Goal: Communication & Community: Answer question/provide support

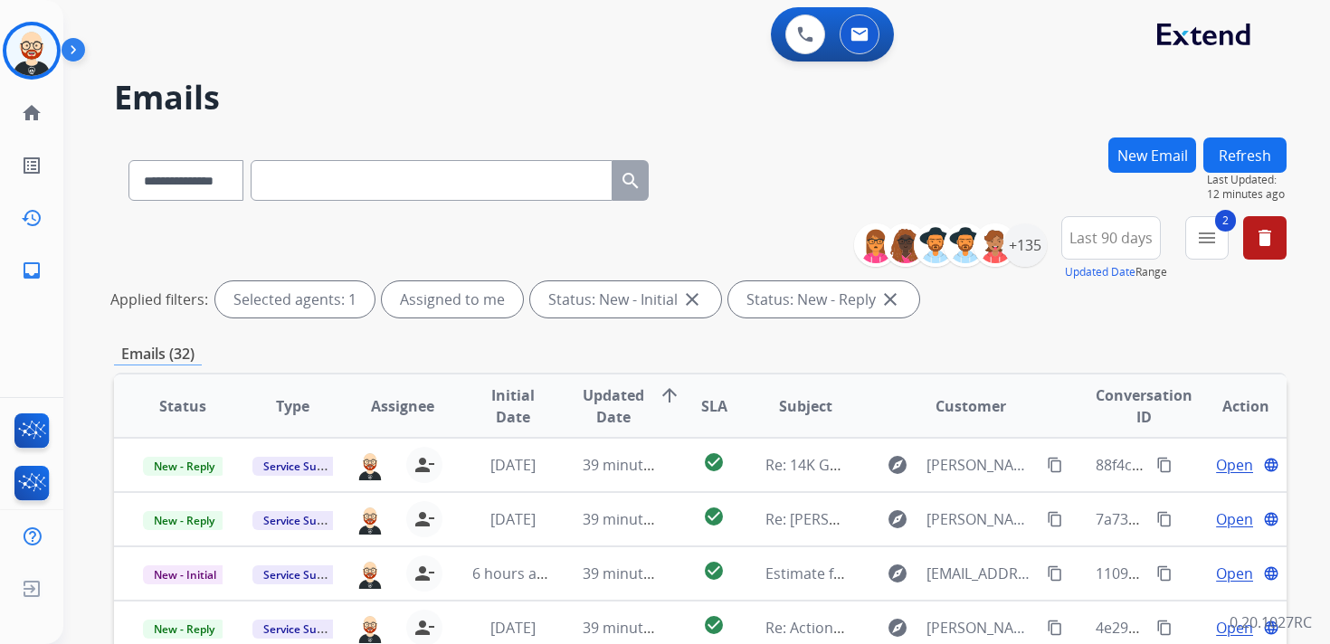
select select "**********"
click at [26, 51] on img at bounding box center [31, 50] width 51 height 51
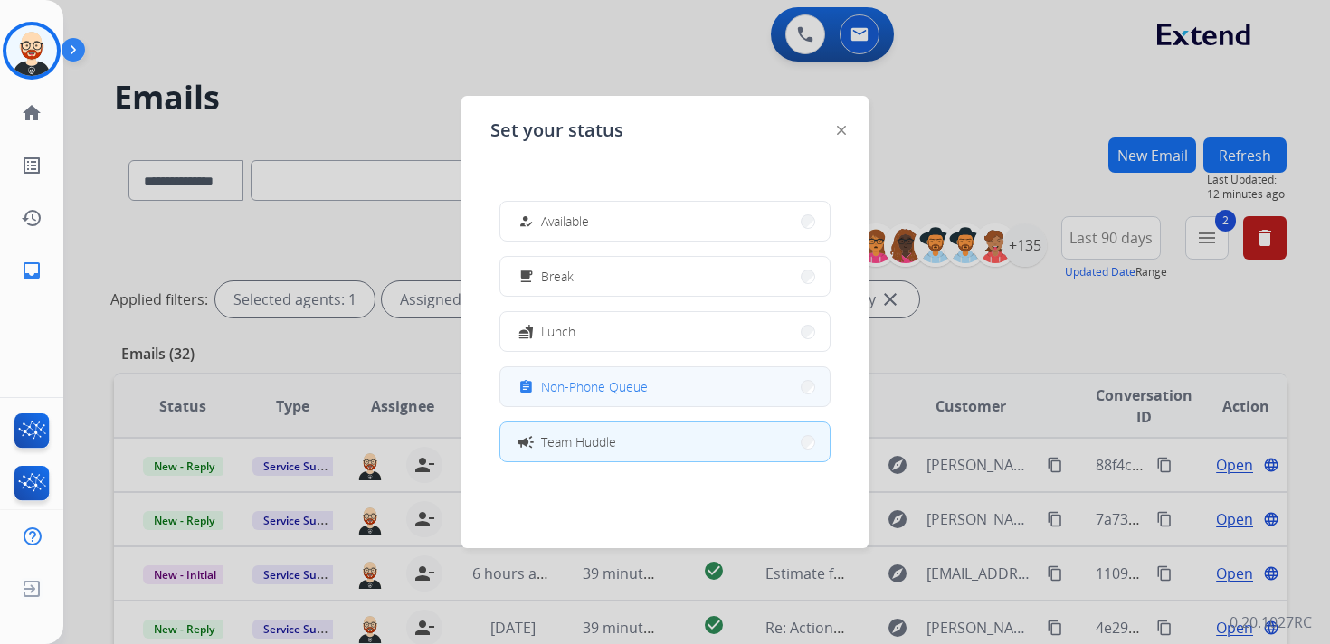
click at [565, 381] on span "Non-Phone Queue" at bounding box center [594, 386] width 107 height 19
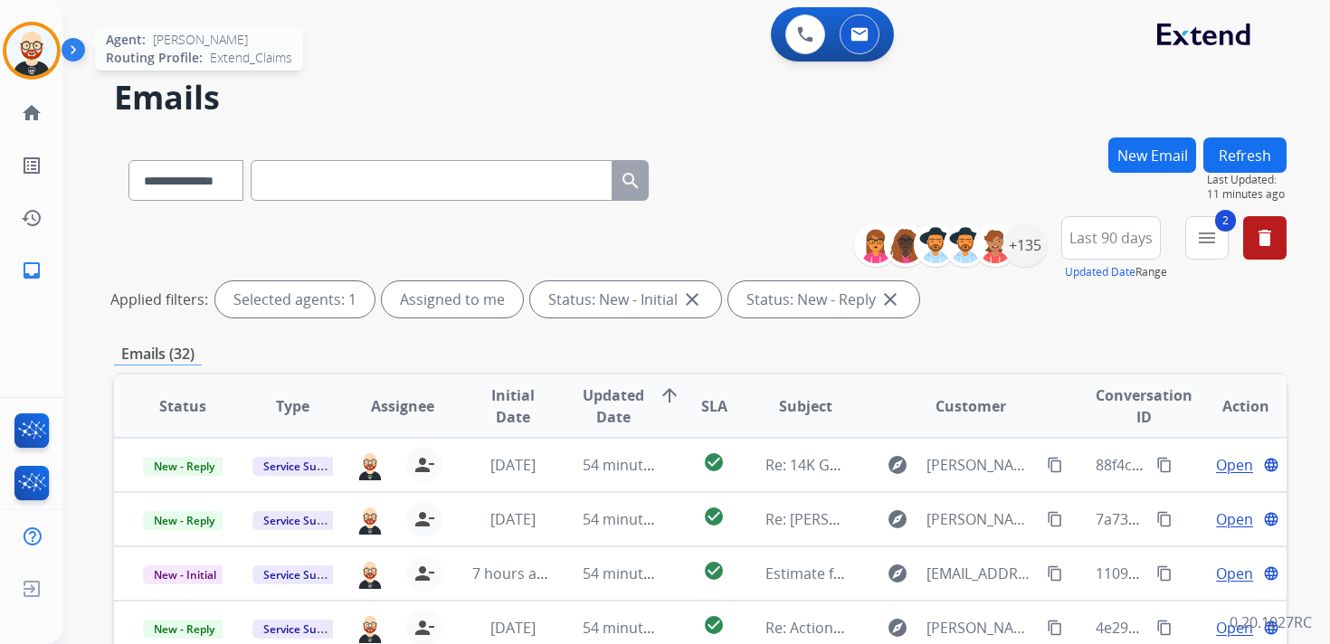
click at [29, 47] on img at bounding box center [31, 50] width 51 height 51
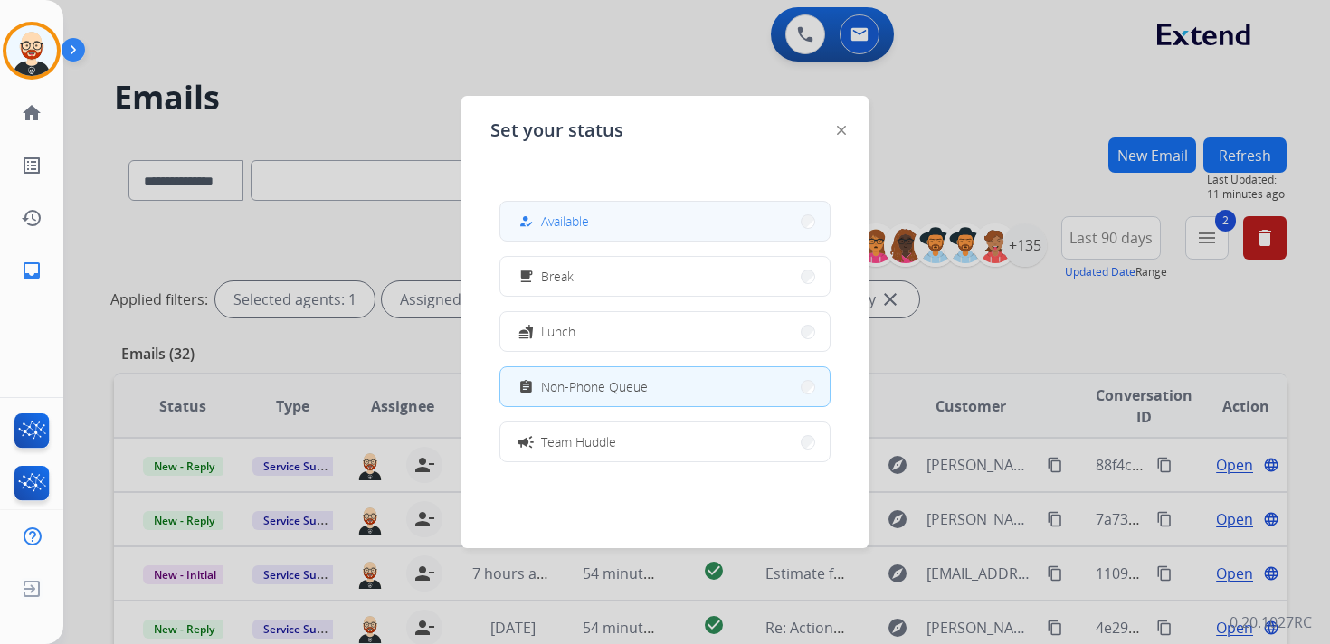
click at [559, 219] on span "Available" at bounding box center [565, 221] width 48 height 19
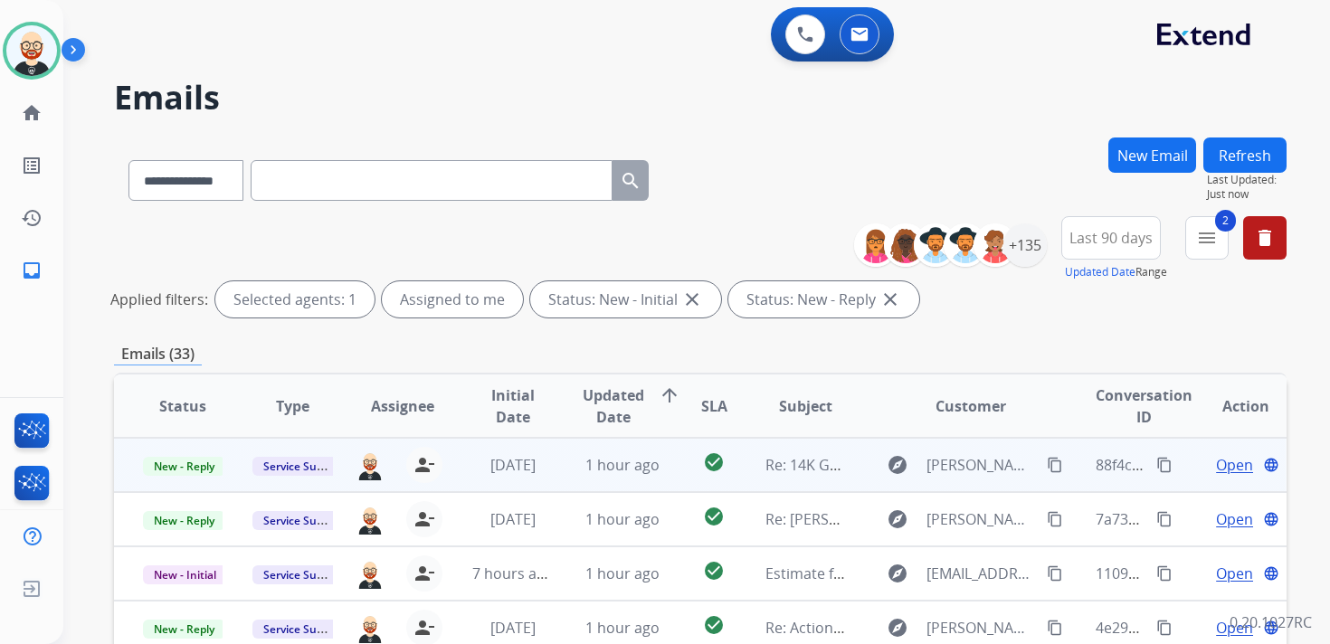
click at [1224, 461] on span "Open" at bounding box center [1234, 465] width 37 height 22
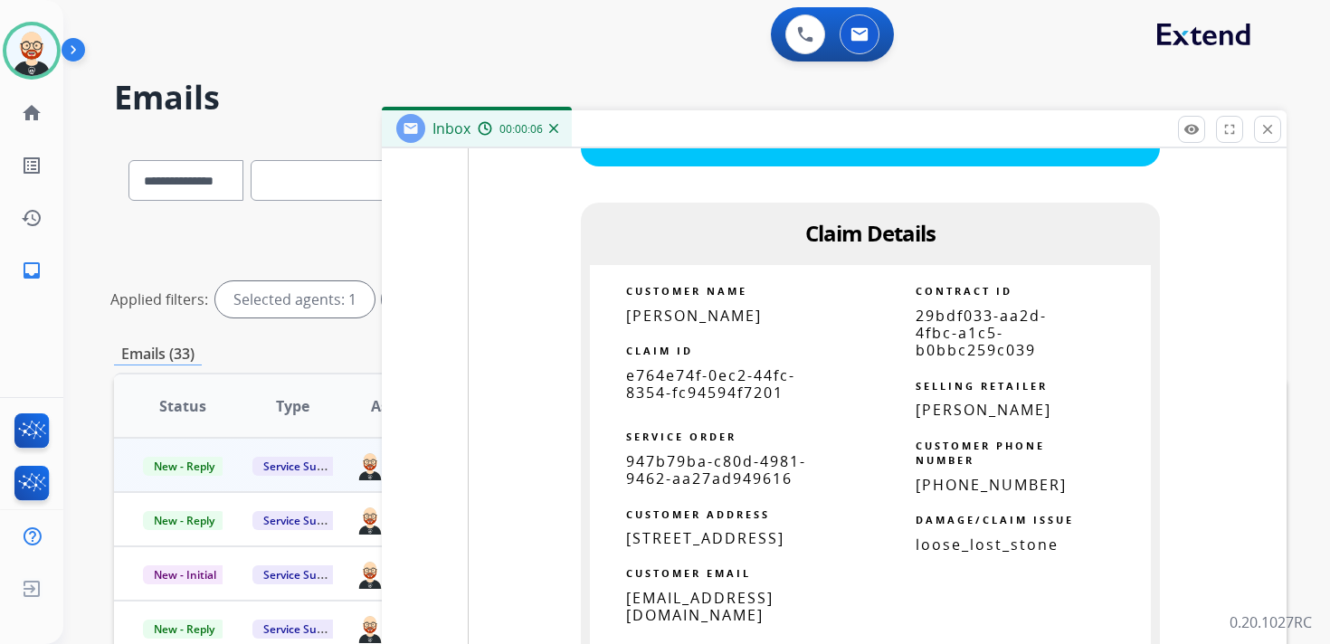
scroll to position [2835, 0]
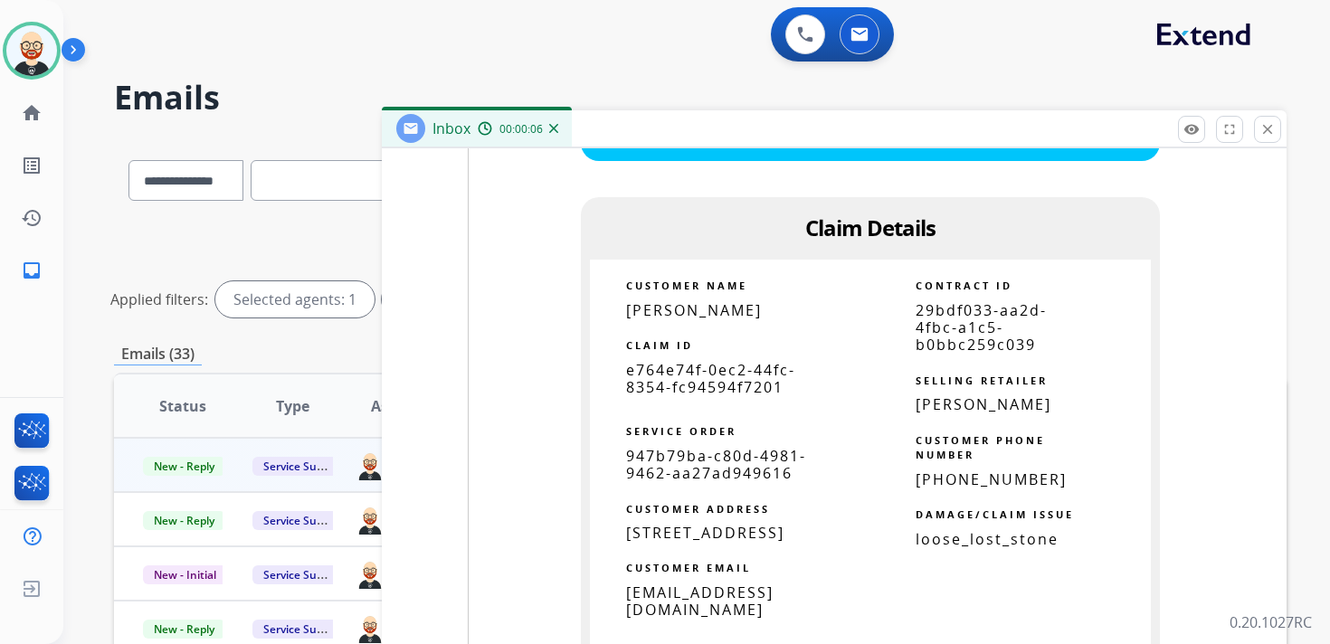
click at [671, 386] on span "e764e74f-0ec2-44fc-8354-fc94594f7201" at bounding box center [710, 378] width 169 height 37
copy tbody
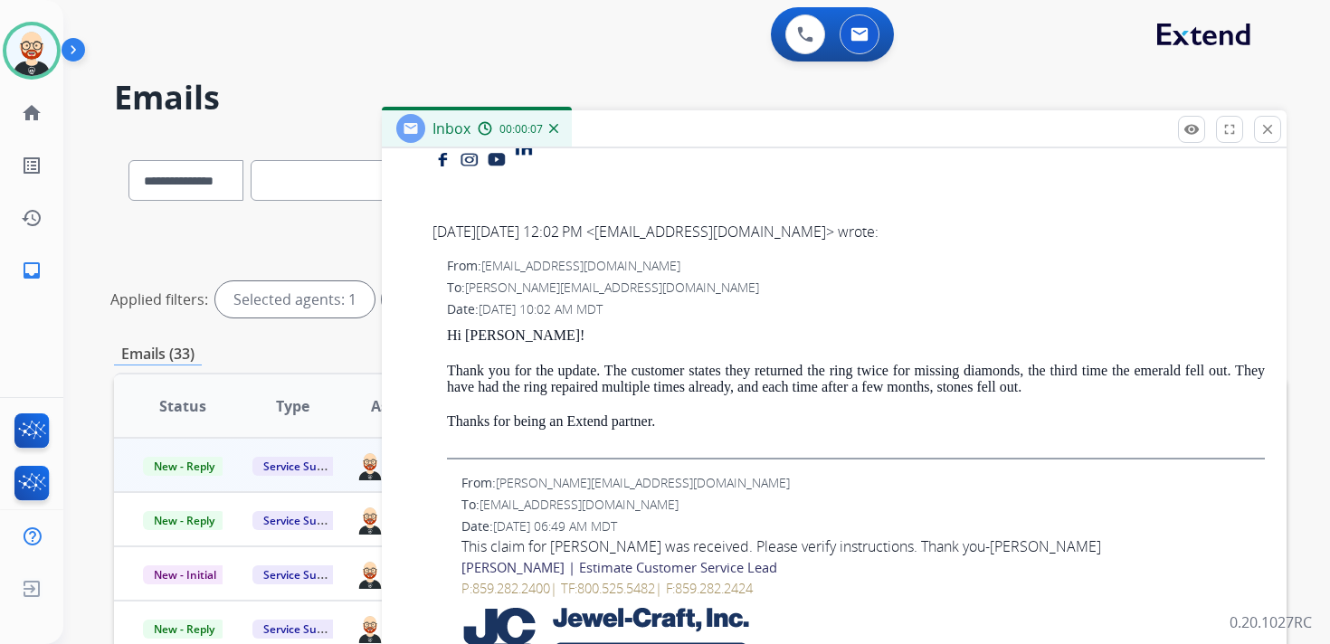
scroll to position [0, 0]
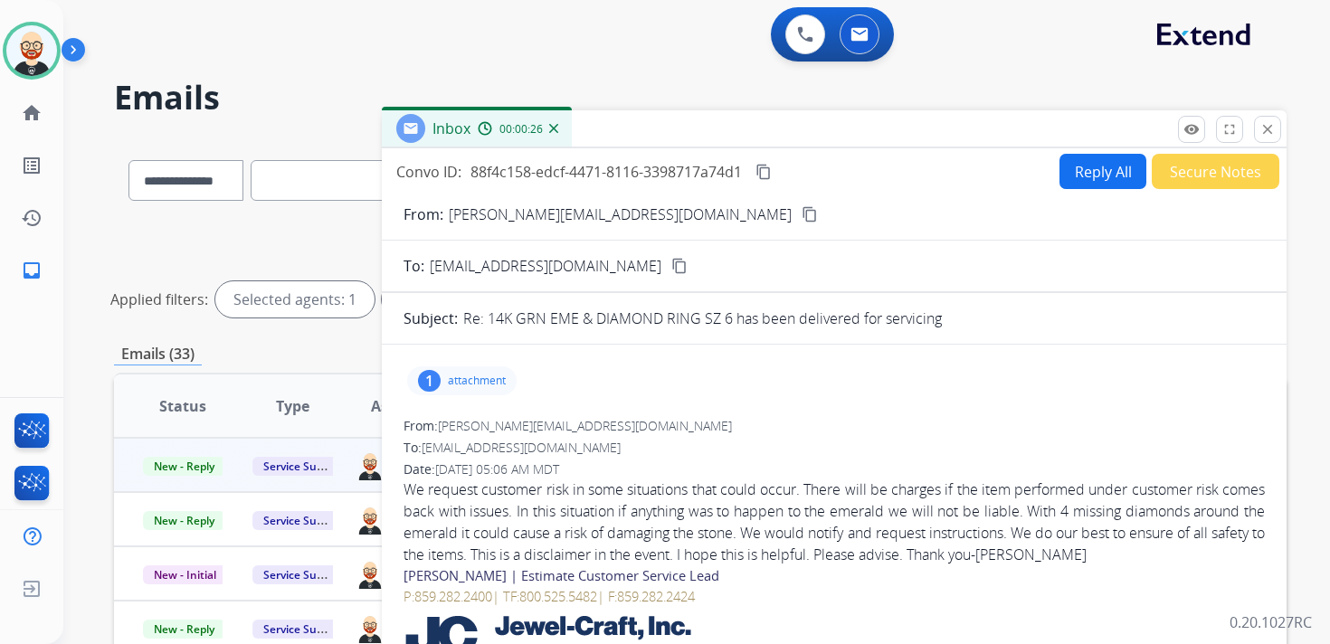
click at [768, 162] on button "content_copy" at bounding box center [764, 172] width 22 height 22
click at [680, 529] on div "We request customer risk in some situations that could occur. There will be cha…" at bounding box center [833, 522] width 861 height 87
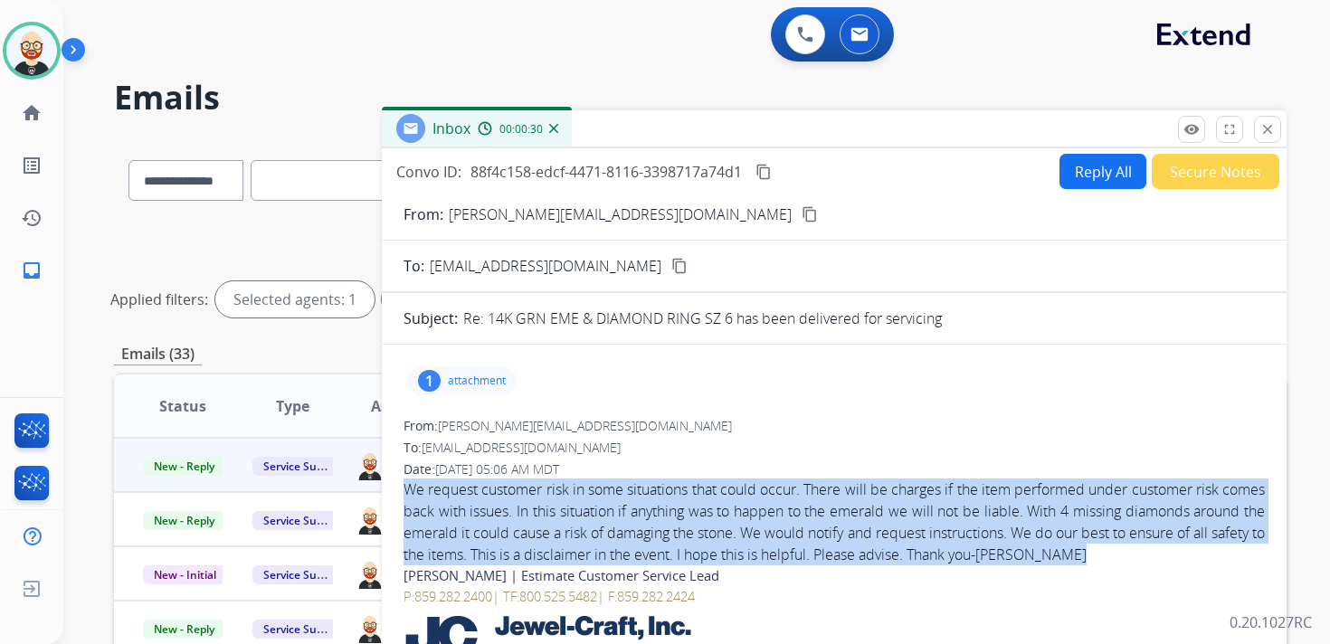
click at [680, 529] on div "We request customer risk in some situations that could occur. There will be cha…" at bounding box center [833, 522] width 861 height 87
copy div "We request customer risk in some situations that could occur. There will be cha…"
click at [1081, 169] on button "Reply All" at bounding box center [1102, 171] width 87 height 35
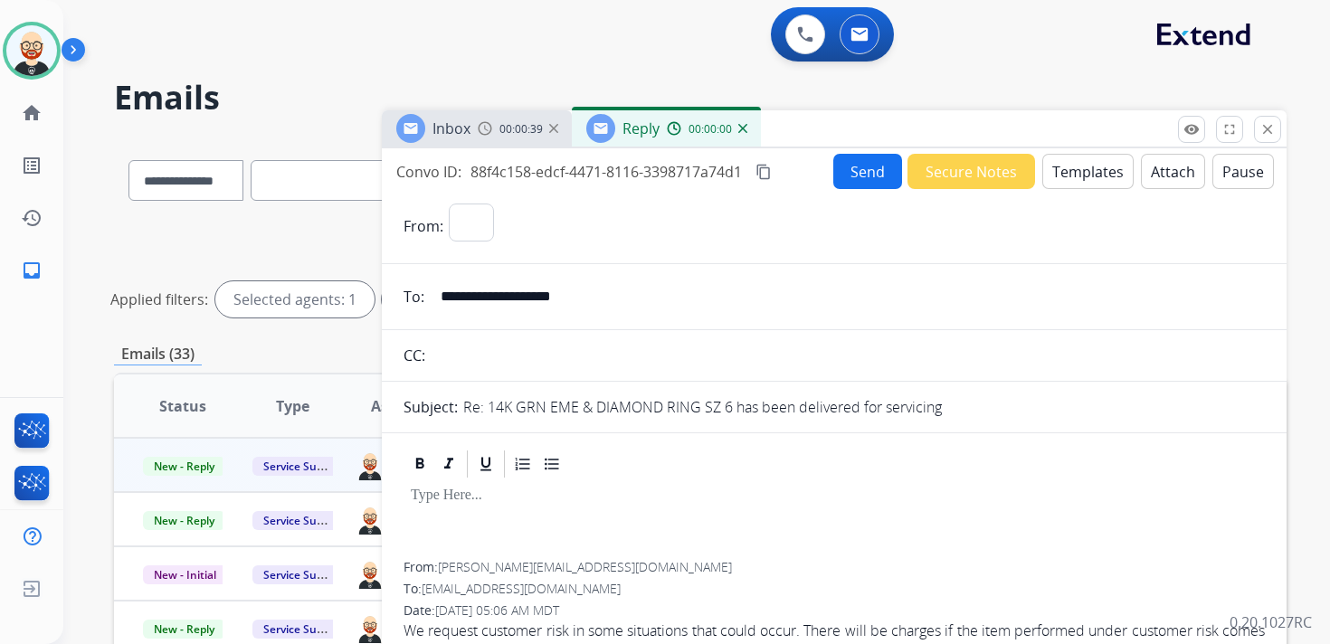
select select "**********"
click at [526, 521] on div at bounding box center [833, 520] width 861 height 81
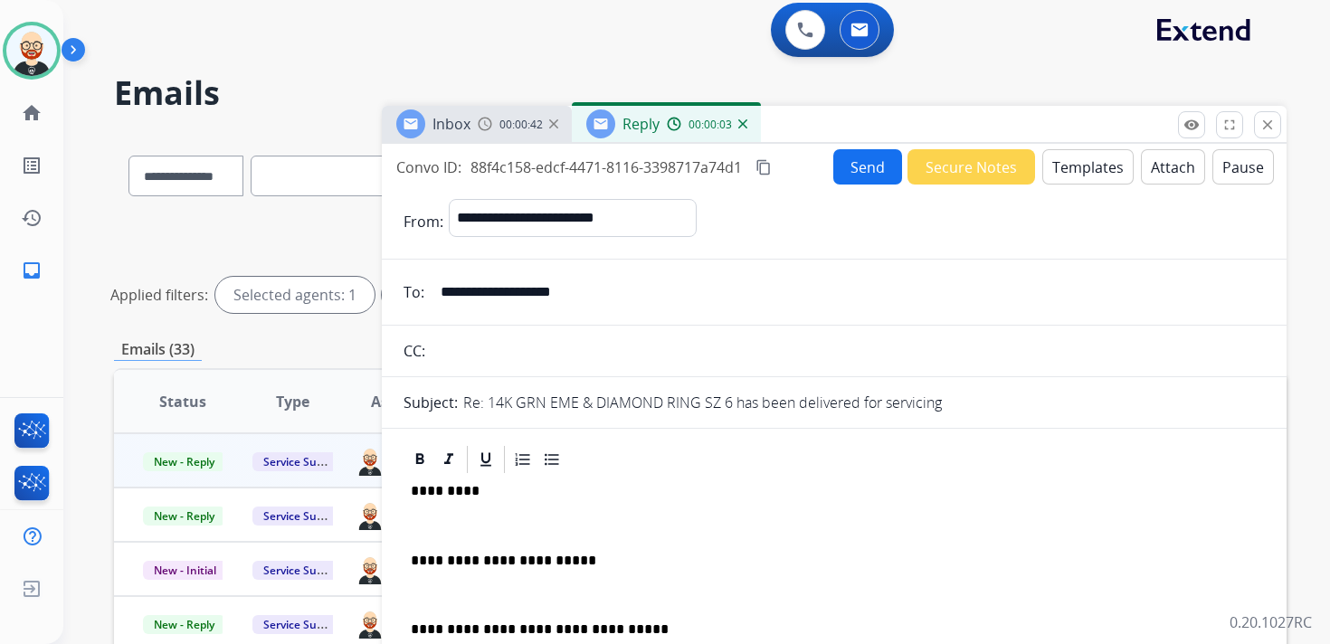
click at [441, 497] on p "*********" at bounding box center [827, 491] width 832 height 16
click at [431, 520] on p at bounding box center [834, 525] width 847 height 16
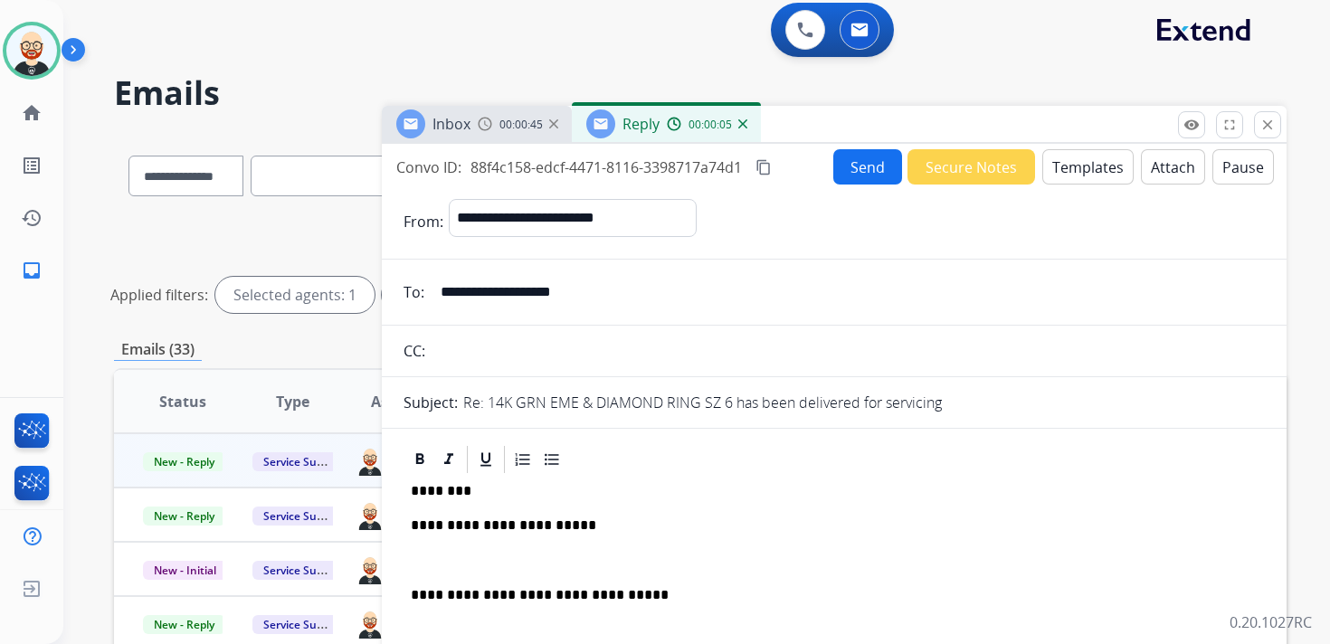
click at [428, 540] on div "**********" at bounding box center [833, 586] width 861 height 221
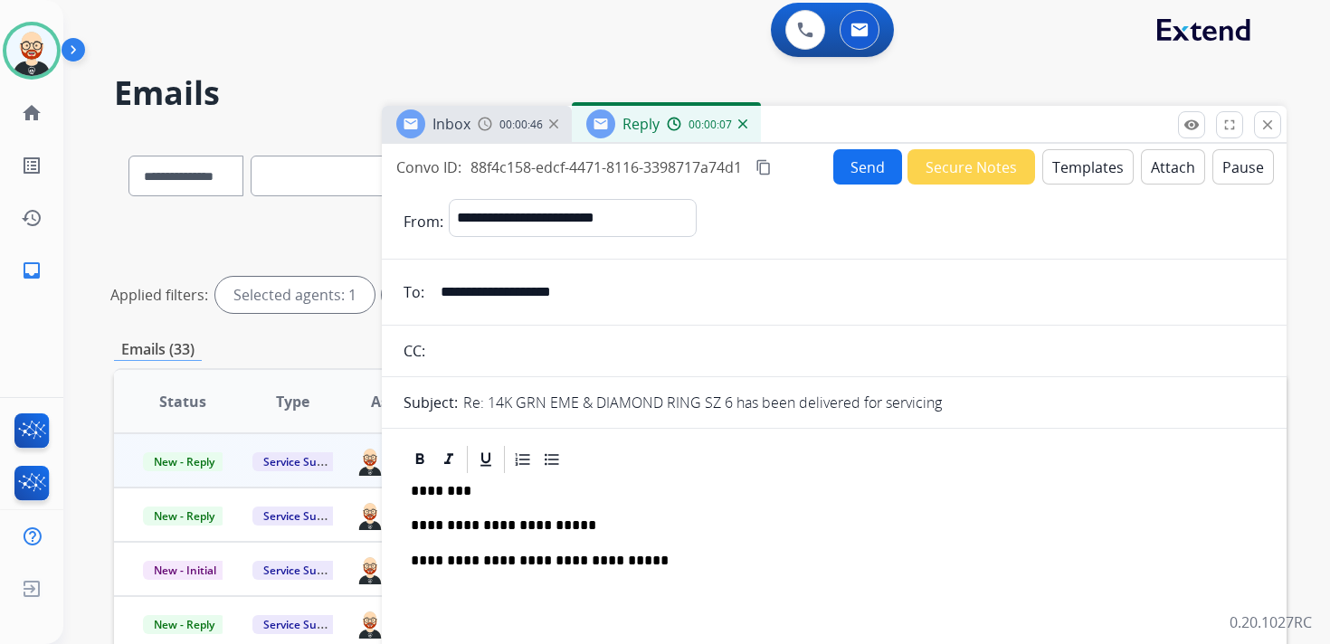
click at [574, 526] on p "**********" at bounding box center [827, 525] width 832 height 16
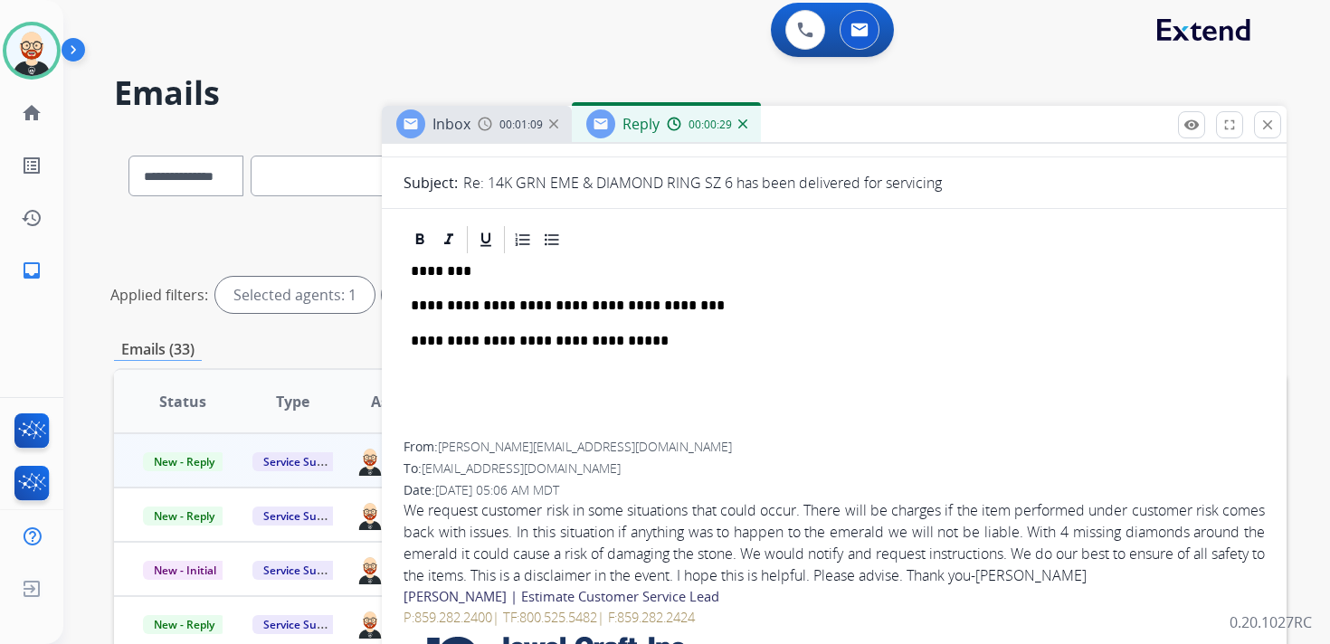
scroll to position [217, 0]
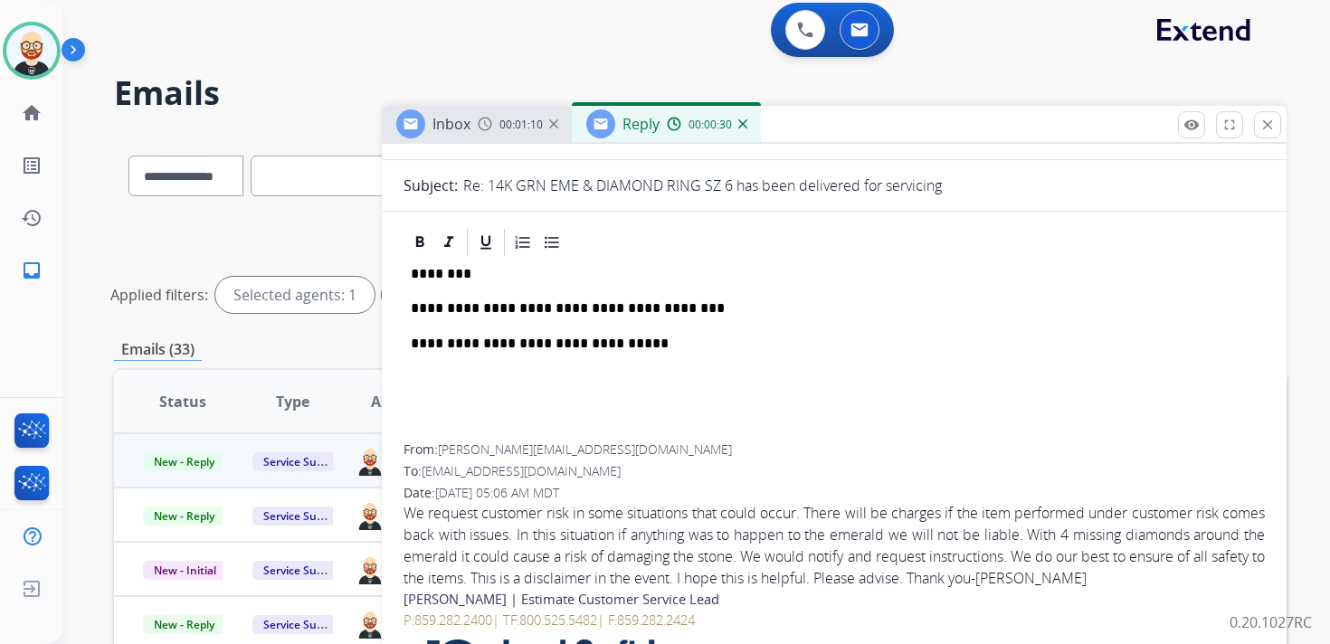
click at [698, 313] on p "**********" at bounding box center [827, 308] width 832 height 16
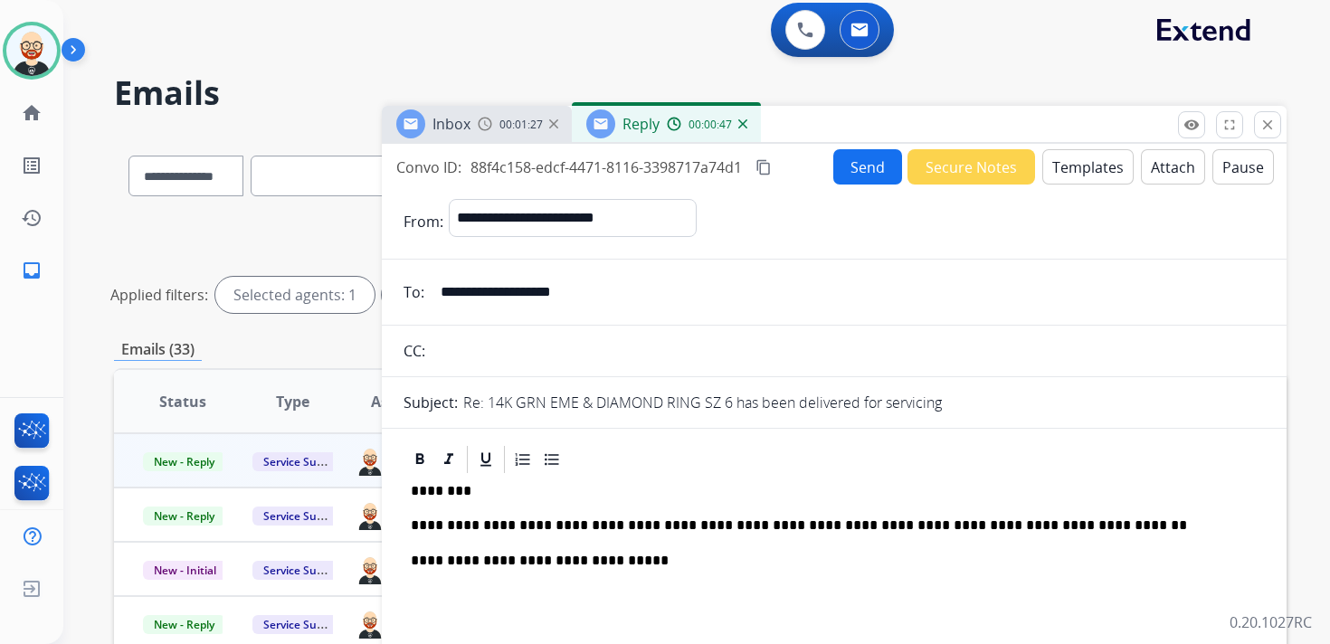
click at [841, 177] on button "Send" at bounding box center [867, 166] width 69 height 35
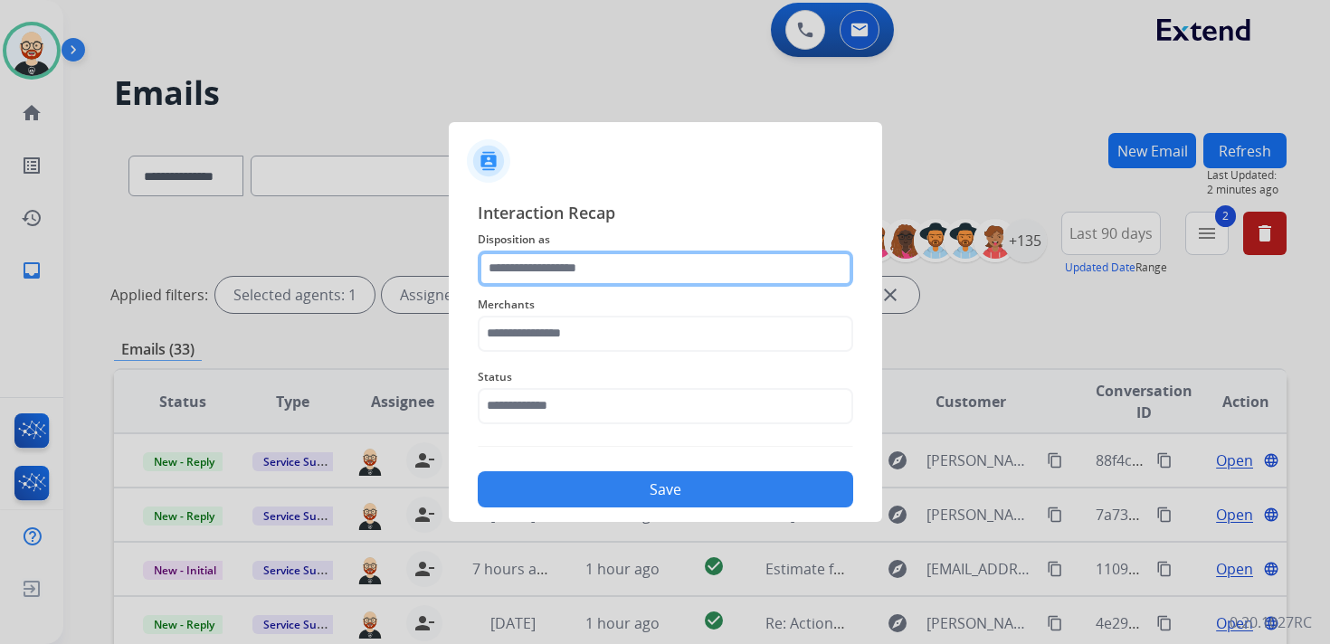
click at [653, 272] on input "text" at bounding box center [665, 269] width 375 height 36
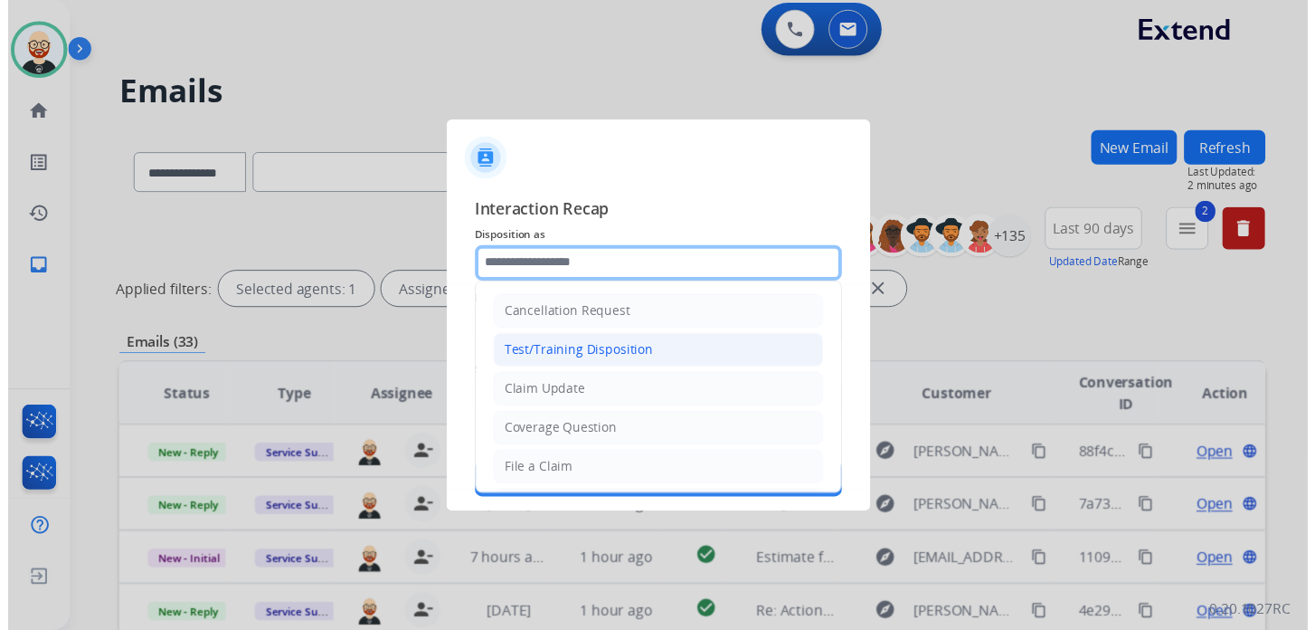
scroll to position [271, 0]
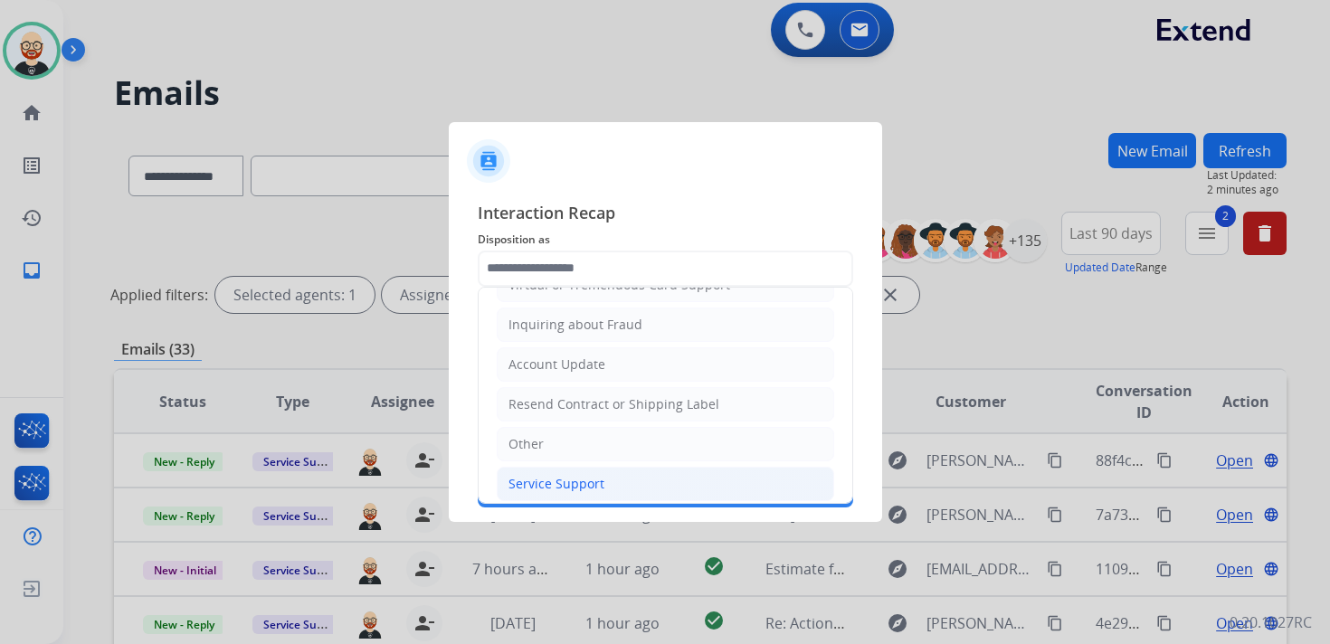
click at [562, 475] on div "Service Support" at bounding box center [556, 484] width 96 height 18
type input "**********"
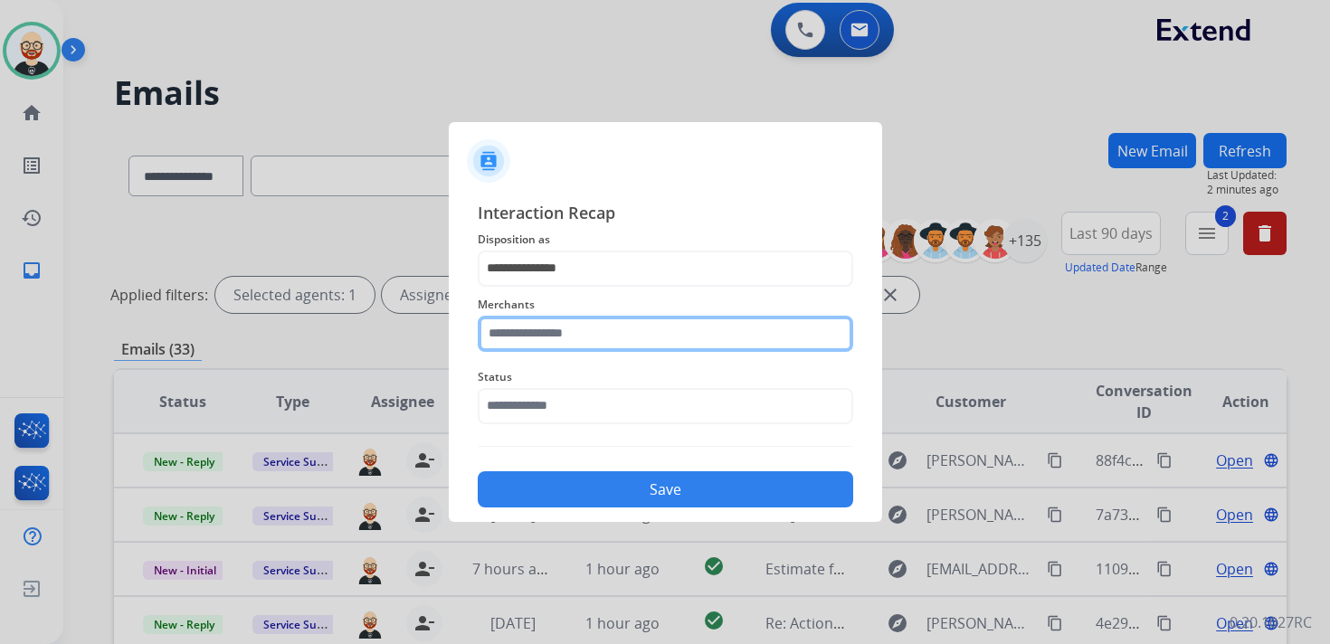
click at [560, 349] on input "text" at bounding box center [665, 334] width 375 height 36
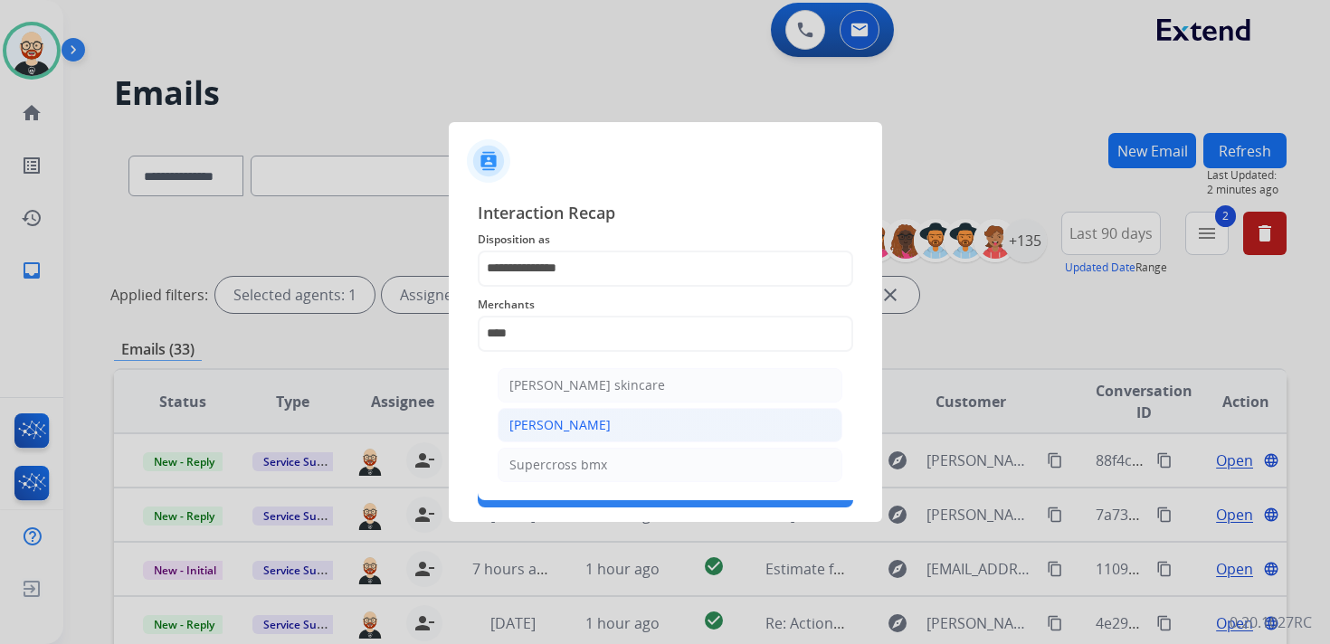
click at [569, 430] on div "[PERSON_NAME]" at bounding box center [559, 425] width 101 height 18
type input "**********"
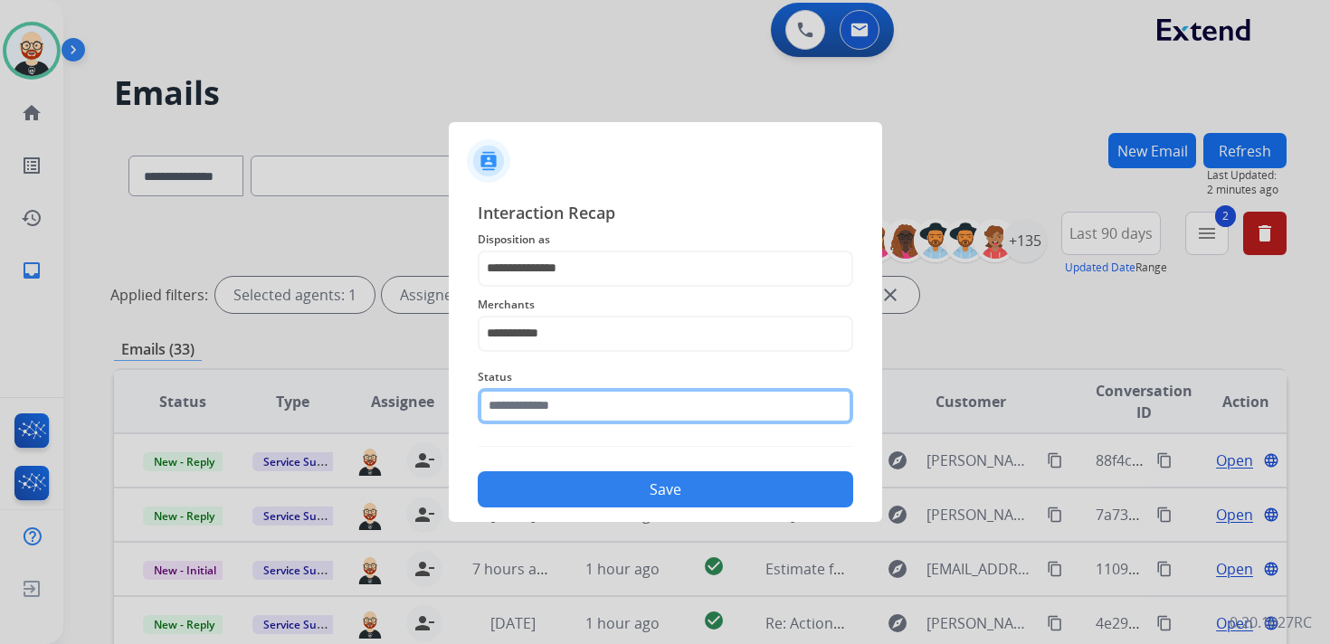
click at [559, 412] on input "text" at bounding box center [665, 406] width 375 height 36
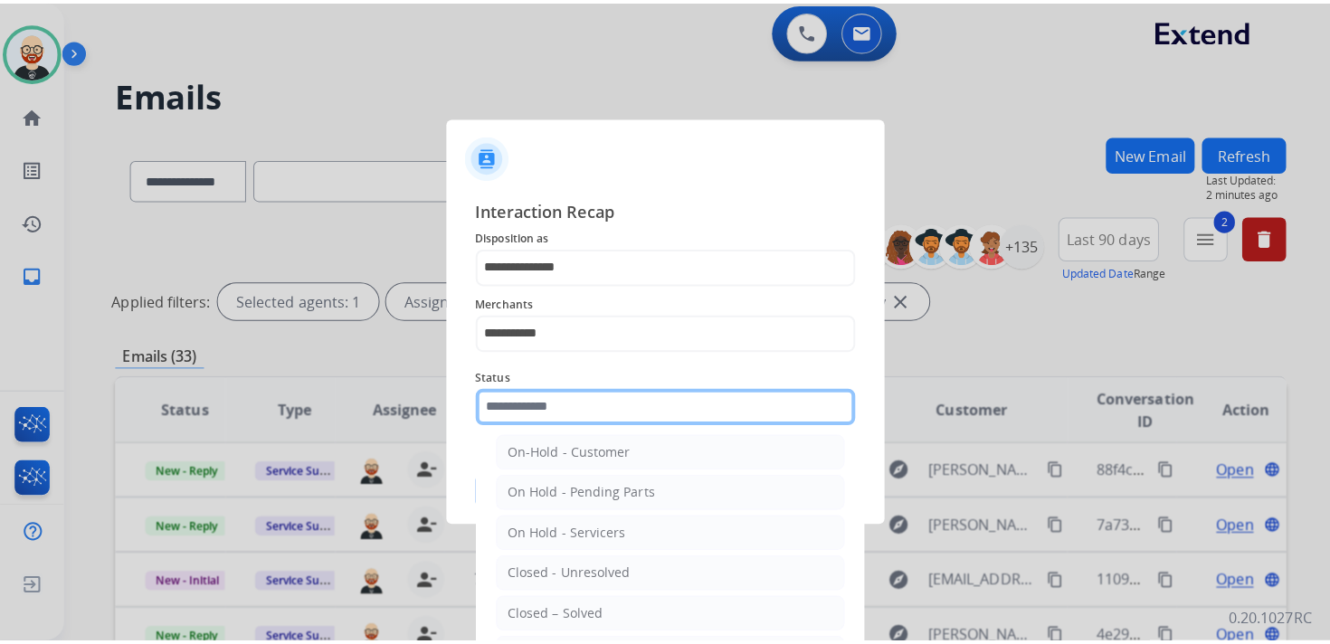
scroll to position [51, 0]
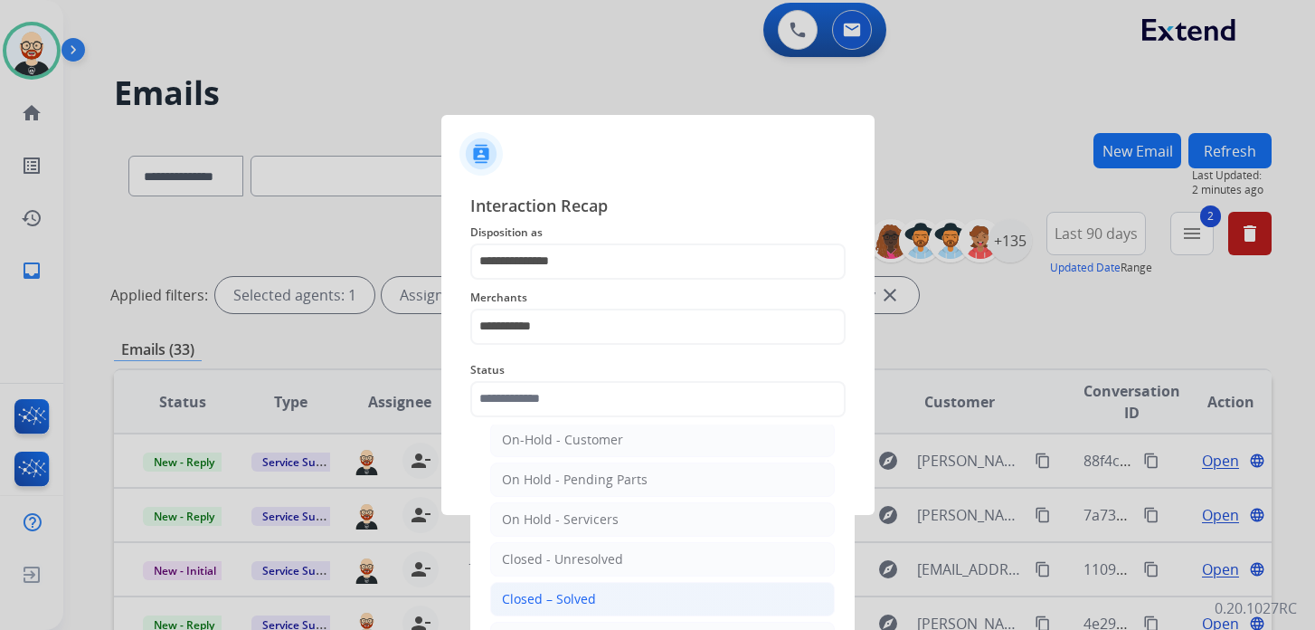
click at [551, 590] on div "Closed – Solved" at bounding box center [549, 599] width 94 height 18
type input "**********"
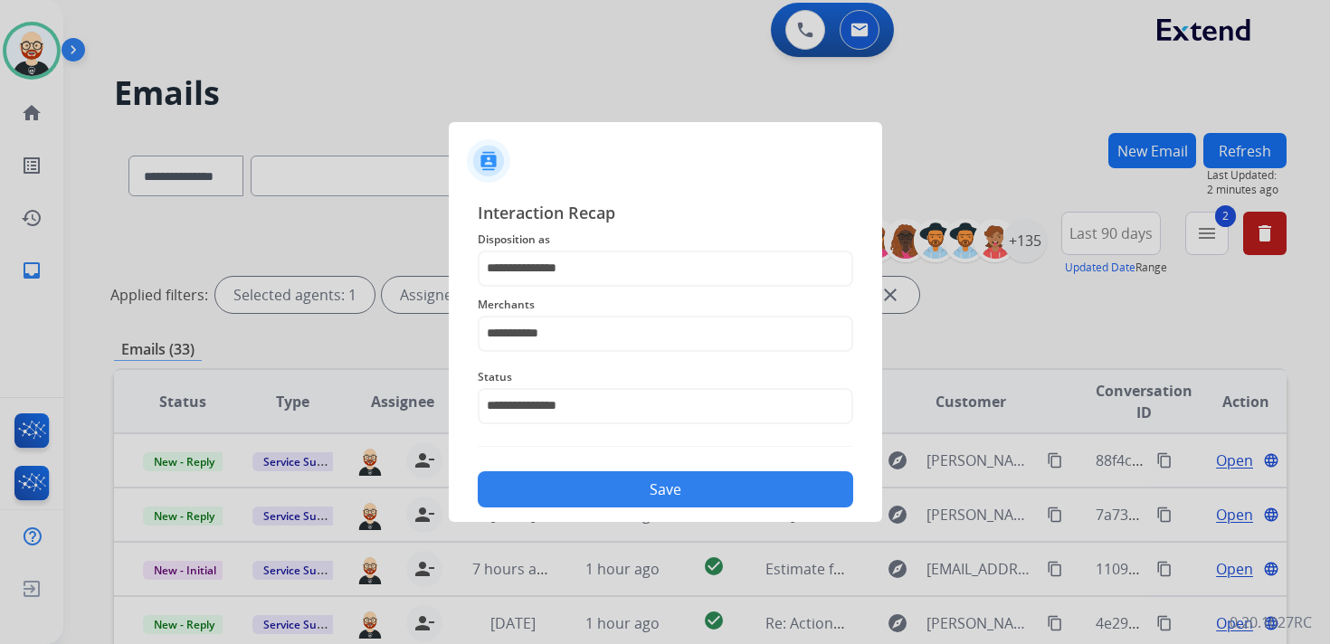
click at [610, 492] on button "Save" at bounding box center [665, 489] width 375 height 36
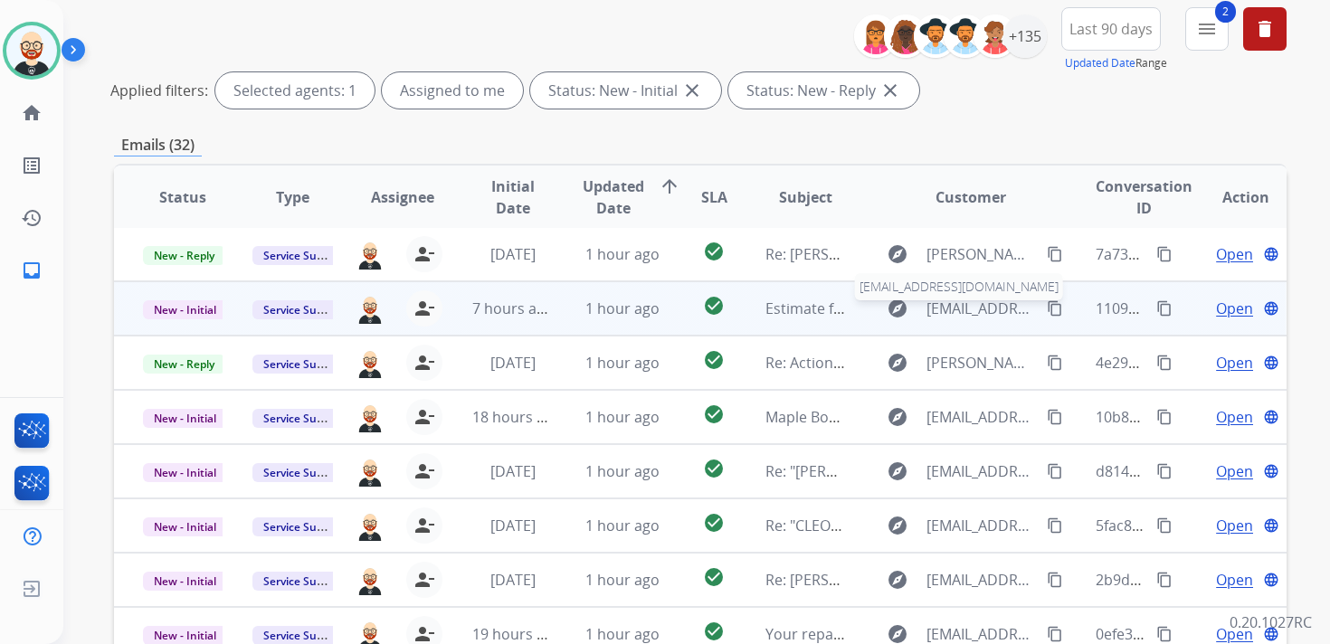
scroll to position [429, 0]
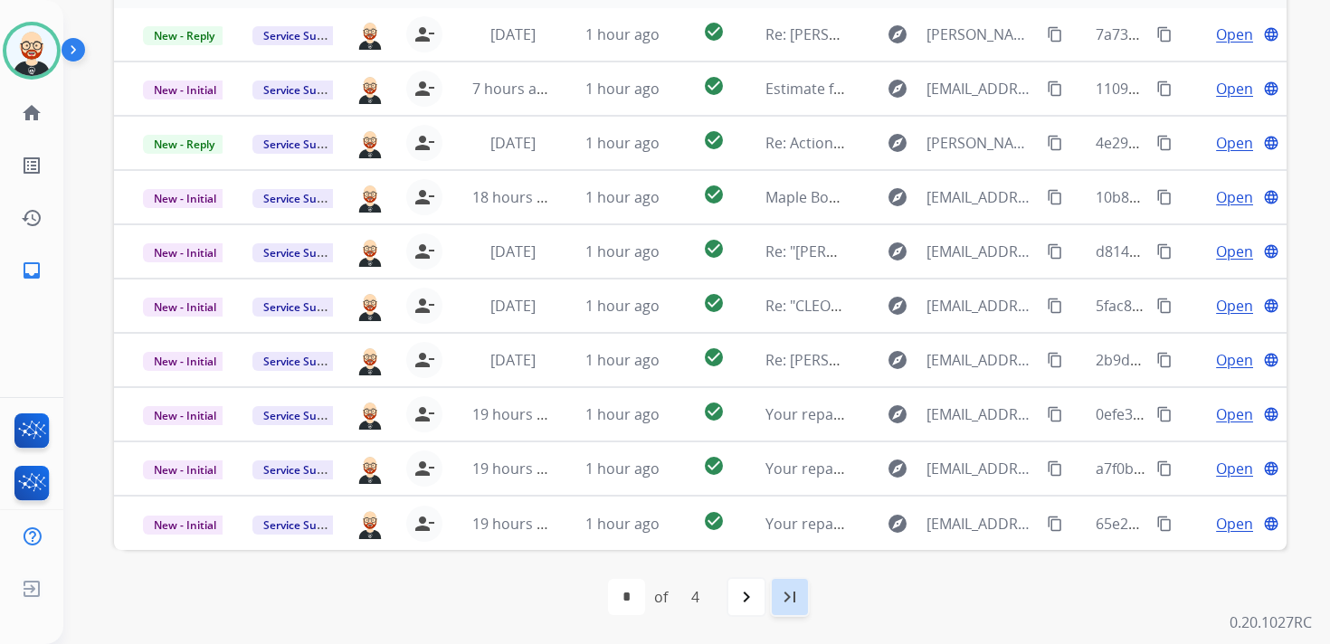
click at [789, 599] on mat-icon "last_page" at bounding box center [790, 597] width 22 height 22
select select "*"
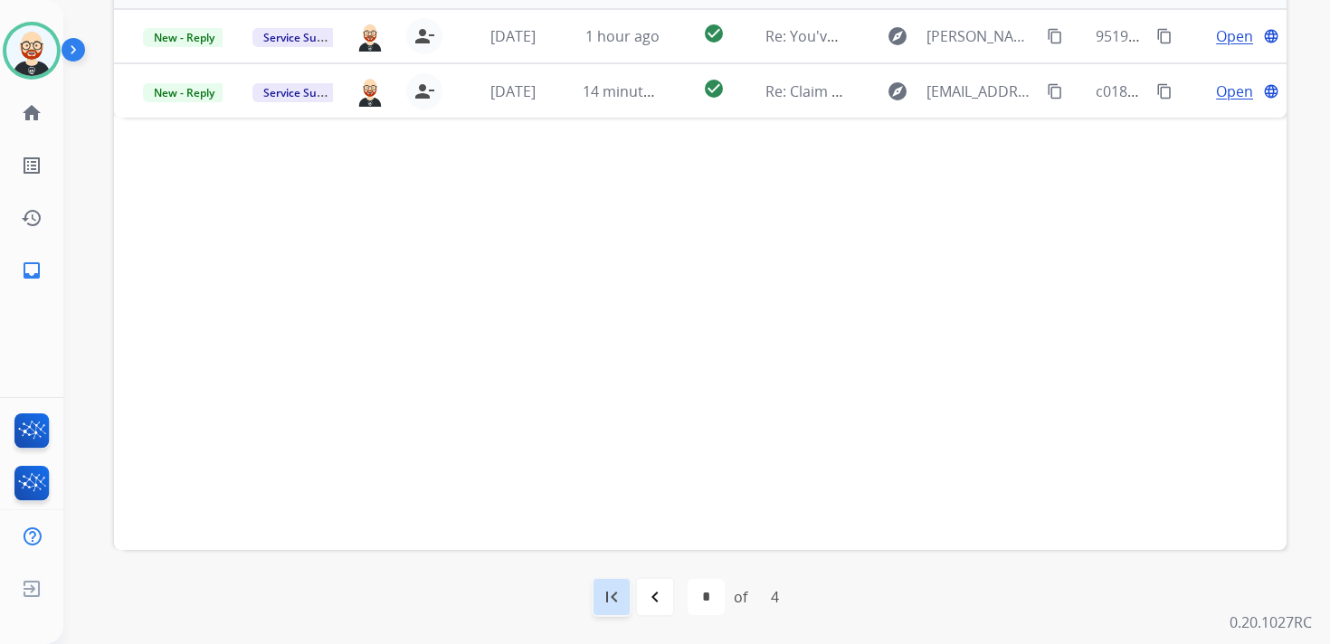
click at [604, 596] on mat-icon "first_page" at bounding box center [612, 597] width 22 height 22
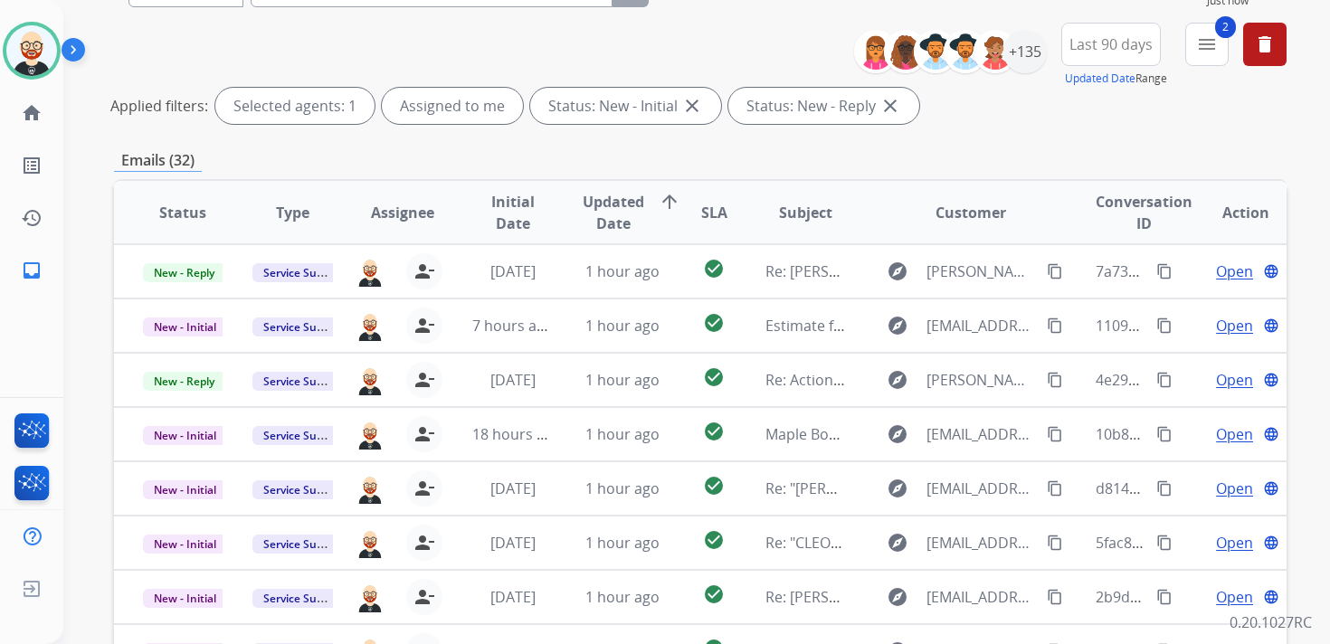
scroll to position [196, 0]
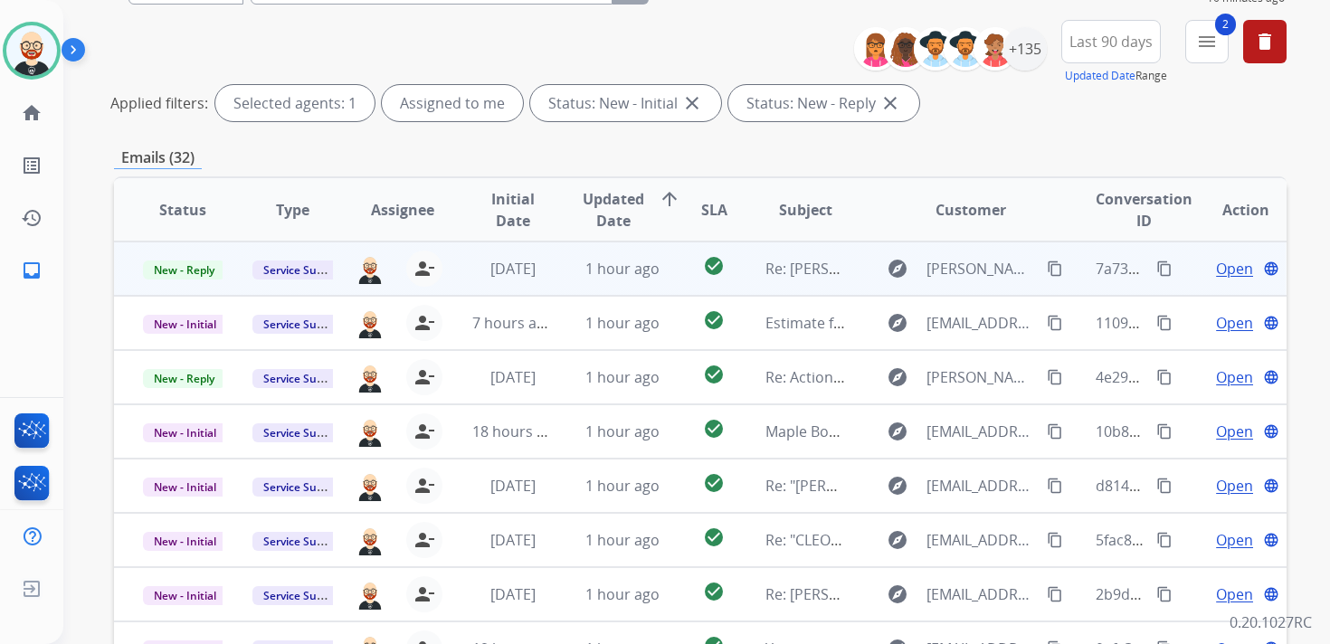
click at [1219, 272] on span "Open" at bounding box center [1234, 269] width 37 height 22
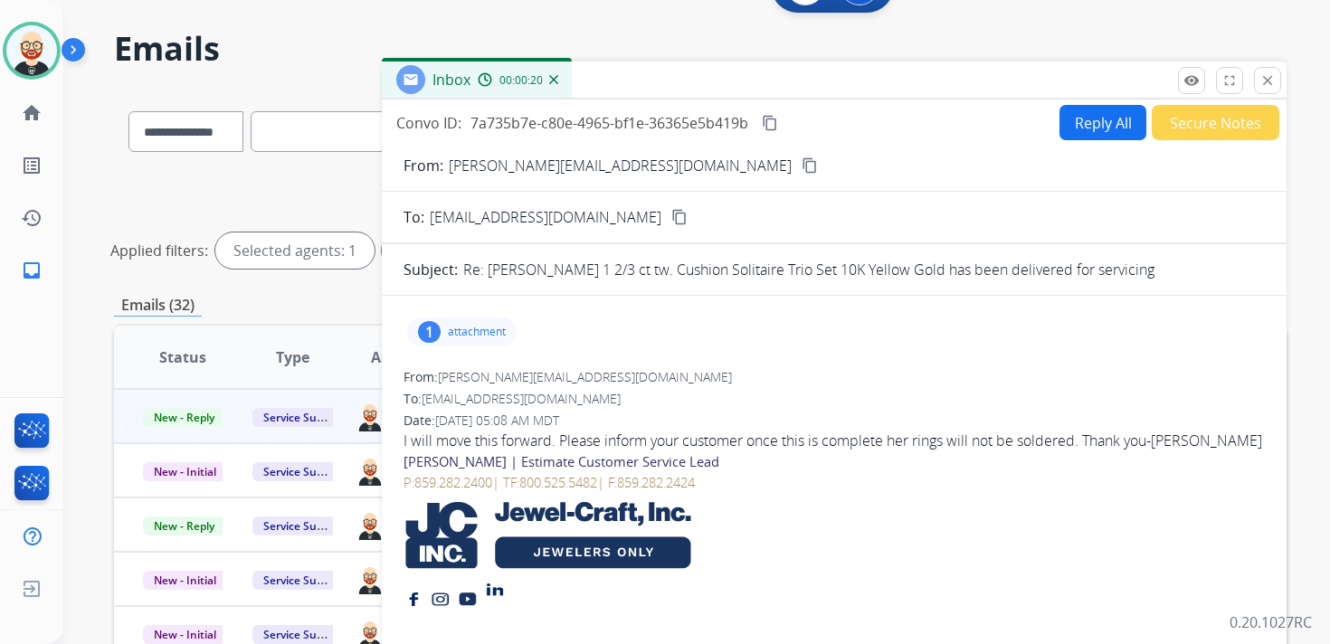
scroll to position [0, 0]
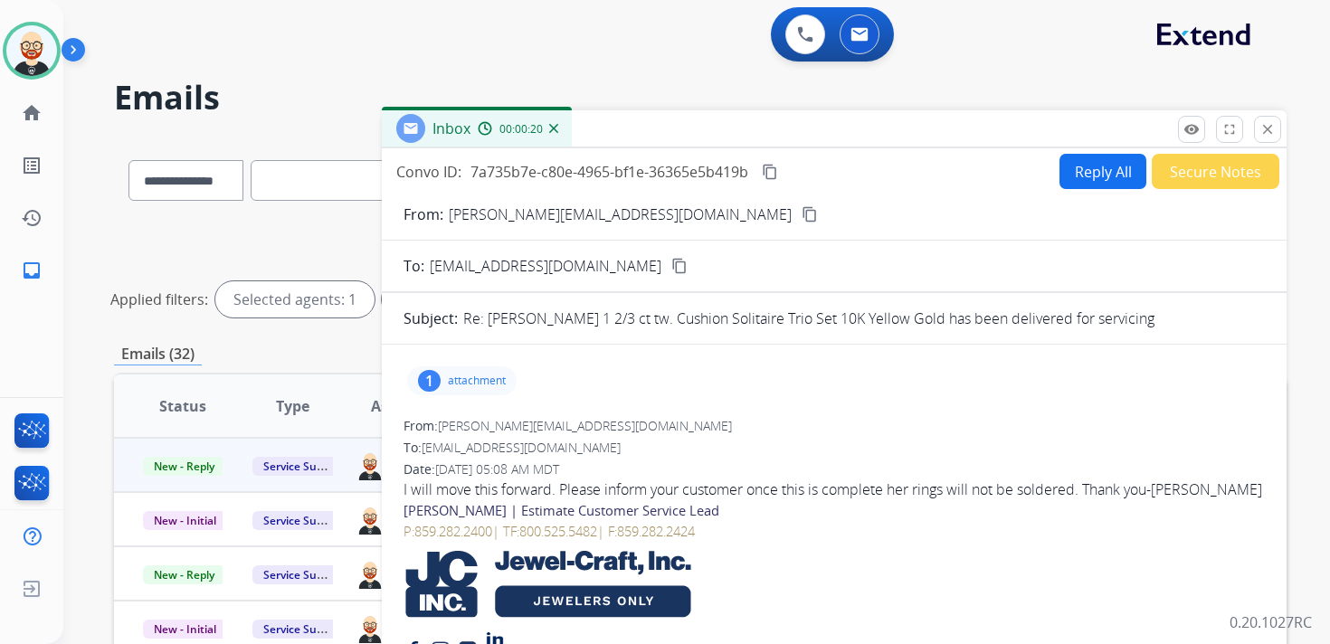
click at [771, 177] on mat-icon "content_copy" at bounding box center [770, 172] width 16 height 16
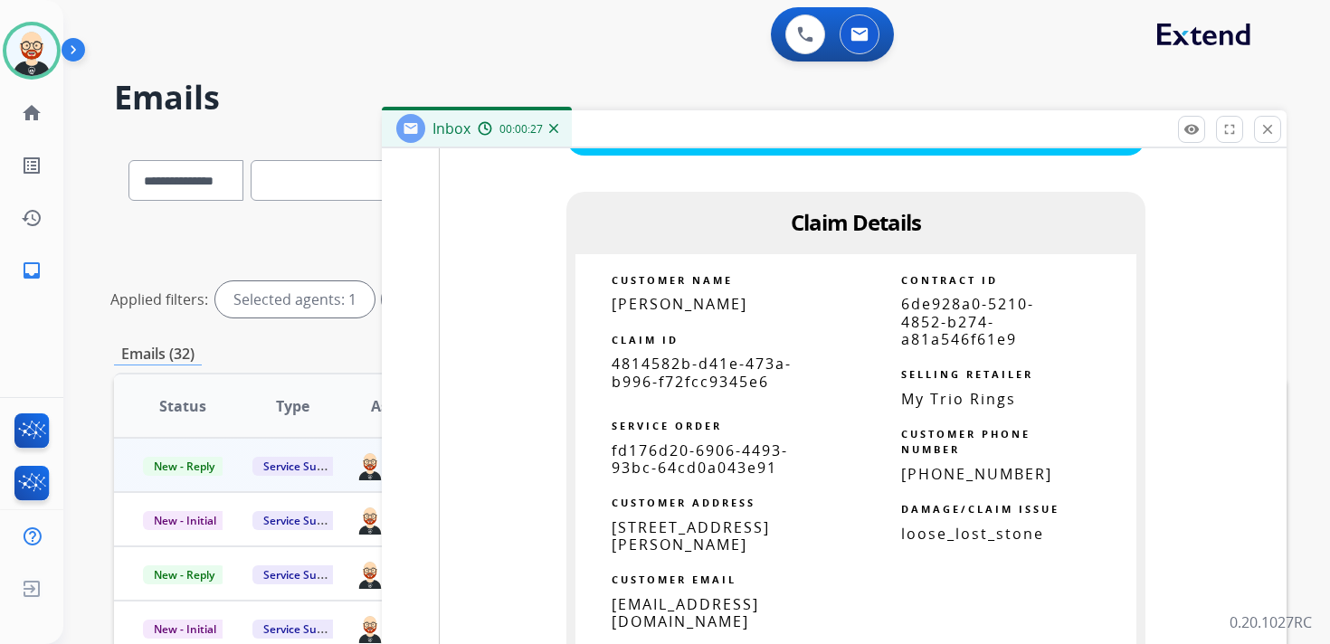
scroll to position [2460, 0]
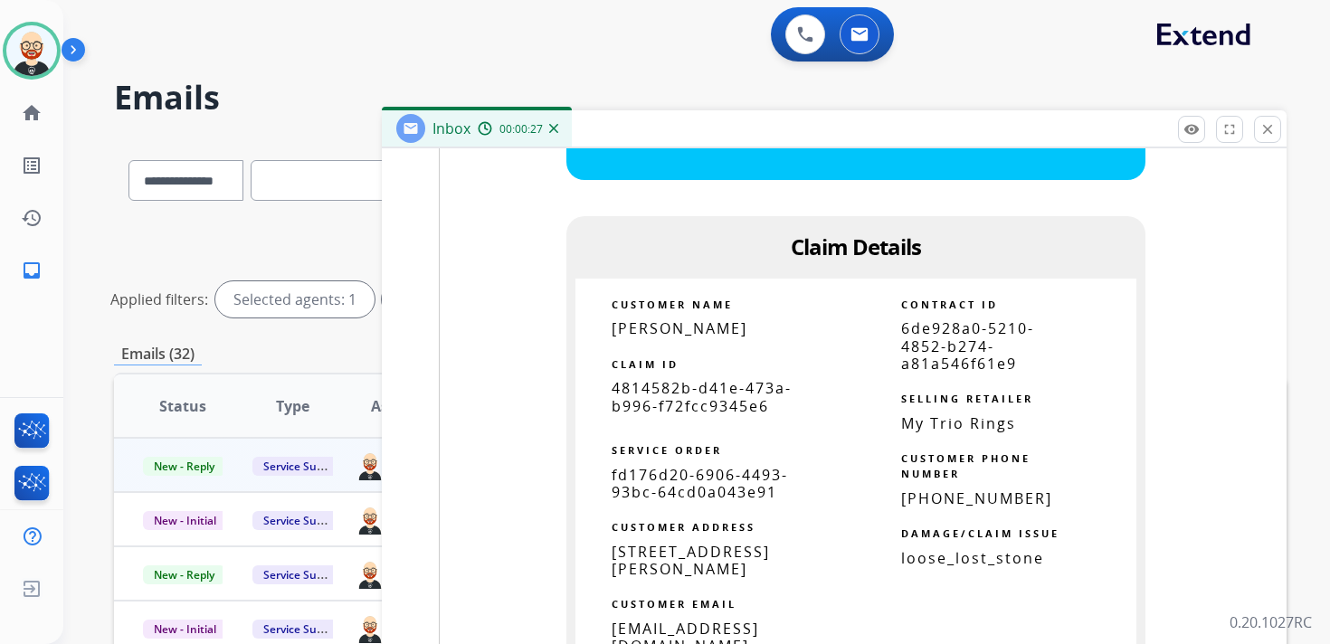
click at [644, 387] on span "4814582b-d41e-473a-b996-f72fcc9345e6" at bounding box center [701, 396] width 180 height 37
copy tbody
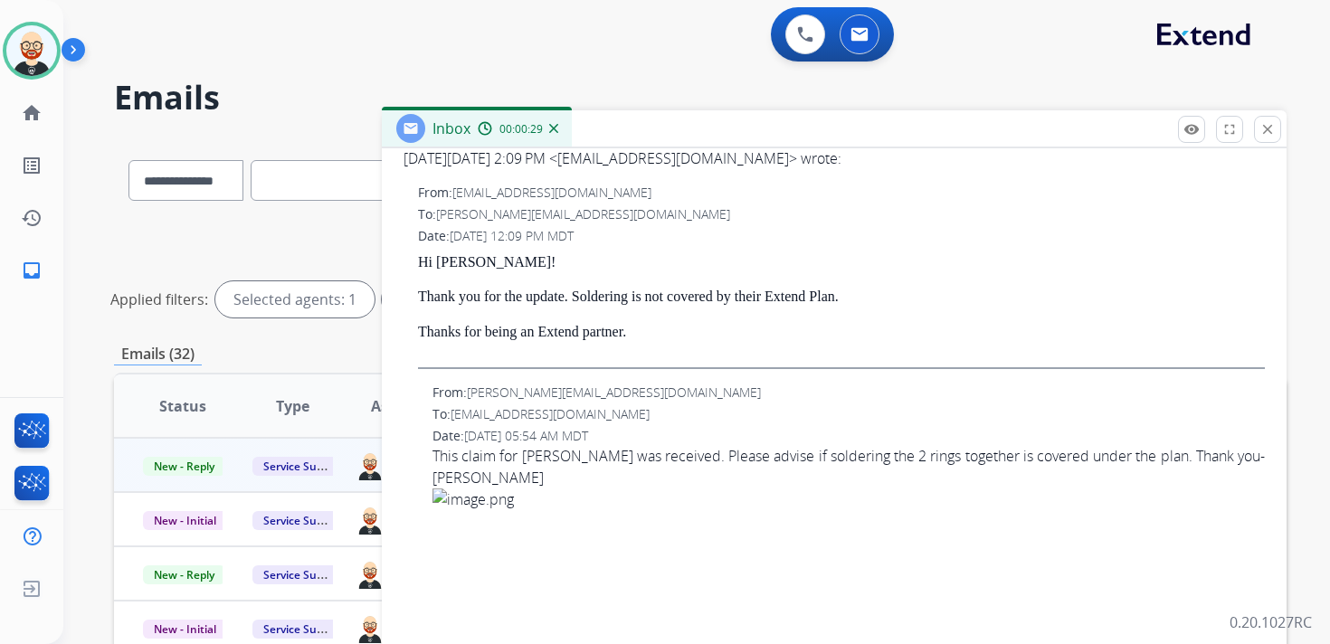
scroll to position [0, 0]
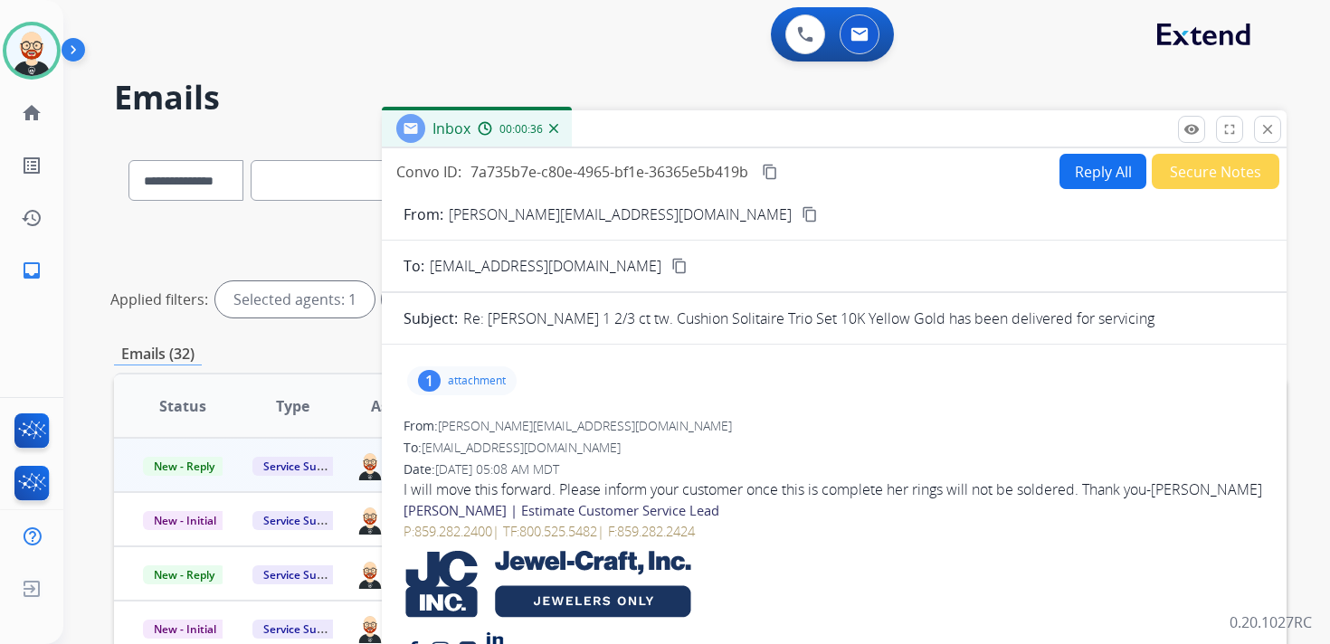
click at [777, 175] on mat-icon "content_copy" at bounding box center [770, 172] width 16 height 16
click at [659, 490] on div "I will move this forward. Please inform your customer once this is complete her…" at bounding box center [833, 490] width 861 height 22
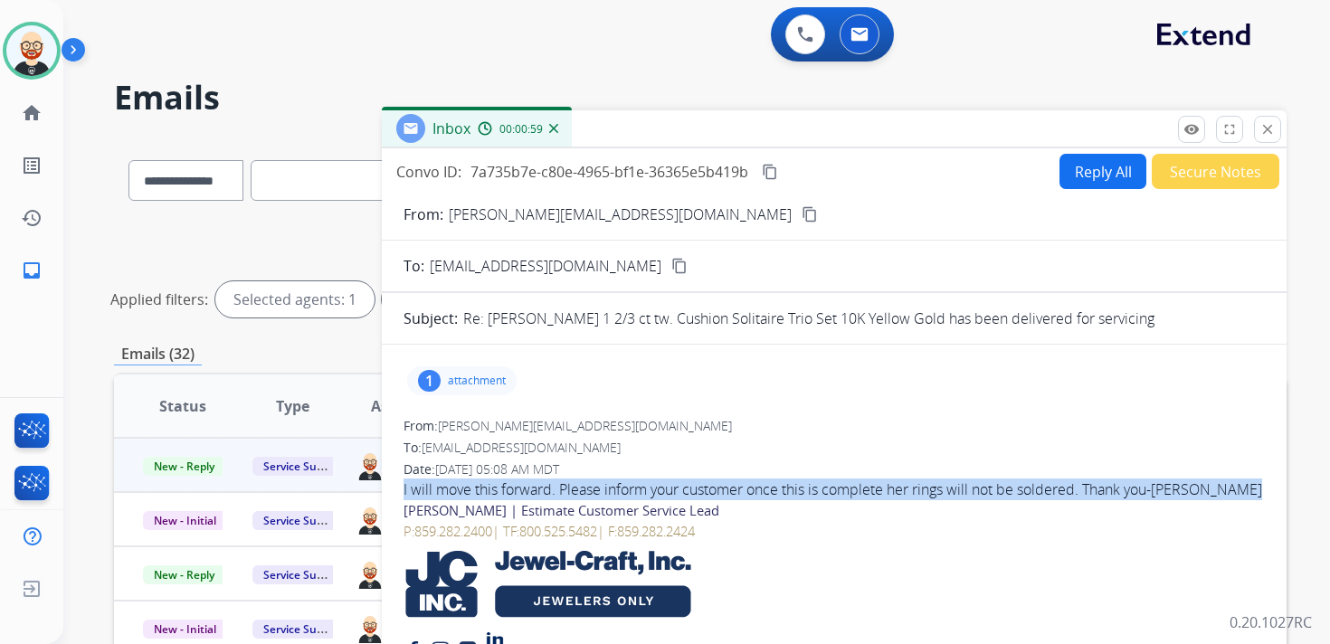
click at [659, 490] on div "I will move this forward. Please inform your customer once this is complete her…" at bounding box center [833, 490] width 861 height 22
copy div "I will move this forward. Please inform your customer once this is complete her…"
click at [1065, 172] on button "Reply All" at bounding box center [1102, 171] width 87 height 35
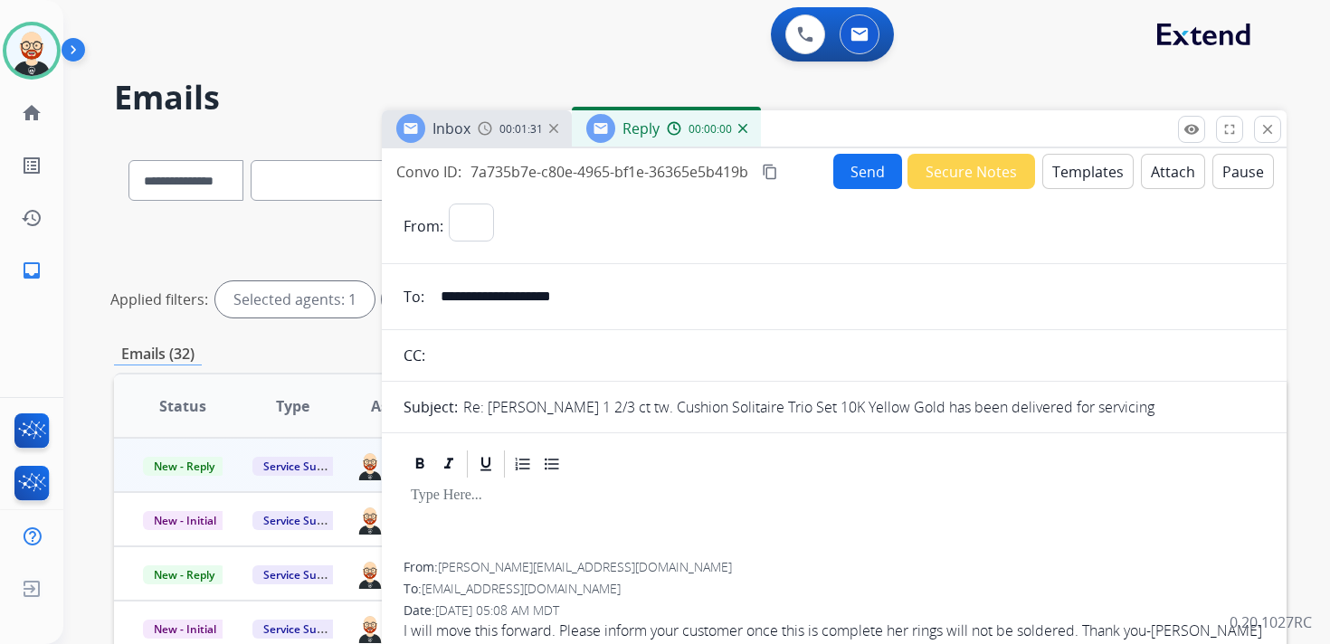
select select "**********"
click at [521, 499] on p at bounding box center [834, 496] width 847 height 16
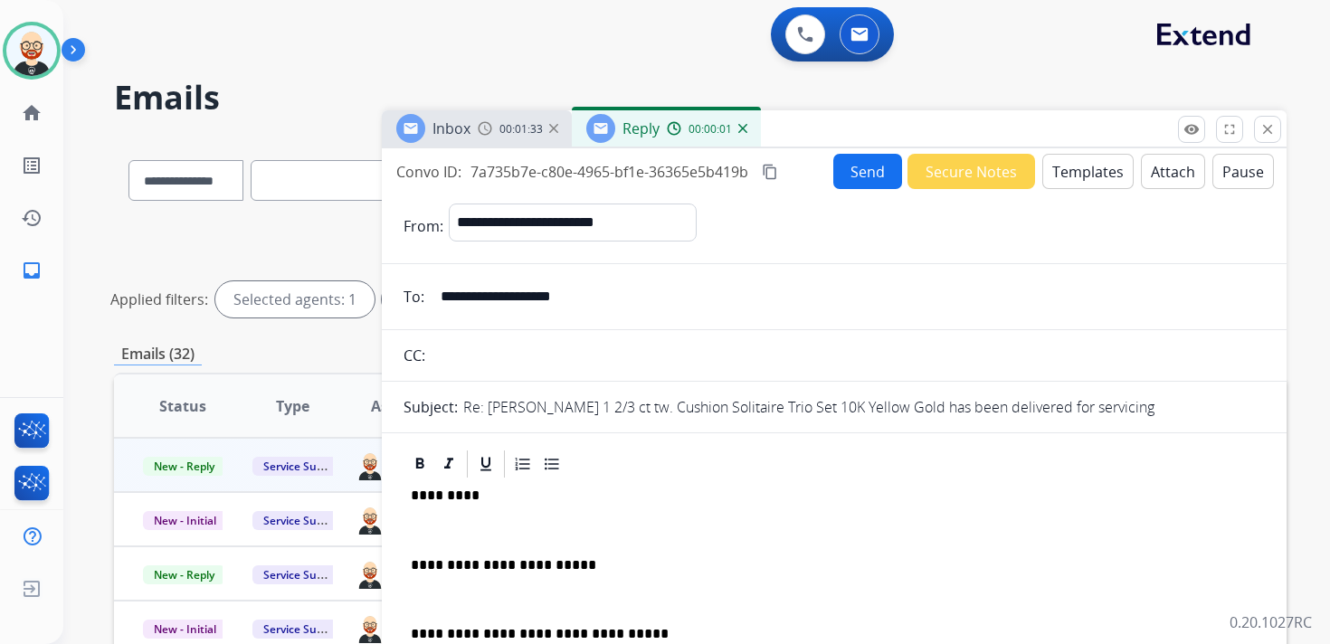
scroll to position [5, 0]
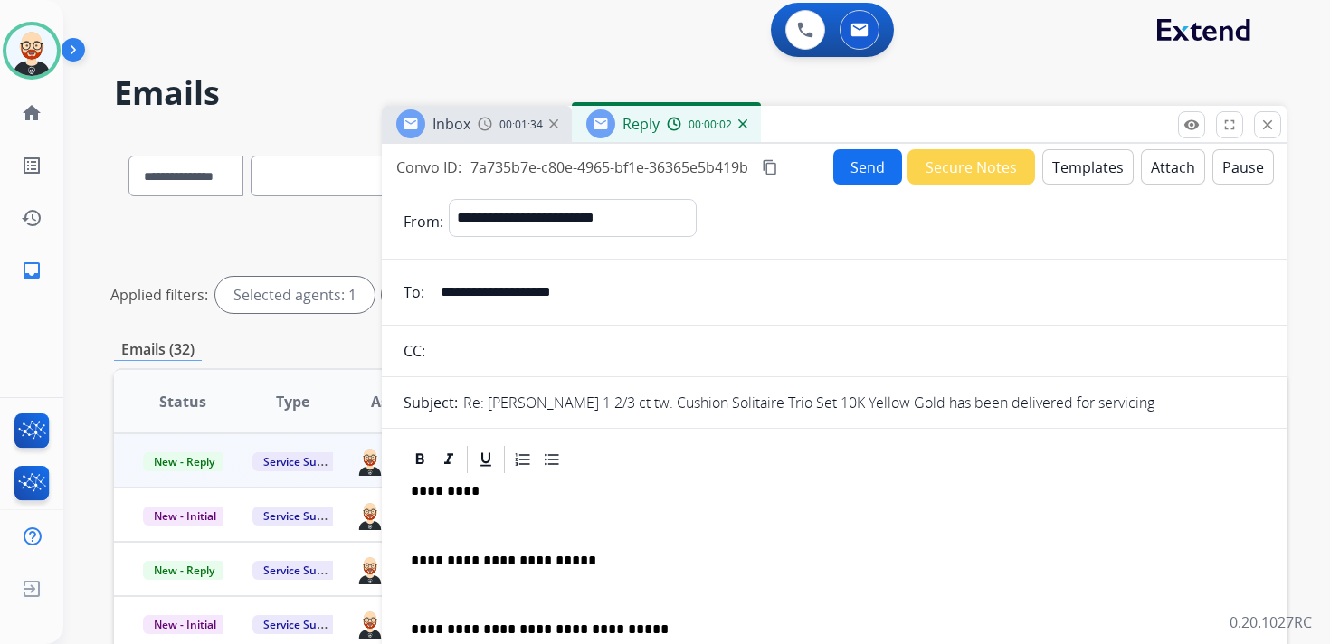
click at [447, 497] on p "*********" at bounding box center [827, 491] width 832 height 16
click at [434, 515] on div "**********" at bounding box center [833, 603] width 861 height 255
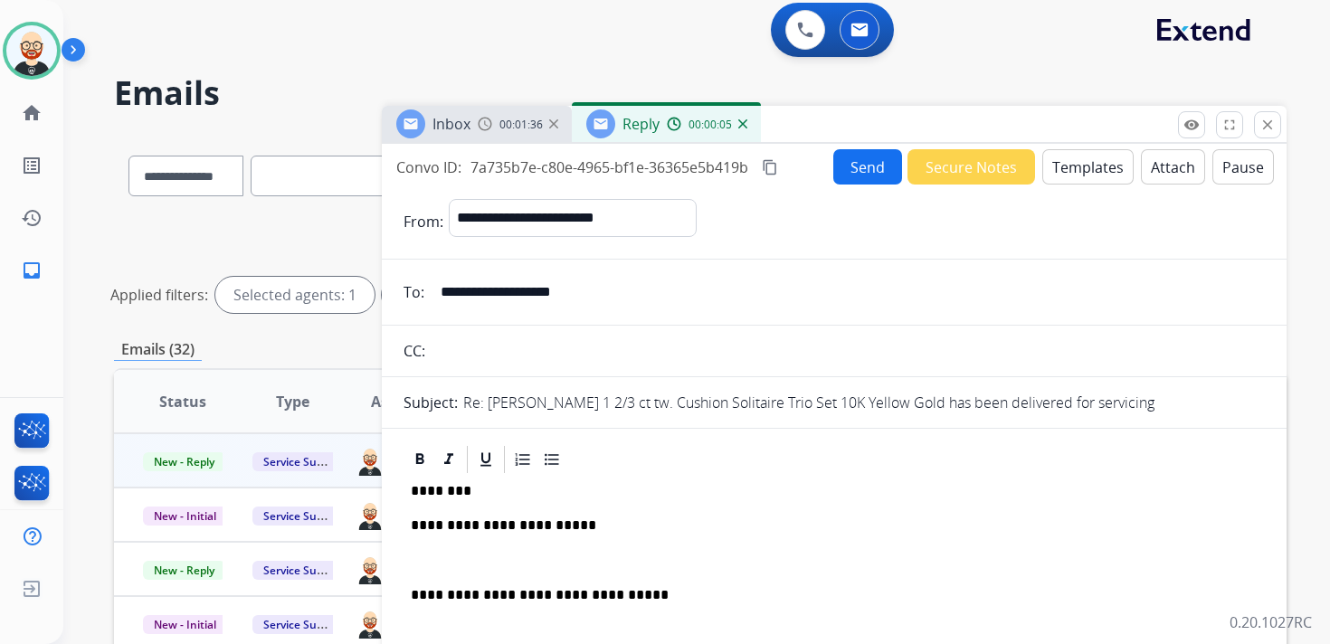
click at [450, 543] on div "**********" at bounding box center [833, 586] width 861 height 221
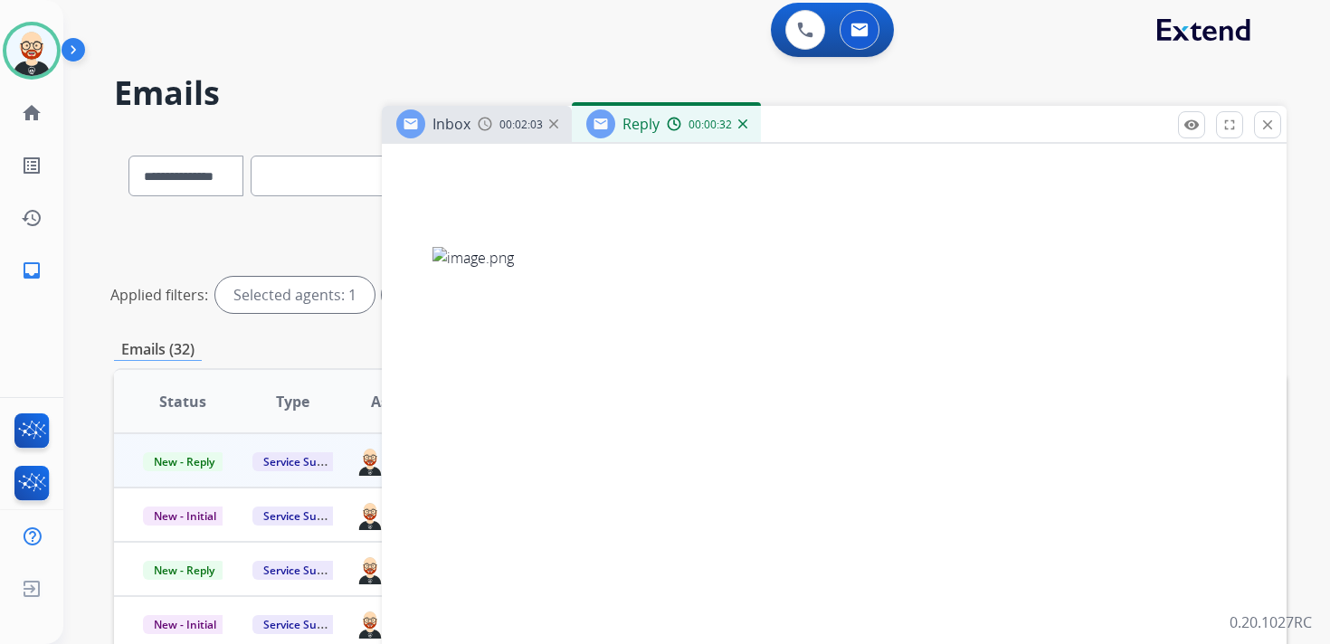
scroll to position [0, 0]
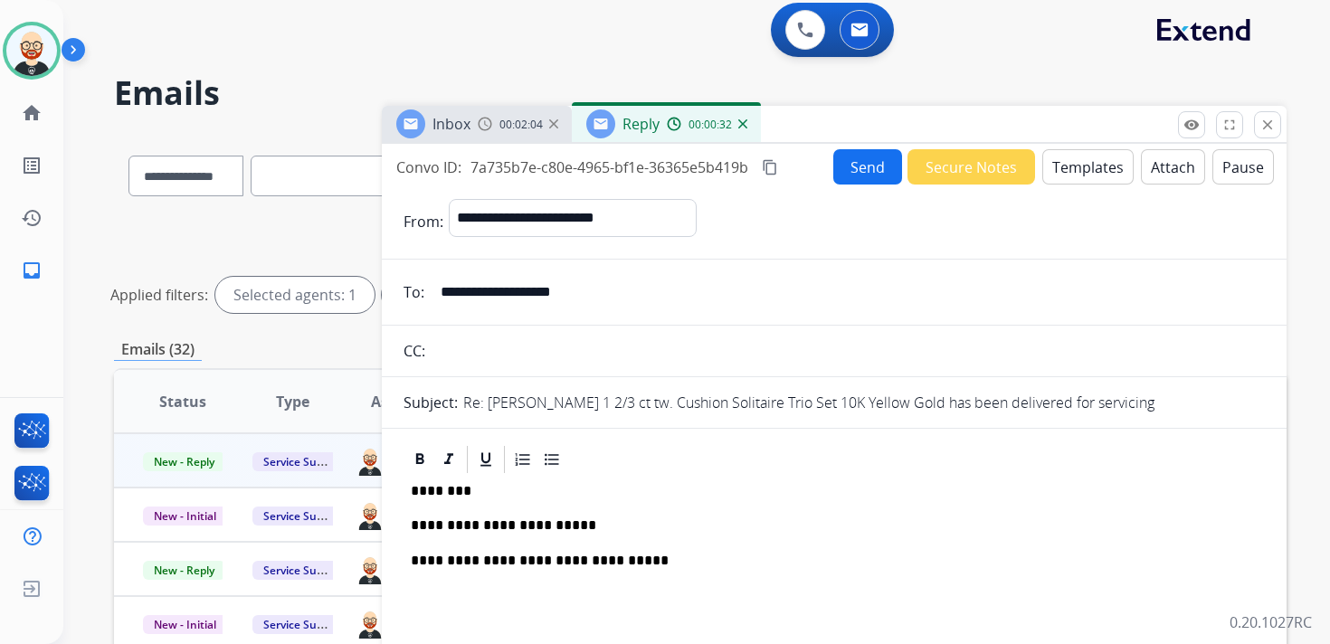
click at [851, 158] on button "Send" at bounding box center [867, 166] width 69 height 35
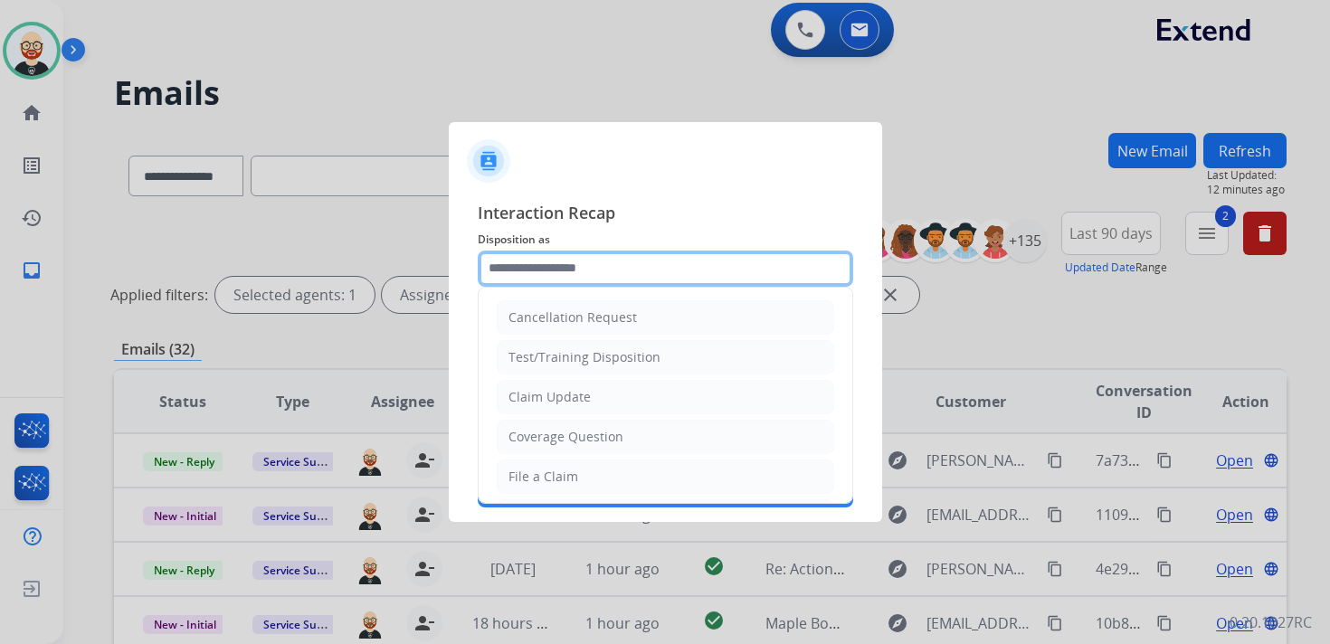
click at [600, 275] on input "text" at bounding box center [665, 269] width 375 height 36
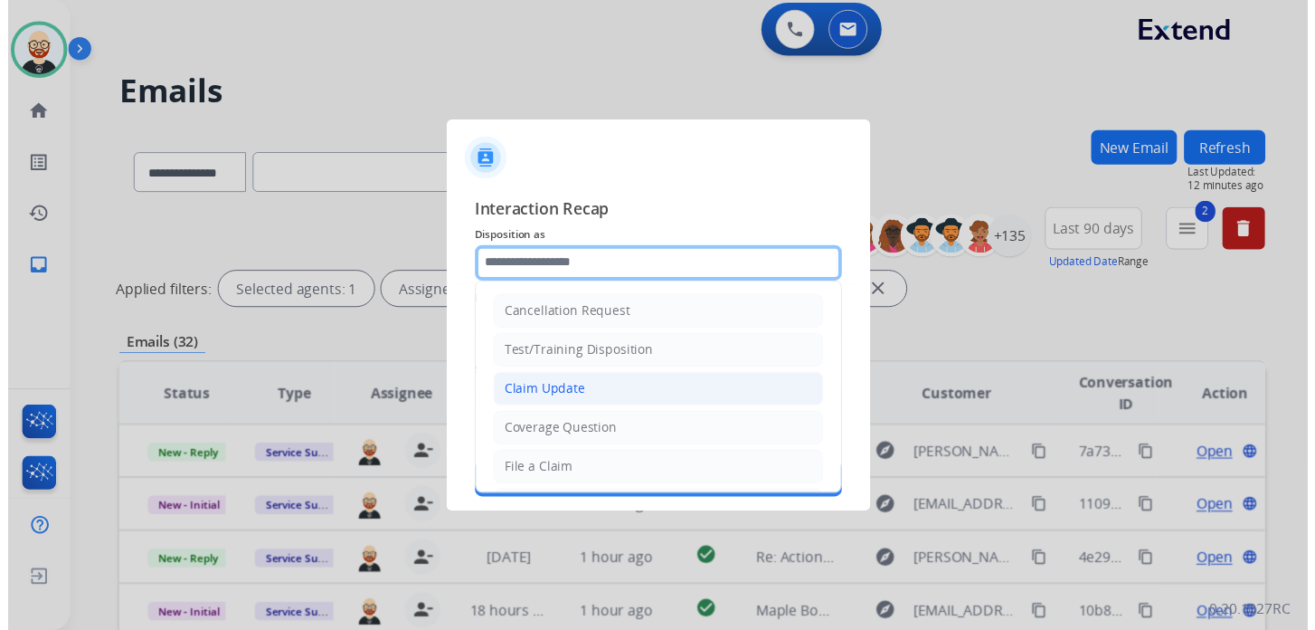
scroll to position [271, 0]
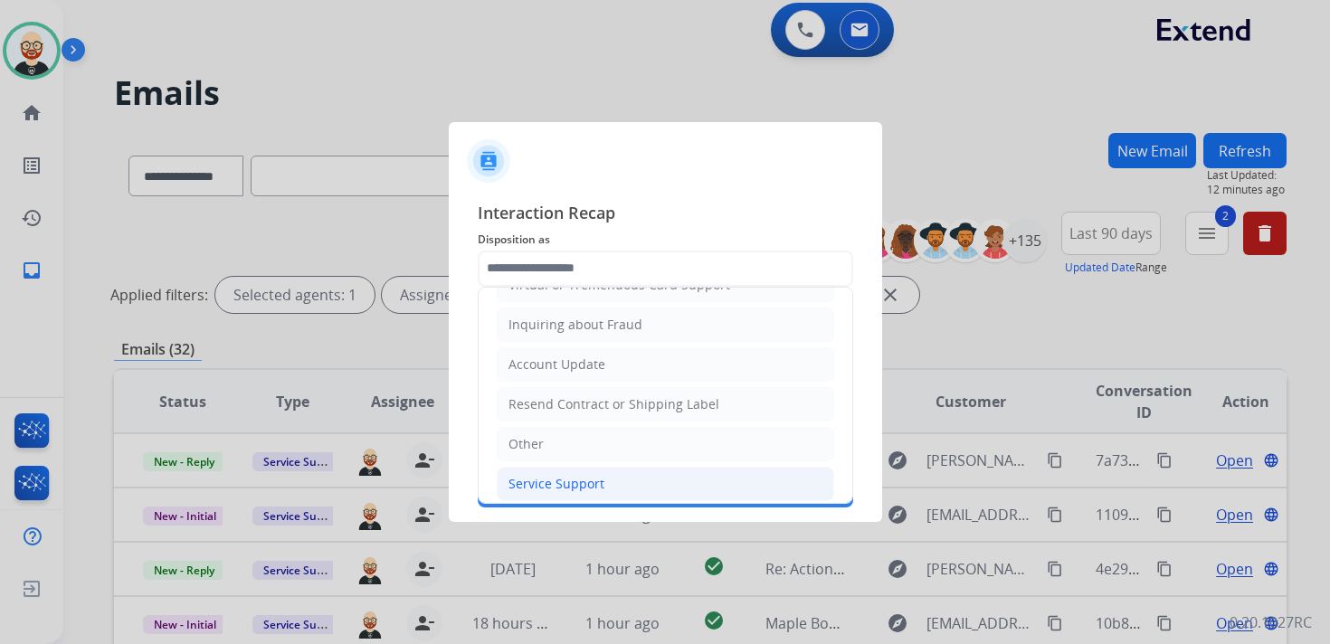
click at [545, 475] on div "Service Support" at bounding box center [556, 484] width 96 height 18
type input "**********"
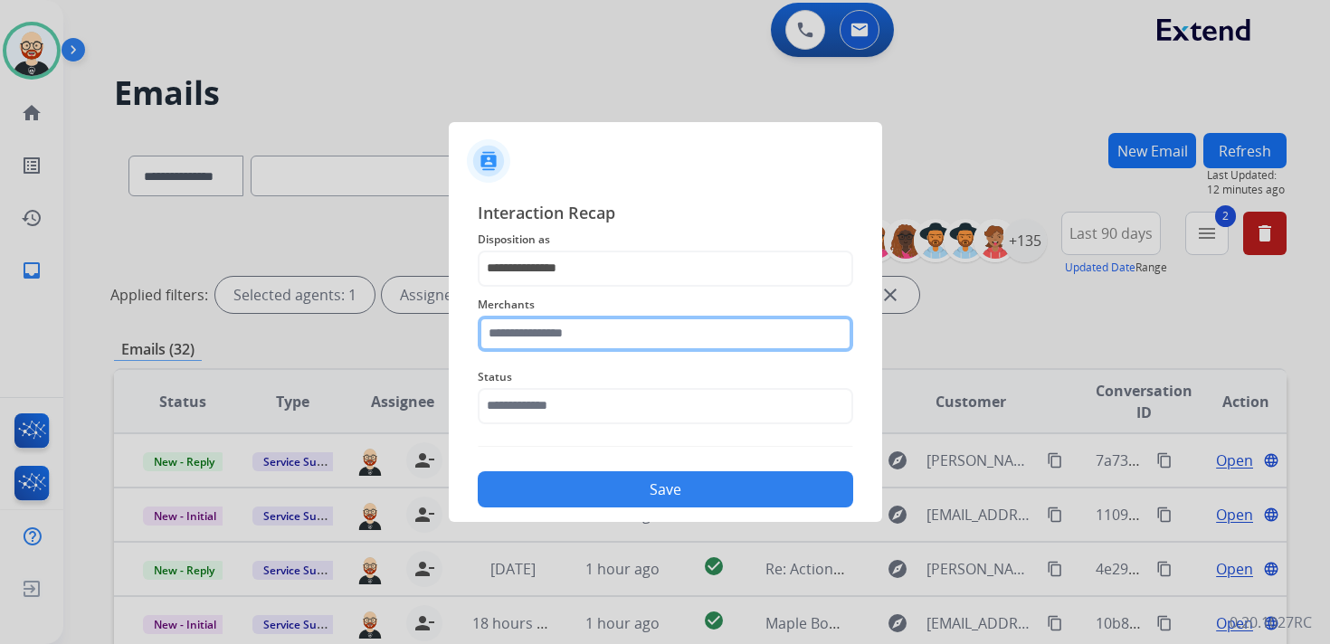
click at [545, 334] on input "text" at bounding box center [665, 334] width 375 height 36
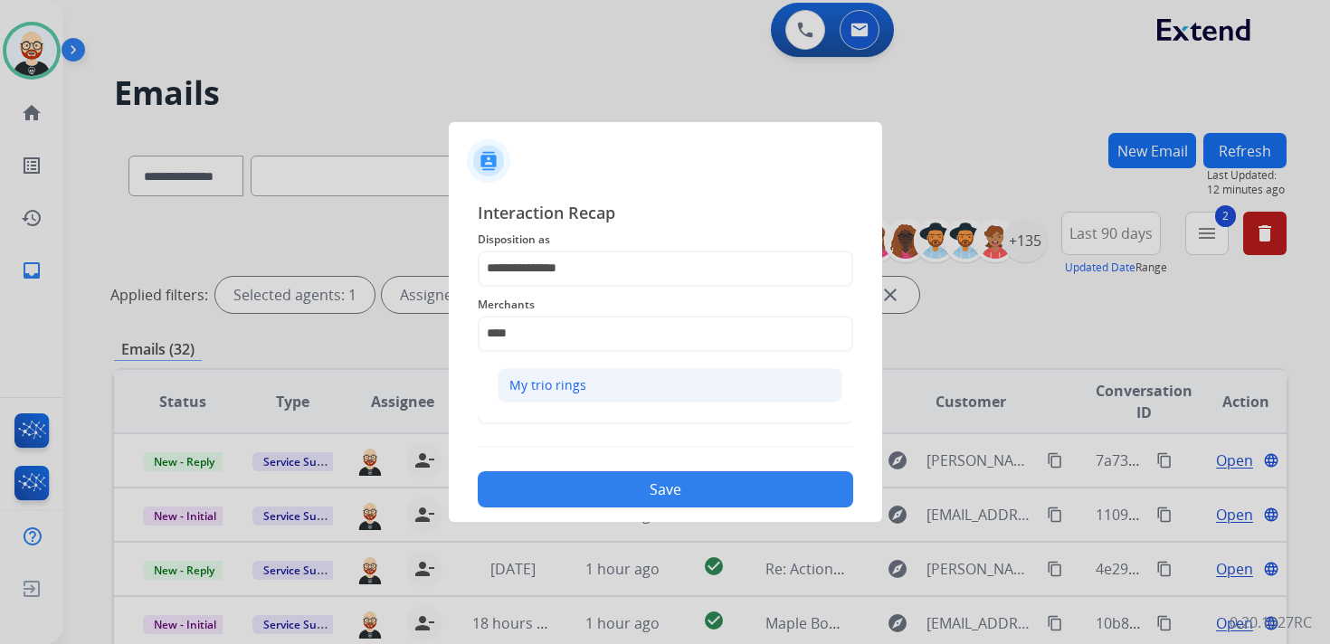
click at [540, 384] on div "My trio rings" at bounding box center [547, 385] width 77 height 18
type input "**********"
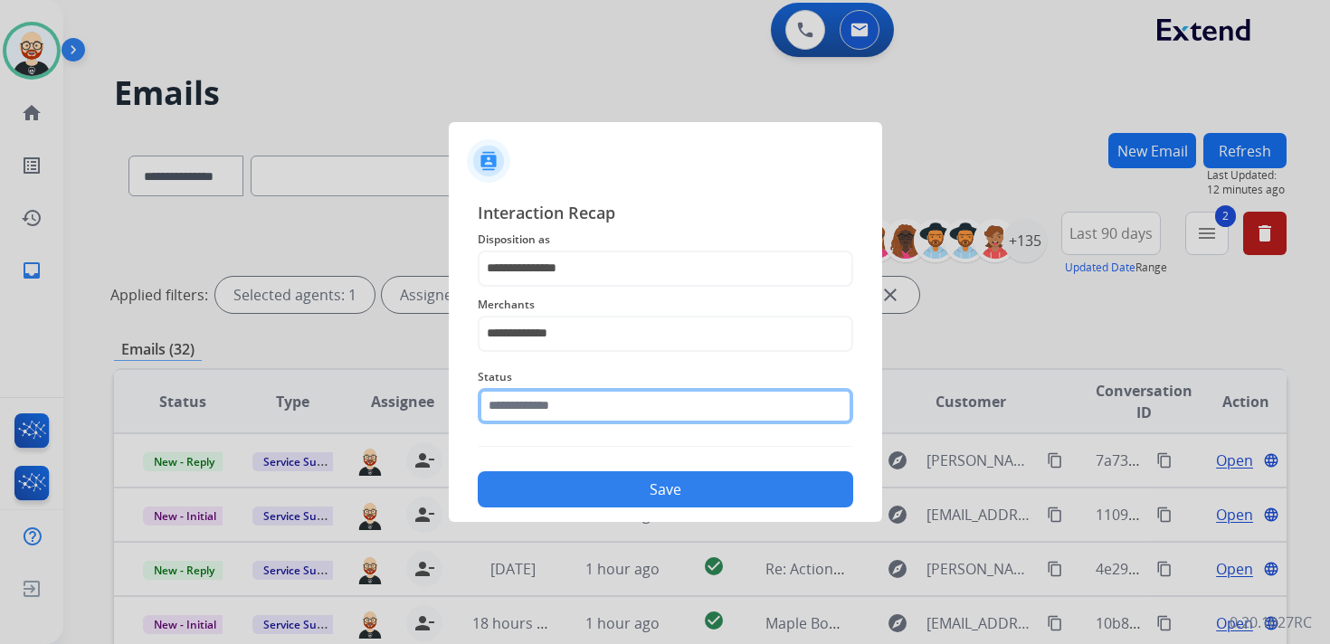
click at [539, 415] on input "text" at bounding box center [665, 406] width 375 height 36
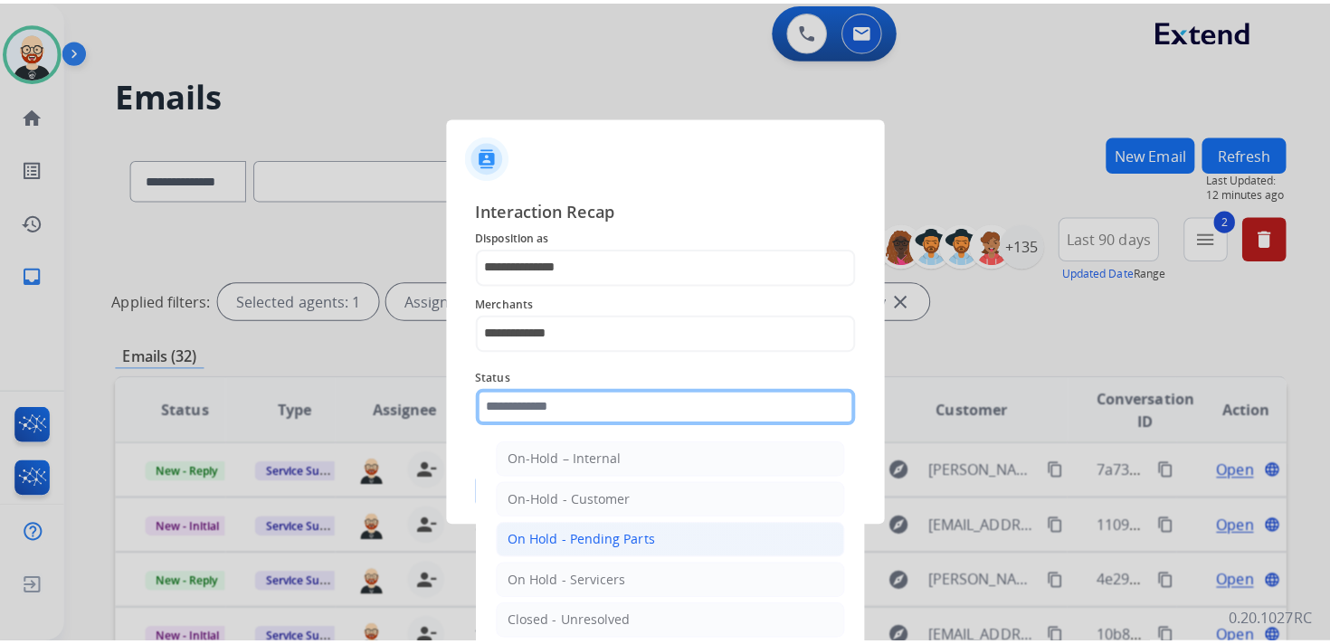
scroll to position [100, 0]
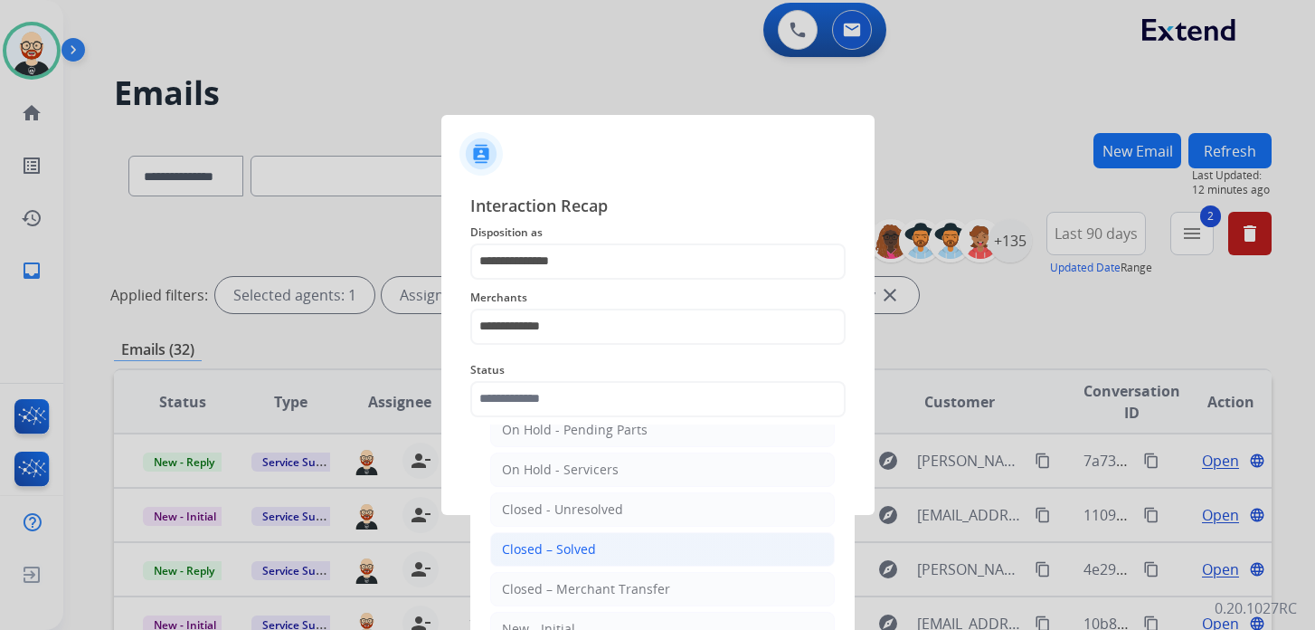
click at [539, 548] on div "Closed – Solved" at bounding box center [549, 549] width 94 height 18
type input "**********"
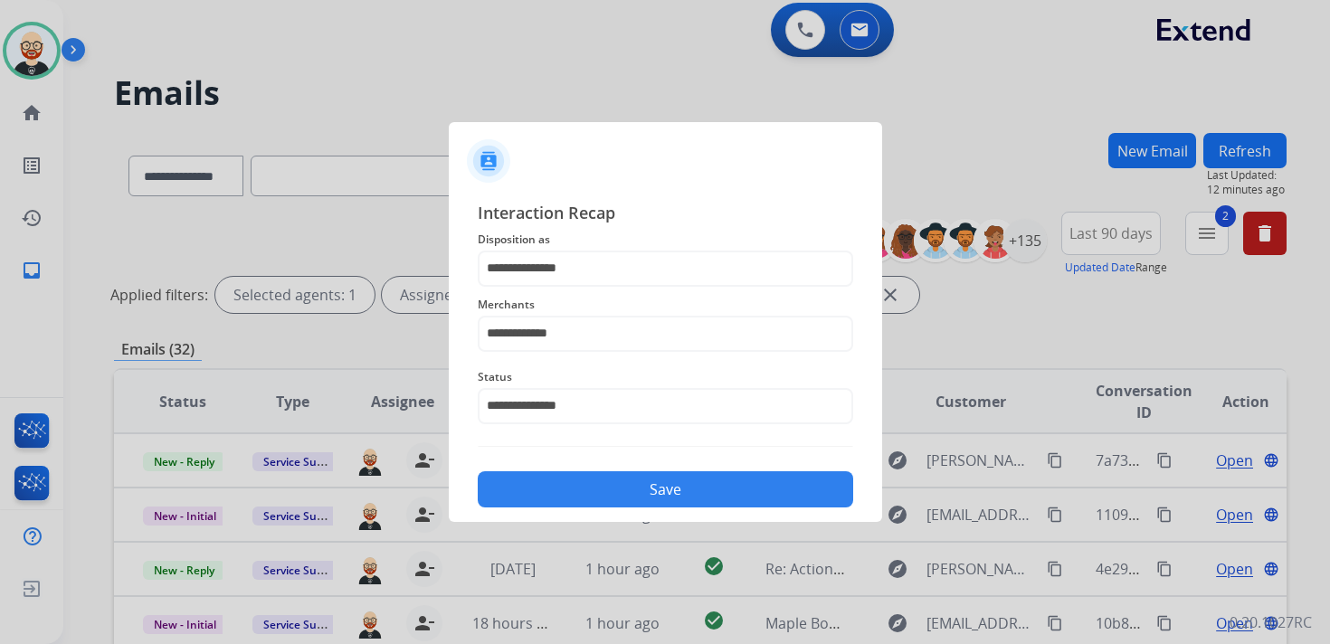
click at [555, 493] on button "Save" at bounding box center [665, 489] width 375 height 36
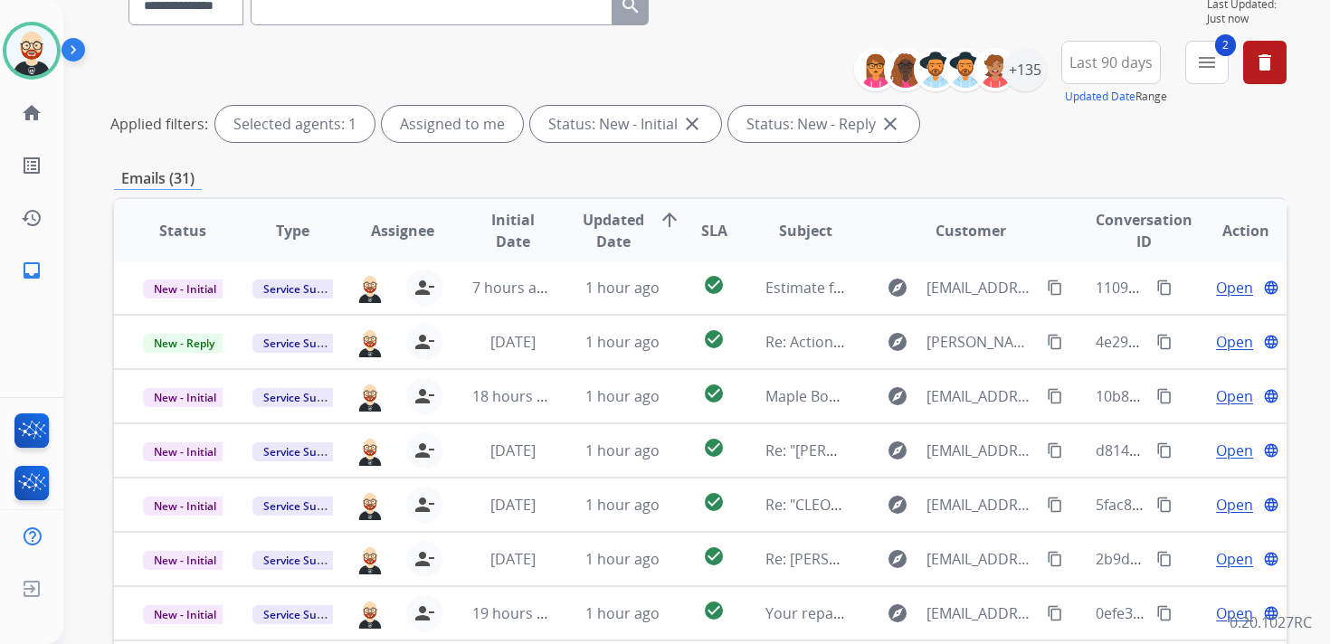
scroll to position [429, 0]
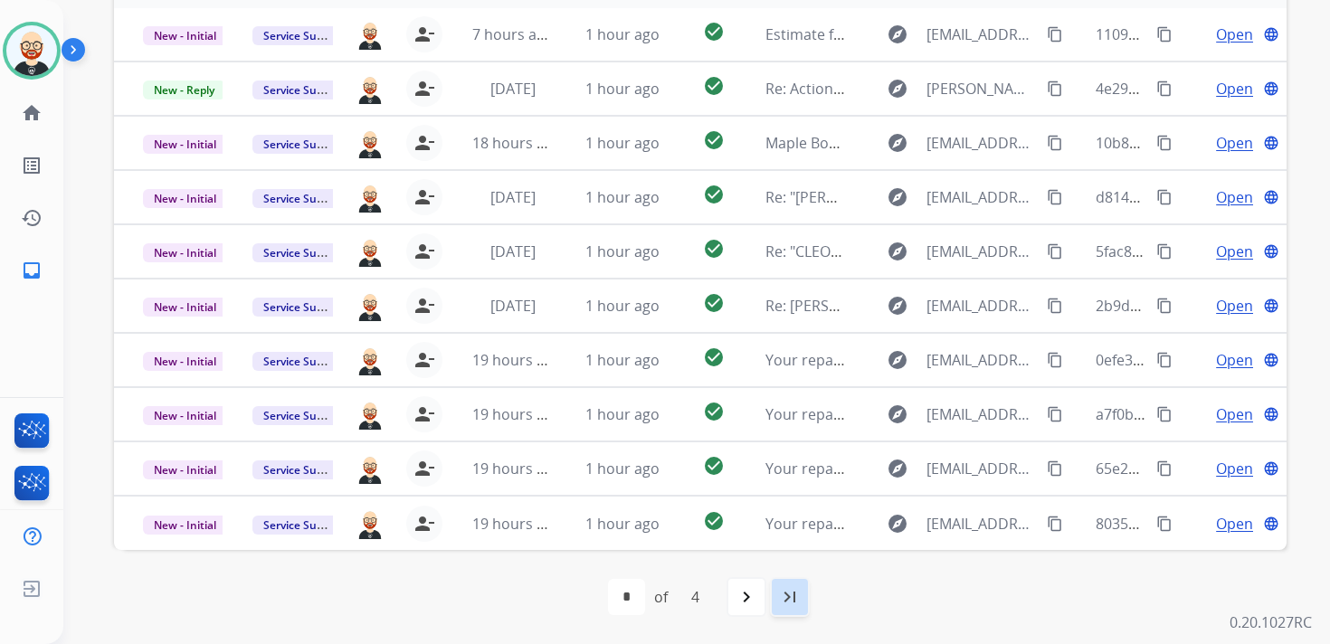
click at [788, 597] on mat-icon "last_page" at bounding box center [790, 597] width 22 height 22
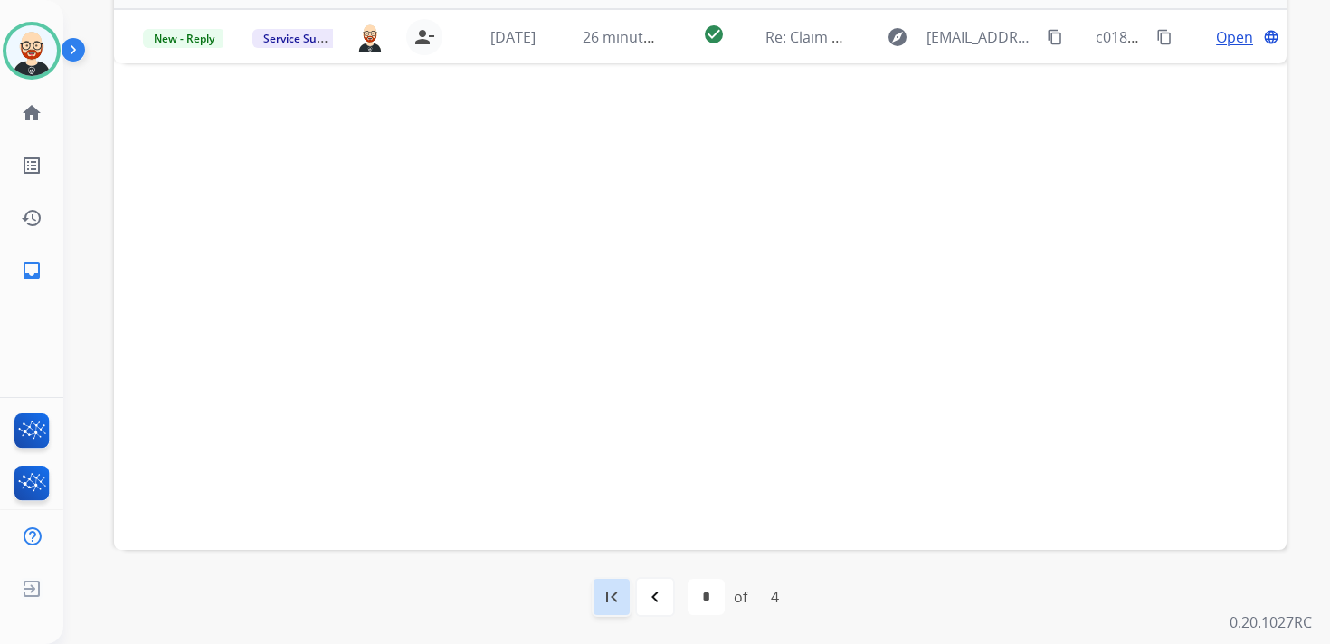
click at [611, 603] on mat-icon "first_page" at bounding box center [612, 597] width 22 height 22
select select "*"
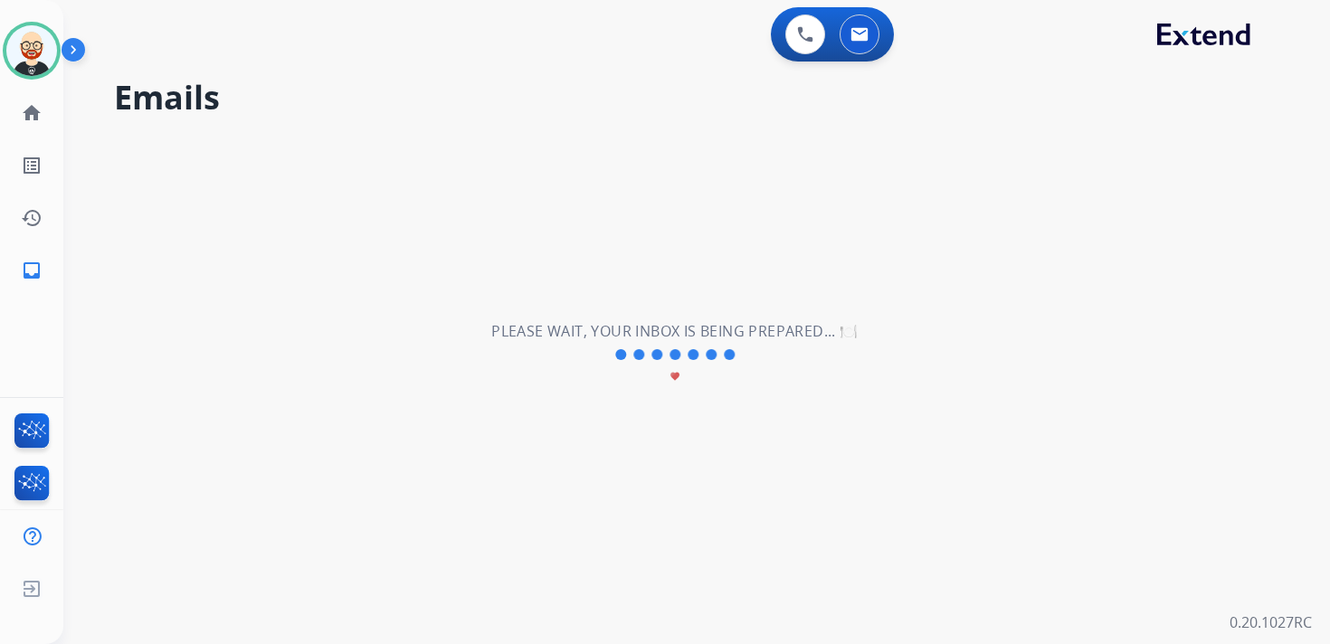
scroll to position [0, 0]
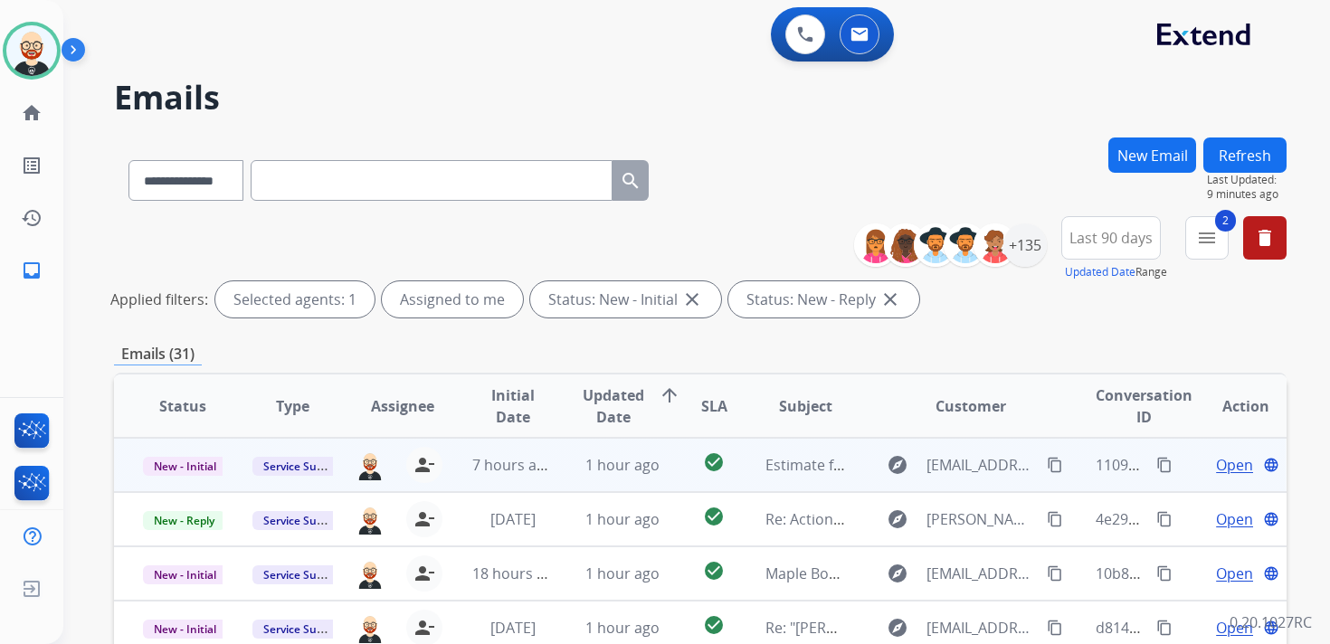
click at [1217, 461] on span "Open" at bounding box center [1234, 465] width 37 height 22
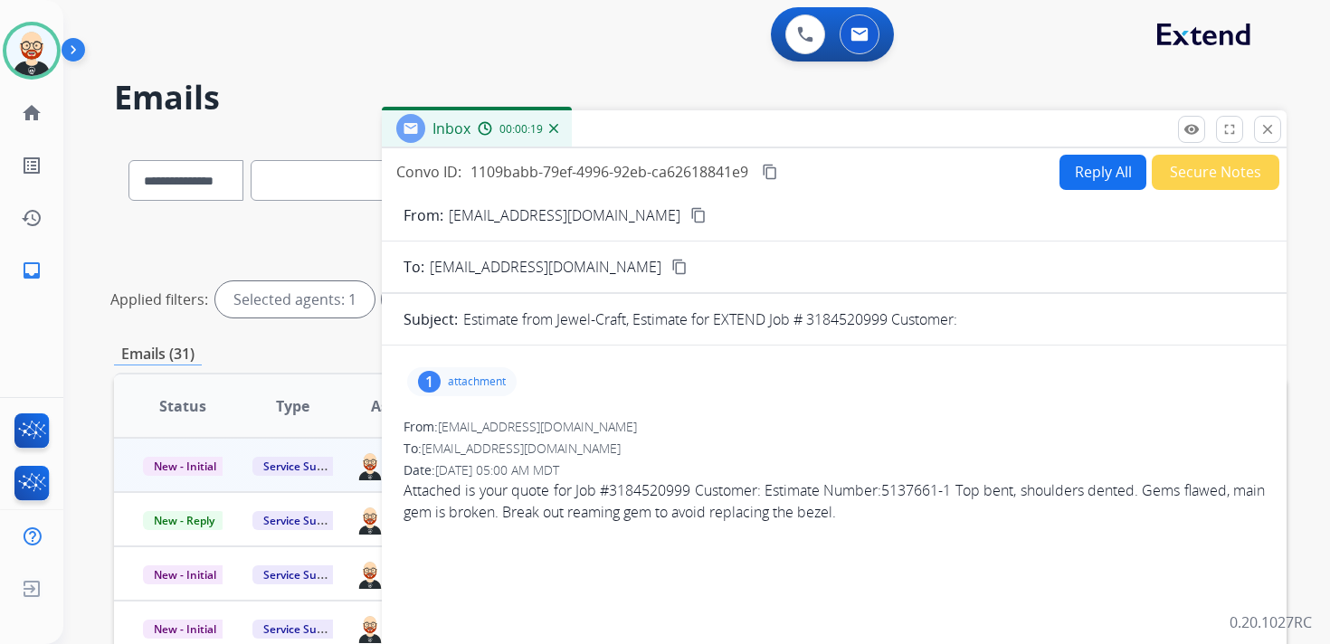
scroll to position [6, 0]
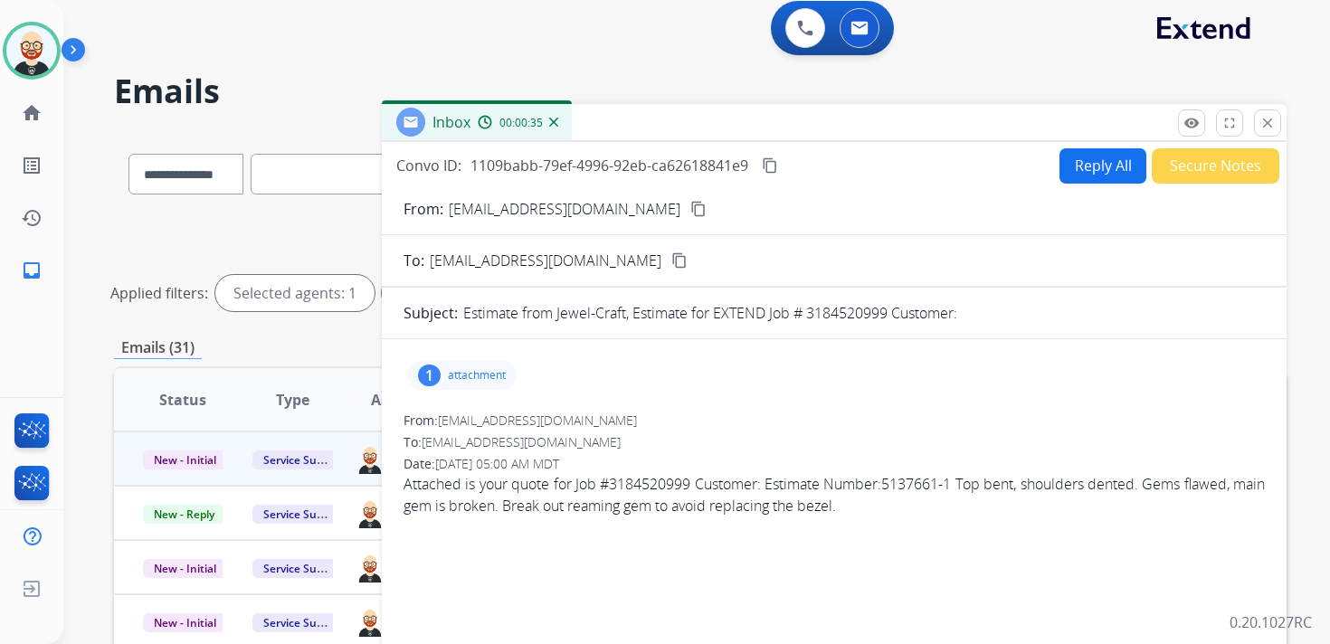
click at [441, 376] on div "1 attachment" at bounding box center [461, 375] width 109 height 29
click at [481, 415] on p "5137661_1.pdf" at bounding box center [471, 422] width 98 height 22
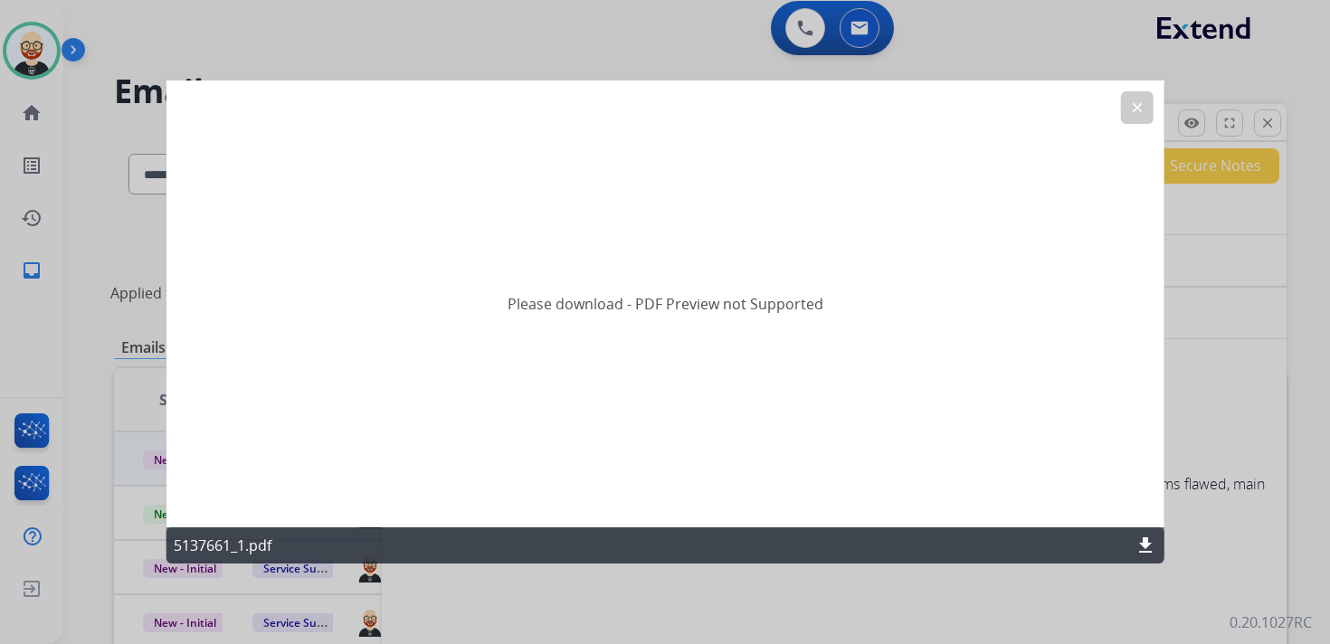
click at [1127, 114] on button "clear" at bounding box center [1136, 107] width 33 height 33
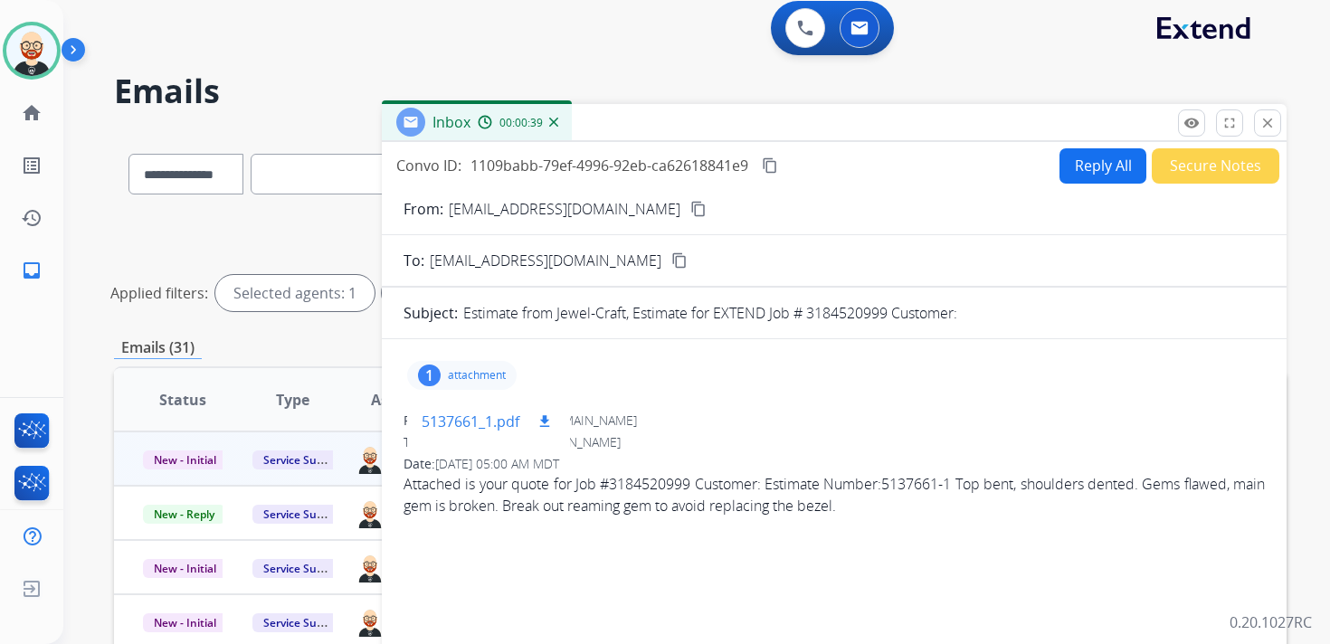
click at [550, 417] on mat-icon "download" at bounding box center [544, 421] width 16 height 16
click at [833, 371] on div "1 attachment 5137661_1.pdf download" at bounding box center [833, 375] width 861 height 43
click at [651, 387] on div "1 attachment 5137661_1.pdf download" at bounding box center [833, 375] width 861 height 43
click at [491, 378] on p "attachment" at bounding box center [477, 375] width 58 height 14
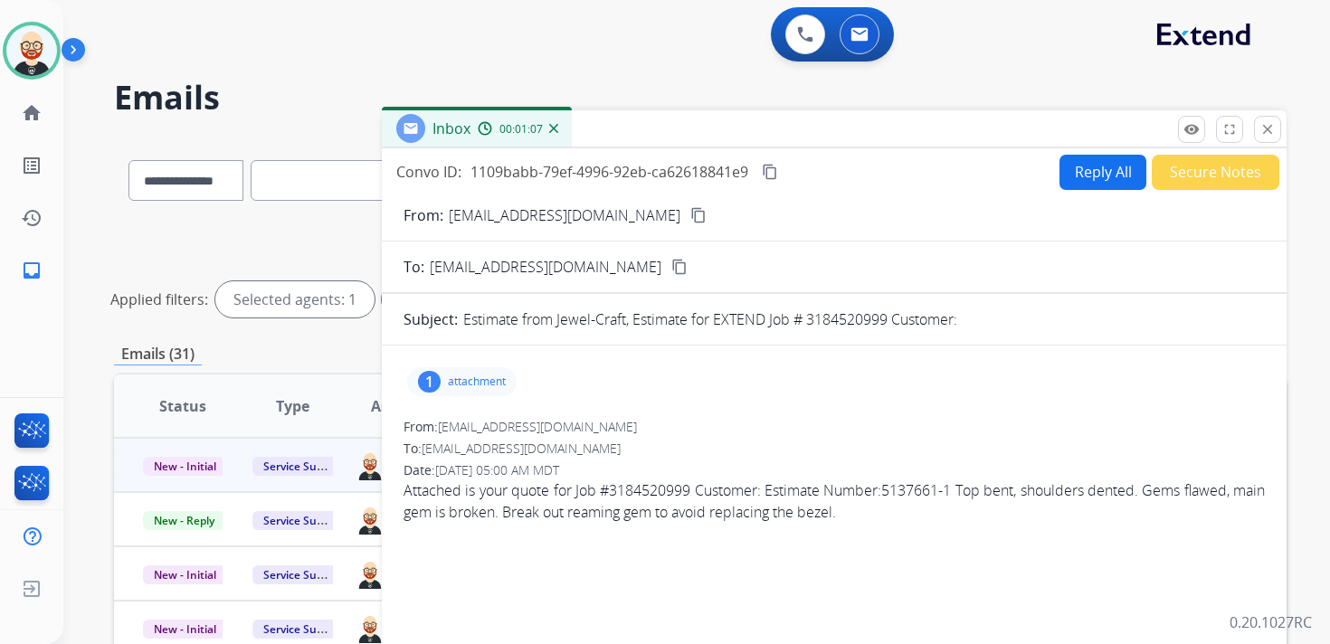
scroll to position [8, 0]
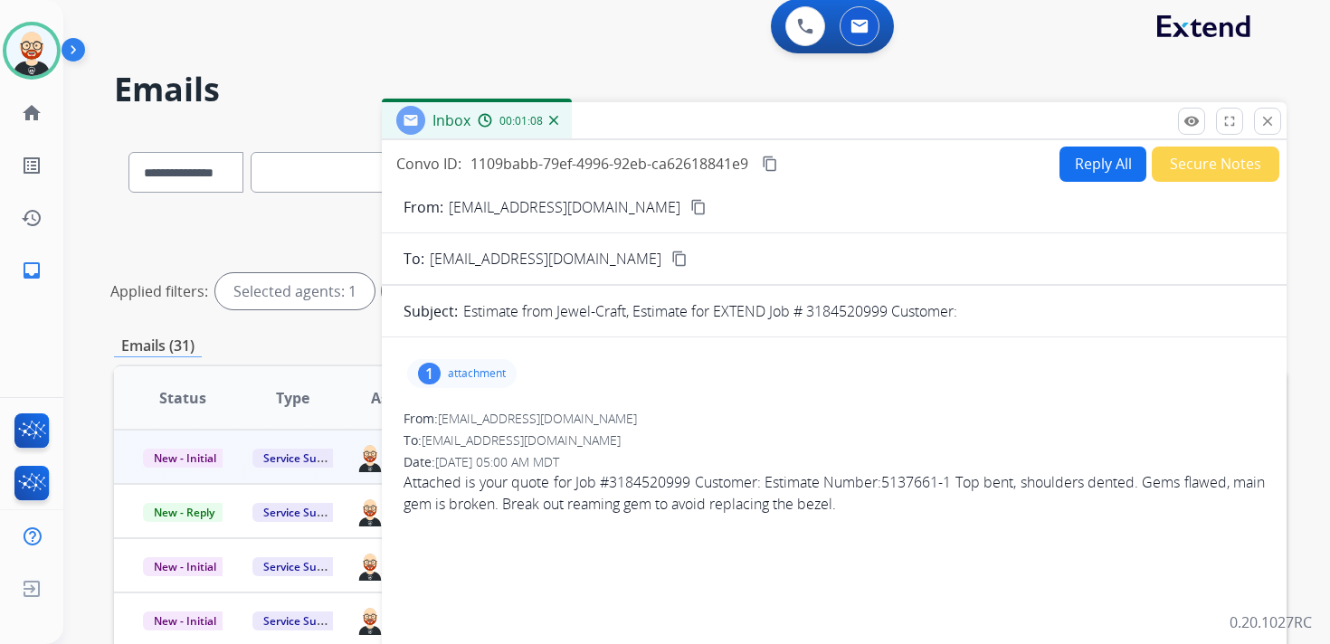
click at [838, 313] on p "Estimate from Jewel-Craft, Estimate for EXTEND Job # 3184520999 Customer:" at bounding box center [710, 311] width 494 height 22
copy p "3184520999"
click at [777, 163] on mat-icon "content_copy" at bounding box center [770, 164] width 16 height 16
click at [547, 498] on p "Attached is your quote for Job #3184520999 Customer: Estimate Number:5137661-1 …" at bounding box center [833, 492] width 861 height 43
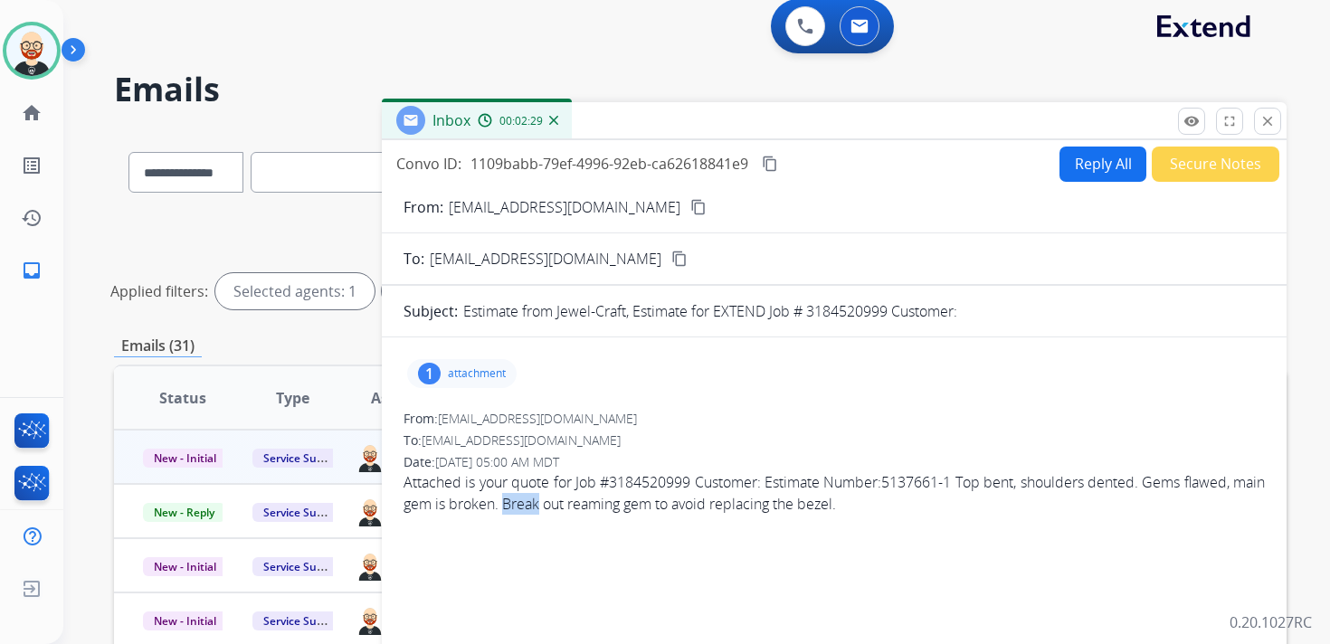
click at [547, 498] on p "Attached is your quote for Job #3184520999 Customer: Estimate Number:5137661-1 …" at bounding box center [833, 492] width 861 height 43
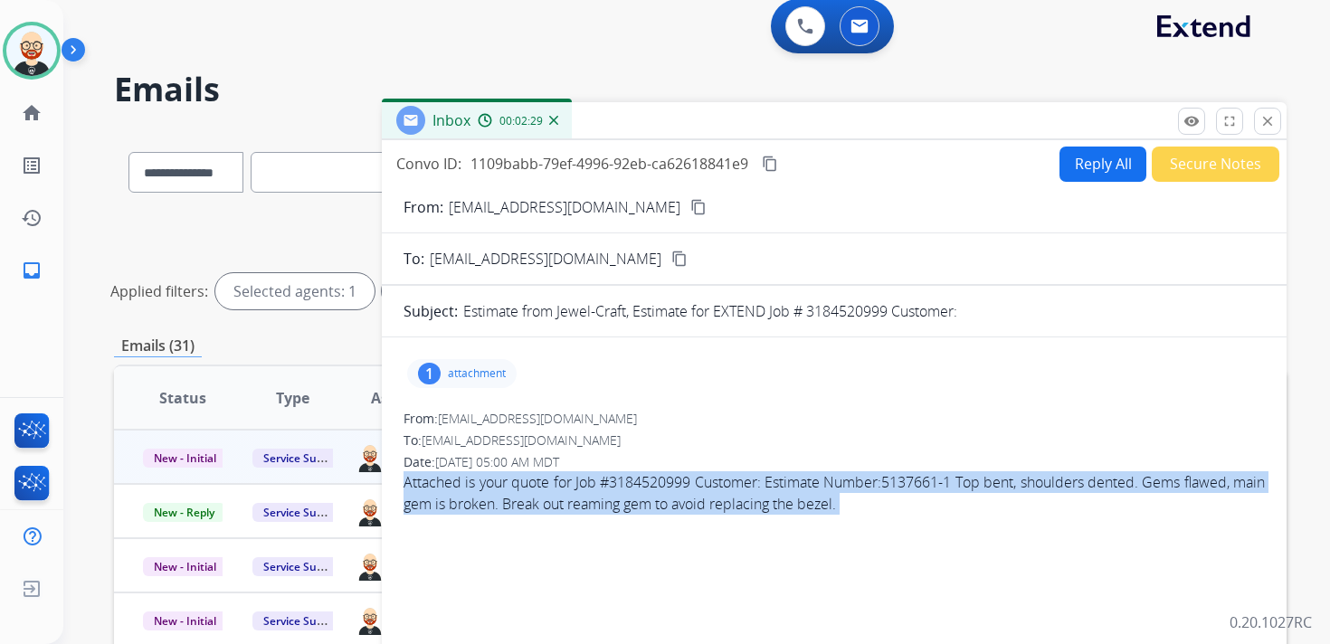
click at [547, 498] on p "Attached is your quote for Job #3184520999 Customer: Estimate Number:5137661-1 …" at bounding box center [833, 492] width 861 height 43
copy app-emails-table "Attached is your quote for Job #3184520999 Customer: Estimate Number:5137661-1 …"
click at [1103, 167] on button "Reply All" at bounding box center [1102, 164] width 87 height 35
select select "**********"
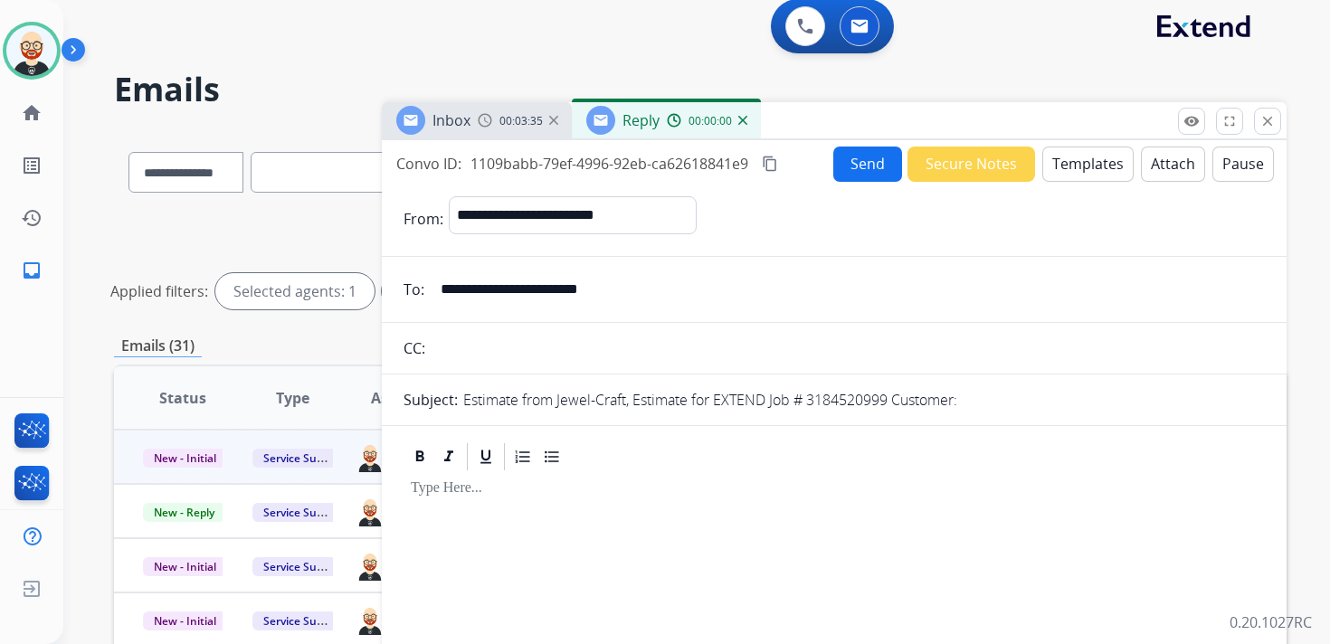
click at [583, 525] on div at bounding box center [833, 591] width 861 height 236
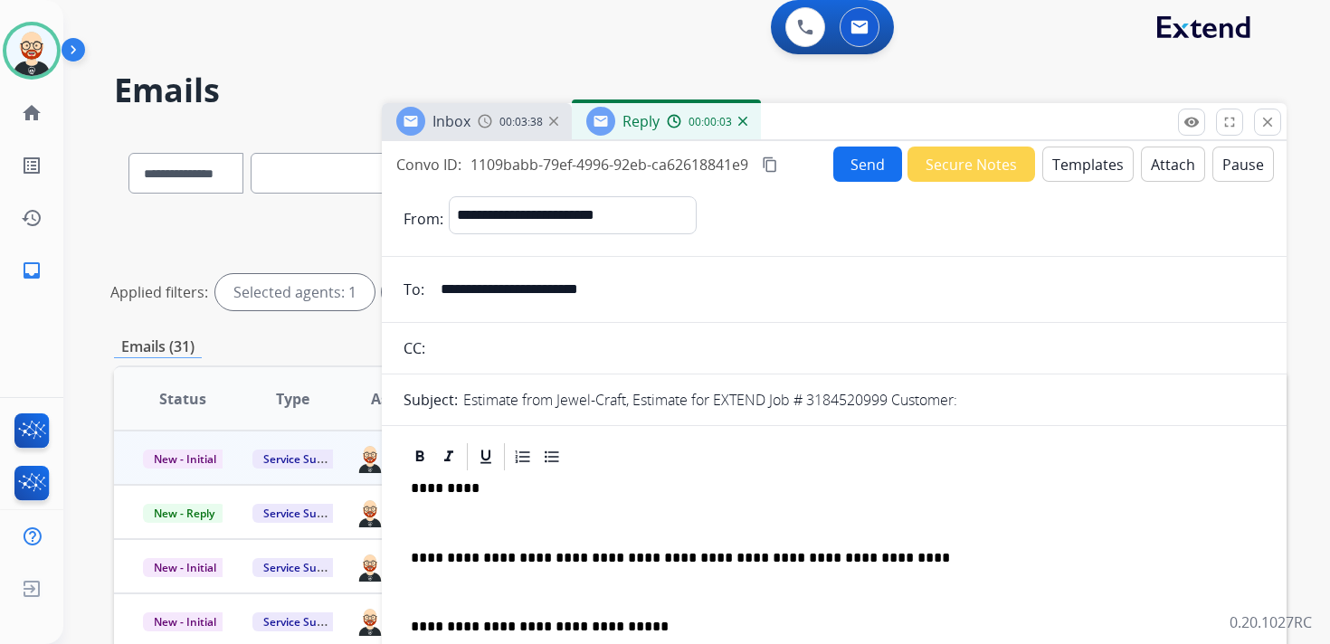
click at [532, 509] on div "**********" at bounding box center [833, 600] width 861 height 255
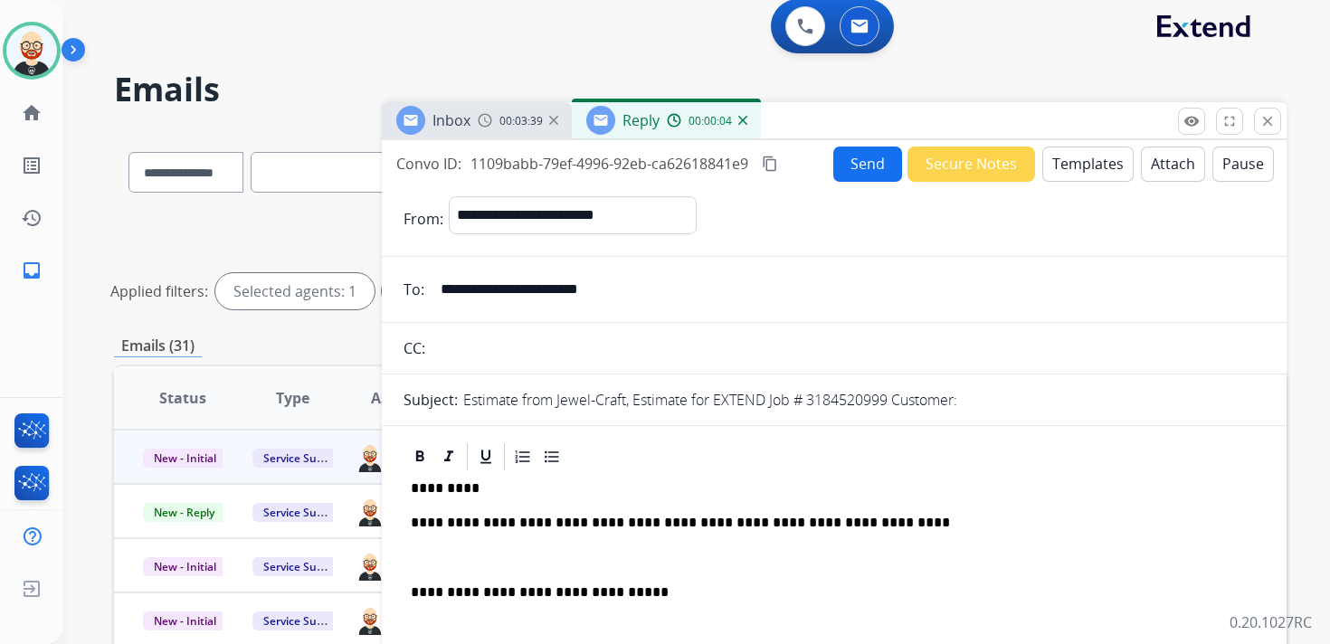
click at [511, 553] on p at bounding box center [834, 558] width 847 height 16
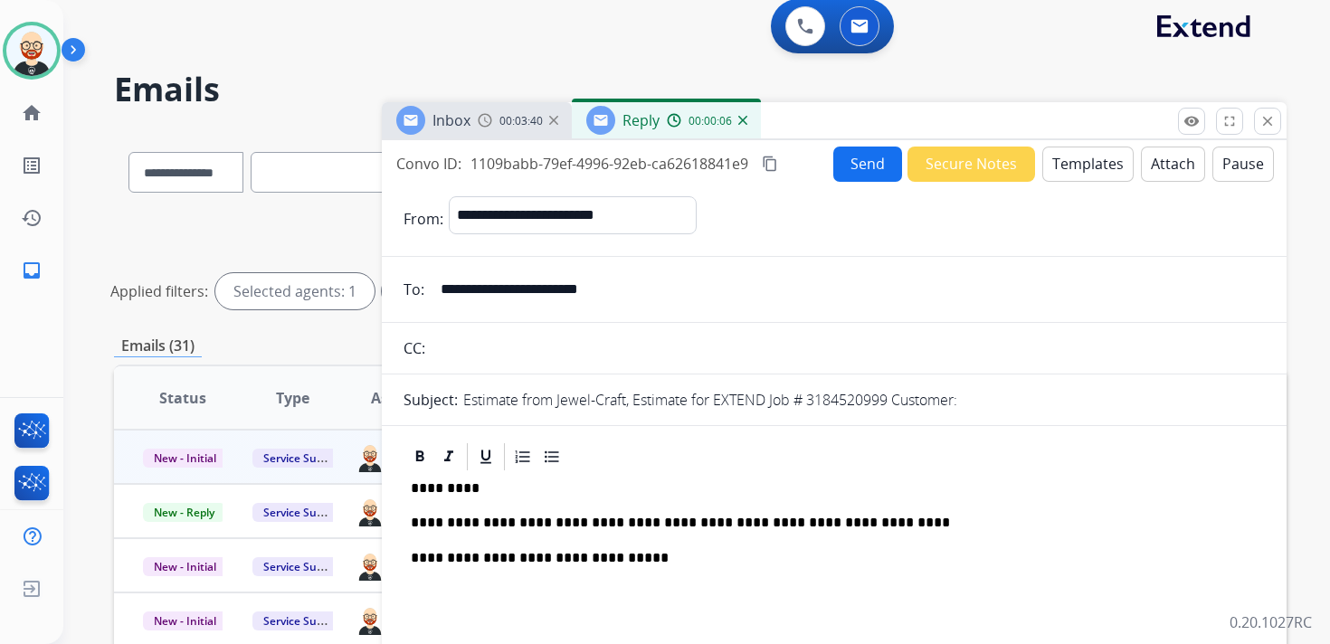
click at [842, 170] on button "Send" at bounding box center [867, 164] width 69 height 35
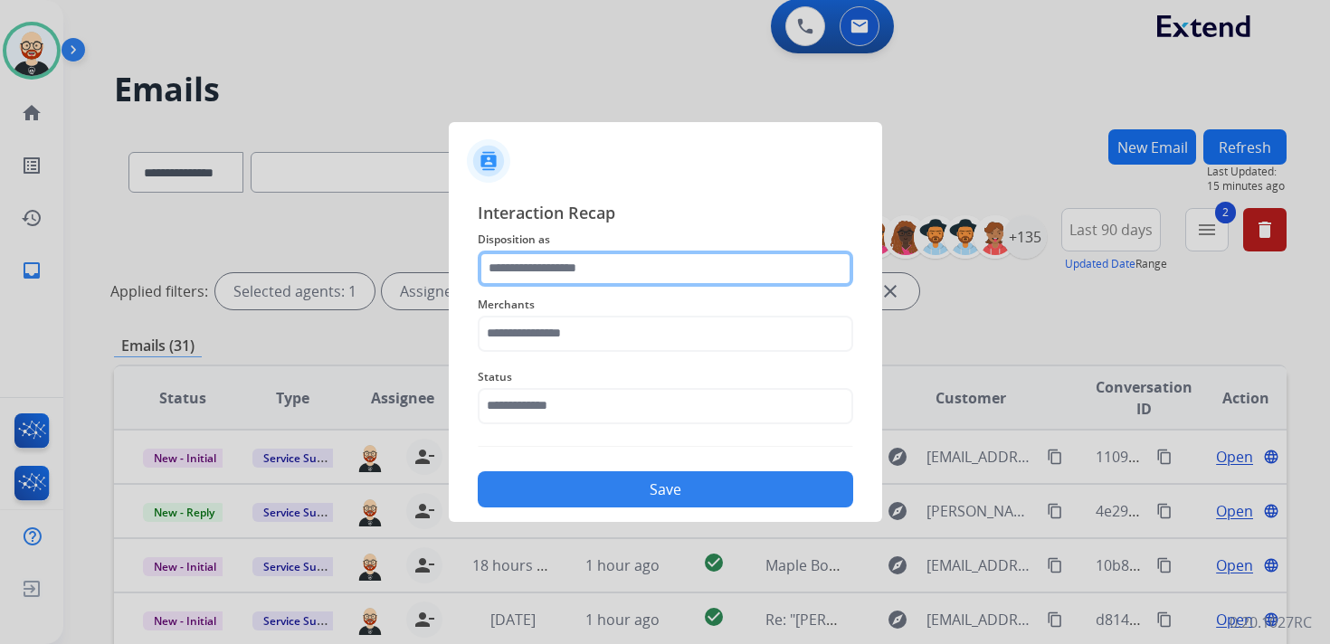
click at [515, 270] on input "text" at bounding box center [665, 269] width 375 height 36
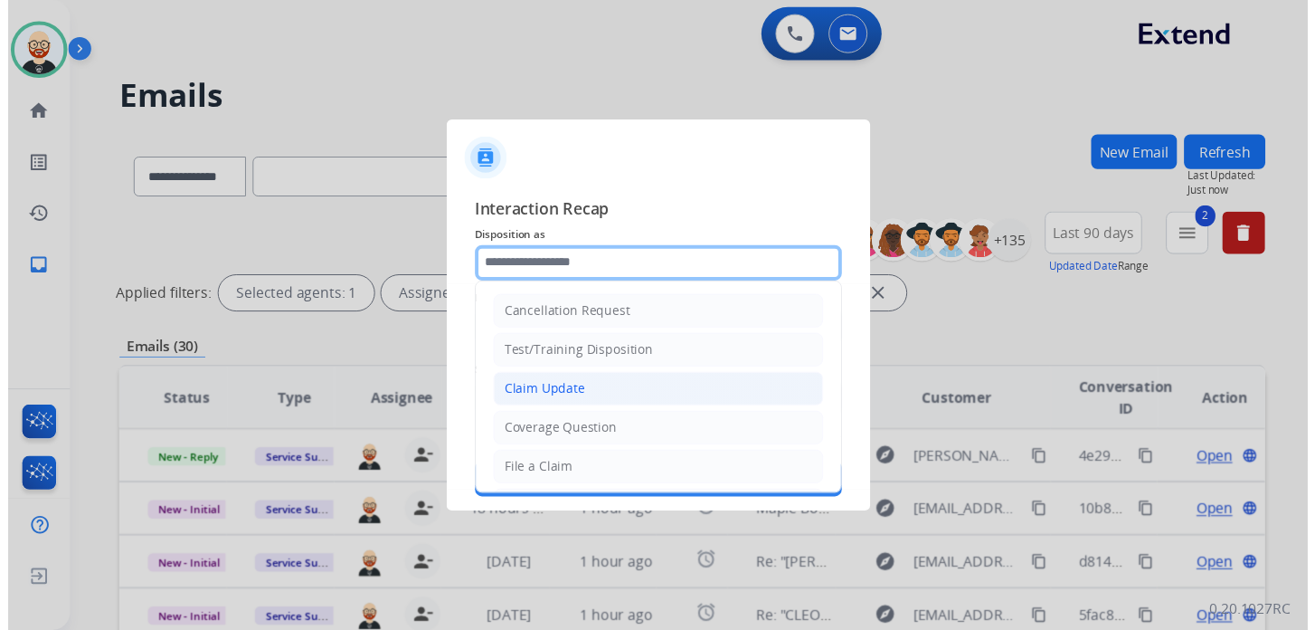
scroll to position [271, 0]
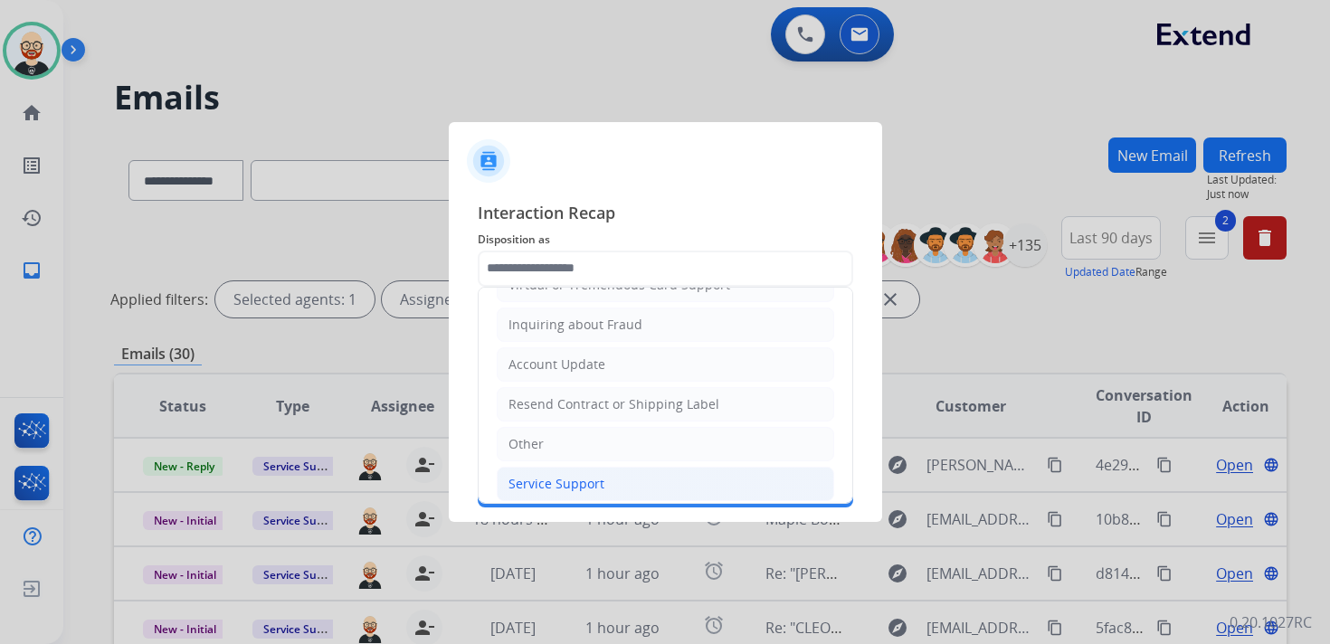
click at [579, 475] on div "Service Support" at bounding box center [556, 484] width 96 height 18
type input "**********"
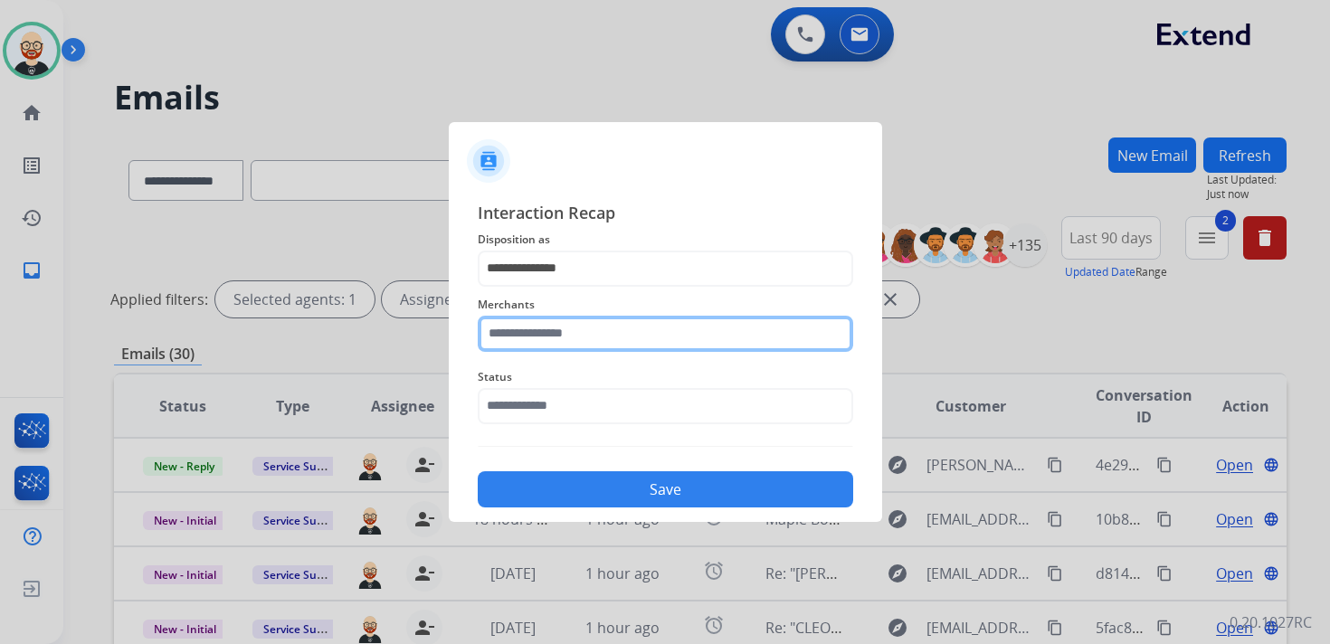
click at [571, 333] on input "text" at bounding box center [665, 334] width 375 height 36
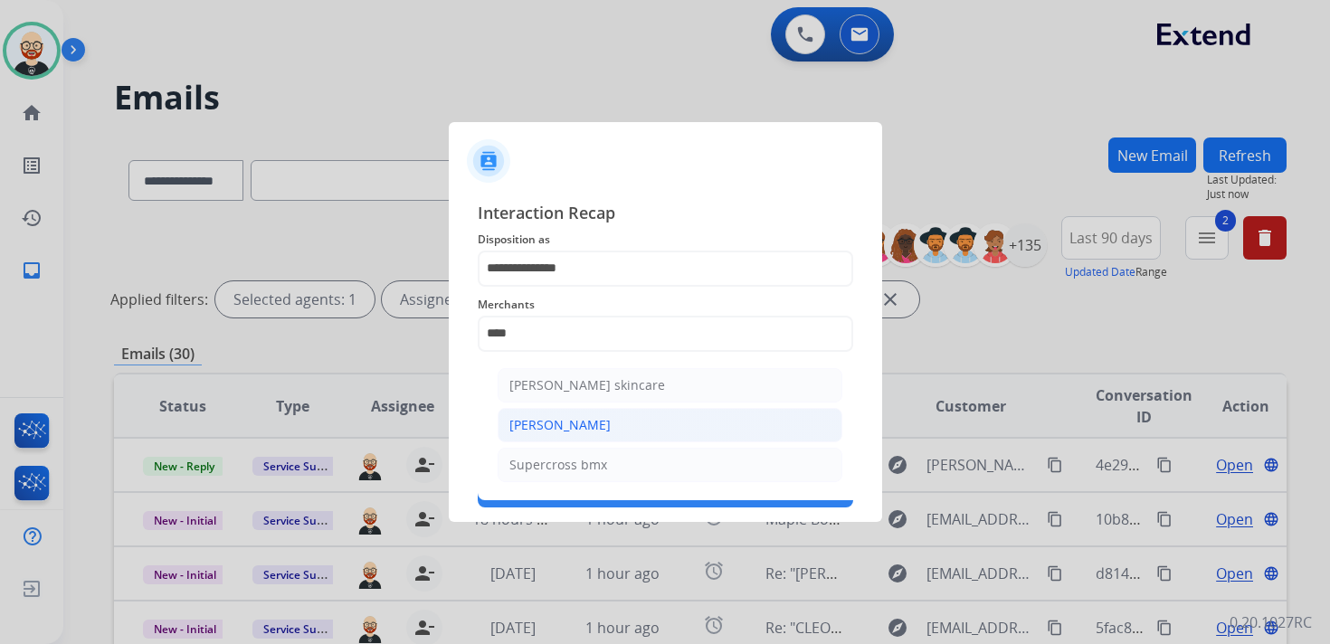
click at [616, 421] on li "[PERSON_NAME]" at bounding box center [670, 425] width 345 height 34
type input "**********"
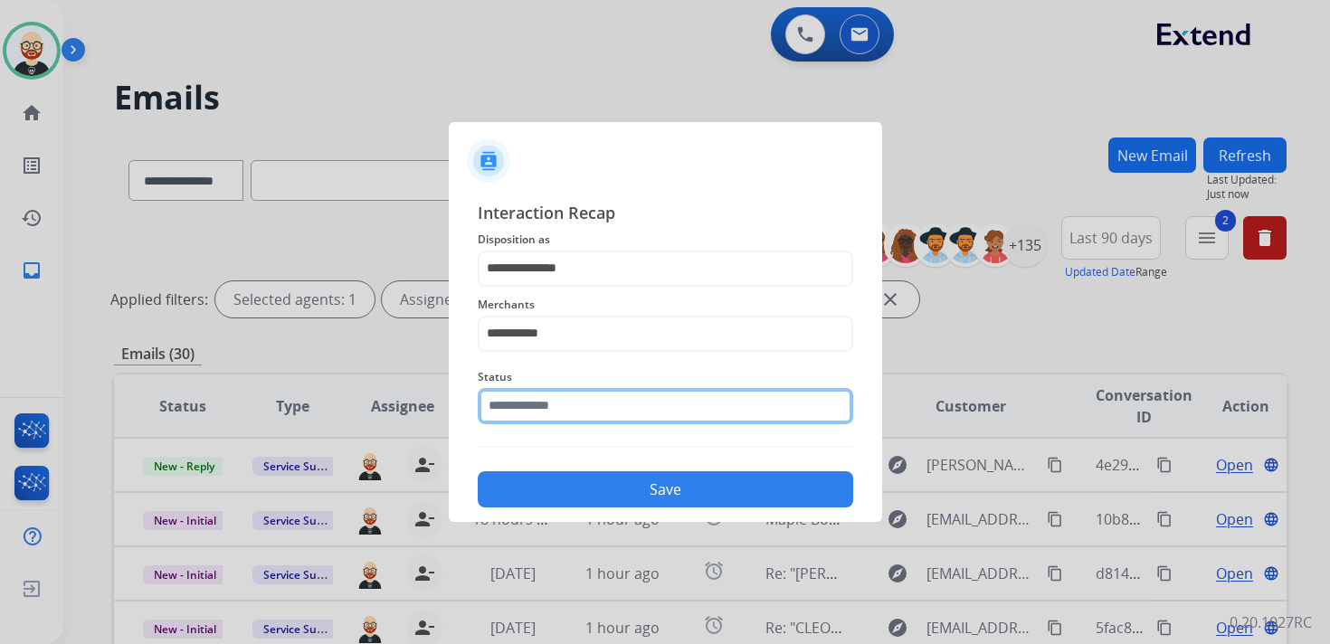
click at [582, 413] on input "text" at bounding box center [665, 406] width 375 height 36
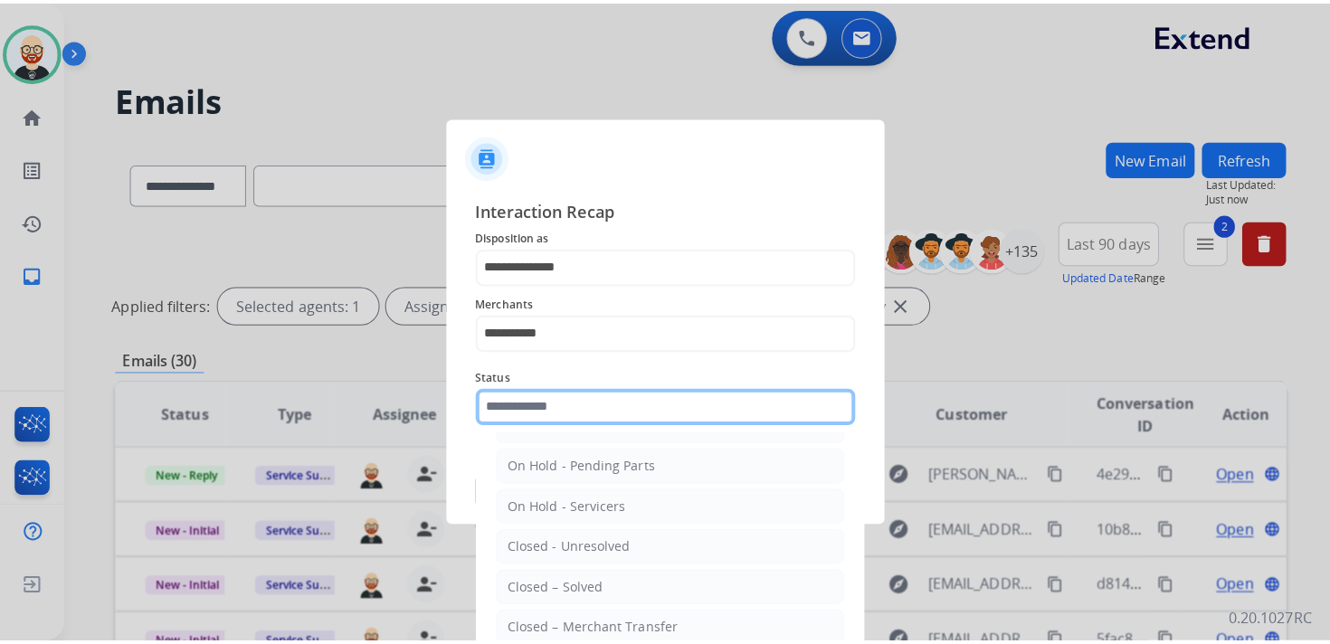
scroll to position [100, 0]
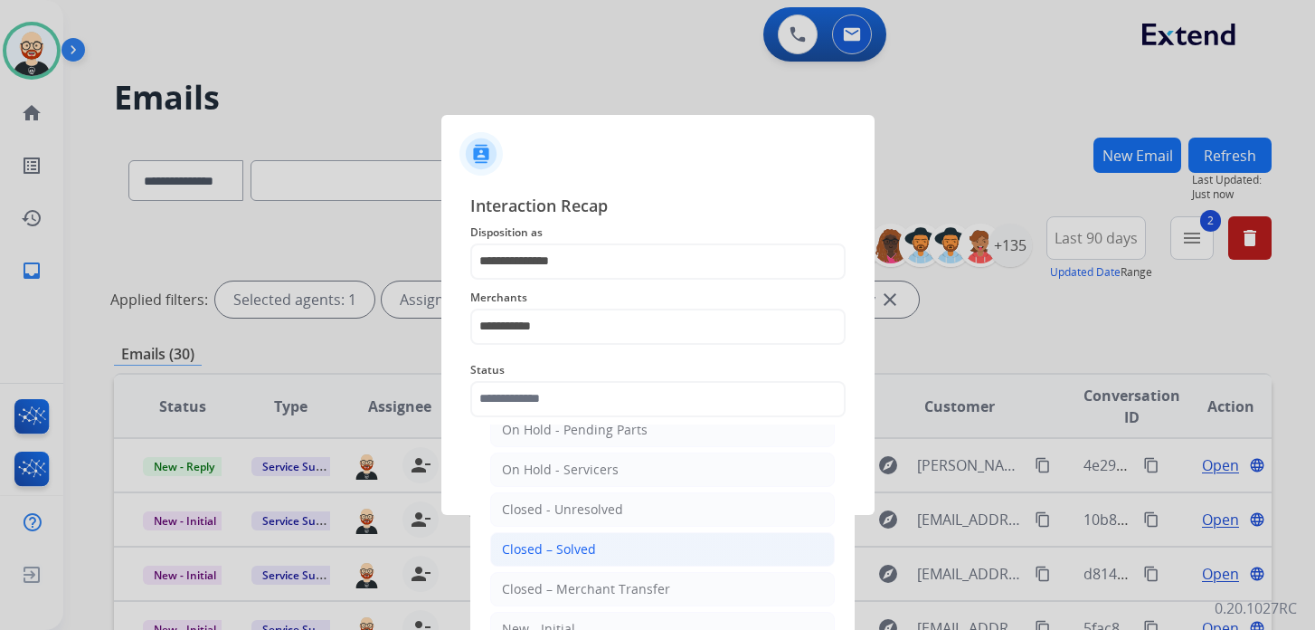
click at [568, 540] on div "Closed – Solved" at bounding box center [549, 549] width 94 height 18
type input "**********"
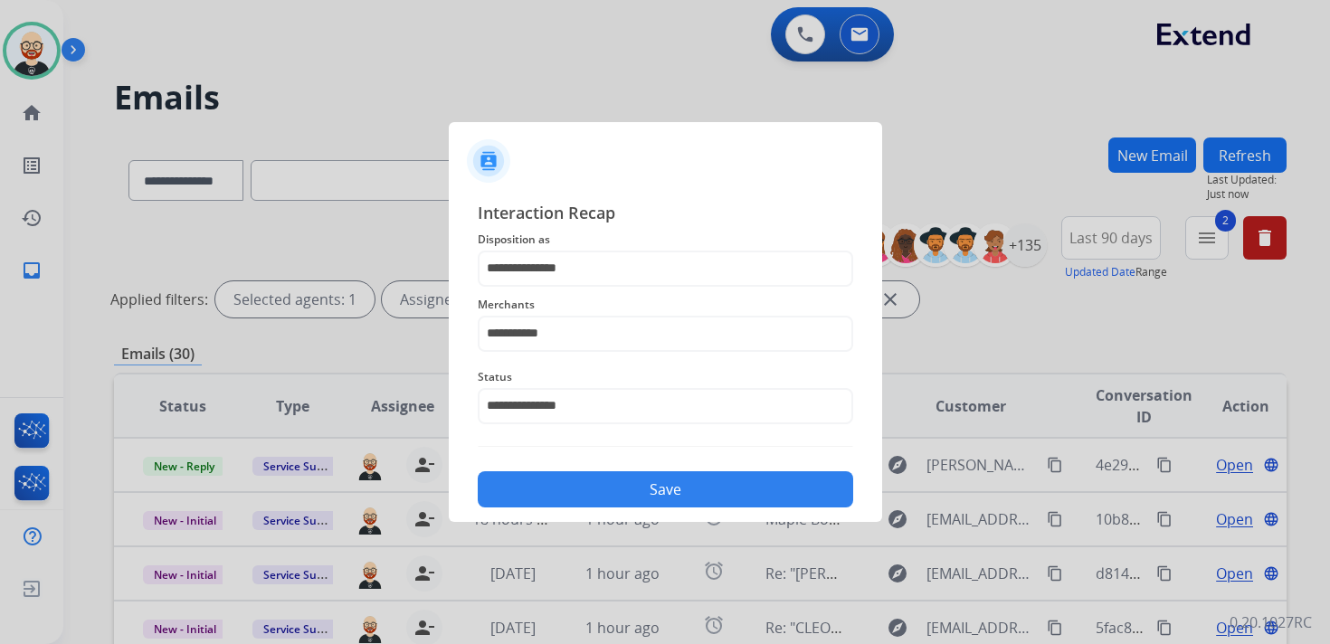
click at [620, 487] on button "Save" at bounding box center [665, 489] width 375 height 36
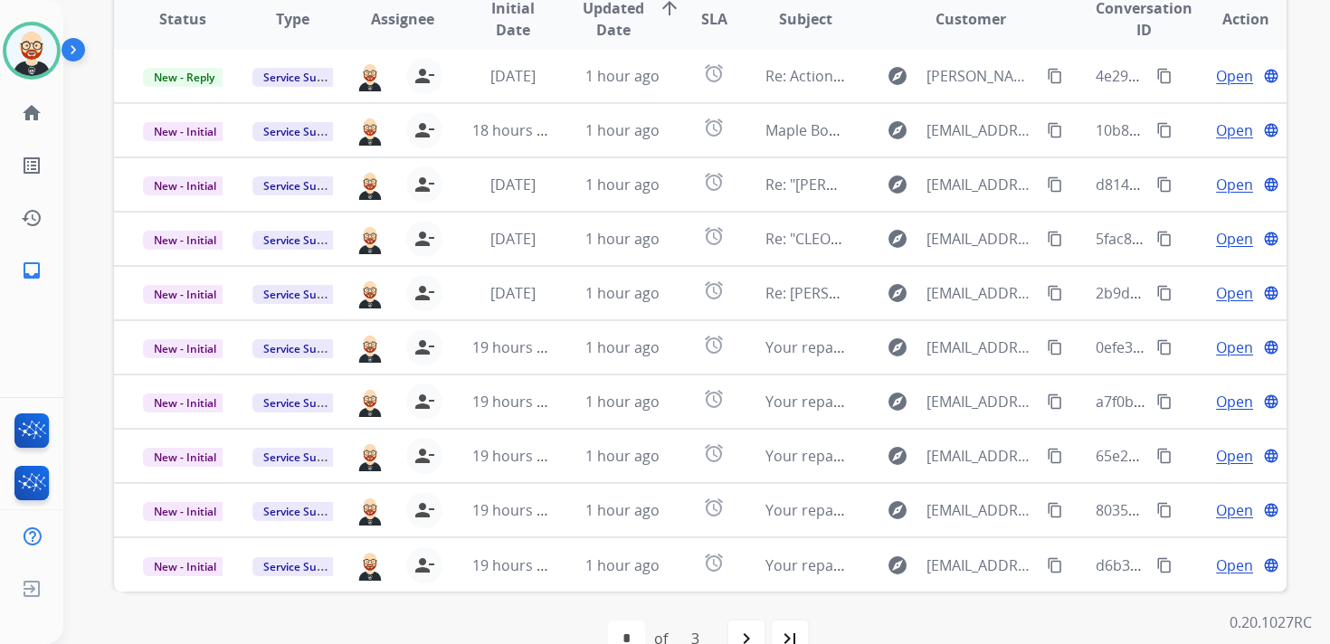
scroll to position [429, 0]
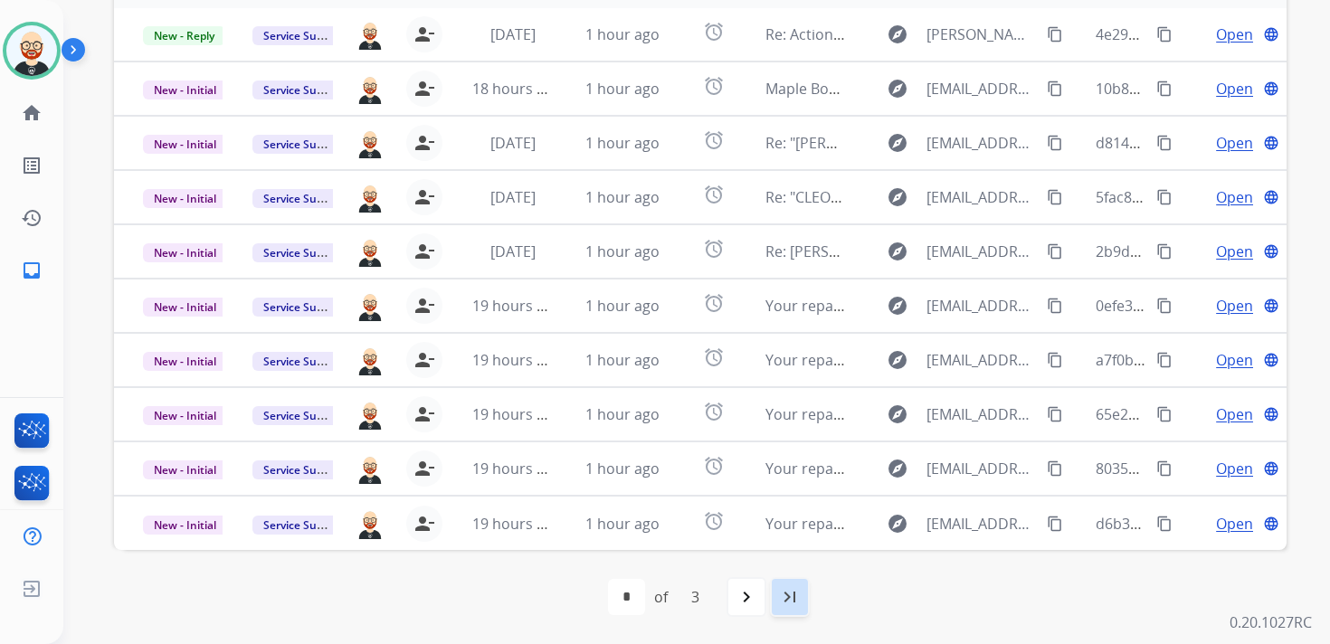
click at [791, 589] on mat-icon "last_page" at bounding box center [790, 597] width 22 height 22
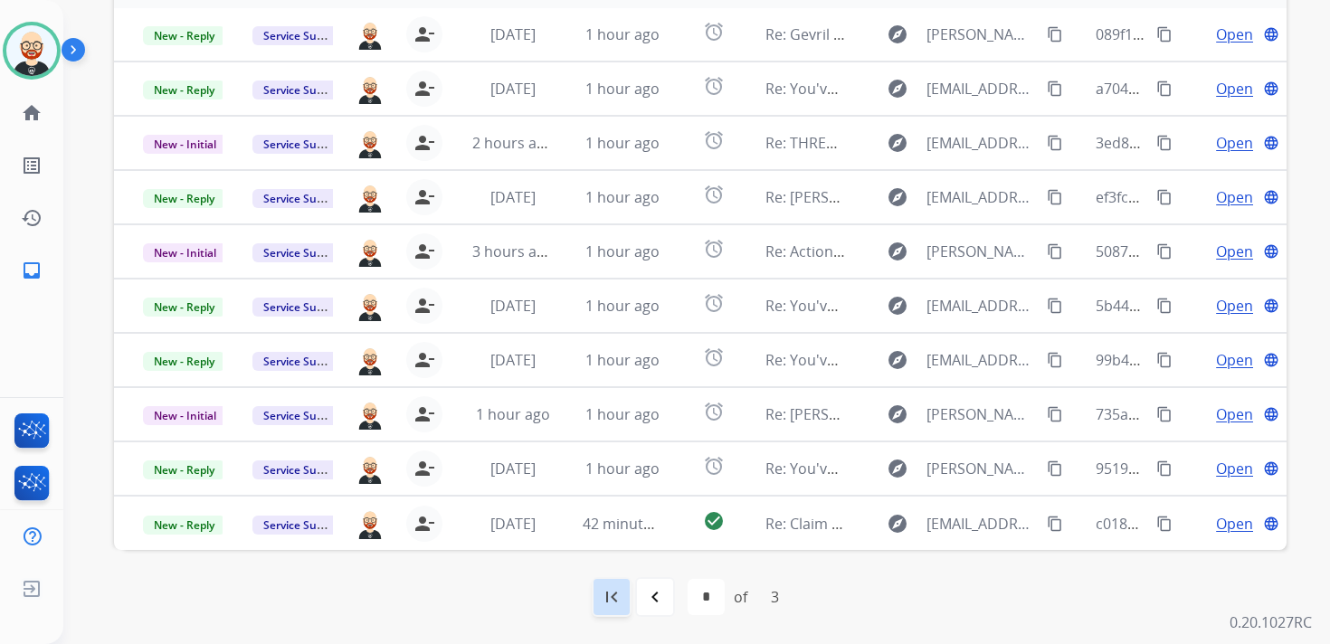
click at [618, 598] on mat-icon "first_page" at bounding box center [612, 597] width 22 height 22
select select "*"
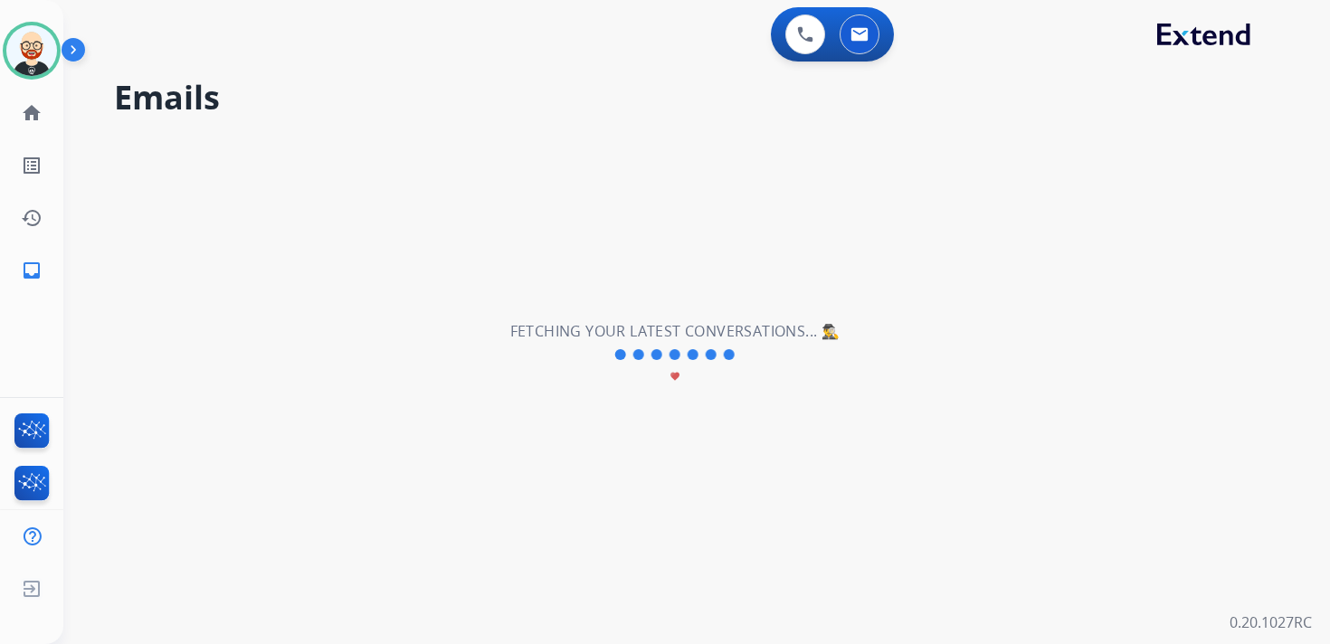
scroll to position [0, 0]
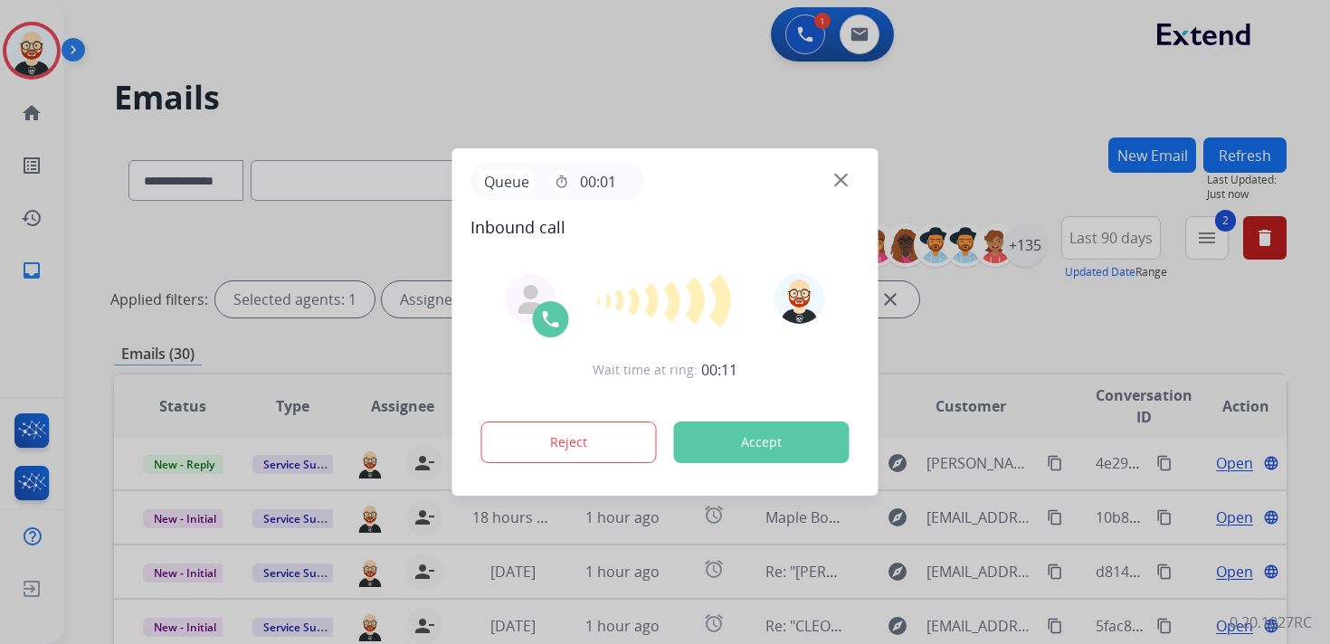
click at [795, 438] on button "Accept" at bounding box center [761, 443] width 175 height 42
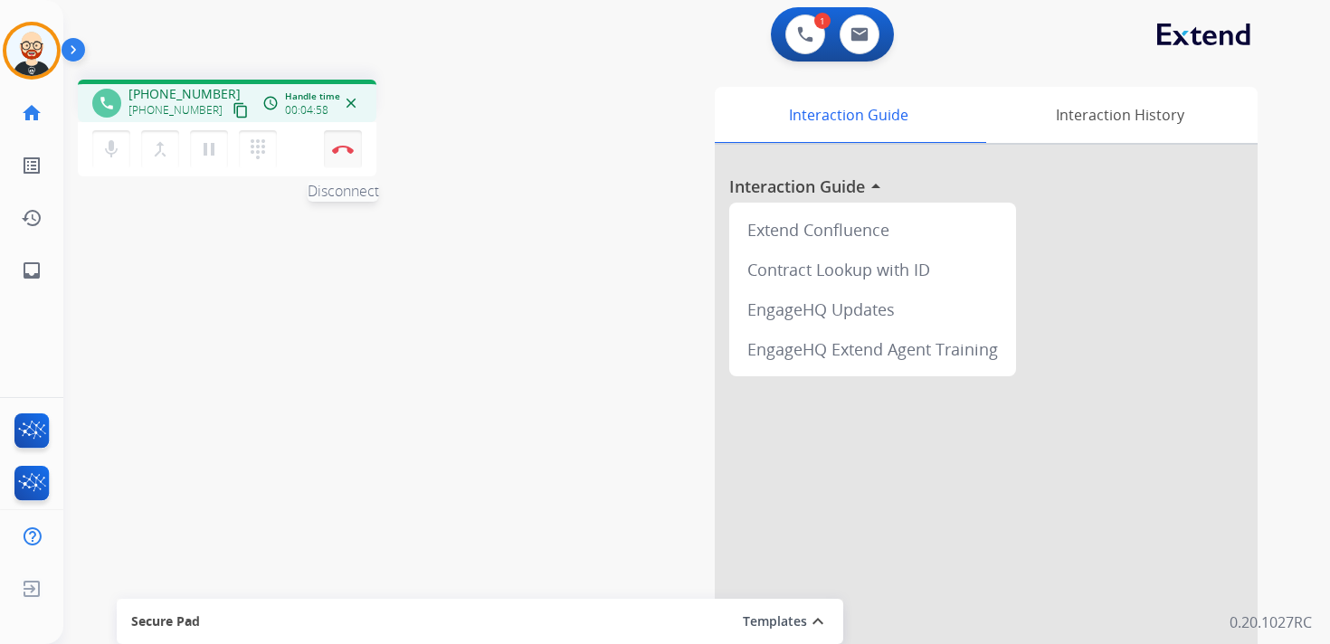
click at [340, 156] on button "Disconnect" at bounding box center [343, 149] width 38 height 38
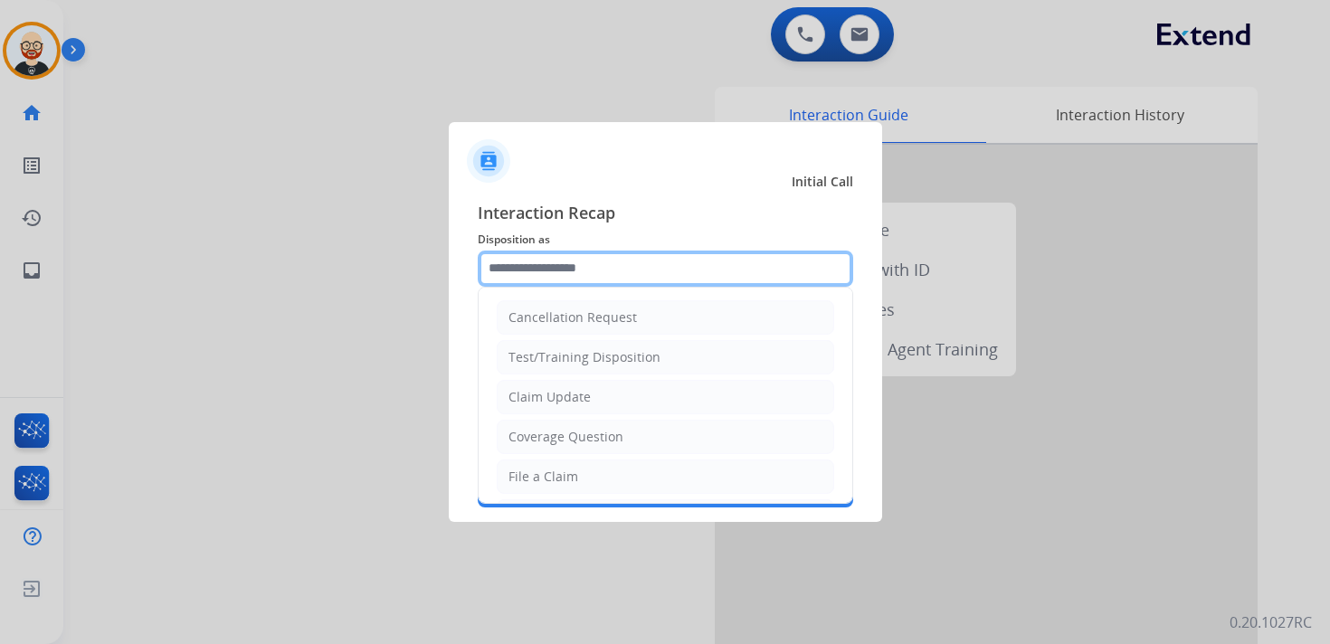
click at [560, 281] on input "text" at bounding box center [665, 269] width 375 height 36
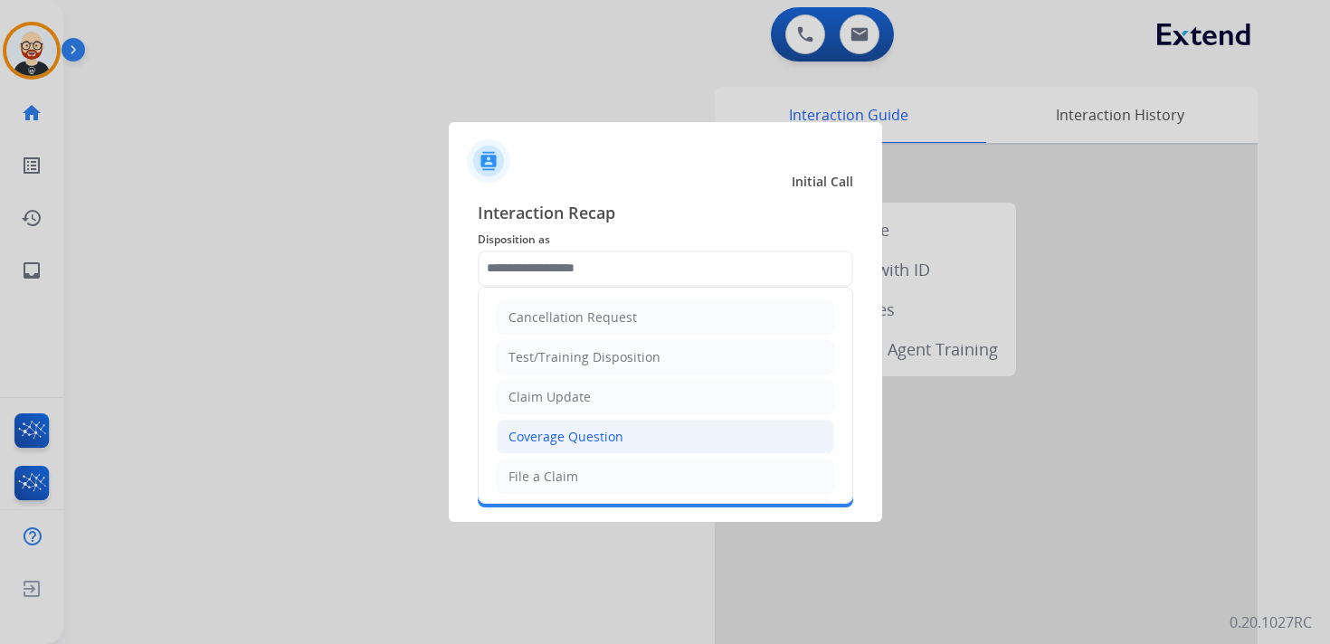
click at [574, 428] on div "Coverage Question" at bounding box center [565, 437] width 115 height 18
type input "**********"
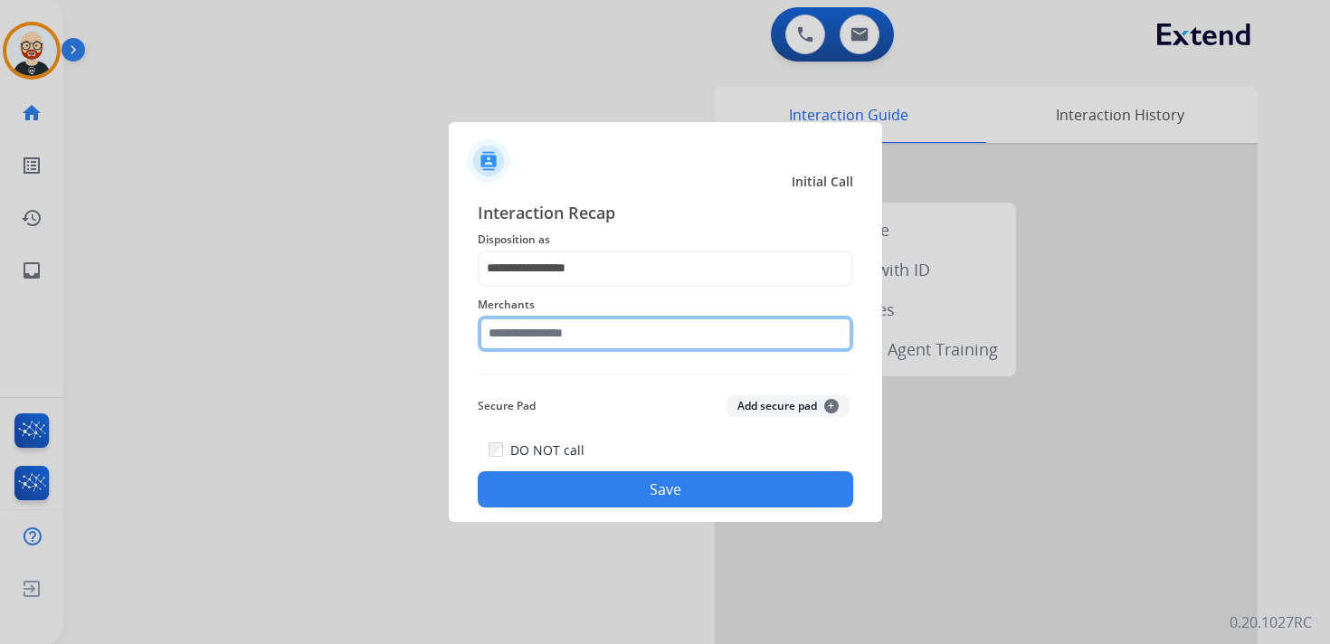
click at [542, 325] on input "text" at bounding box center [665, 334] width 375 height 36
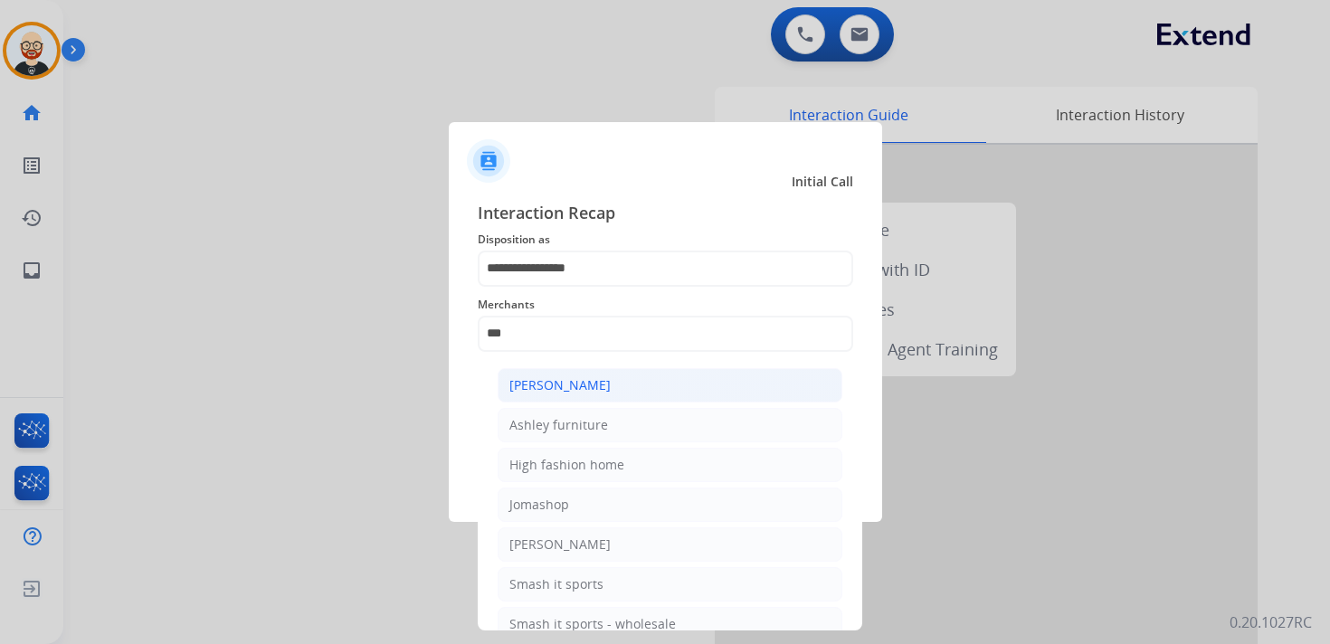
click at [564, 386] on div "[PERSON_NAME]" at bounding box center [559, 385] width 101 height 18
type input "**********"
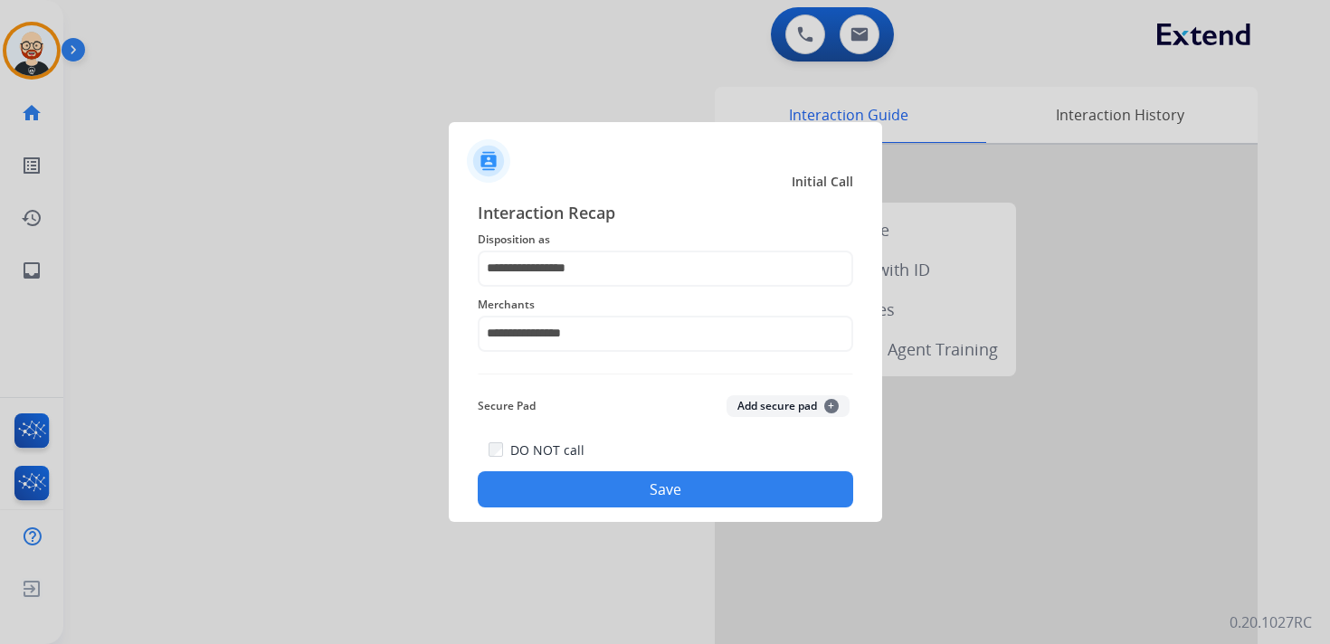
click at [622, 483] on button "Save" at bounding box center [665, 489] width 375 height 36
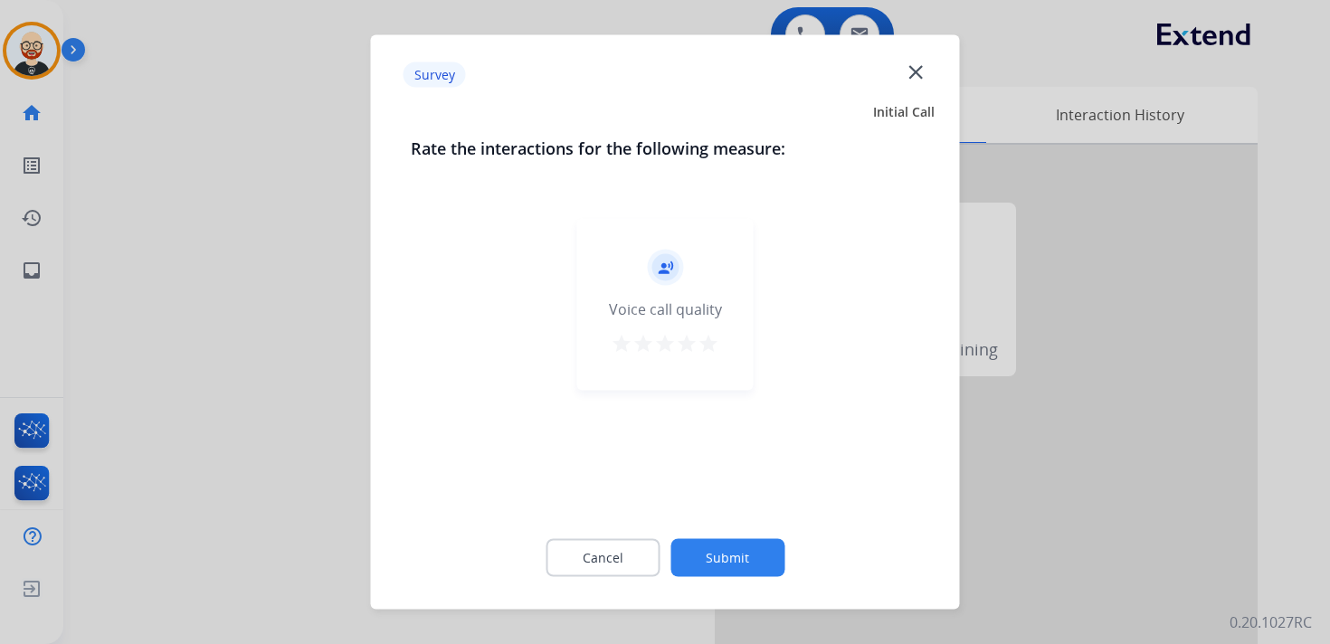
click at [707, 342] on mat-icon "star" at bounding box center [708, 344] width 22 height 22
click at [759, 555] on button "Submit" at bounding box center [727, 558] width 114 height 38
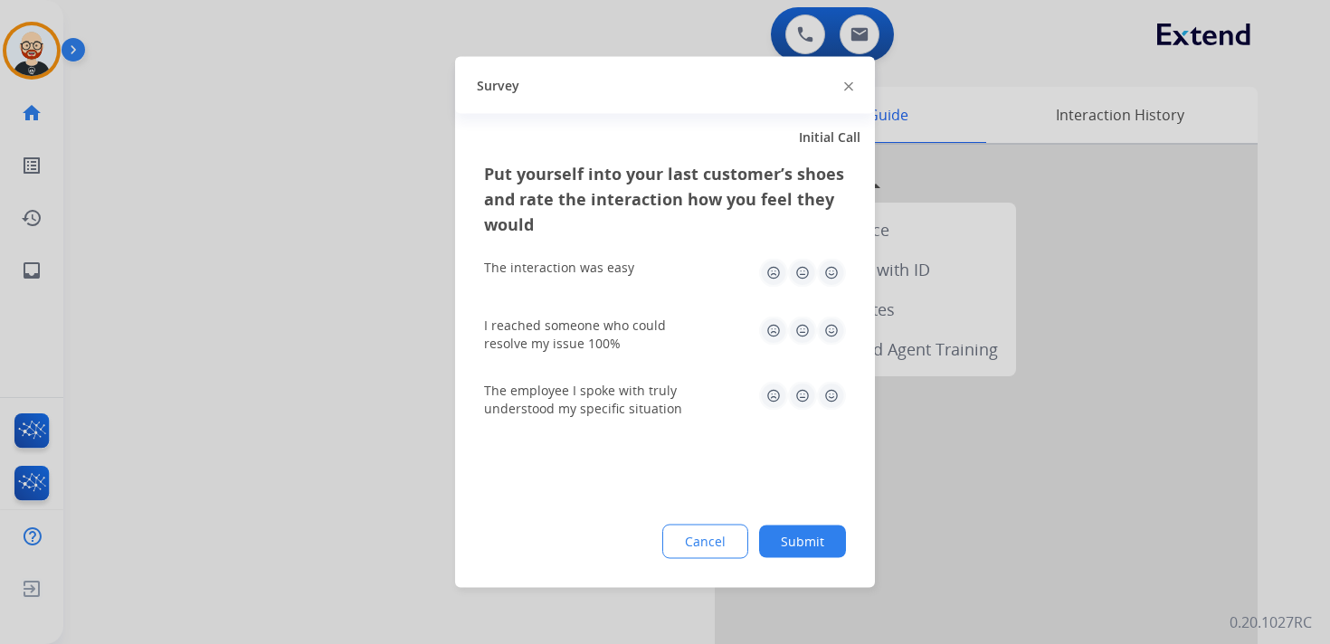
click at [829, 272] on img at bounding box center [831, 273] width 29 height 29
click at [831, 325] on img at bounding box center [831, 331] width 29 height 29
click at [837, 395] on img at bounding box center [831, 396] width 29 height 29
click at [805, 540] on button "Submit" at bounding box center [802, 542] width 87 height 33
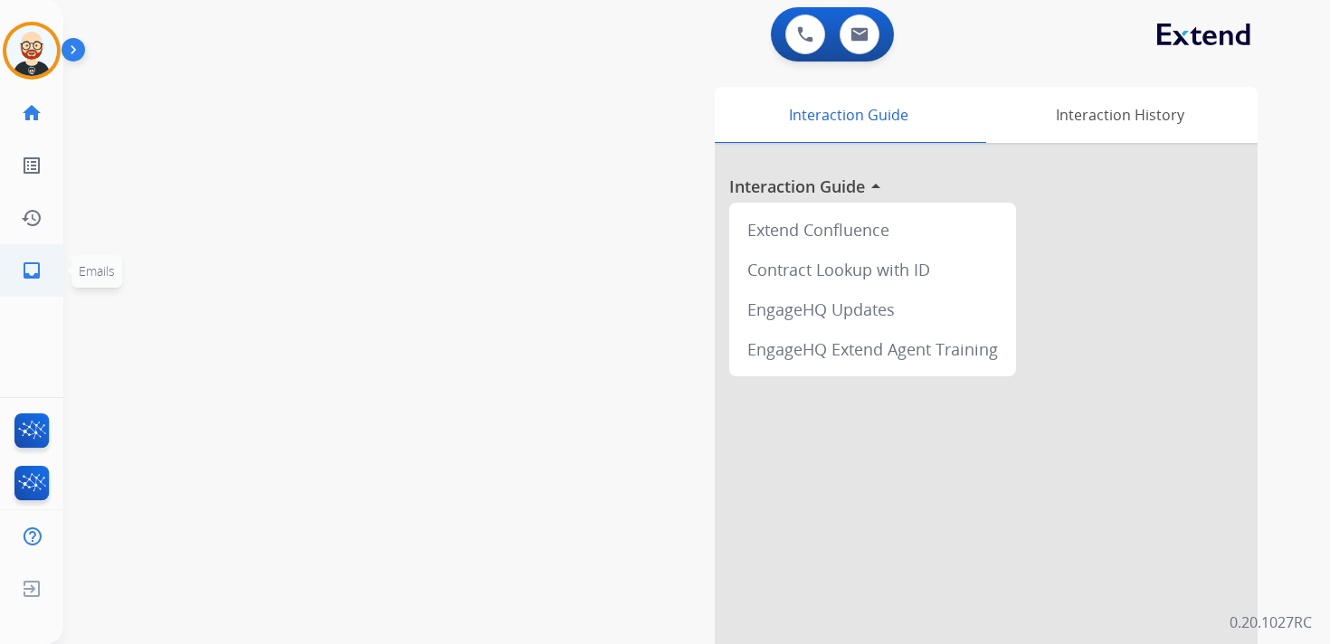
click at [28, 283] on link "inbox Emails" at bounding box center [31, 270] width 51 height 51
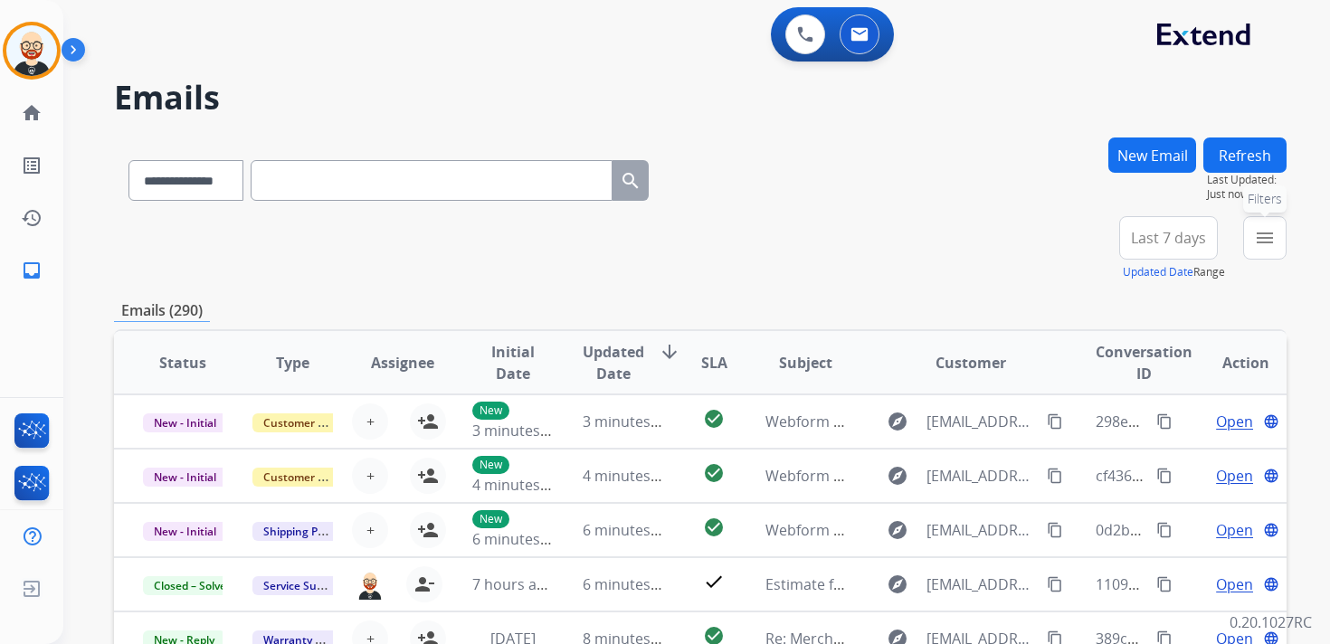
click at [1267, 246] on mat-icon "menu" at bounding box center [1265, 238] width 22 height 22
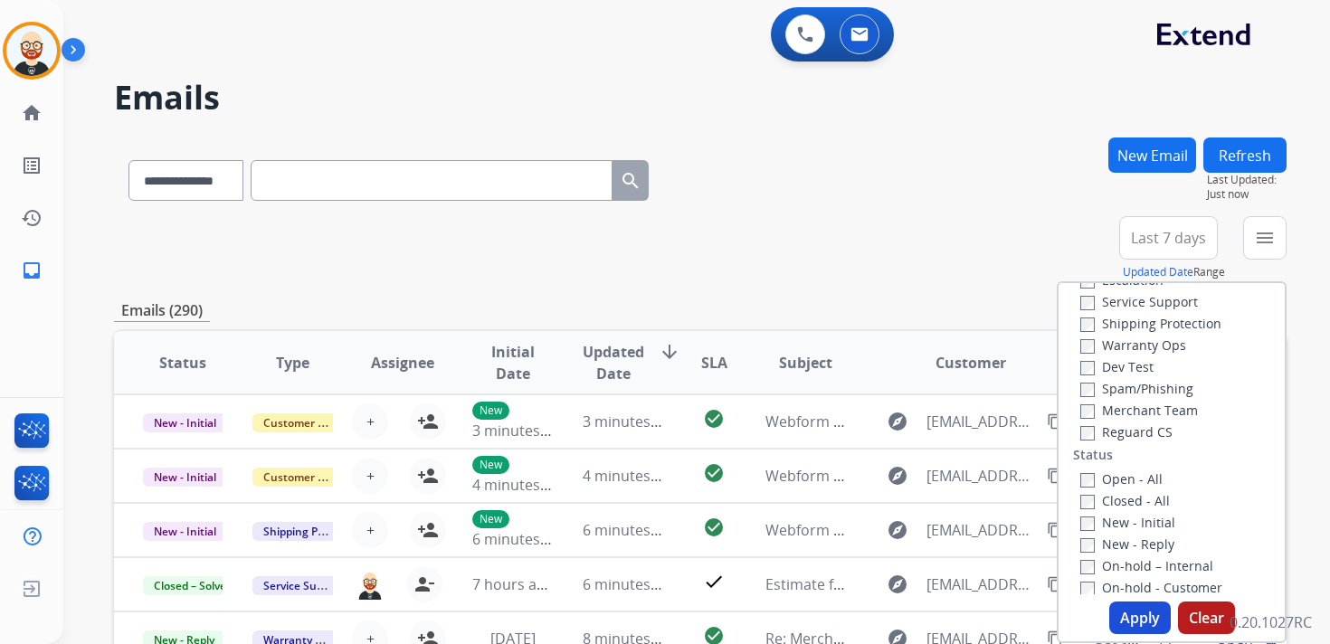
scroll to position [149, 0]
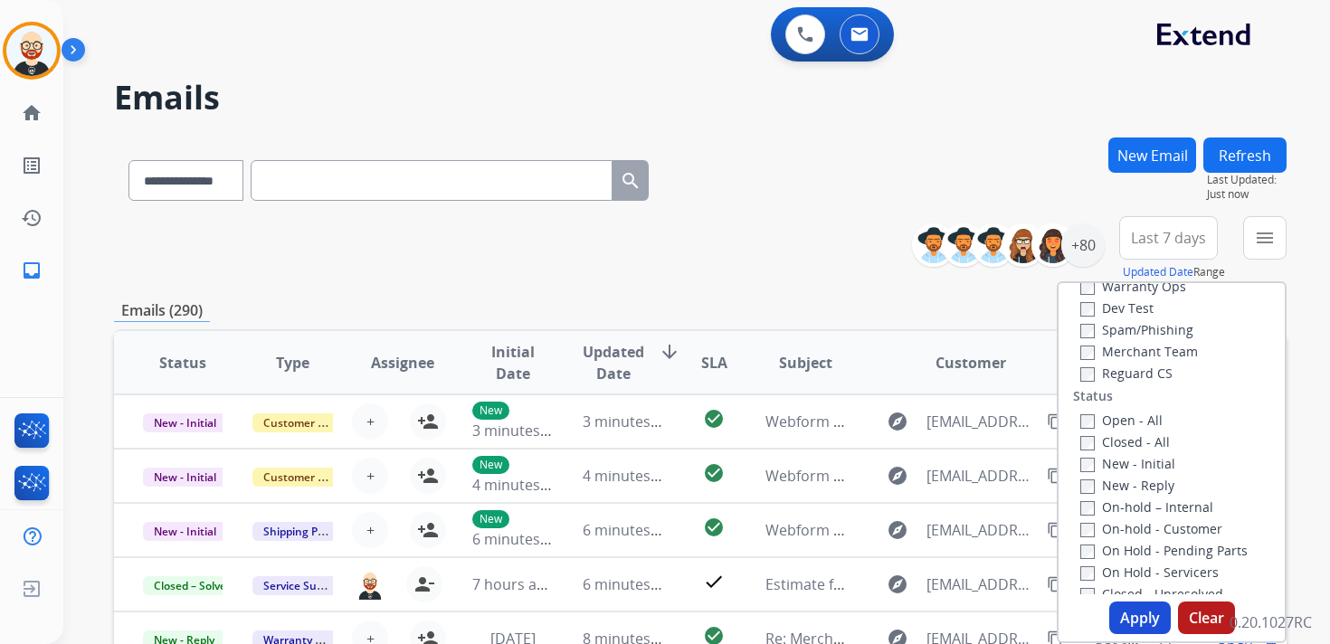
click at [1112, 463] on label "New - Initial" at bounding box center [1127, 463] width 95 height 17
click at [1112, 483] on label "New - Reply" at bounding box center [1127, 485] width 94 height 17
click at [1127, 616] on button "Apply" at bounding box center [1140, 618] width 62 height 33
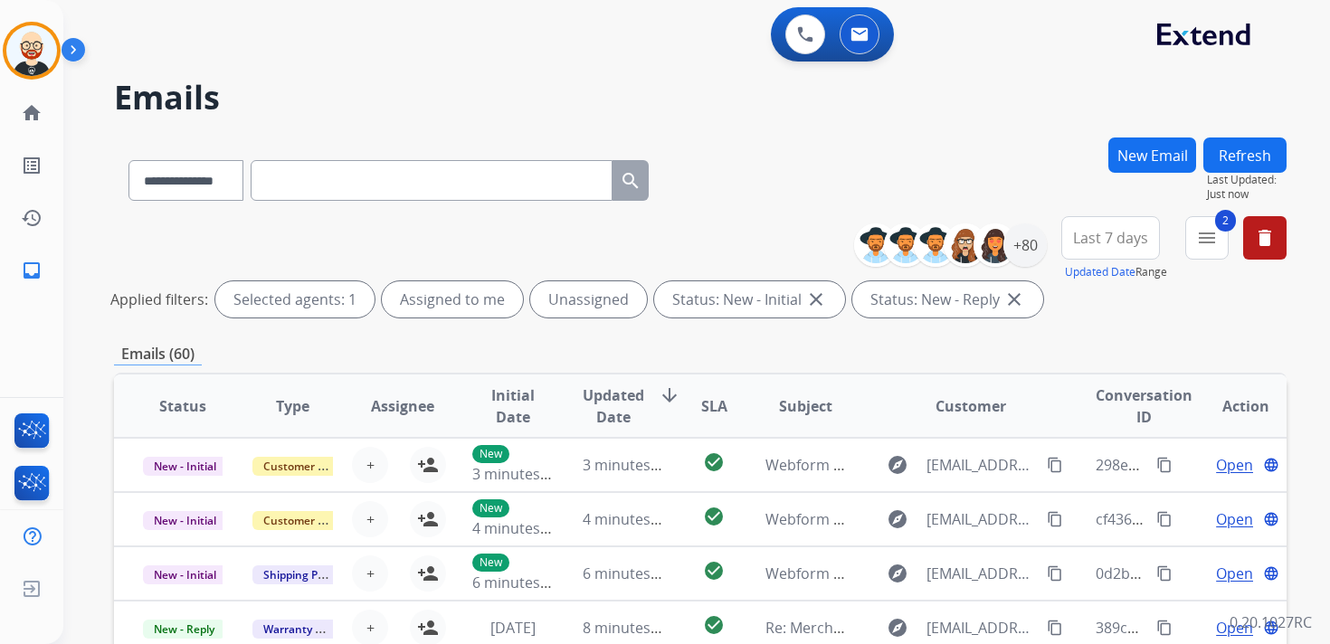
click at [1121, 234] on span "Last 7 days" at bounding box center [1110, 237] width 75 height 7
click at [1086, 448] on div "Last 90 days" at bounding box center [1105, 457] width 100 height 27
click at [1019, 243] on div "+80" at bounding box center [1024, 244] width 43 height 43
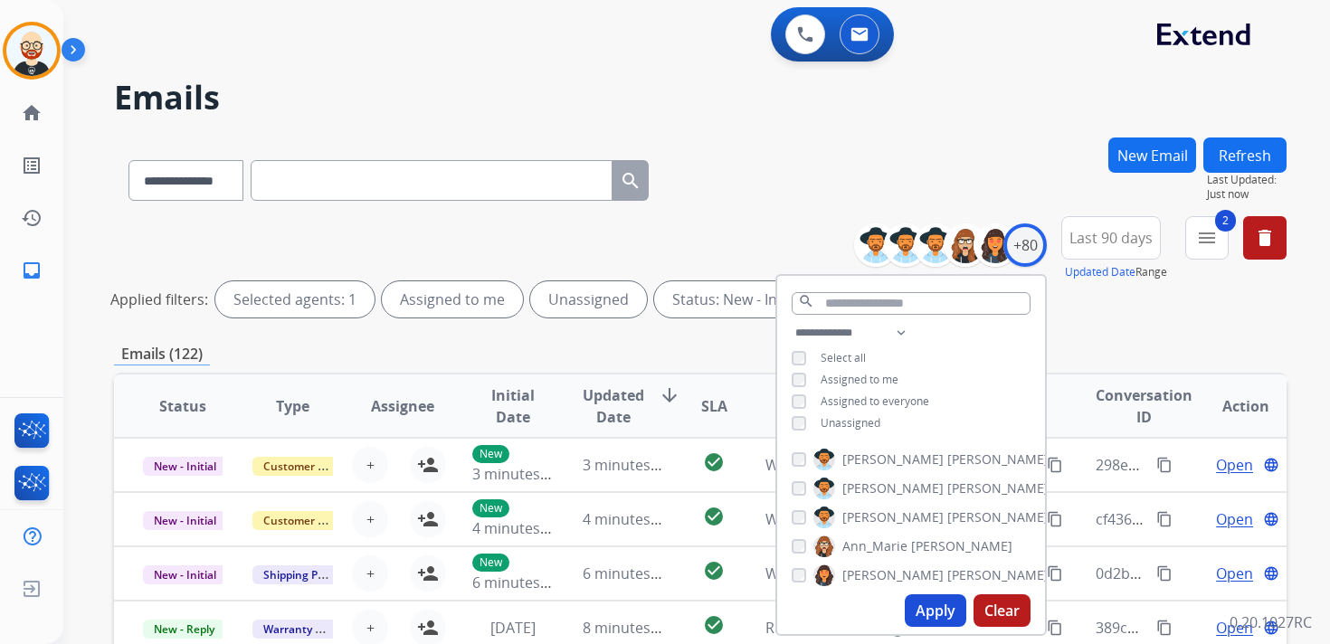
click at [849, 428] on span "Unassigned" at bounding box center [850, 422] width 60 height 15
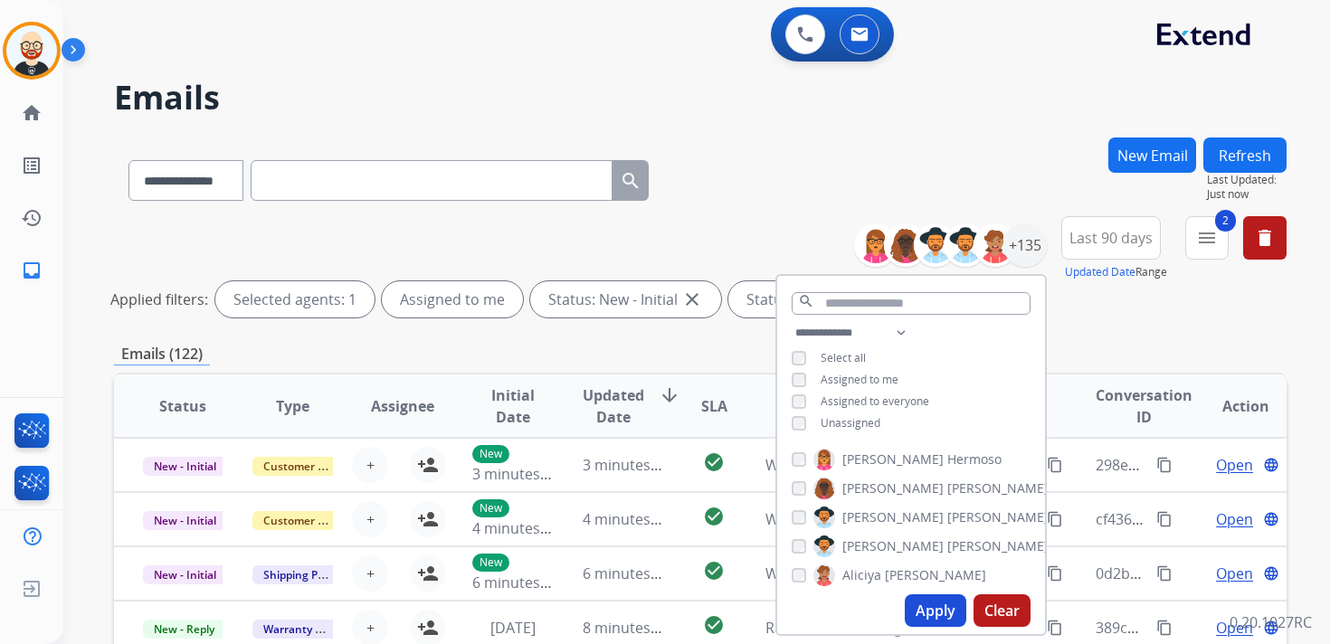
click at [939, 611] on button "Apply" at bounding box center [936, 610] width 62 height 33
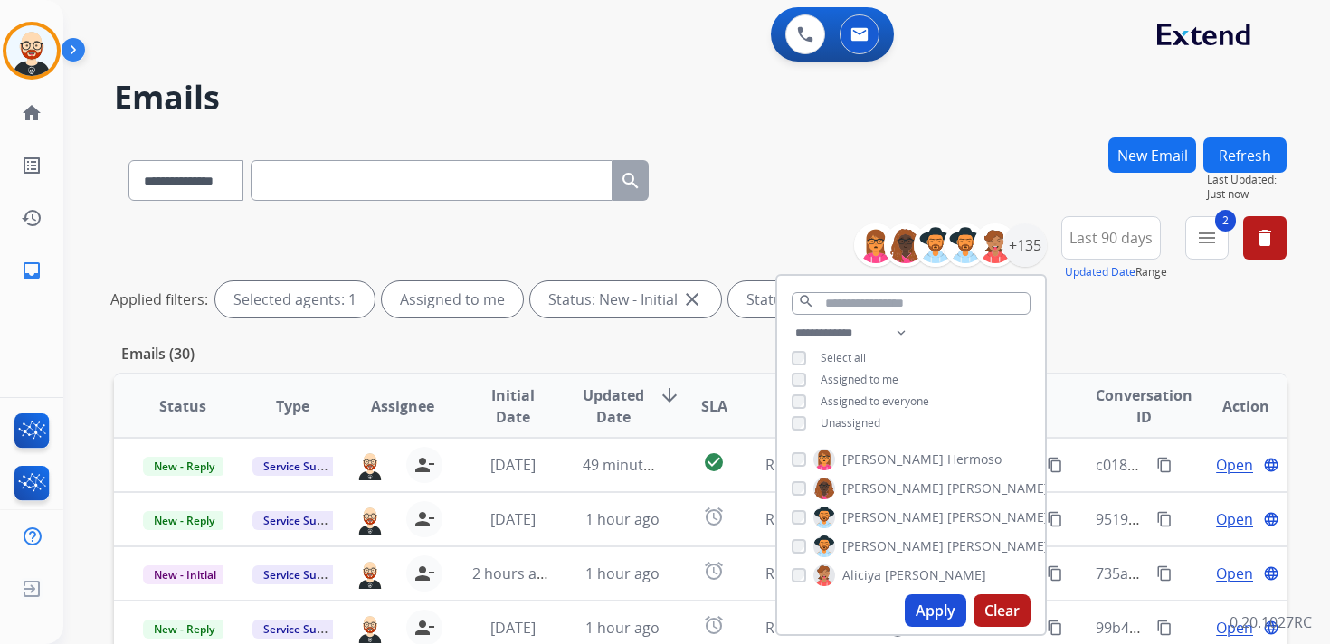
click at [1136, 335] on div "**********" at bounding box center [700, 604] width 1172 height 935
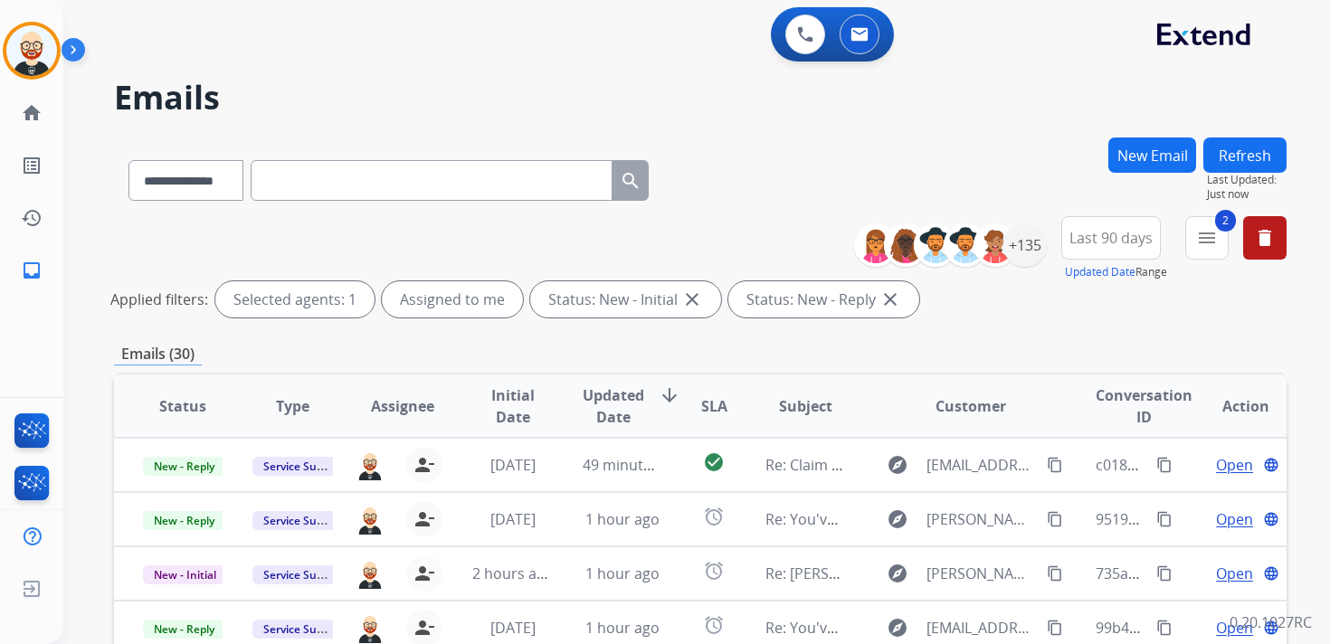
click at [603, 418] on span "Updated Date" at bounding box center [614, 405] width 62 height 43
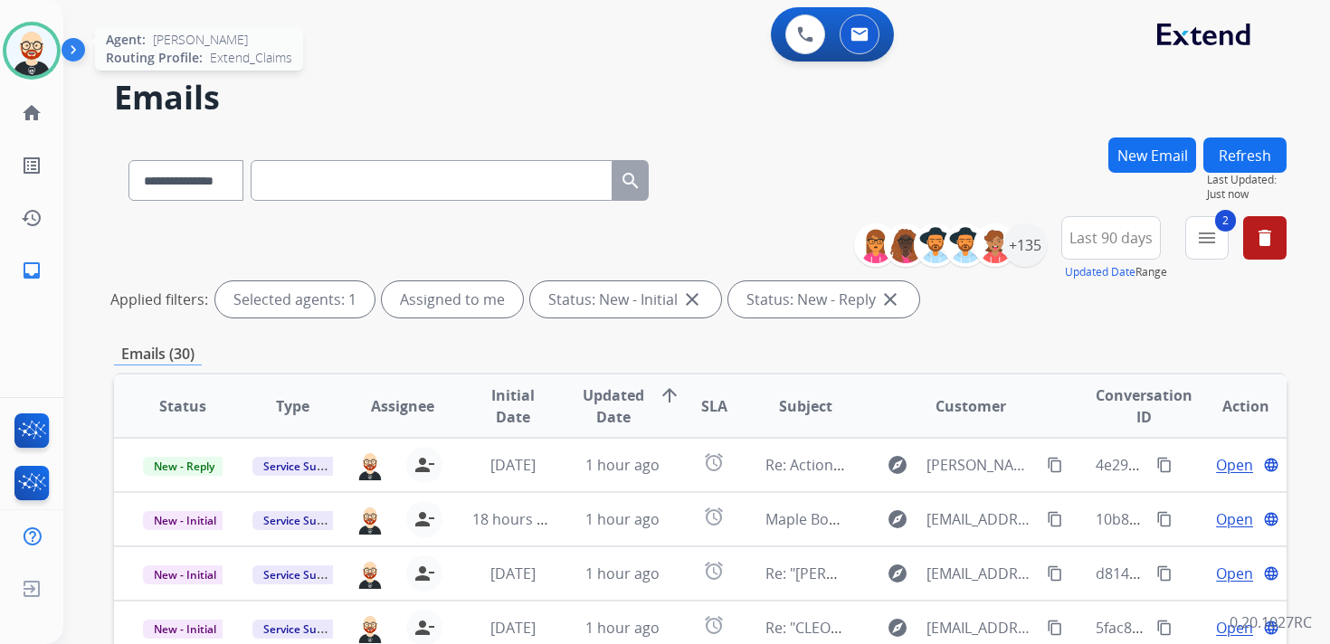
click at [36, 50] on img at bounding box center [31, 50] width 51 height 51
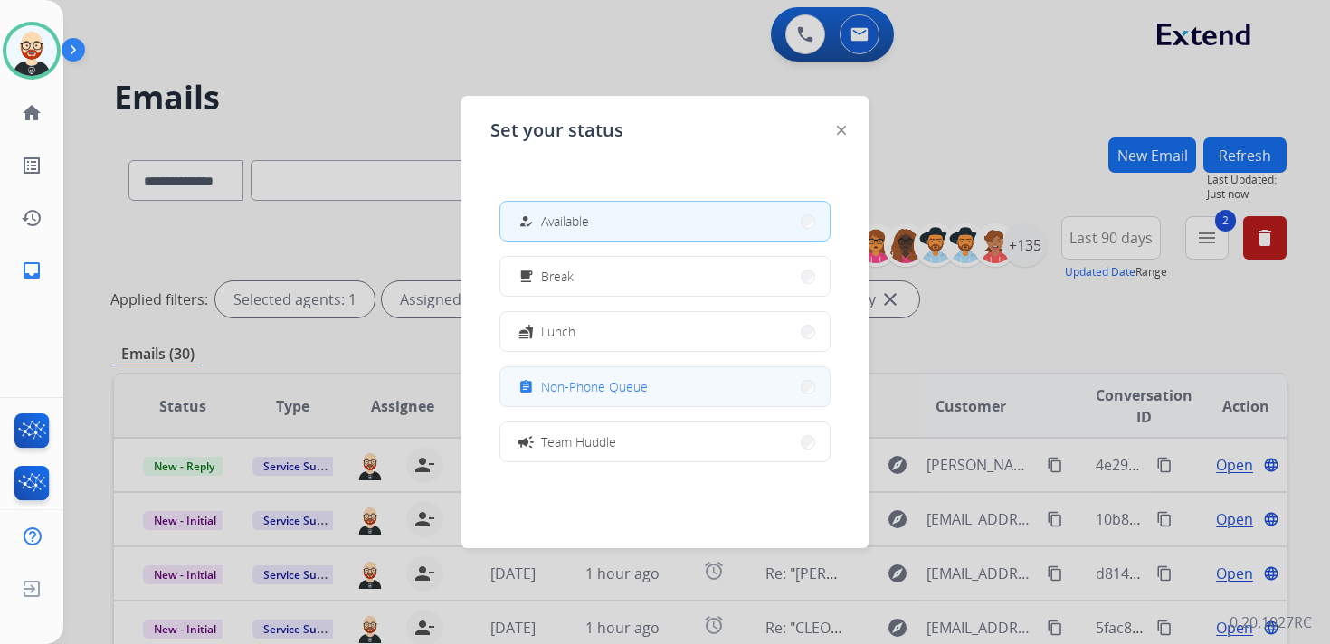
click at [640, 392] on span "Non-Phone Queue" at bounding box center [594, 386] width 107 height 19
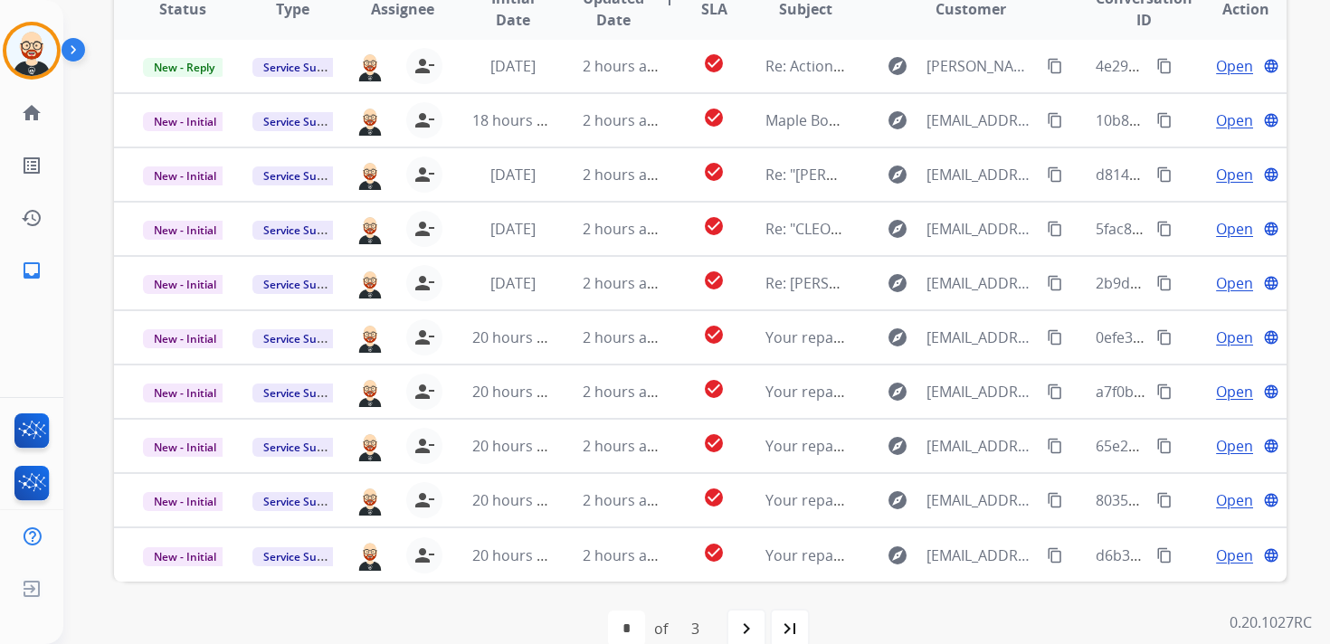
scroll to position [399, 0]
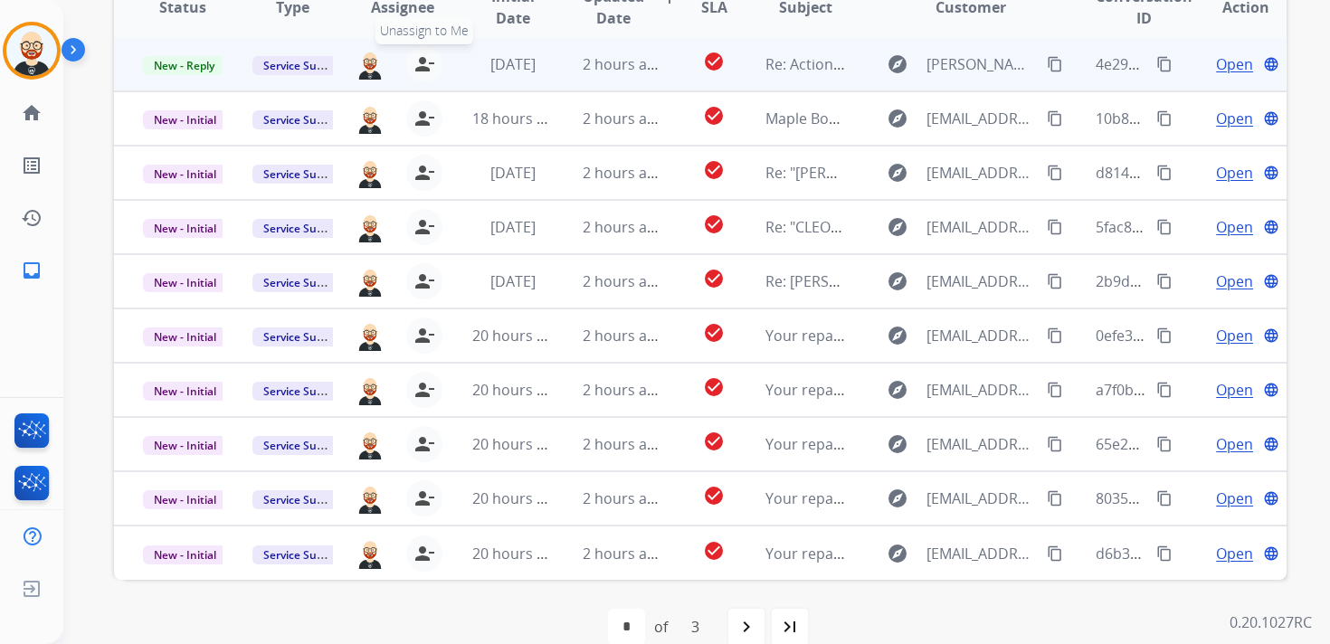
click at [426, 63] on mat-icon "person_remove" at bounding box center [424, 64] width 22 height 22
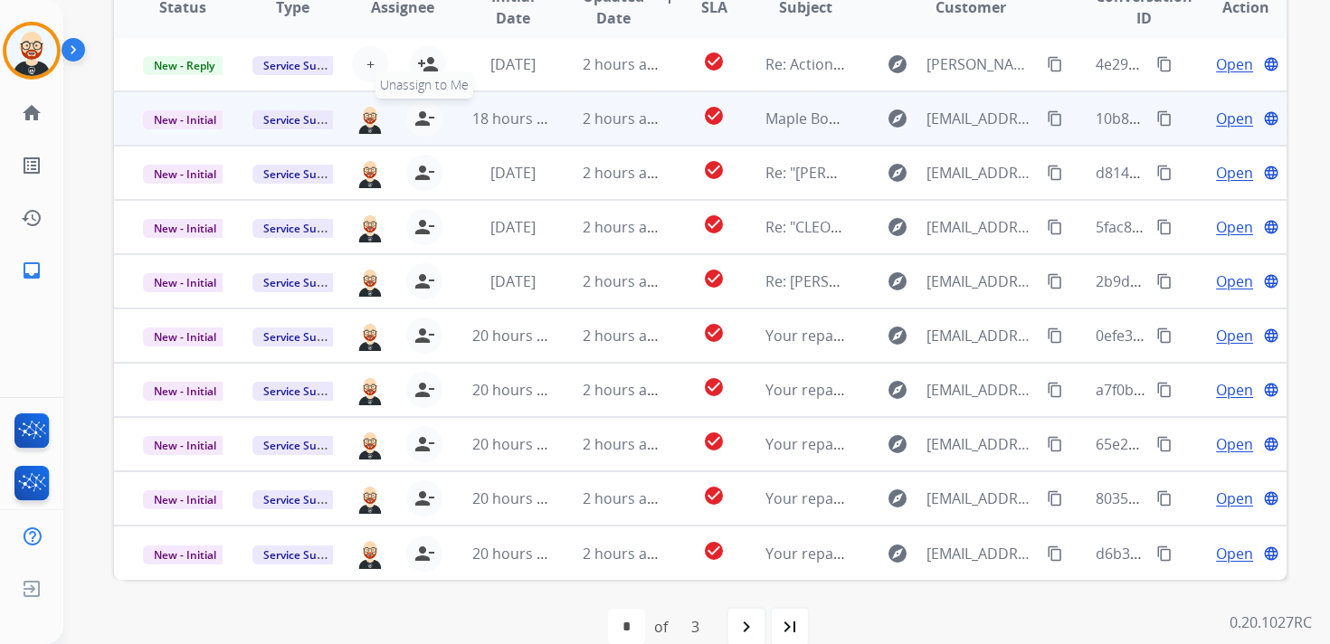
click at [426, 125] on mat-icon "person_remove" at bounding box center [424, 119] width 22 height 22
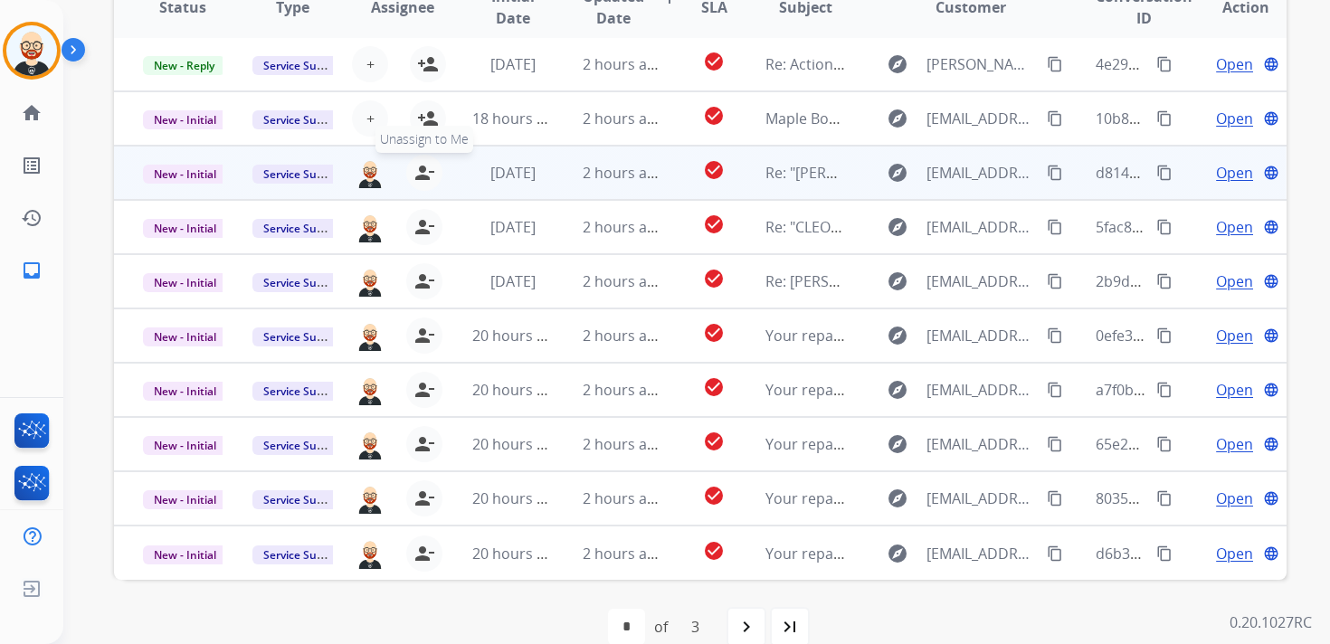
click at [422, 170] on mat-icon "person_remove" at bounding box center [424, 173] width 22 height 22
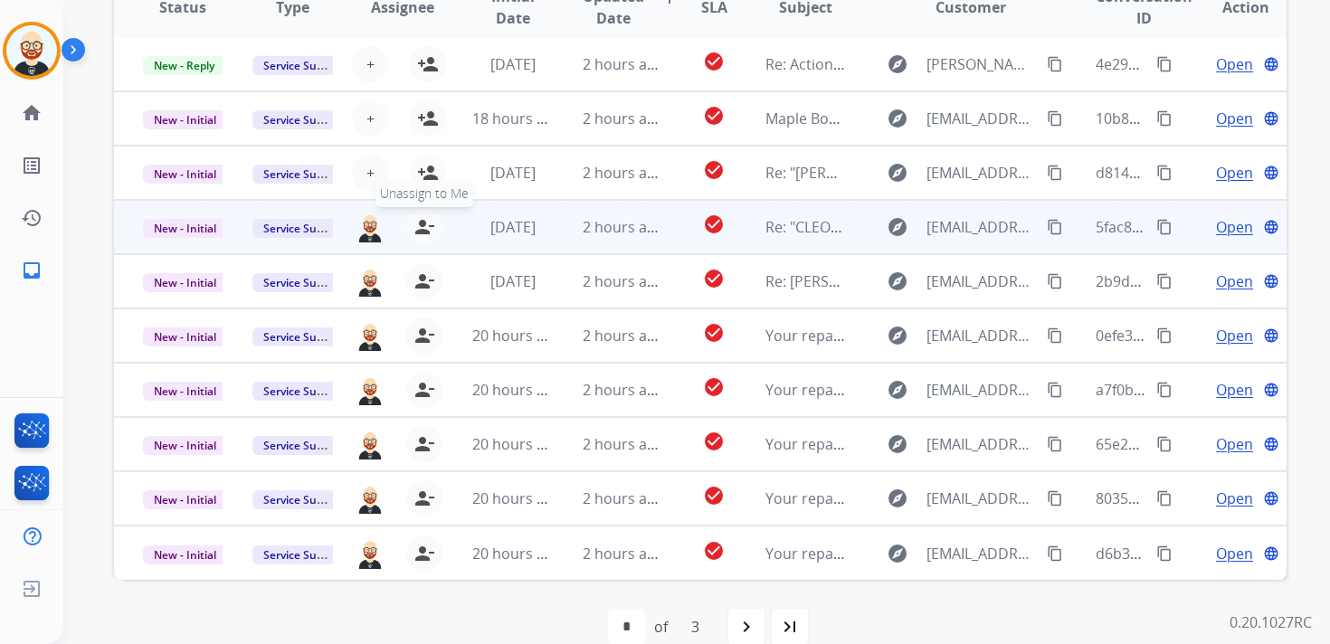
click at [422, 220] on mat-icon "person_remove" at bounding box center [424, 227] width 22 height 22
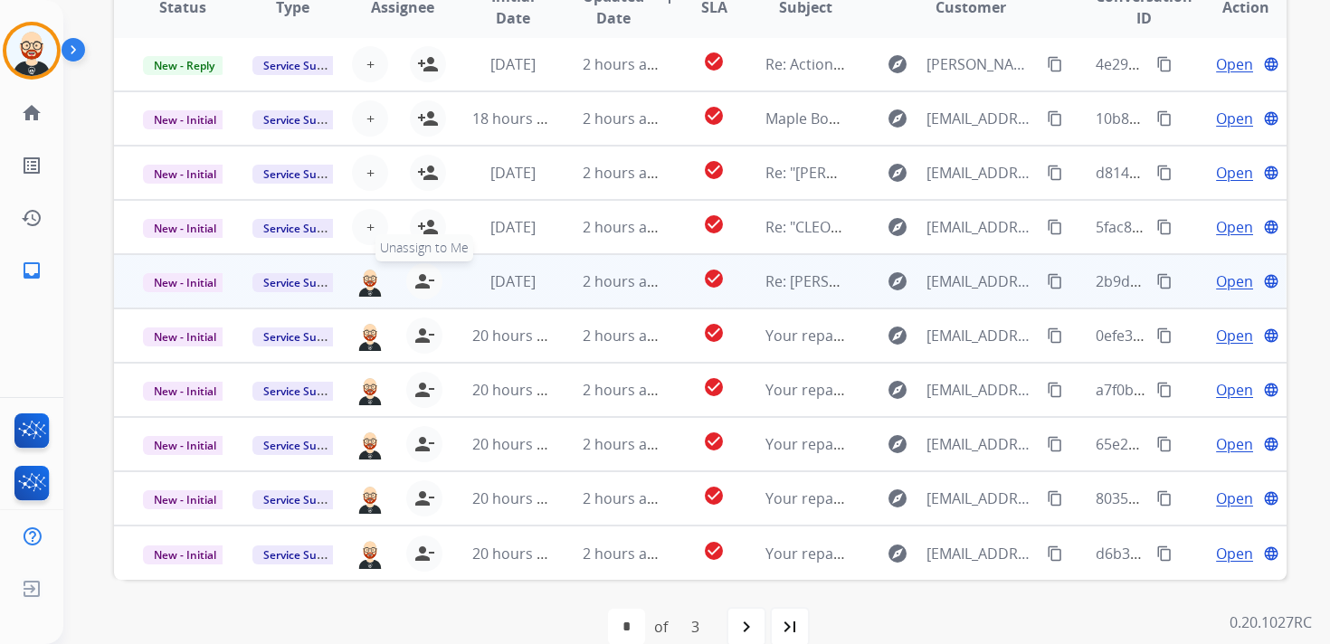
click at [416, 284] on mat-icon "person_remove" at bounding box center [424, 281] width 22 height 22
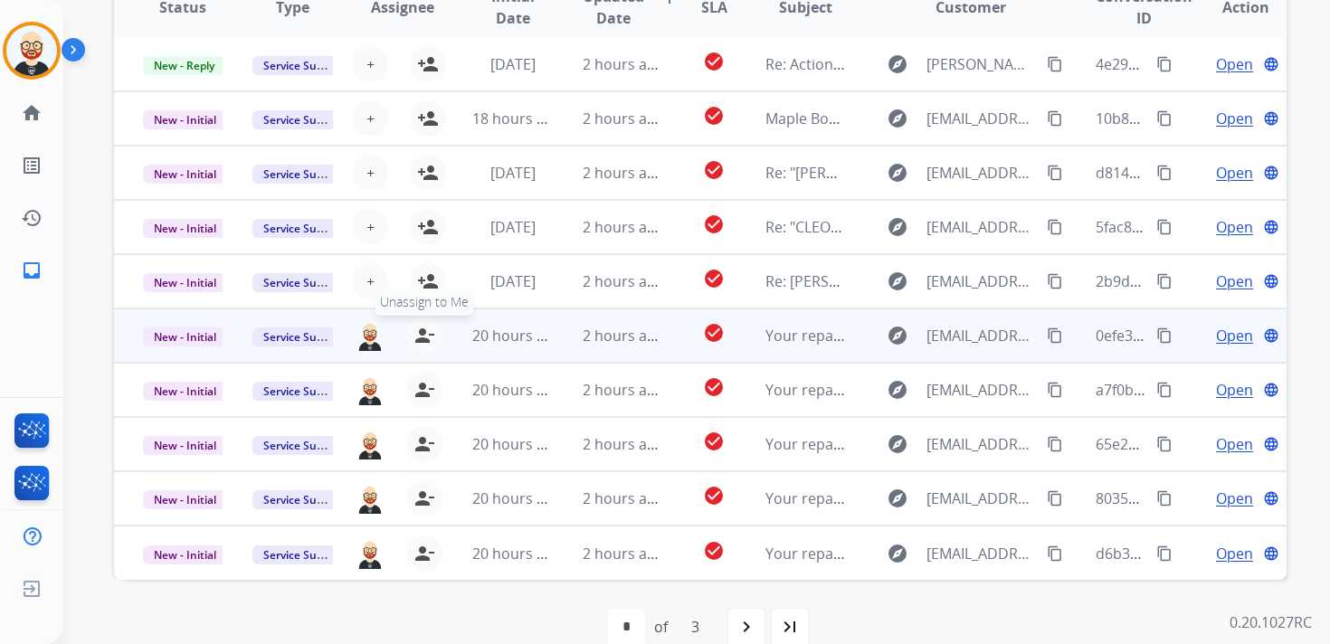
click at [416, 335] on mat-icon "person_remove" at bounding box center [424, 336] width 22 height 22
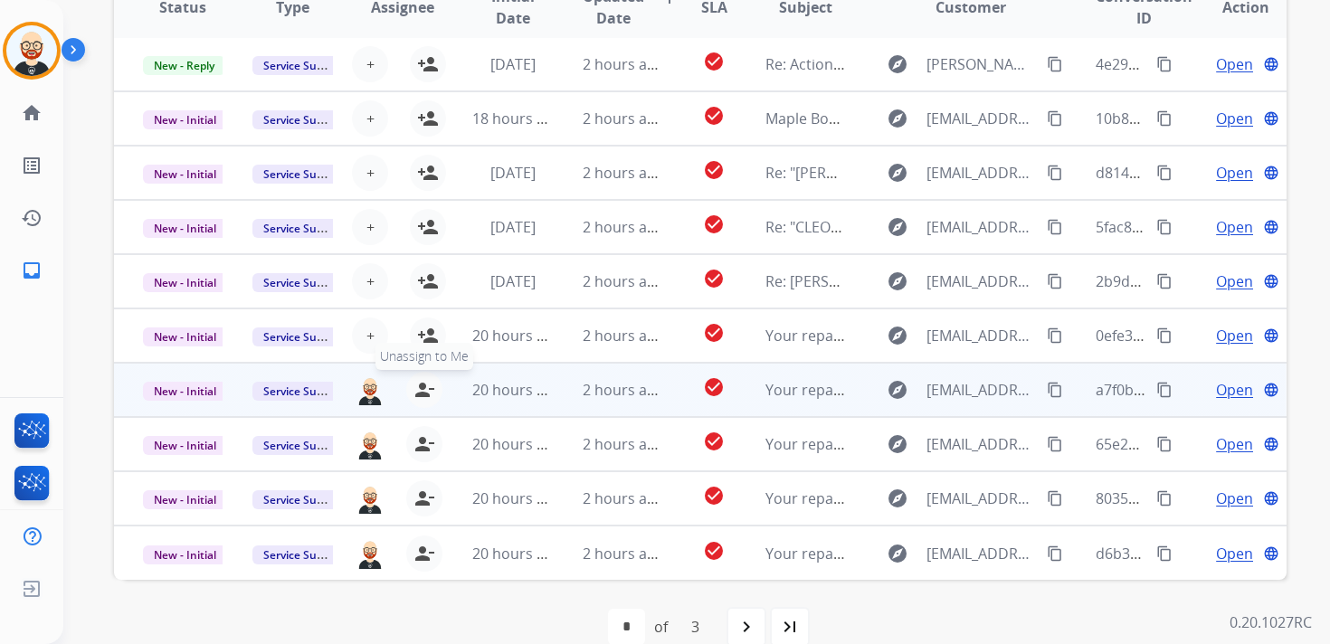
click at [421, 384] on mat-icon "person_remove" at bounding box center [424, 390] width 22 height 22
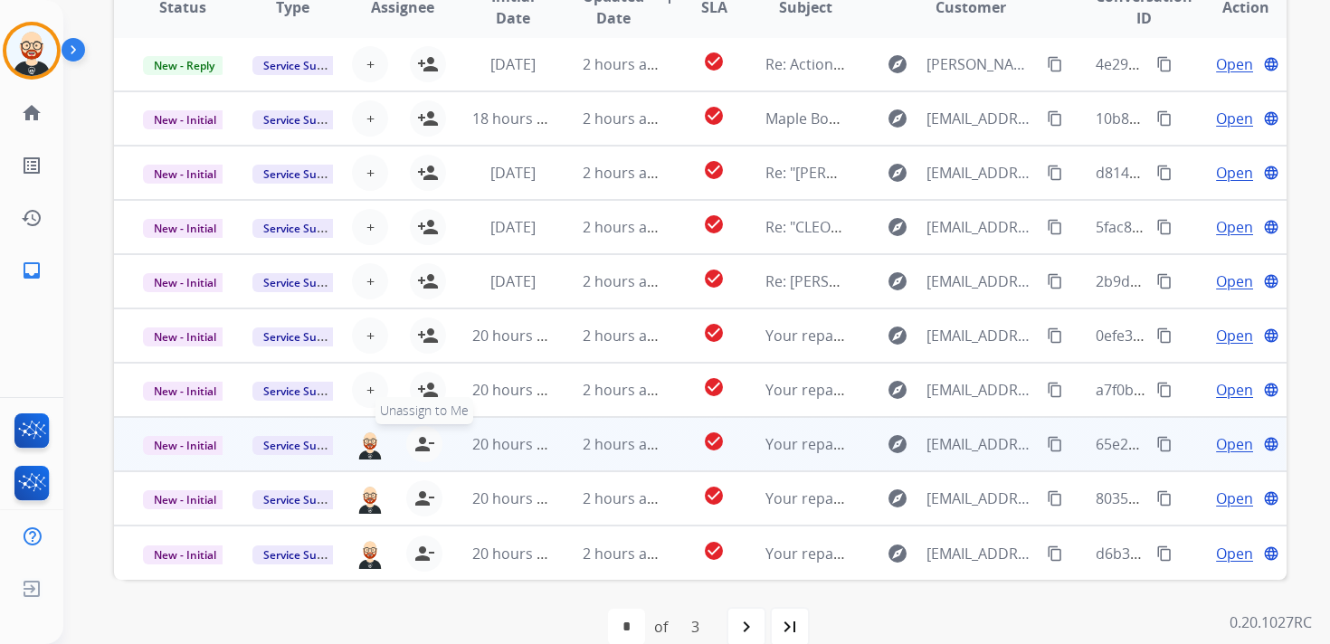
click at [421, 432] on button "person_remove [PERSON_NAME] to Me" at bounding box center [424, 444] width 36 height 36
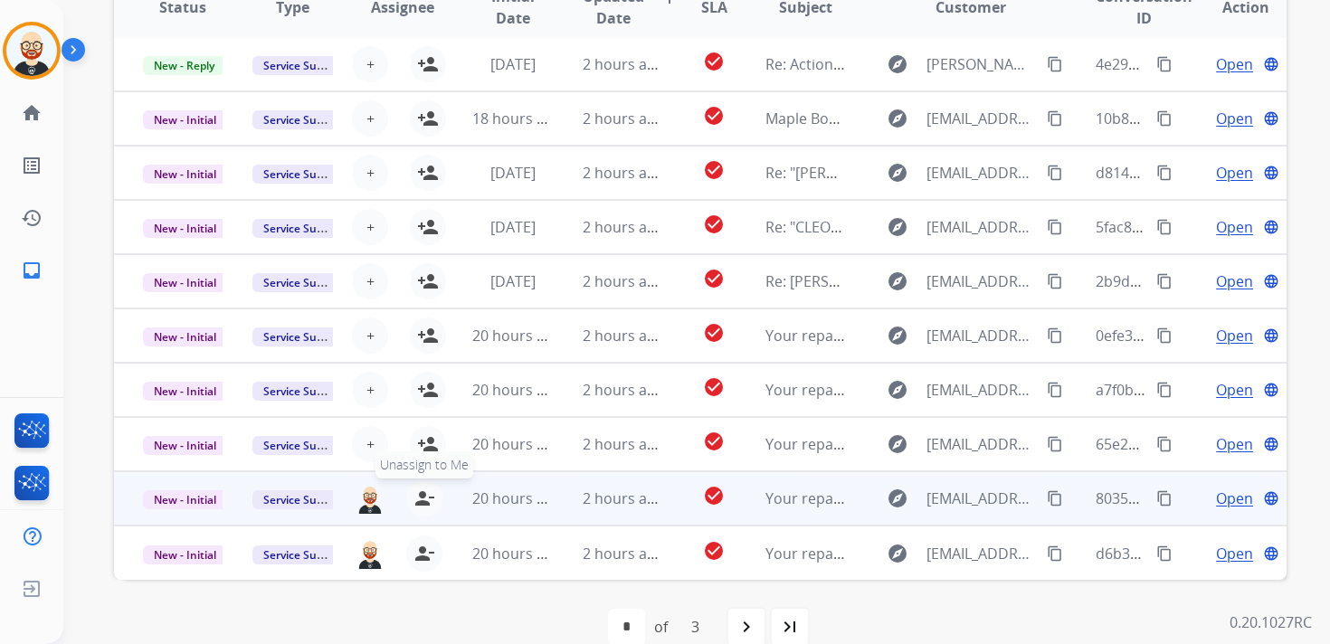
click at [418, 503] on mat-icon "person_remove" at bounding box center [424, 499] width 22 height 22
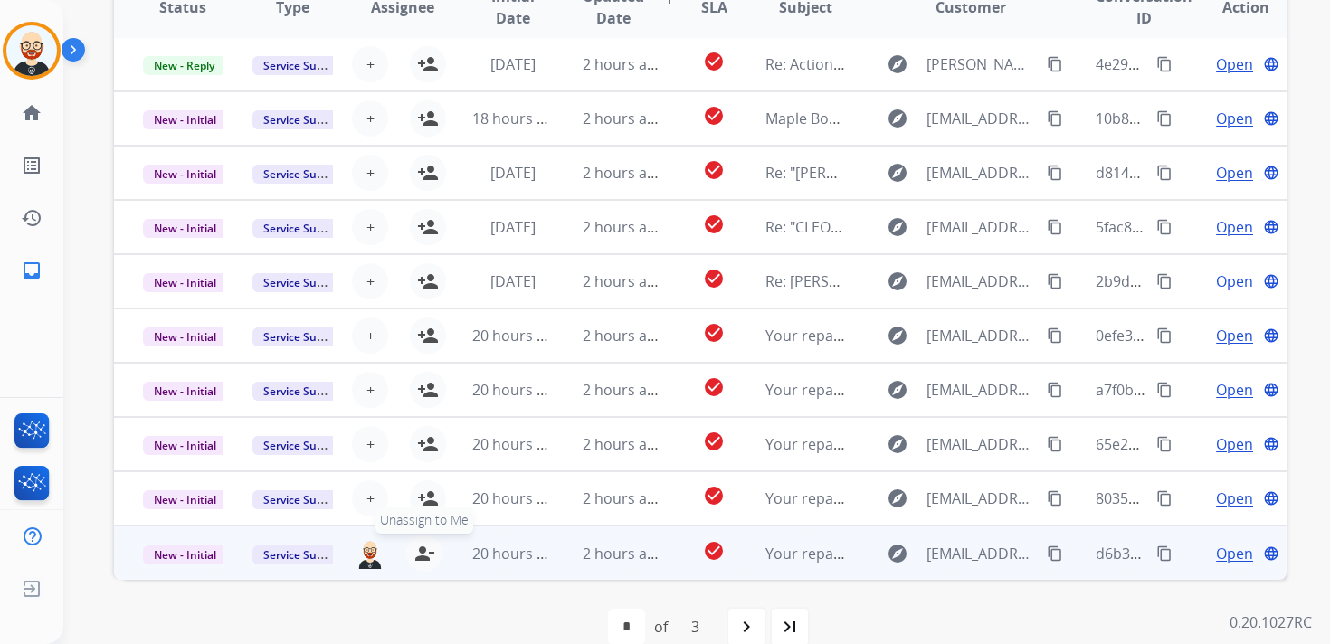
click at [418, 554] on mat-icon "person_remove" at bounding box center [424, 554] width 22 height 22
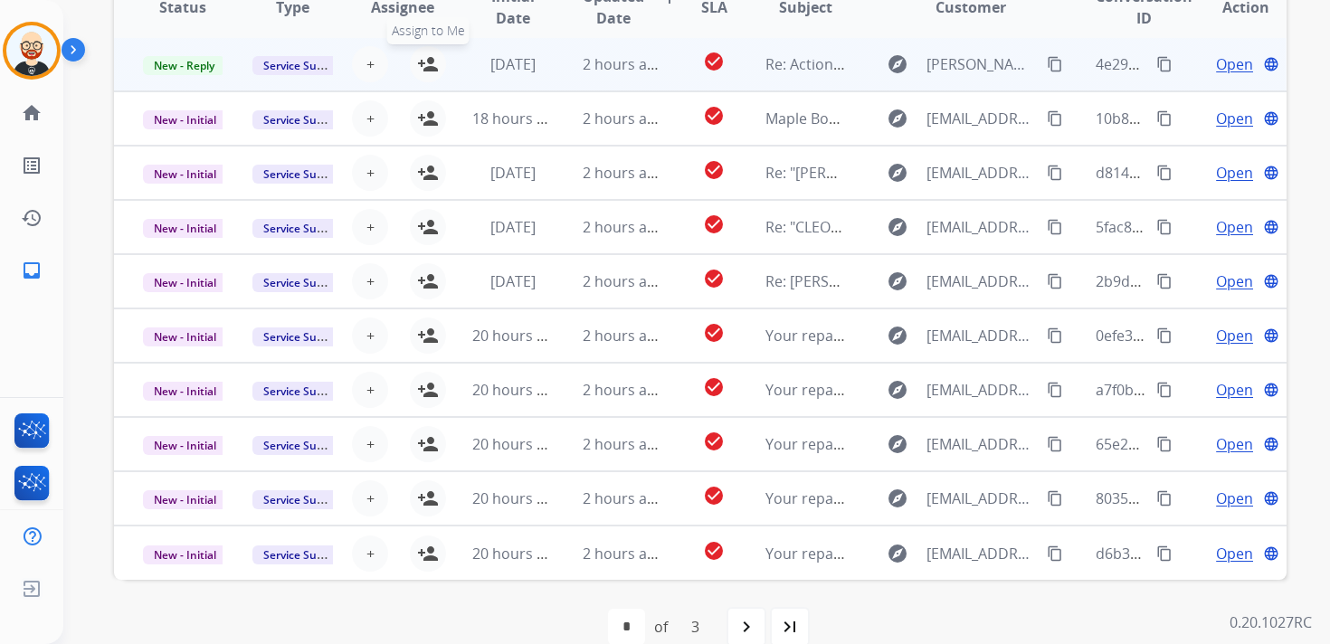
click at [422, 66] on mat-icon "person_add" at bounding box center [428, 64] width 22 height 22
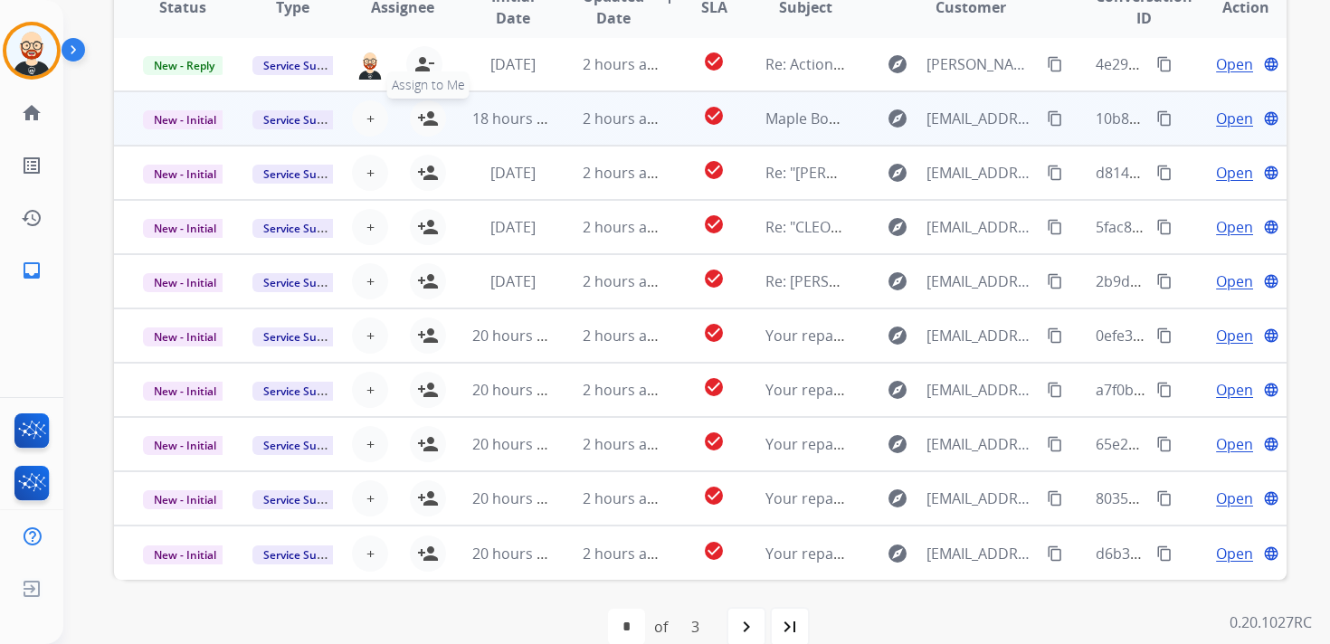
click at [422, 121] on mat-icon "person_add" at bounding box center [428, 119] width 22 height 22
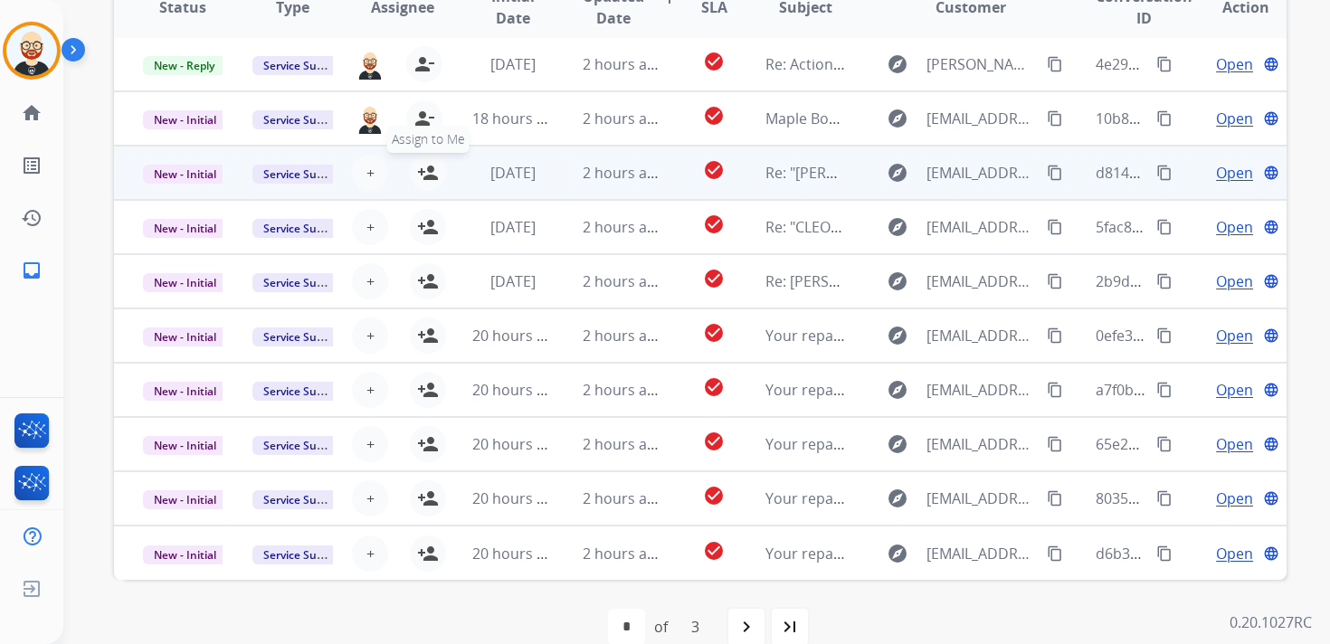
click at [423, 168] on mat-icon "person_add" at bounding box center [428, 173] width 22 height 22
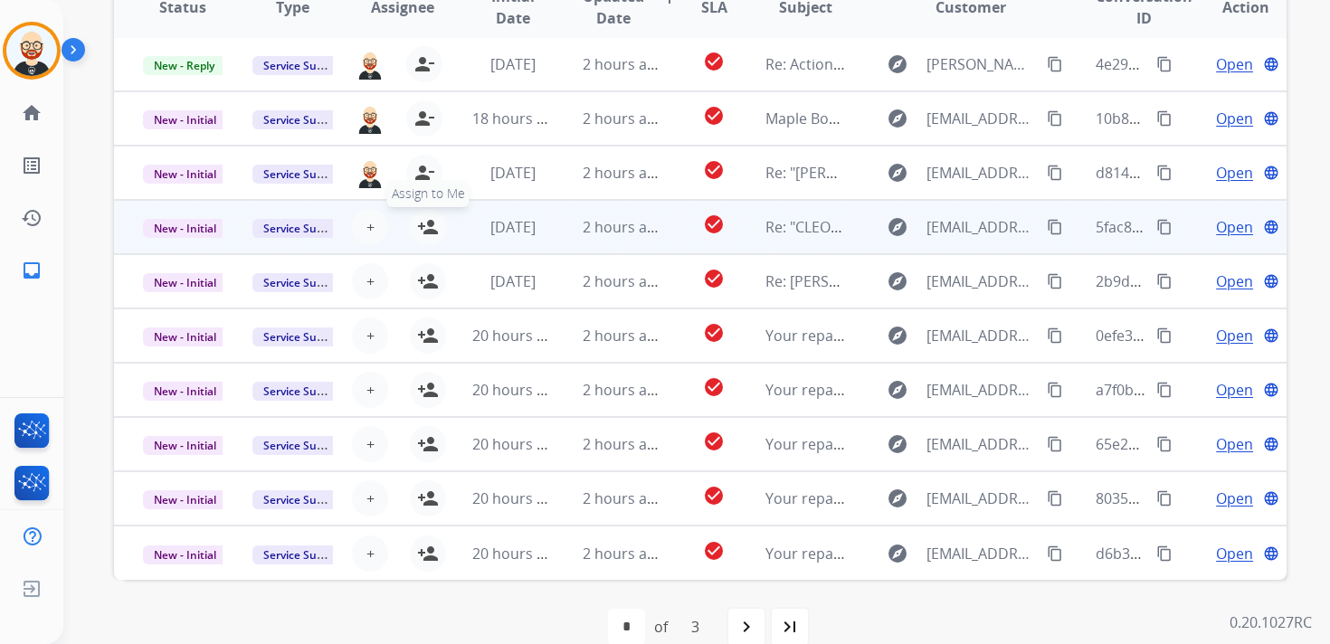
click at [423, 223] on mat-icon "person_add" at bounding box center [428, 227] width 22 height 22
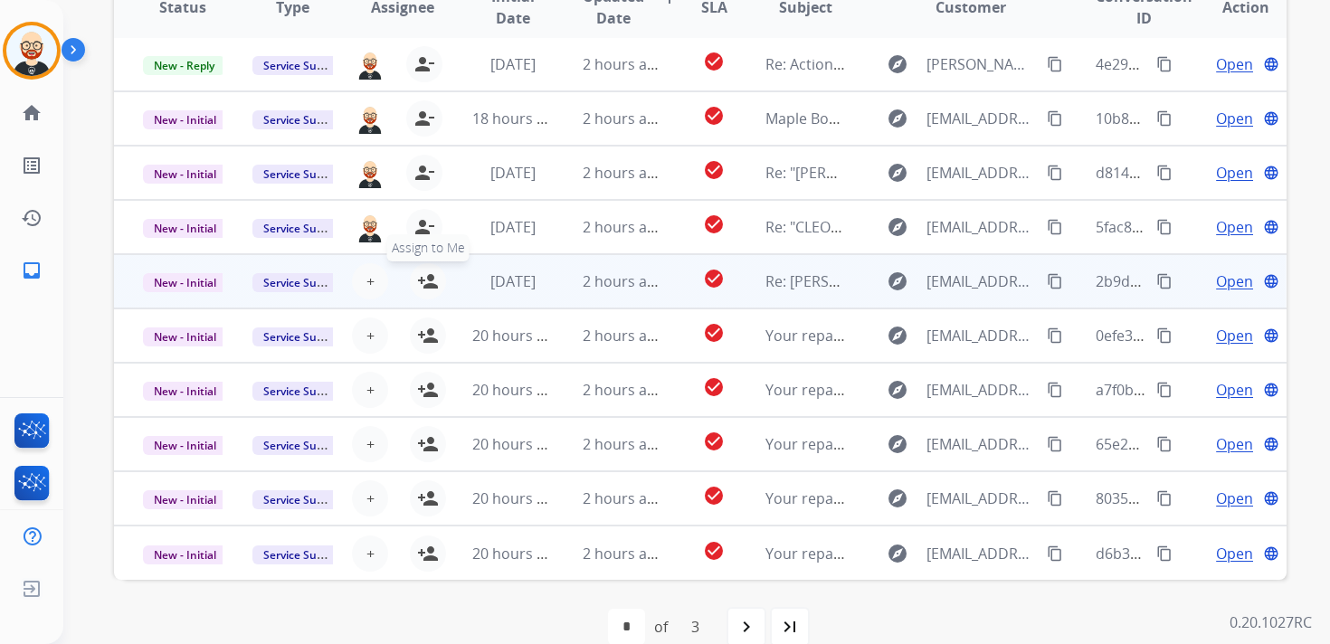
click at [424, 274] on mat-icon "person_add" at bounding box center [428, 281] width 22 height 22
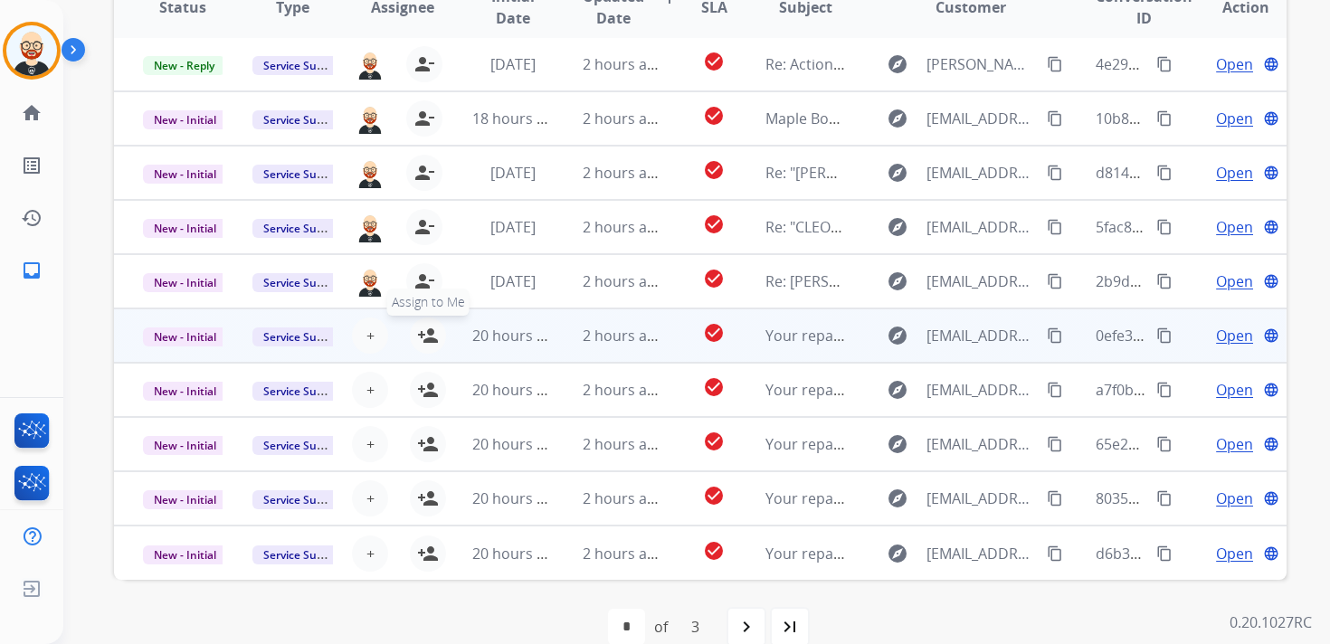
click at [426, 345] on mat-icon "person_add" at bounding box center [428, 336] width 22 height 22
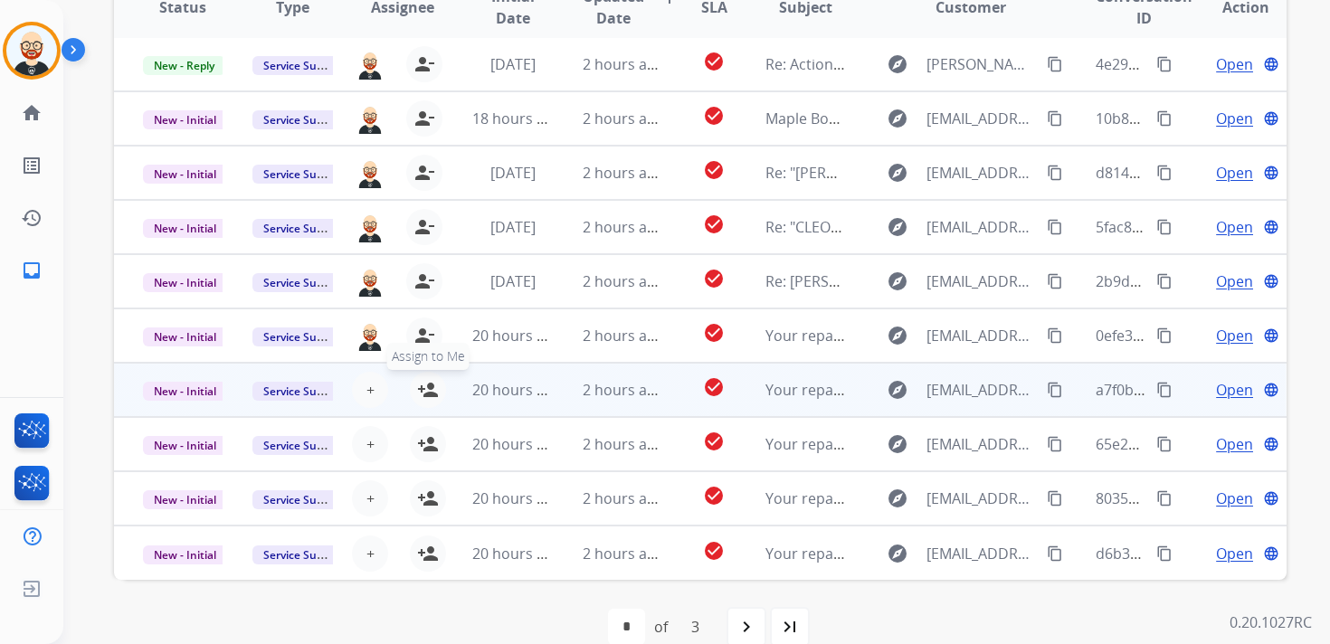
click at [427, 395] on mat-icon "person_add" at bounding box center [428, 390] width 22 height 22
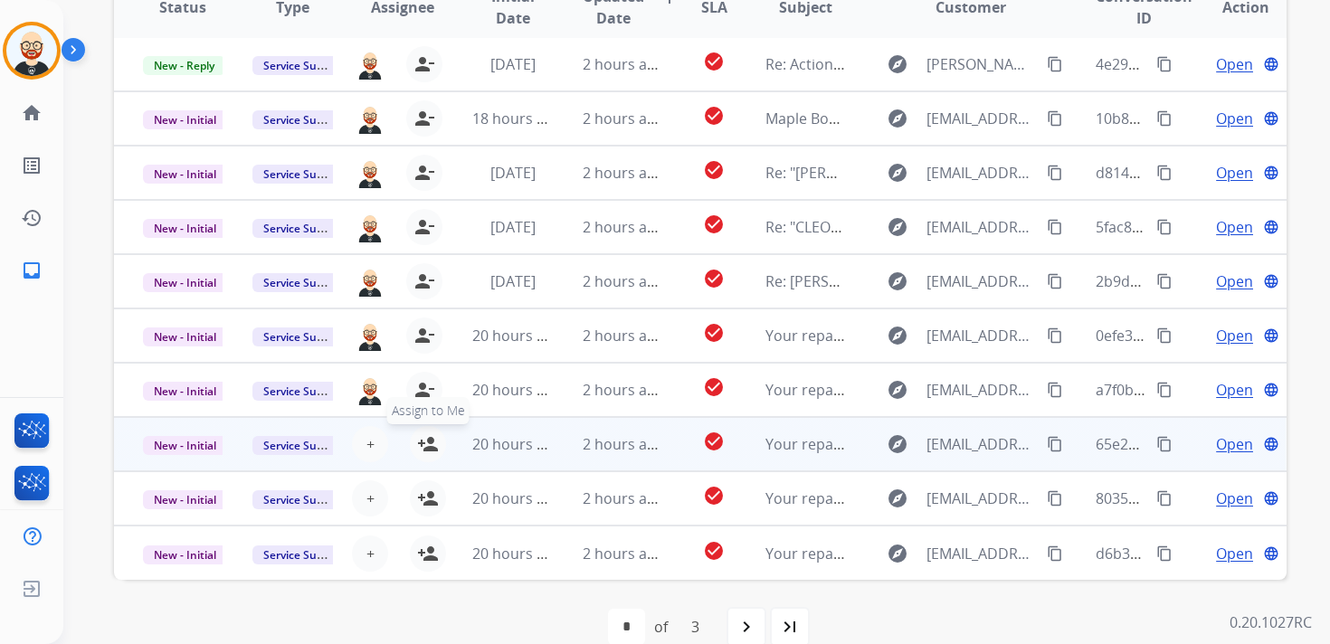
click at [427, 452] on mat-icon "person_add" at bounding box center [428, 444] width 22 height 22
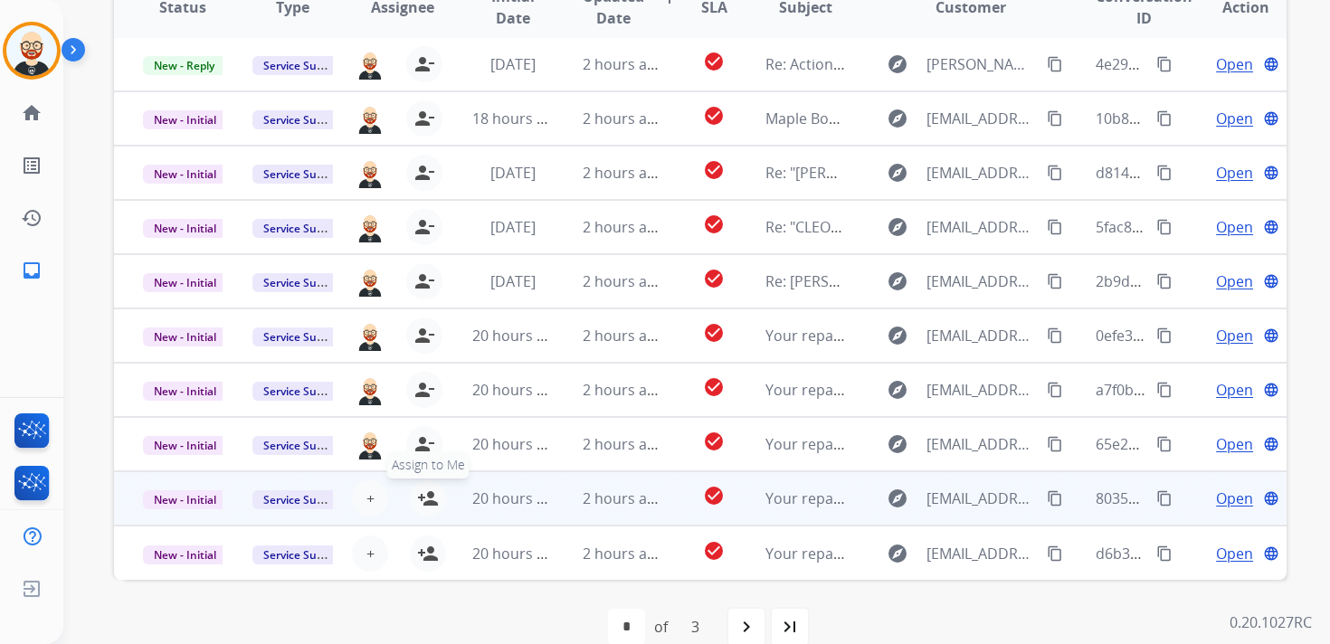
click at [427, 488] on mat-icon "person_add" at bounding box center [428, 499] width 22 height 22
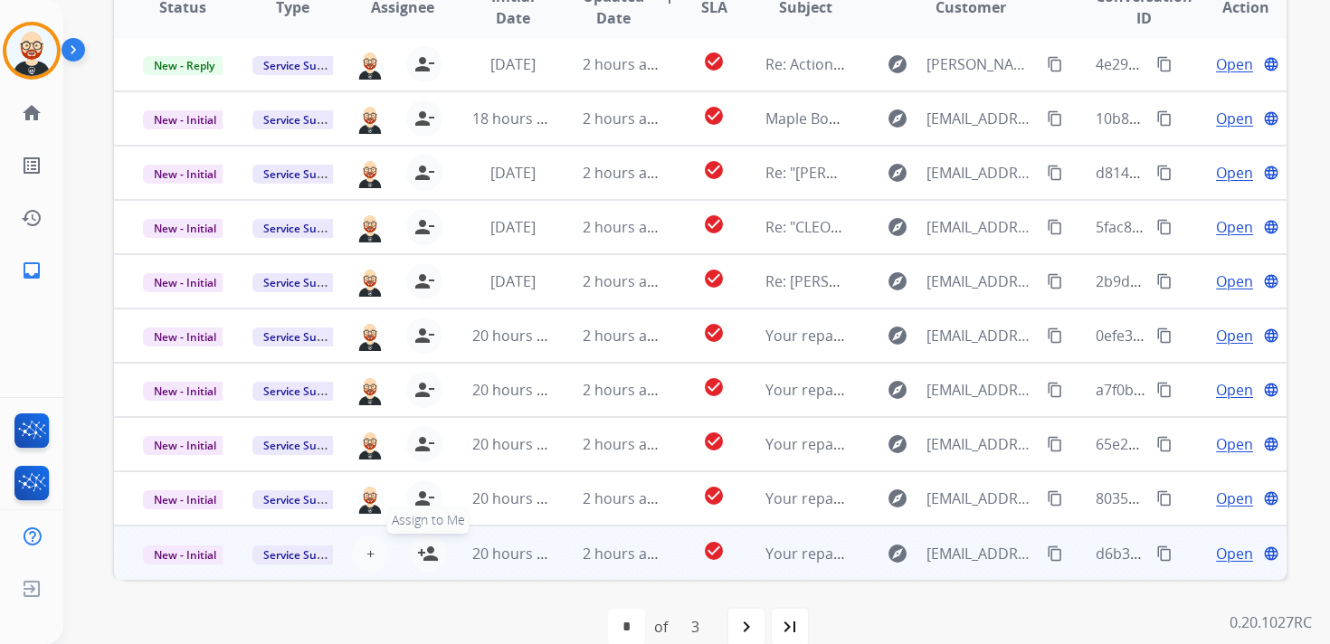
click at [427, 550] on mat-icon "person_add" at bounding box center [428, 554] width 22 height 22
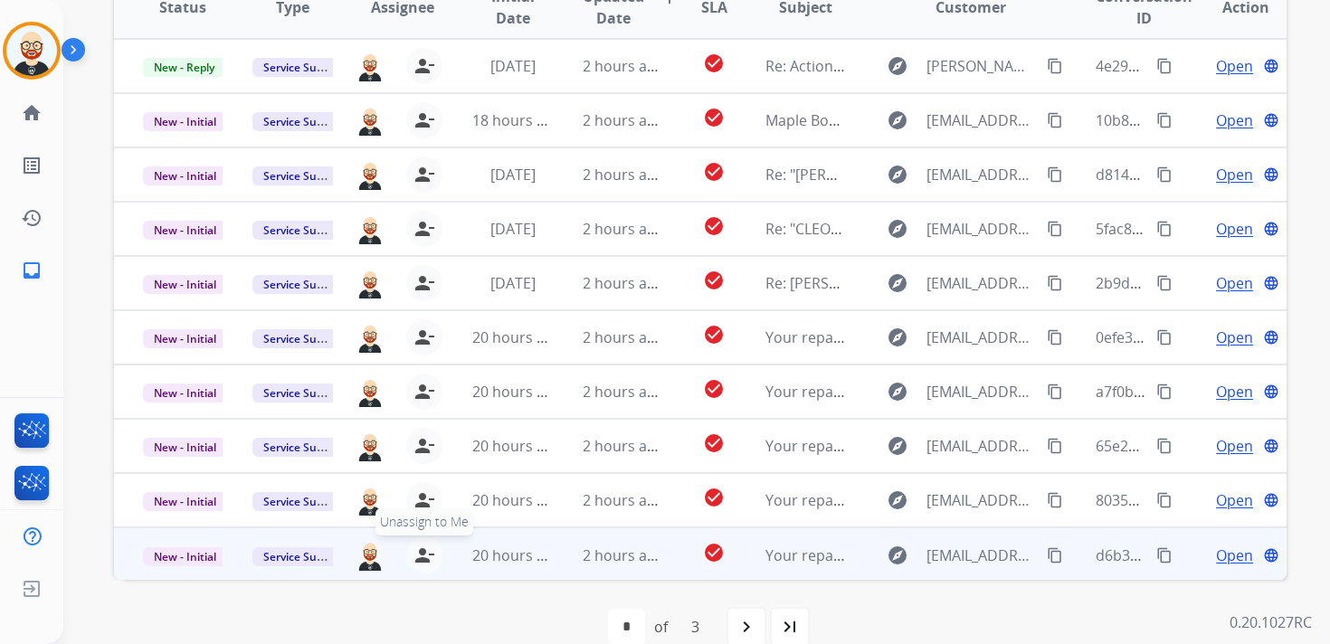
scroll to position [0, 0]
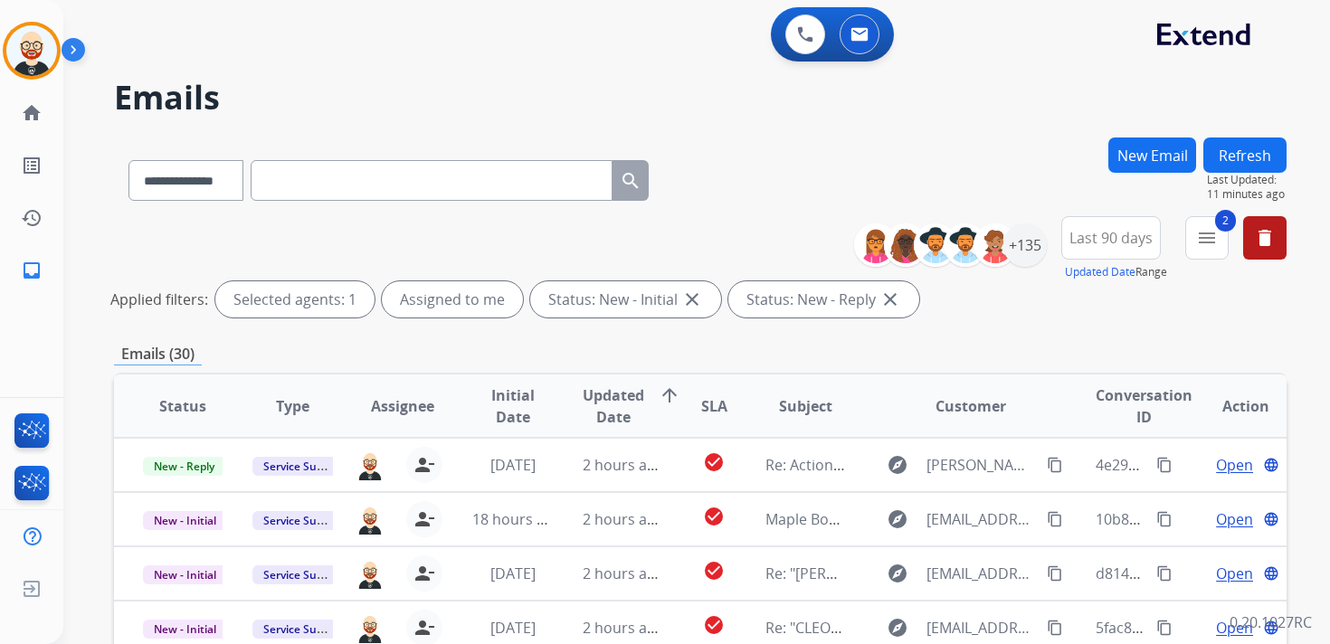
click at [1245, 142] on button "Refresh" at bounding box center [1244, 154] width 83 height 35
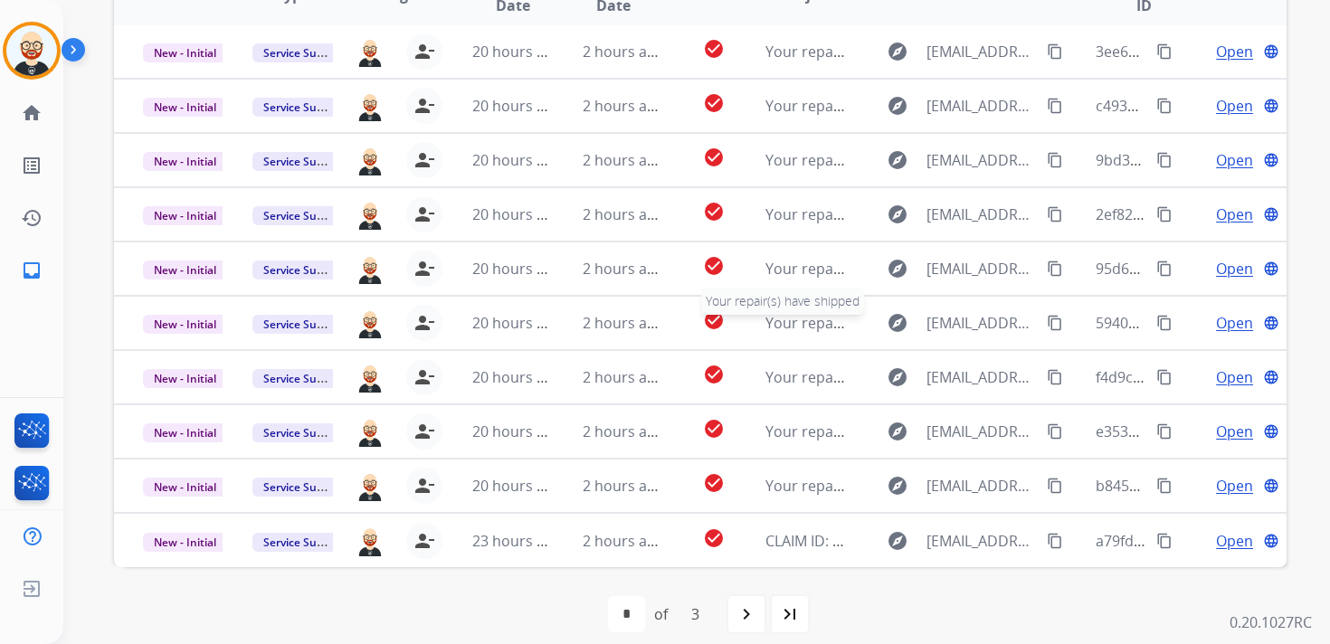
scroll to position [405, 0]
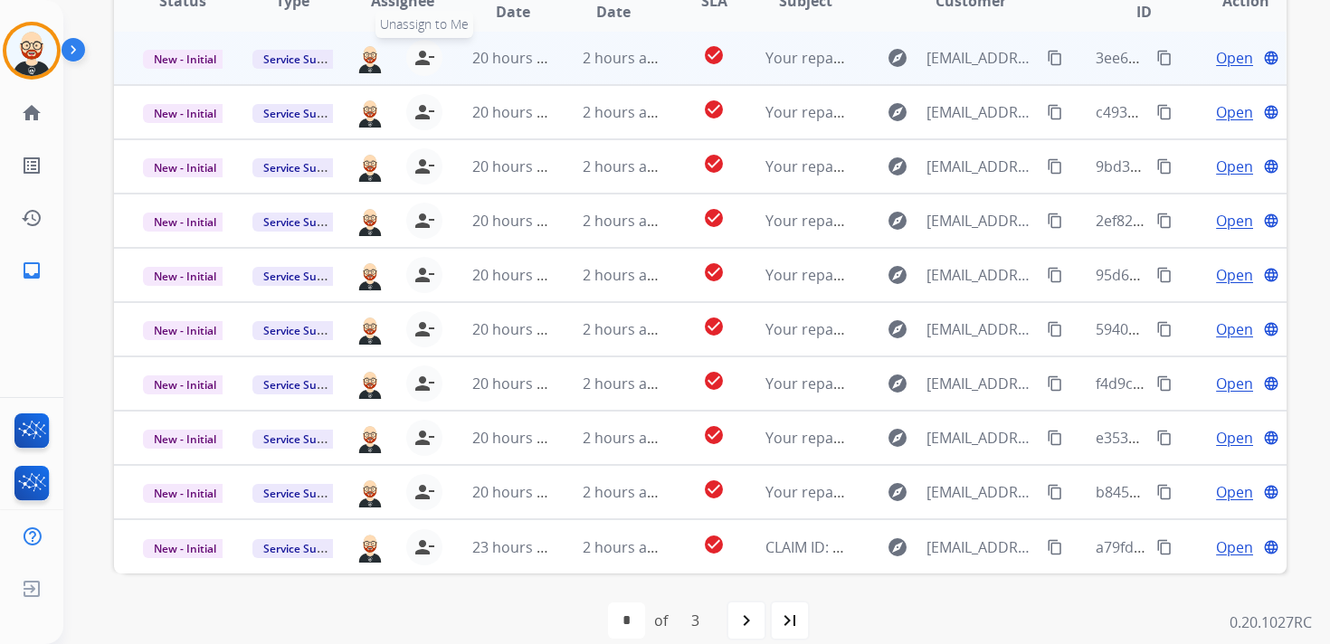
click at [425, 54] on mat-icon "person_remove" at bounding box center [424, 58] width 22 height 22
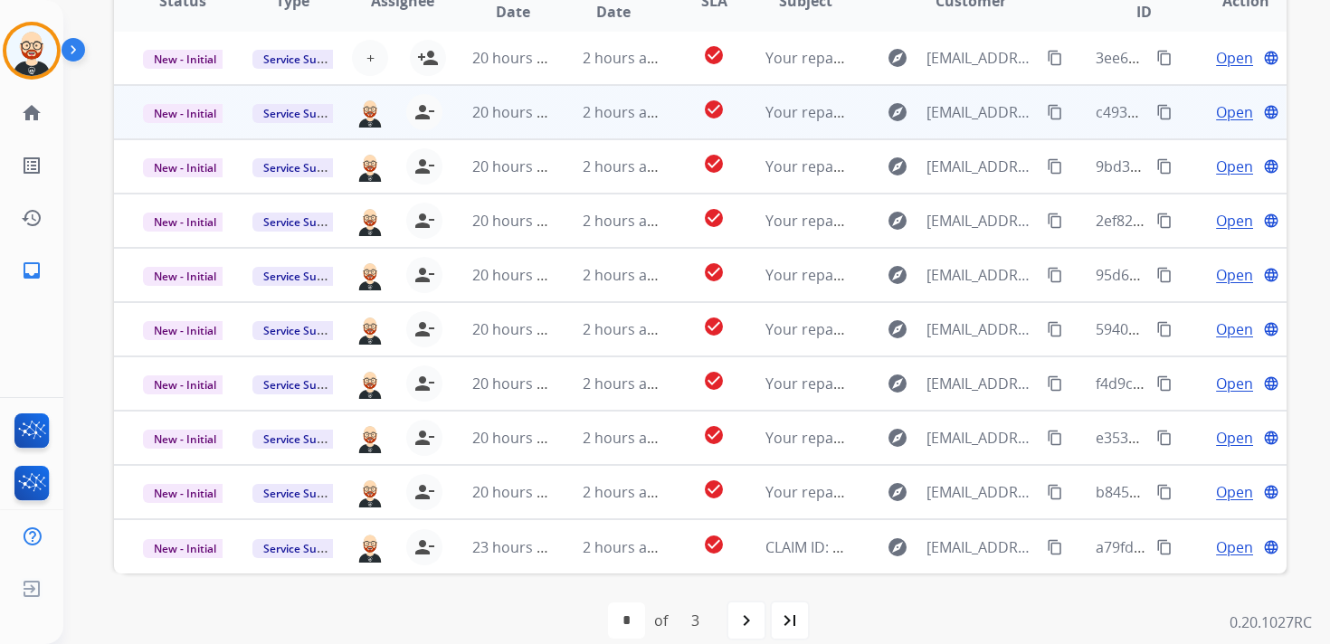
click at [421, 136] on div "[PERSON_NAME][EMAIL_ADDRESS][PERSON_NAME][DOMAIN_NAME] person_remove [PERSON_NA…" at bounding box center [388, 112] width 109 height 51
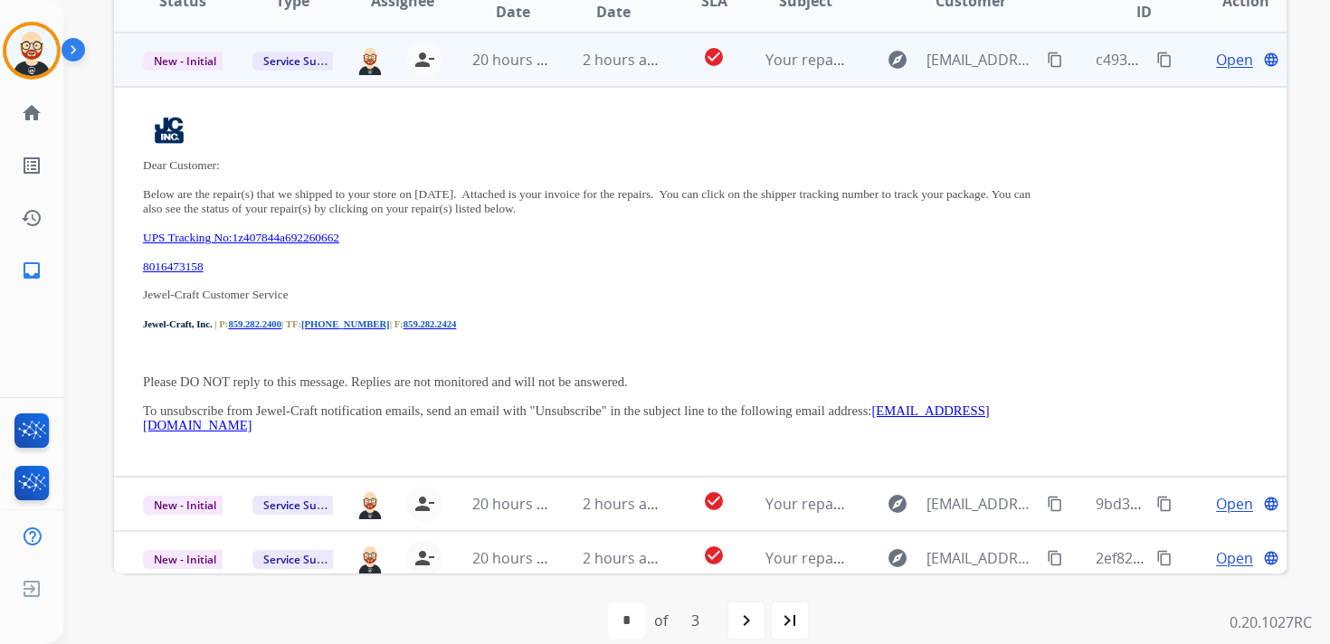
click at [459, 63] on td "20 hours ago" at bounding box center [497, 60] width 109 height 54
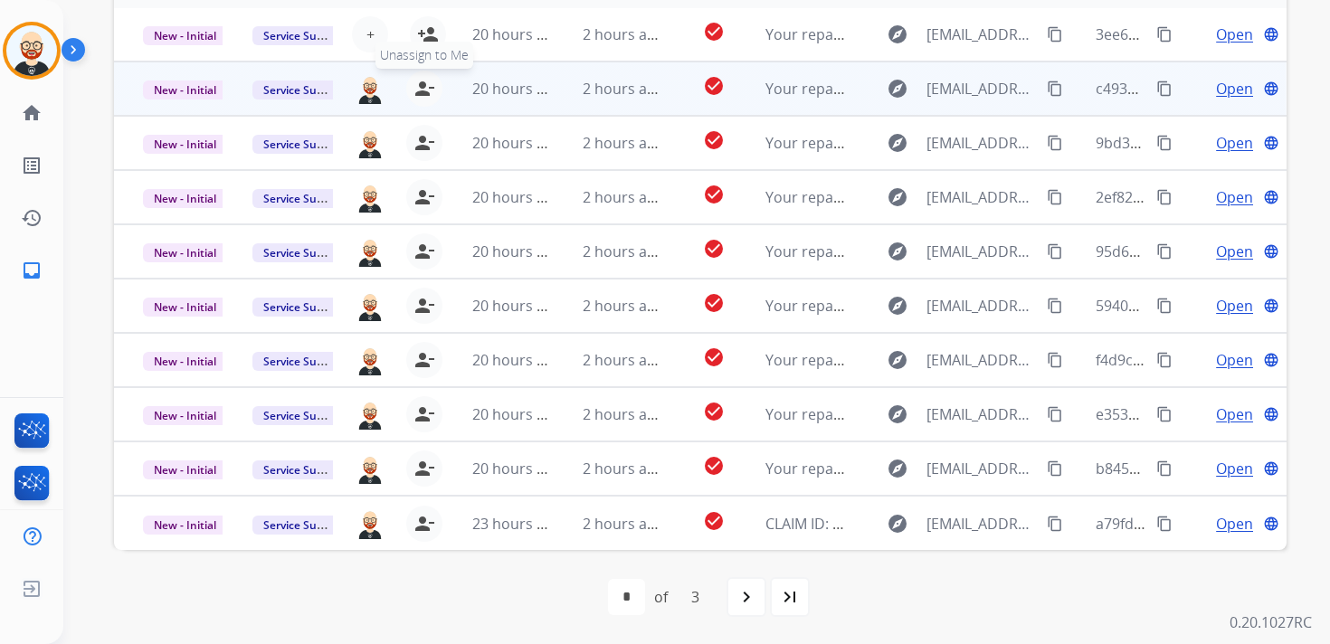
click at [430, 87] on mat-icon "person_remove" at bounding box center [424, 89] width 22 height 22
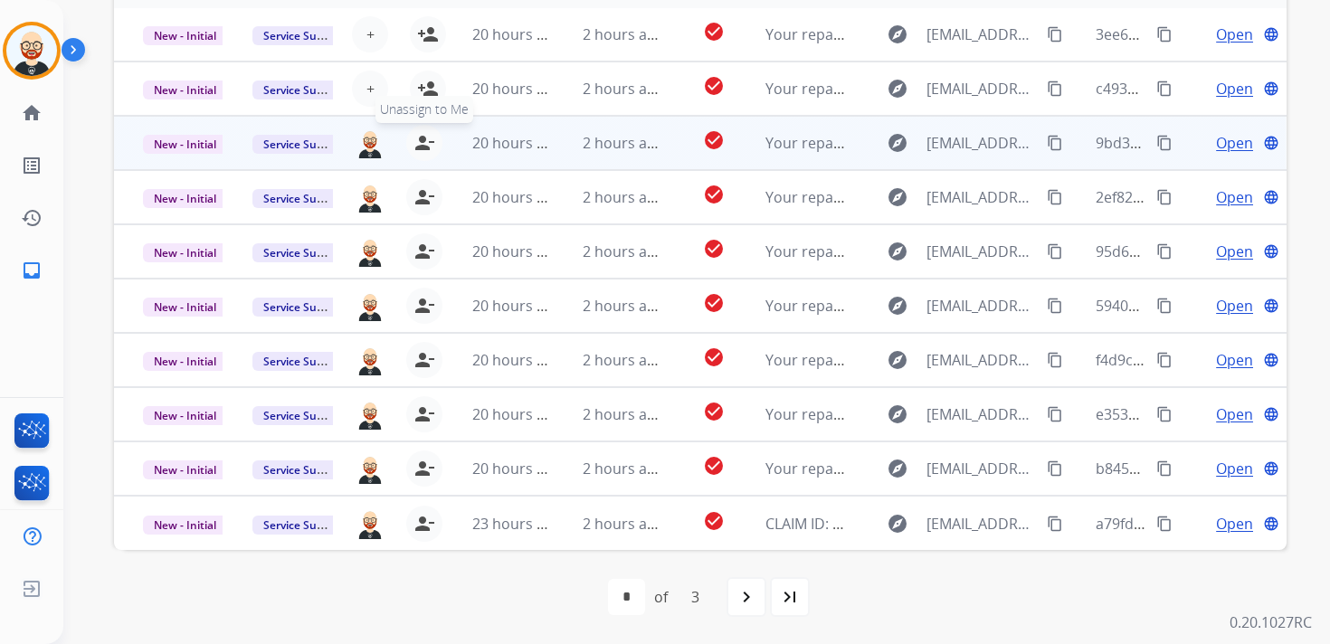
click at [424, 141] on mat-icon "person_remove" at bounding box center [424, 143] width 22 height 22
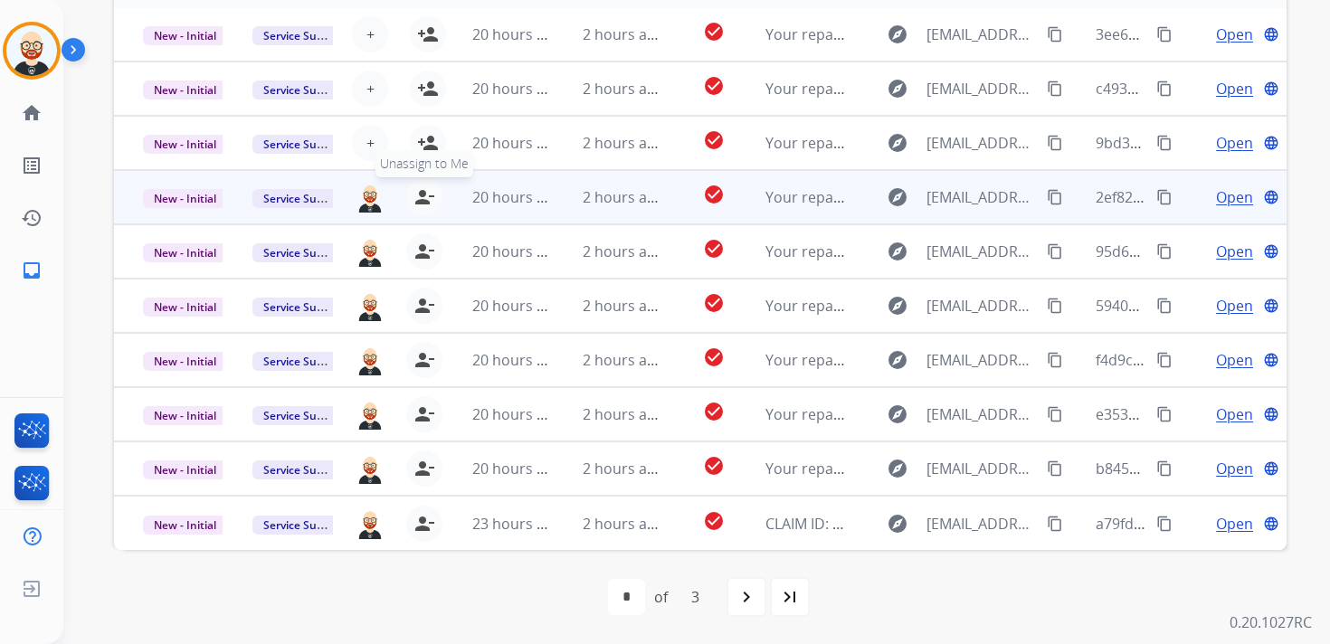
click at [424, 202] on mat-icon "person_remove" at bounding box center [424, 197] width 22 height 22
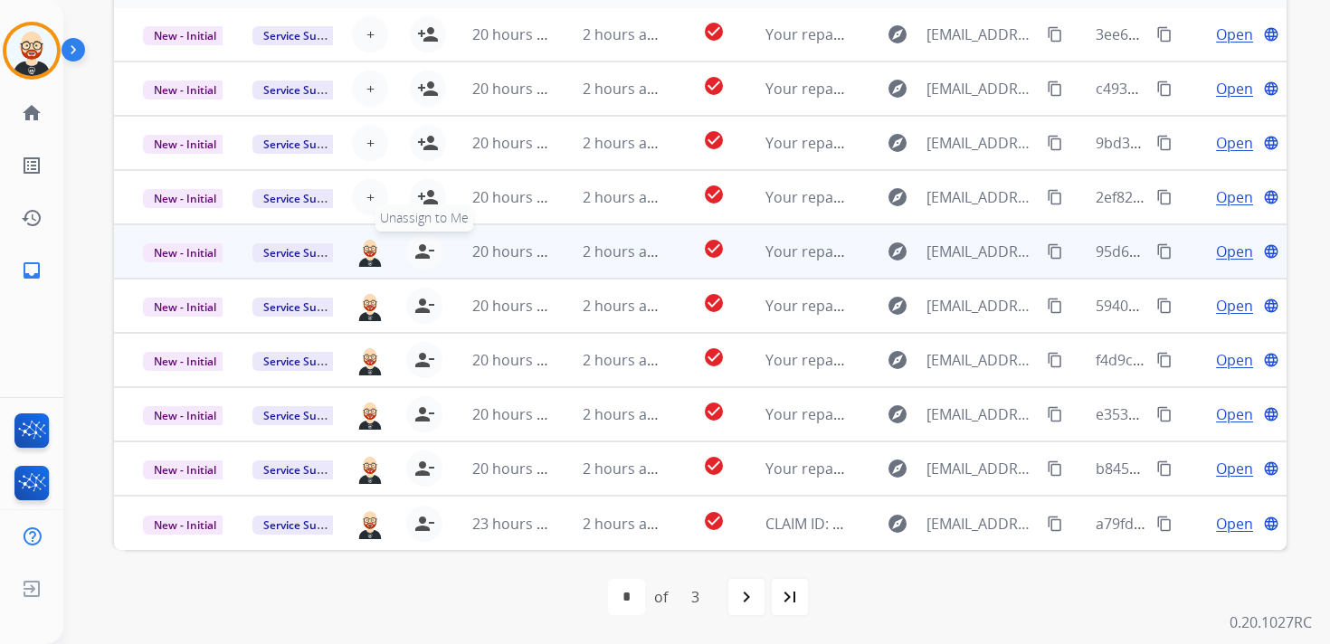
click at [421, 244] on mat-icon "person_remove" at bounding box center [424, 252] width 22 height 22
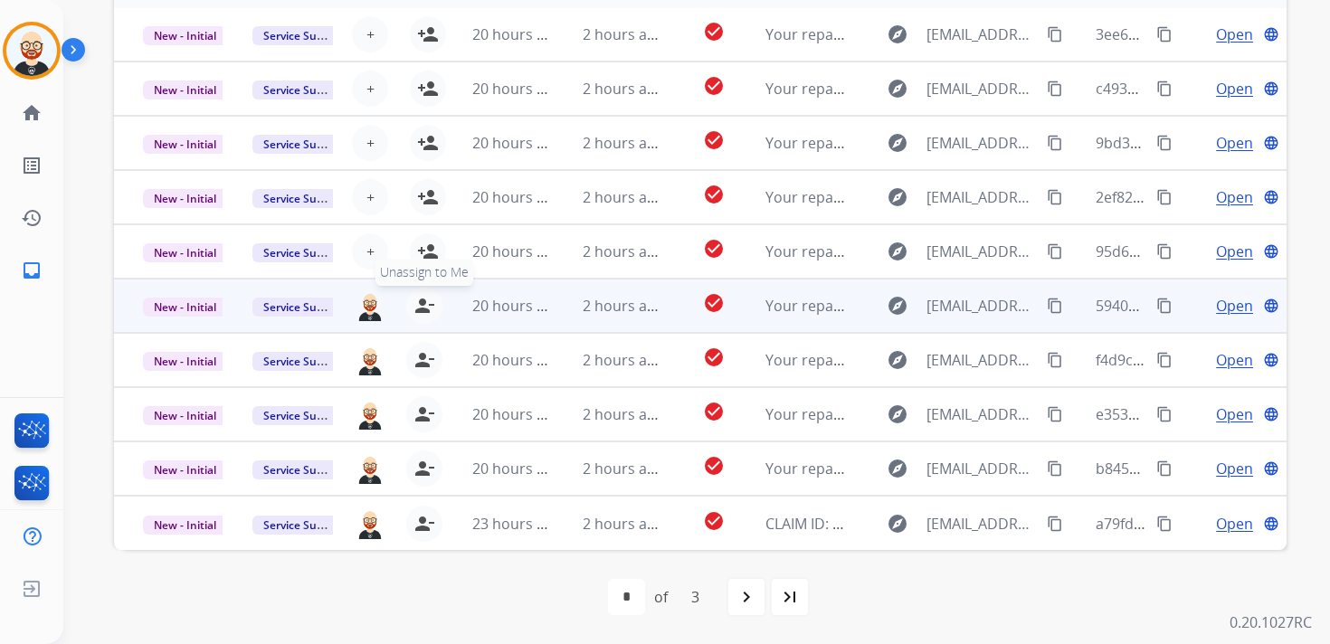
click at [421, 308] on mat-icon "person_remove" at bounding box center [424, 306] width 22 height 22
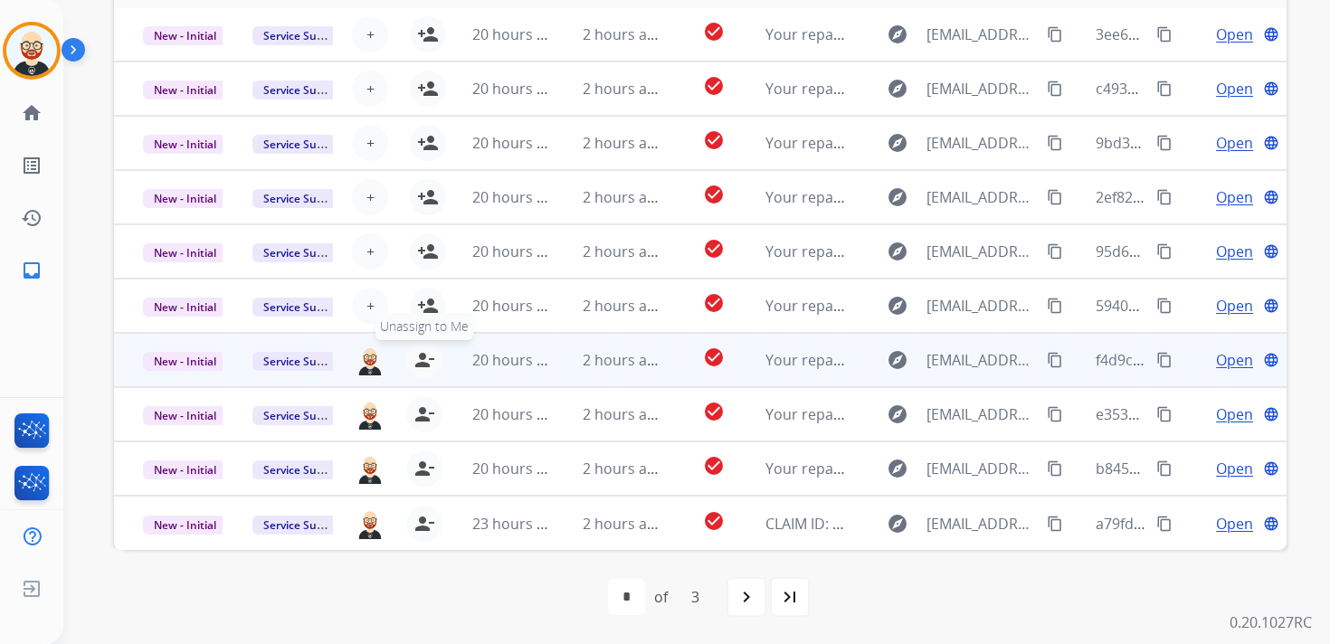
click at [415, 354] on mat-icon "person_remove" at bounding box center [424, 360] width 22 height 22
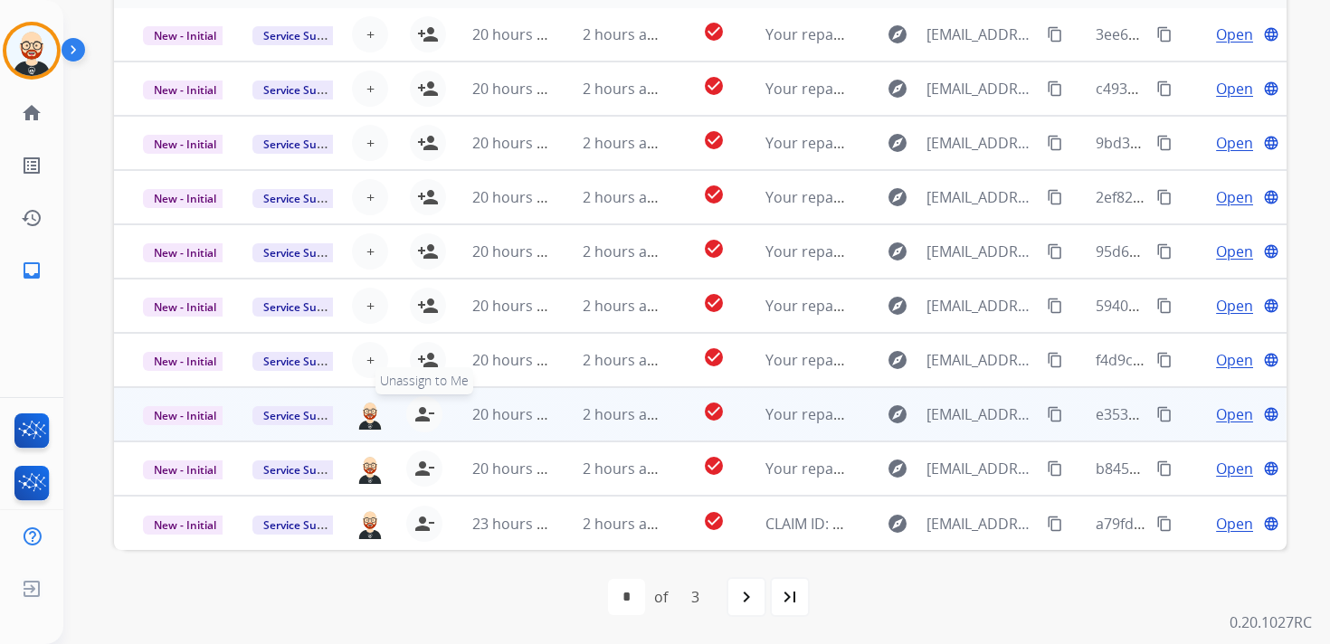
click at [415, 406] on mat-icon "person_remove" at bounding box center [424, 414] width 22 height 22
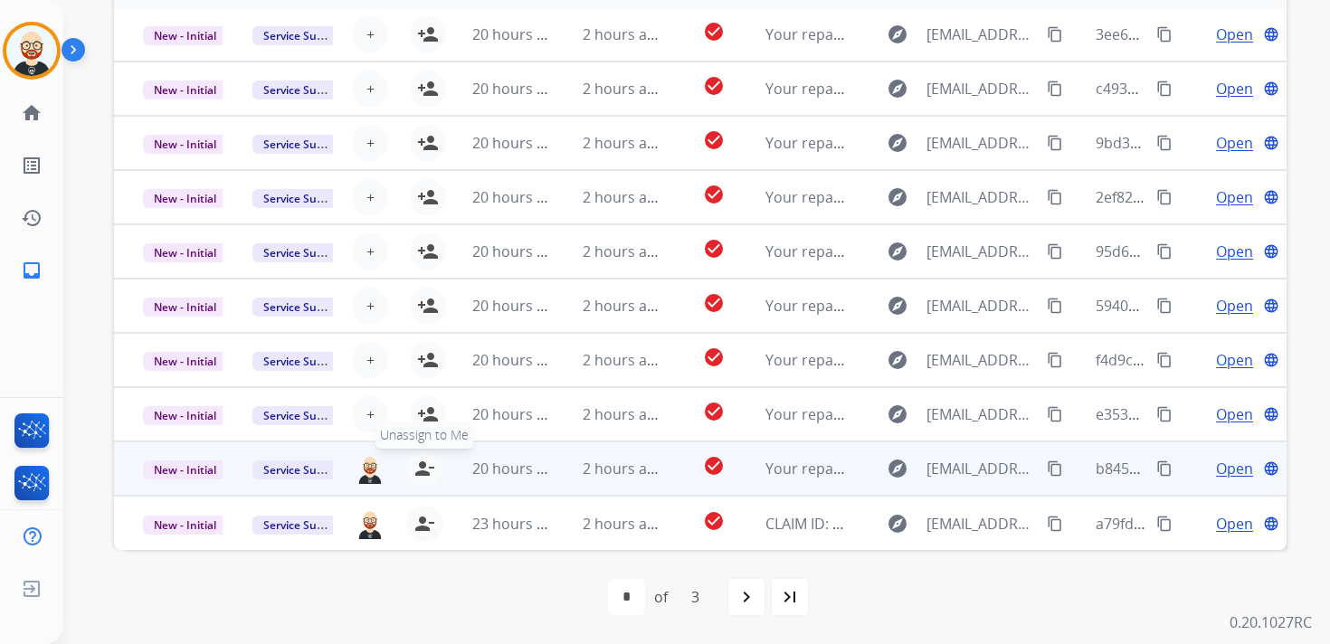
click at [422, 478] on mat-icon "person_remove" at bounding box center [424, 469] width 22 height 22
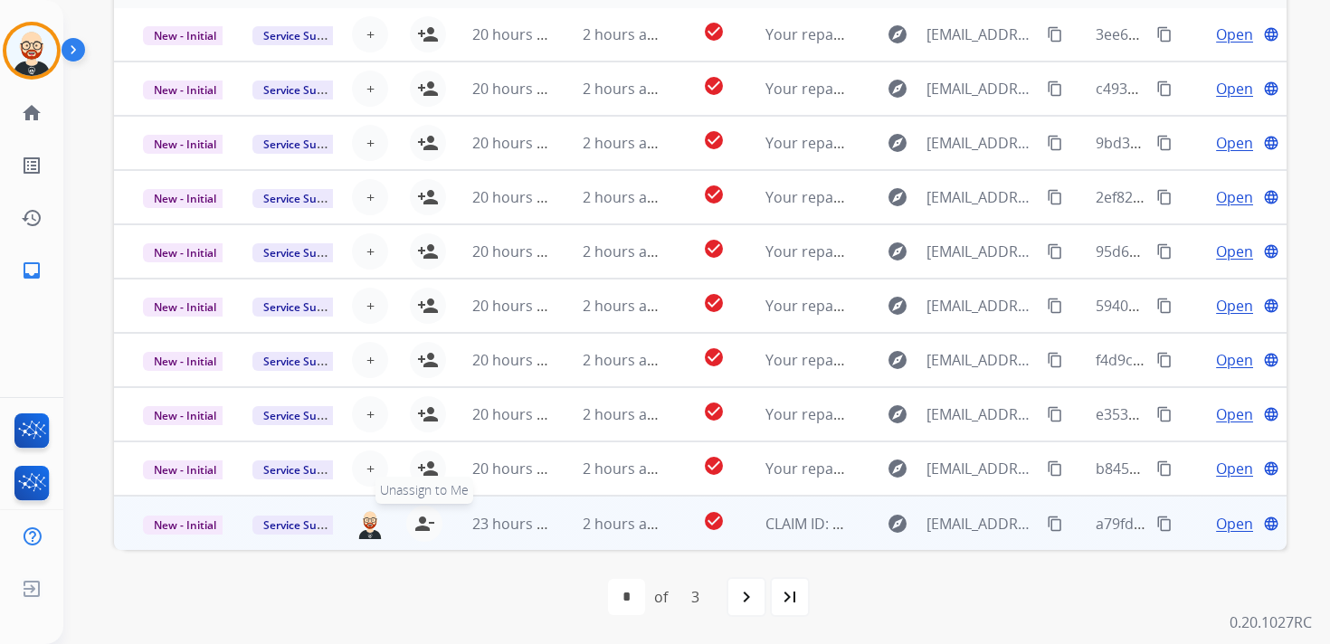
click at [422, 513] on mat-icon "person_remove" at bounding box center [424, 524] width 22 height 22
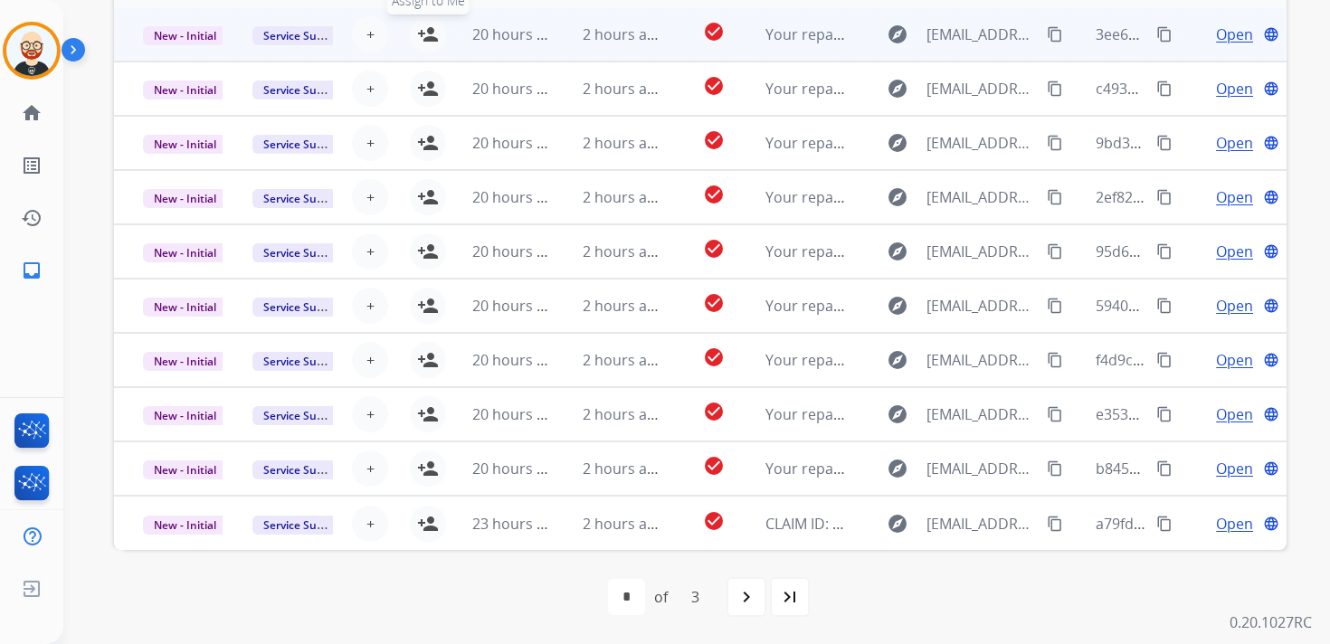
click at [435, 44] on button "person_add Assign to Me" at bounding box center [428, 34] width 36 height 36
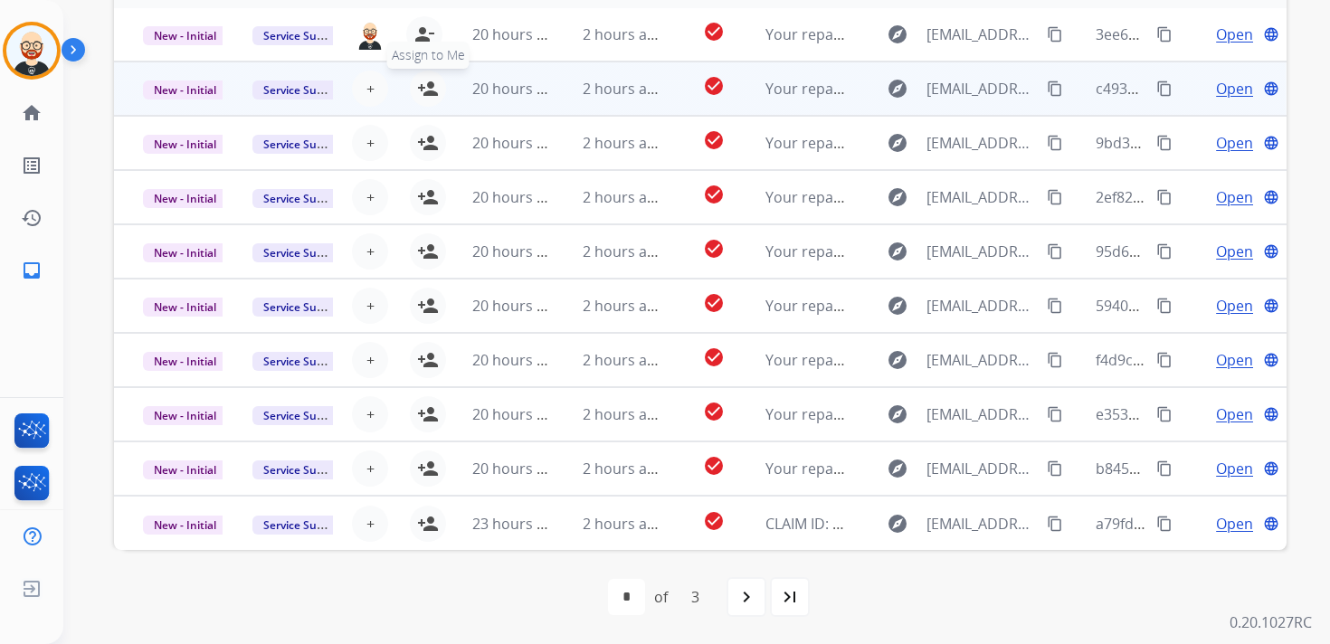
click at [429, 100] on button "person_add Assign to Me" at bounding box center [428, 89] width 36 height 36
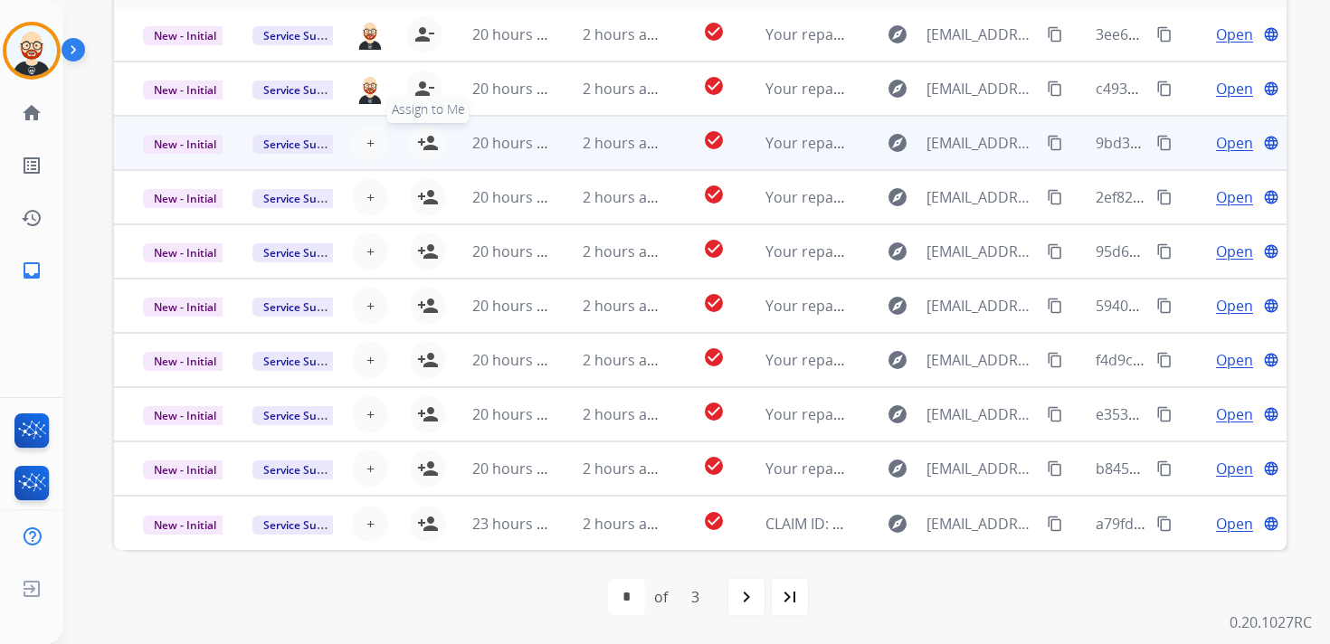
click at [429, 139] on mat-icon "person_add" at bounding box center [428, 143] width 22 height 22
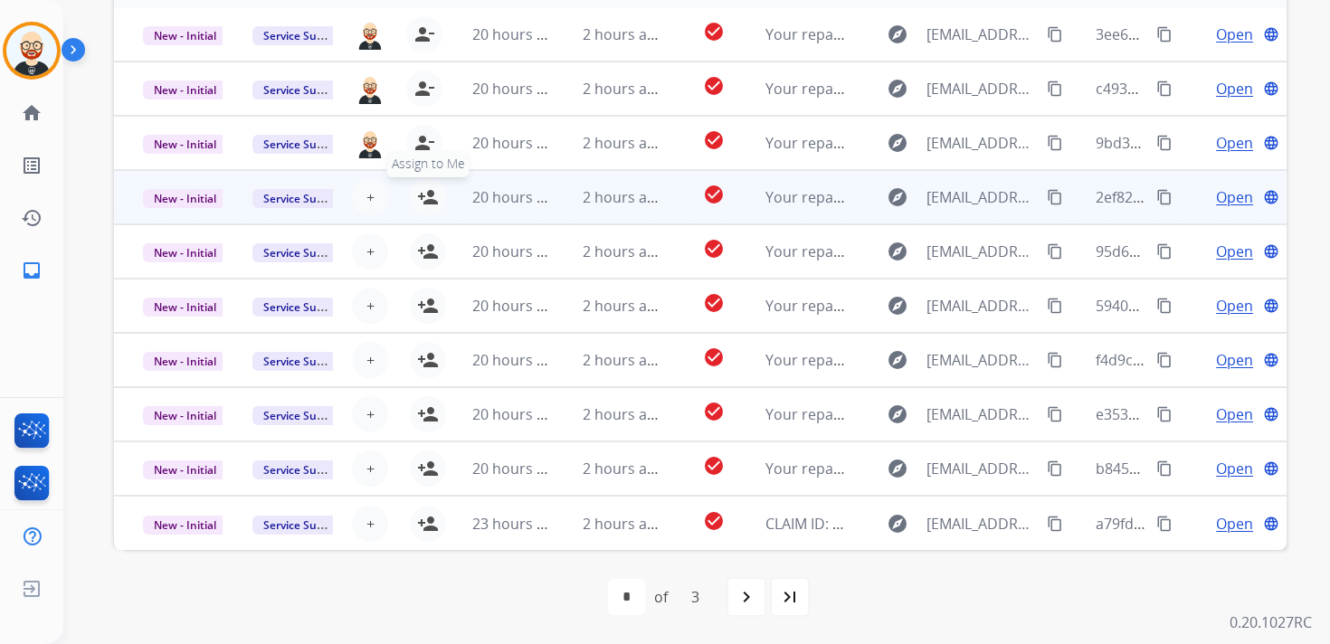
click at [429, 191] on mat-icon "person_add" at bounding box center [428, 197] width 22 height 22
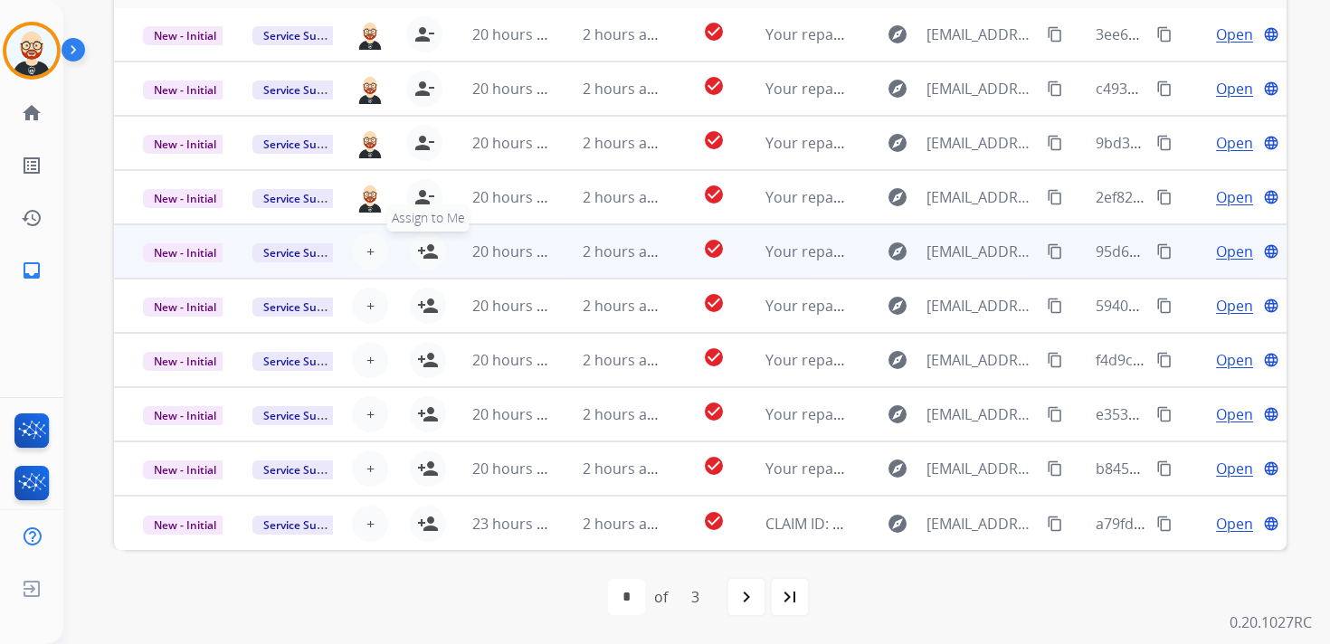
click at [429, 259] on mat-icon "person_add" at bounding box center [428, 252] width 22 height 22
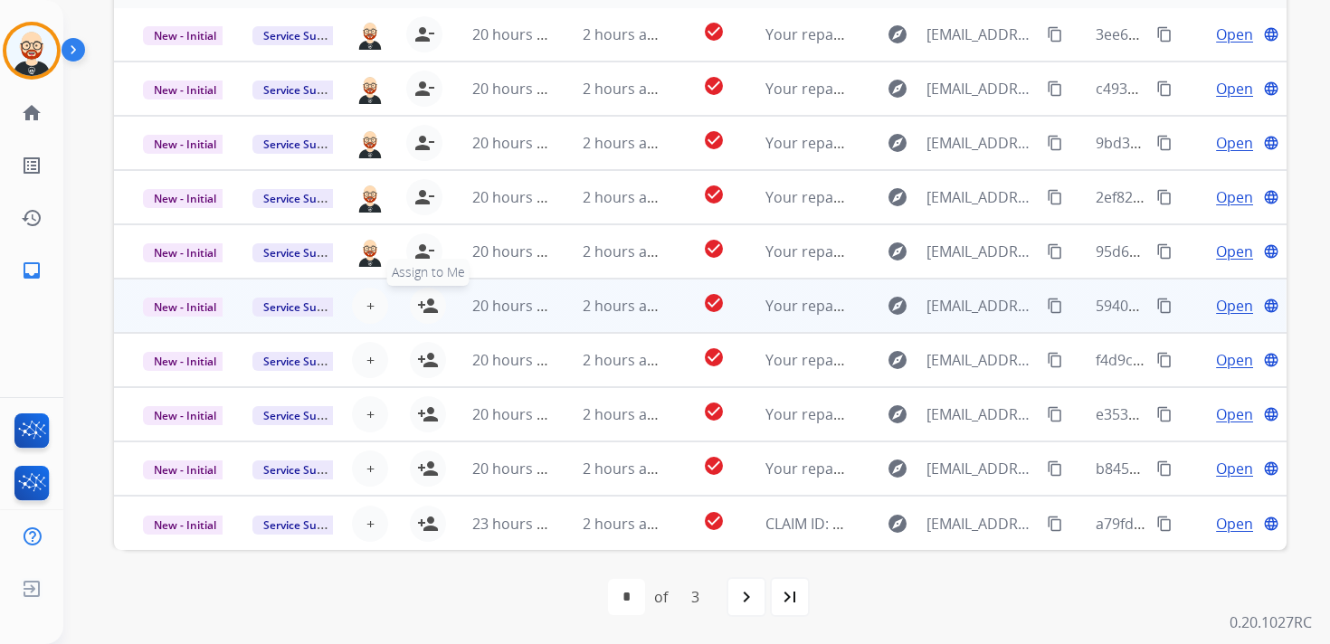
click at [428, 293] on button "person_add Assign to Me" at bounding box center [428, 306] width 36 height 36
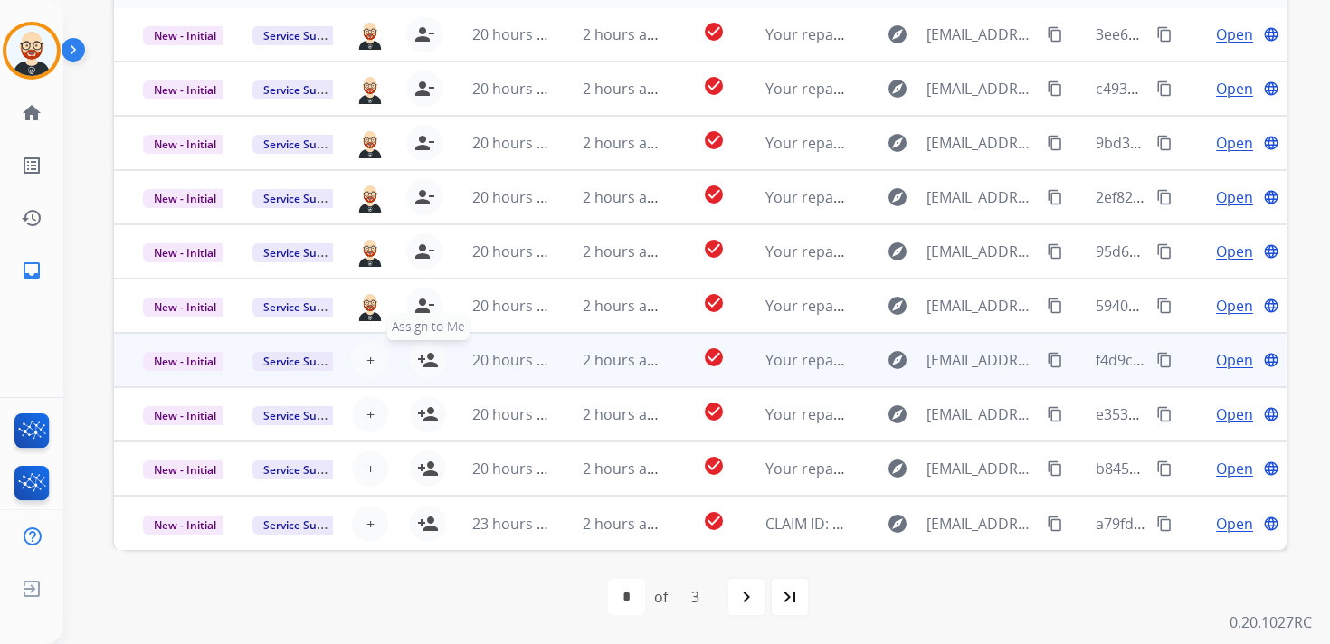
click at [427, 365] on mat-icon "person_add" at bounding box center [428, 360] width 22 height 22
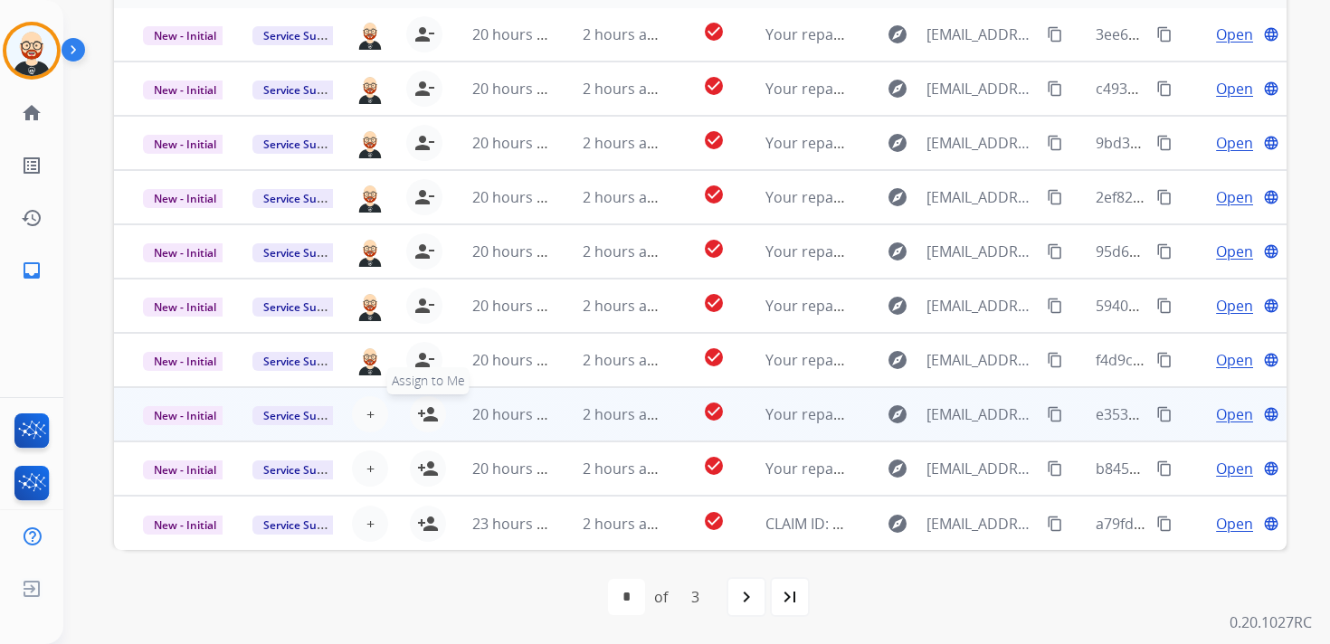
click at [427, 421] on mat-icon "person_add" at bounding box center [428, 414] width 22 height 22
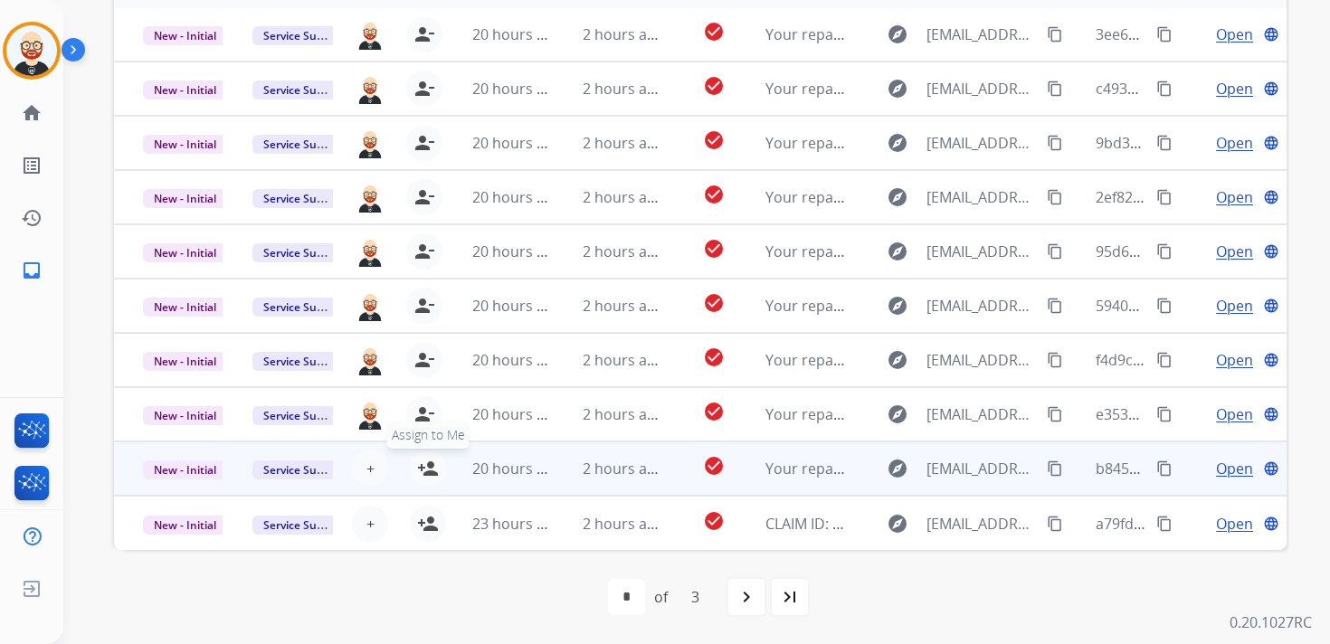
click at [427, 470] on mat-icon "person_add" at bounding box center [428, 469] width 22 height 22
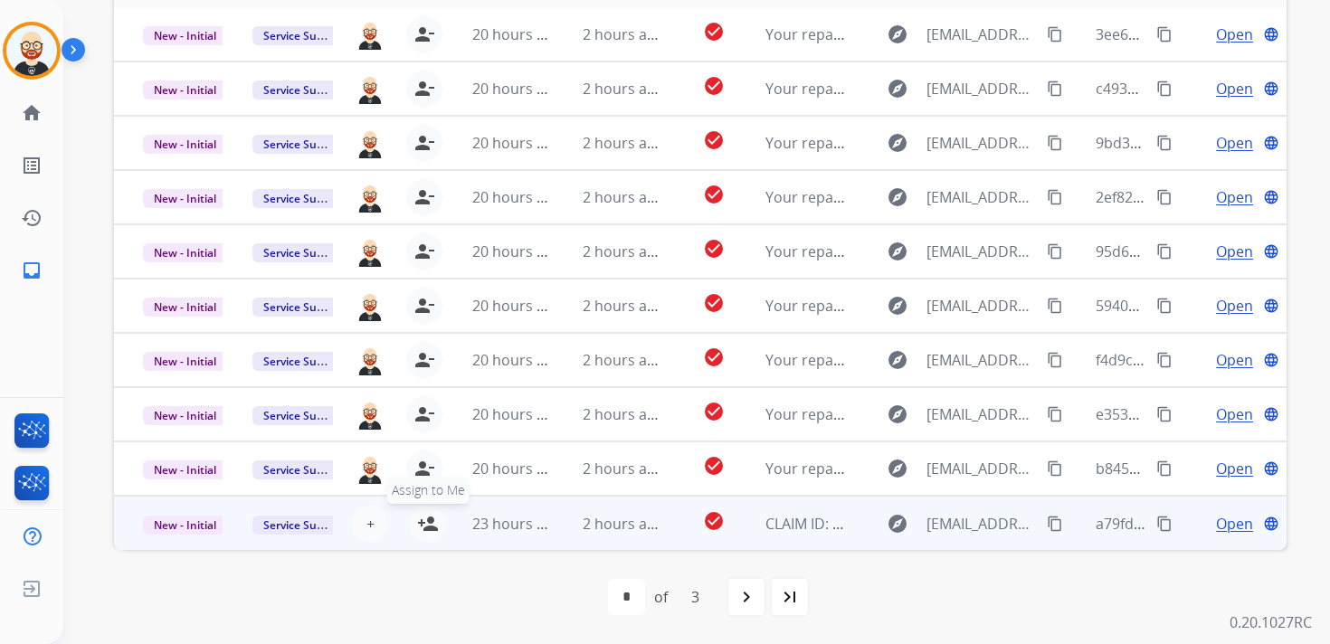
click at [427, 519] on mat-icon "person_add" at bounding box center [428, 524] width 22 height 22
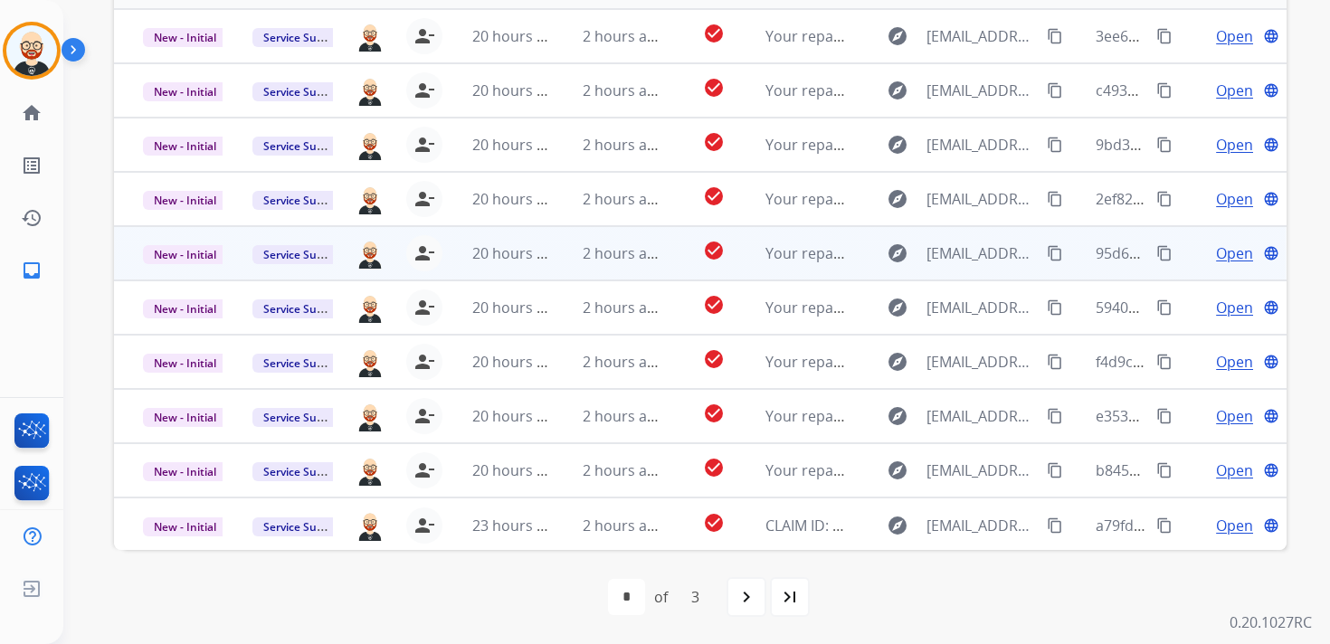
scroll to position [0, 0]
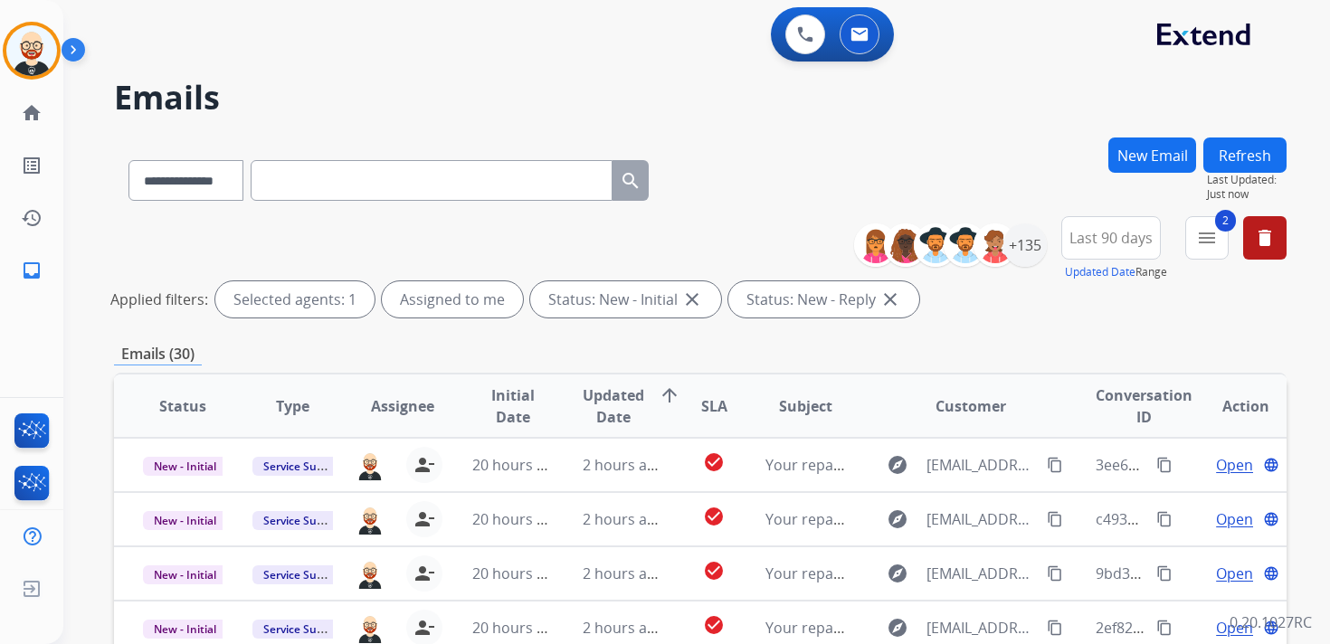
click at [1249, 156] on button "Refresh" at bounding box center [1244, 154] width 83 height 35
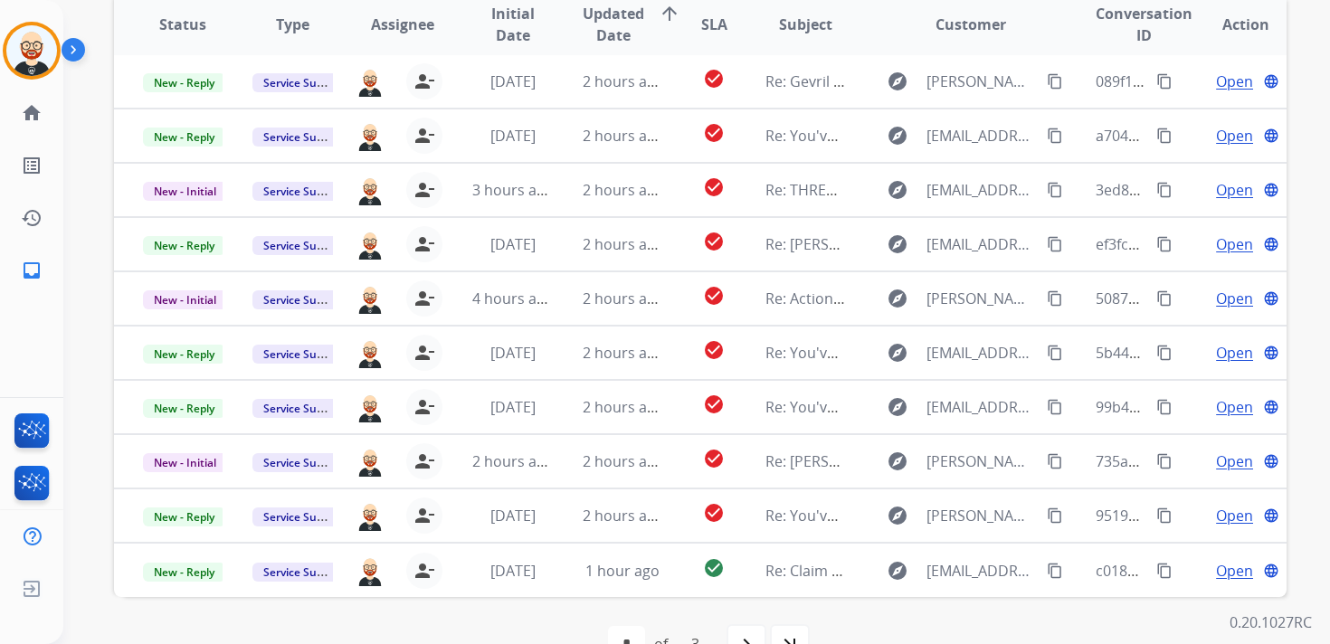
scroll to position [388, 0]
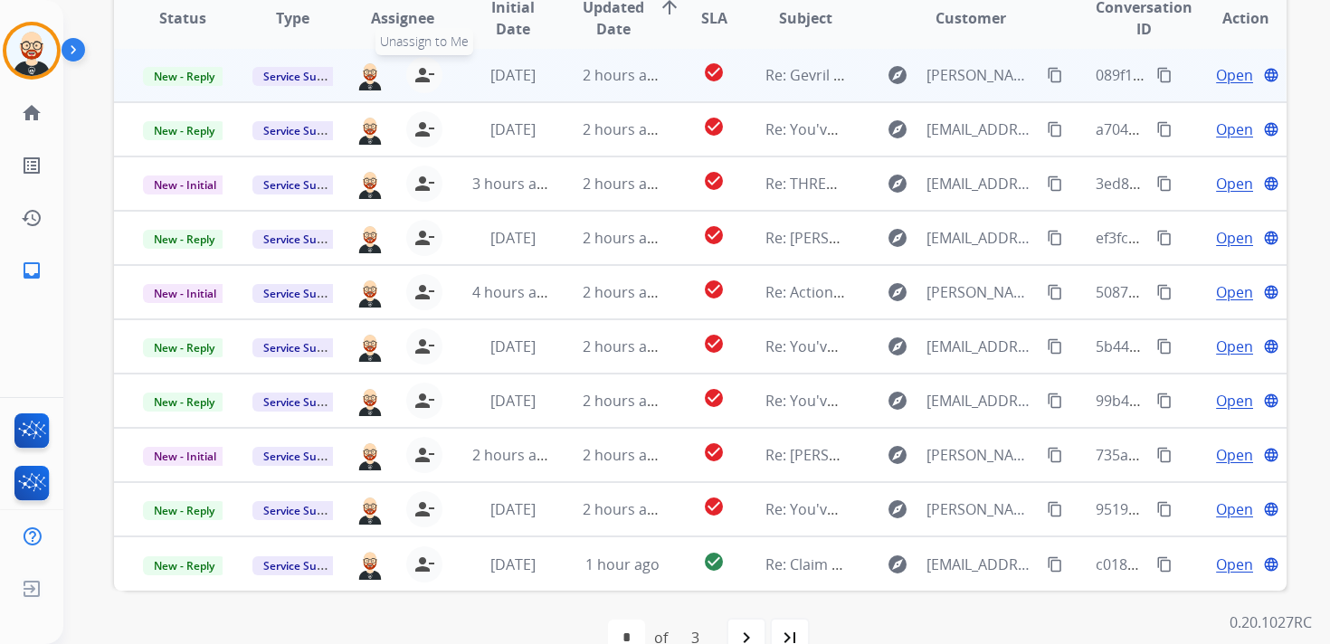
click at [428, 73] on mat-icon "person_remove" at bounding box center [424, 75] width 22 height 22
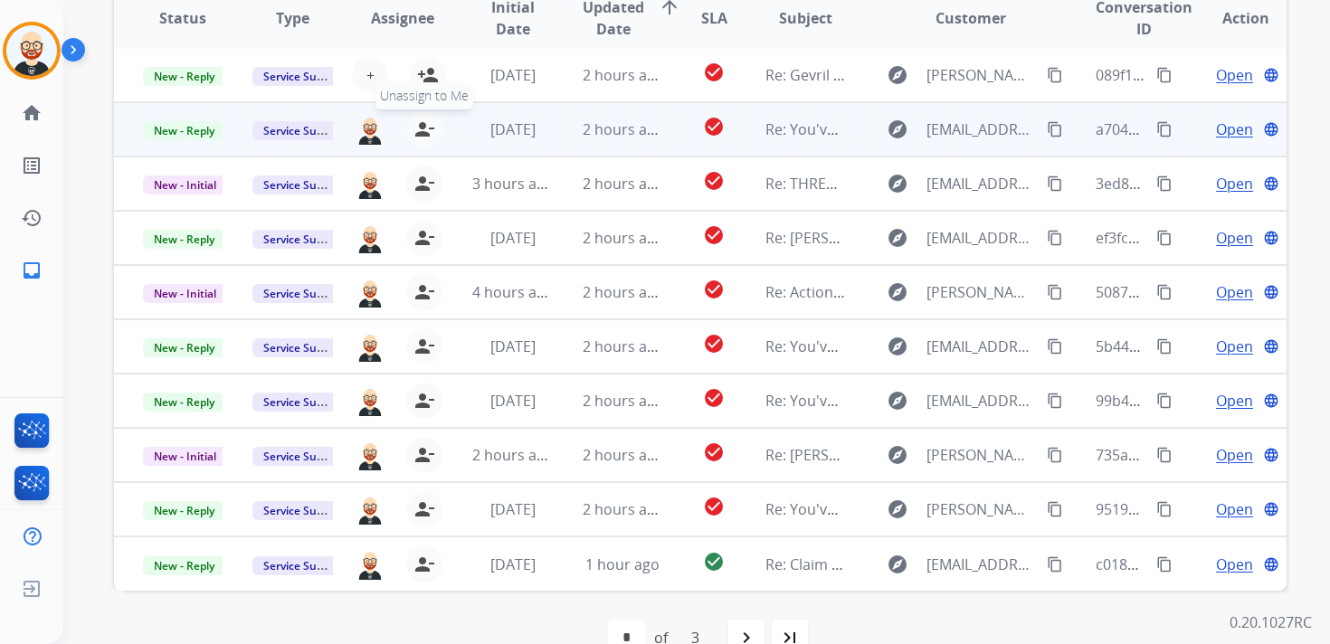
click at [423, 124] on mat-icon "person_remove" at bounding box center [424, 130] width 22 height 22
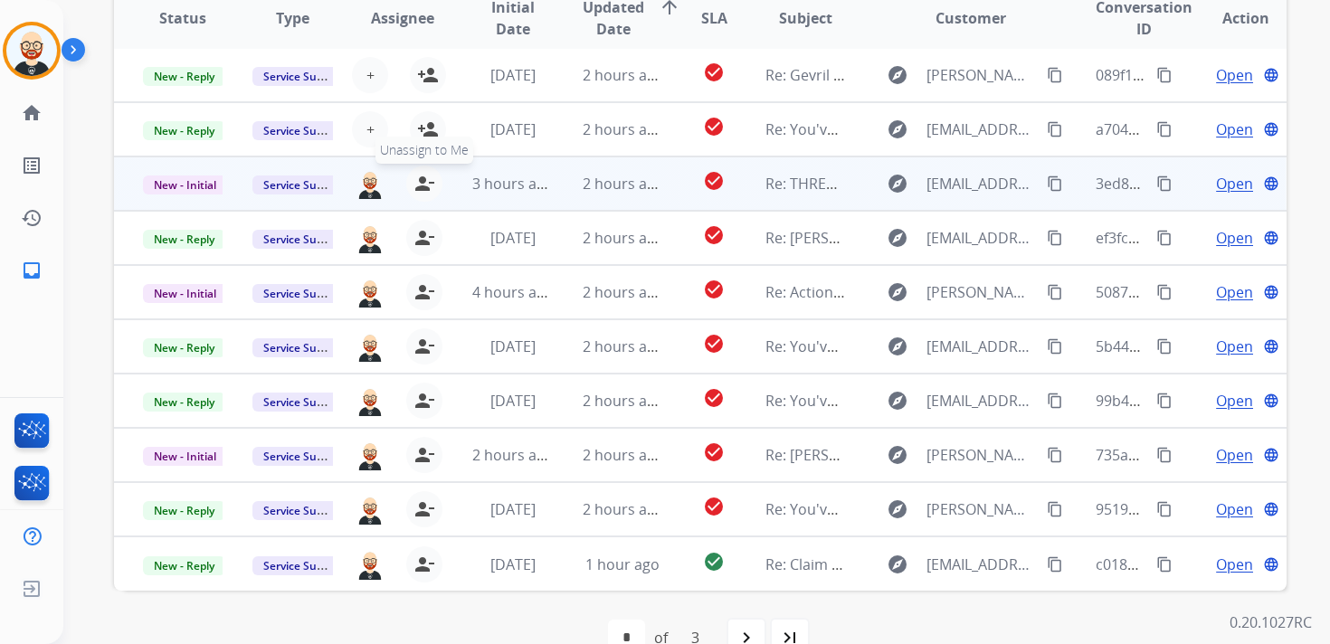
click at [416, 183] on mat-icon "person_remove" at bounding box center [424, 184] width 22 height 22
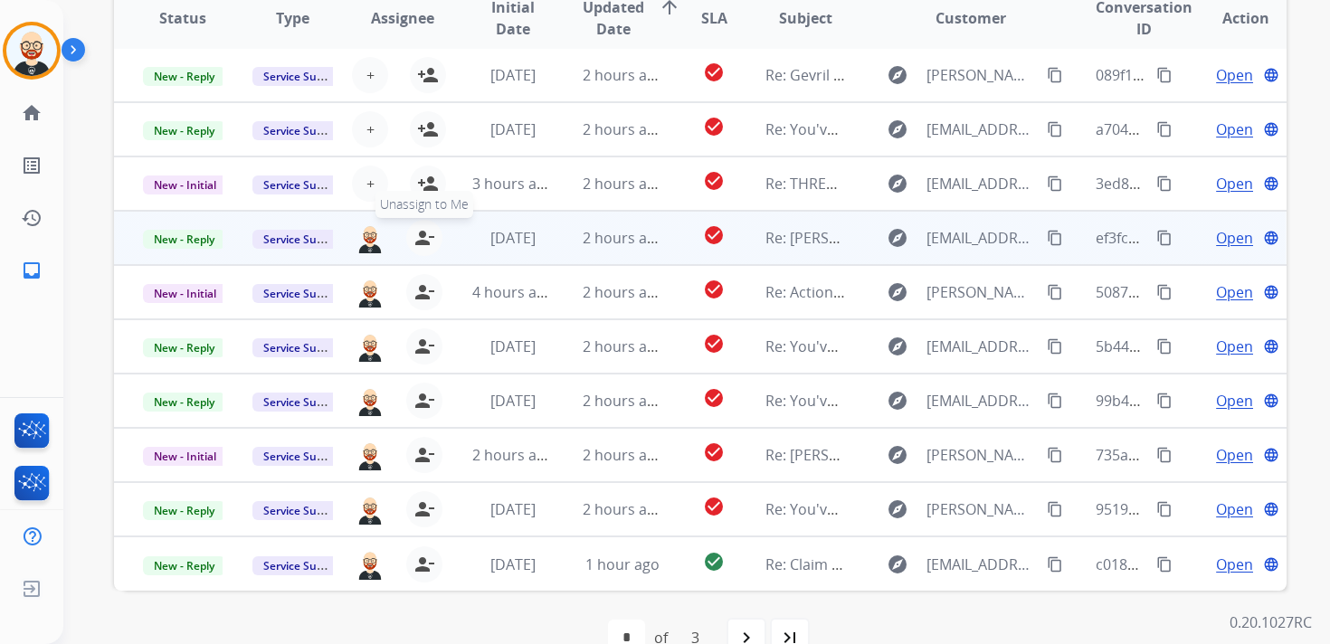
click at [416, 236] on mat-icon "person_remove" at bounding box center [424, 238] width 22 height 22
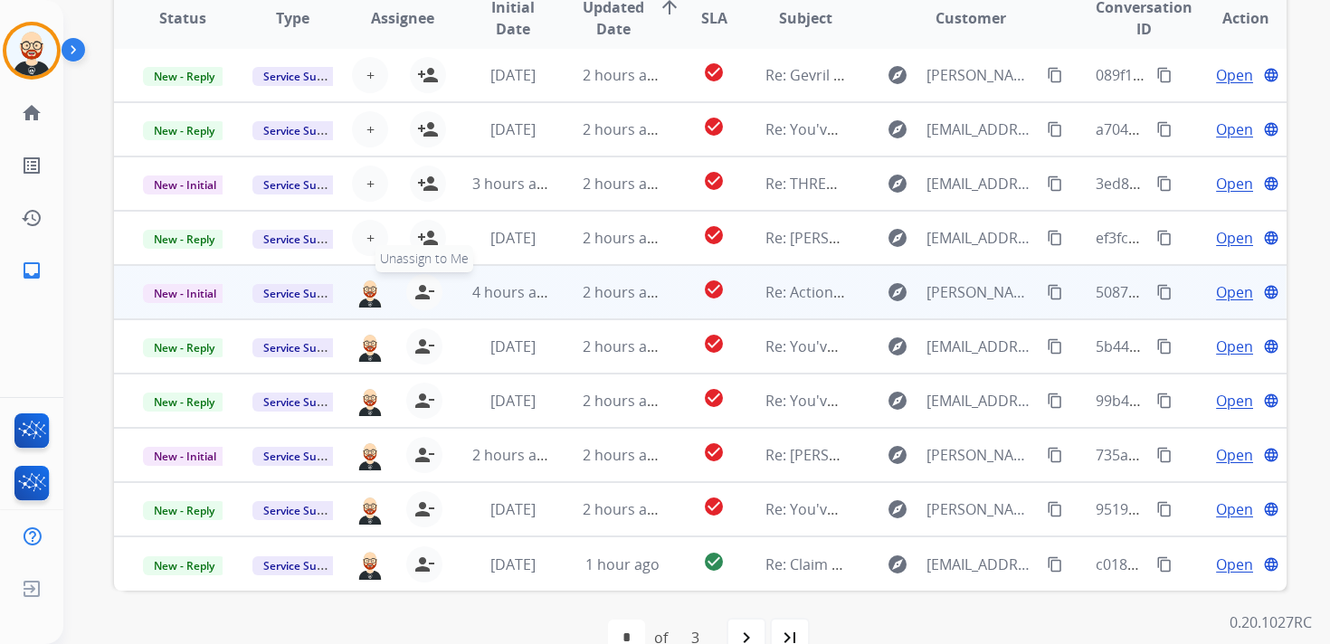
click at [414, 293] on mat-icon "person_remove" at bounding box center [424, 292] width 22 height 22
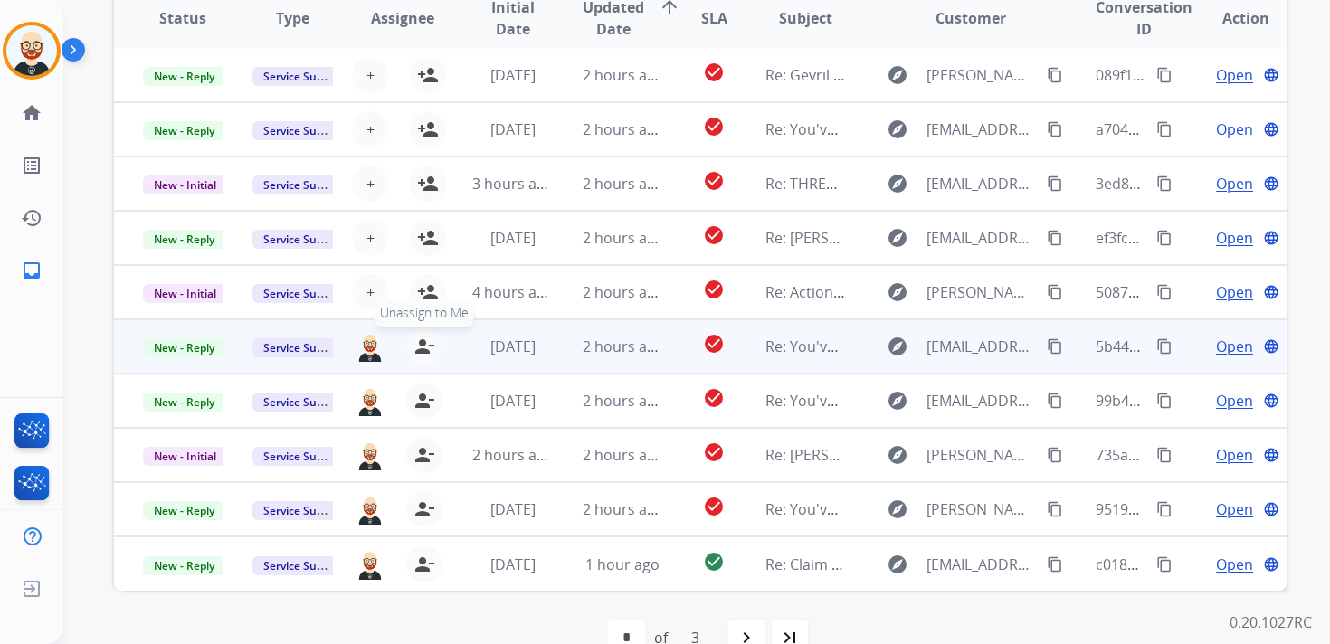
click at [415, 344] on mat-icon "person_remove" at bounding box center [424, 347] width 22 height 22
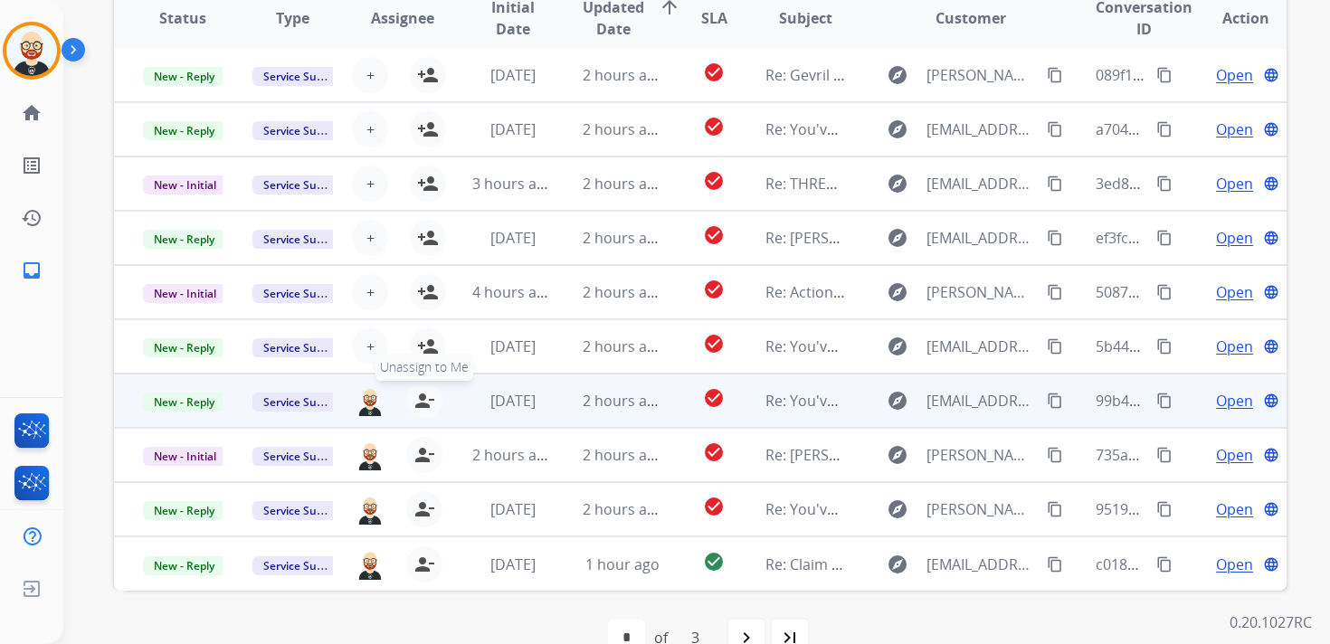
click at [418, 401] on mat-icon "person_remove" at bounding box center [424, 401] width 22 height 22
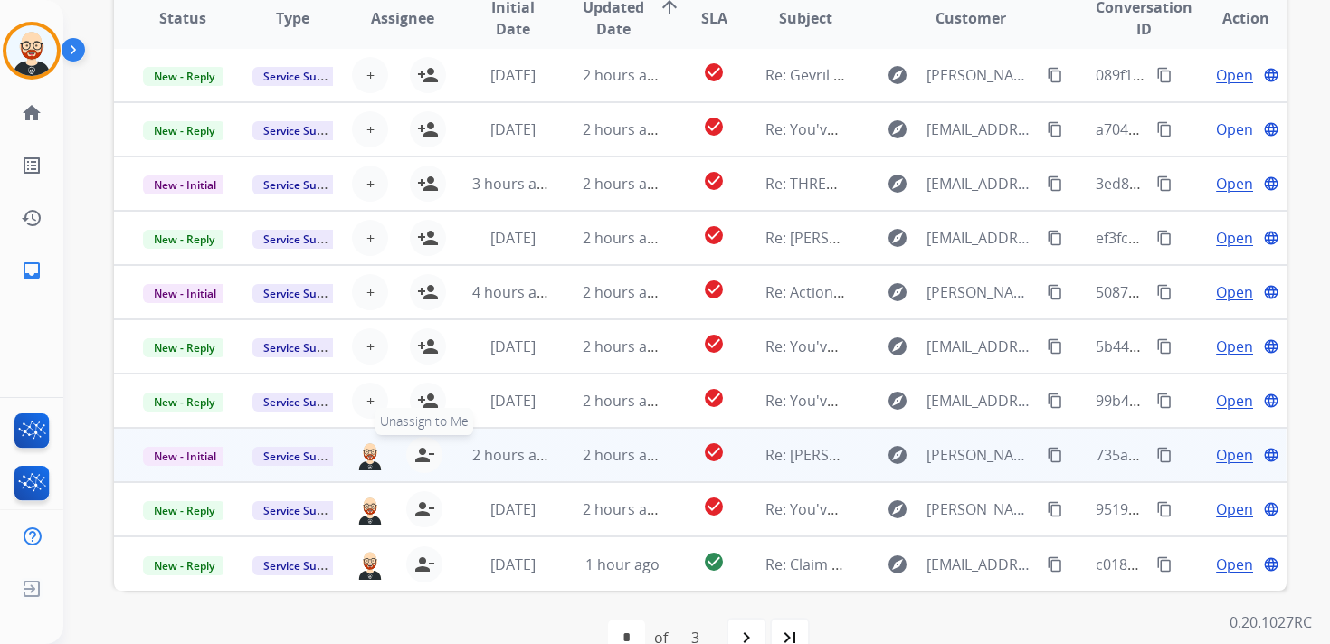
click at [420, 453] on mat-icon "person_remove" at bounding box center [424, 455] width 22 height 22
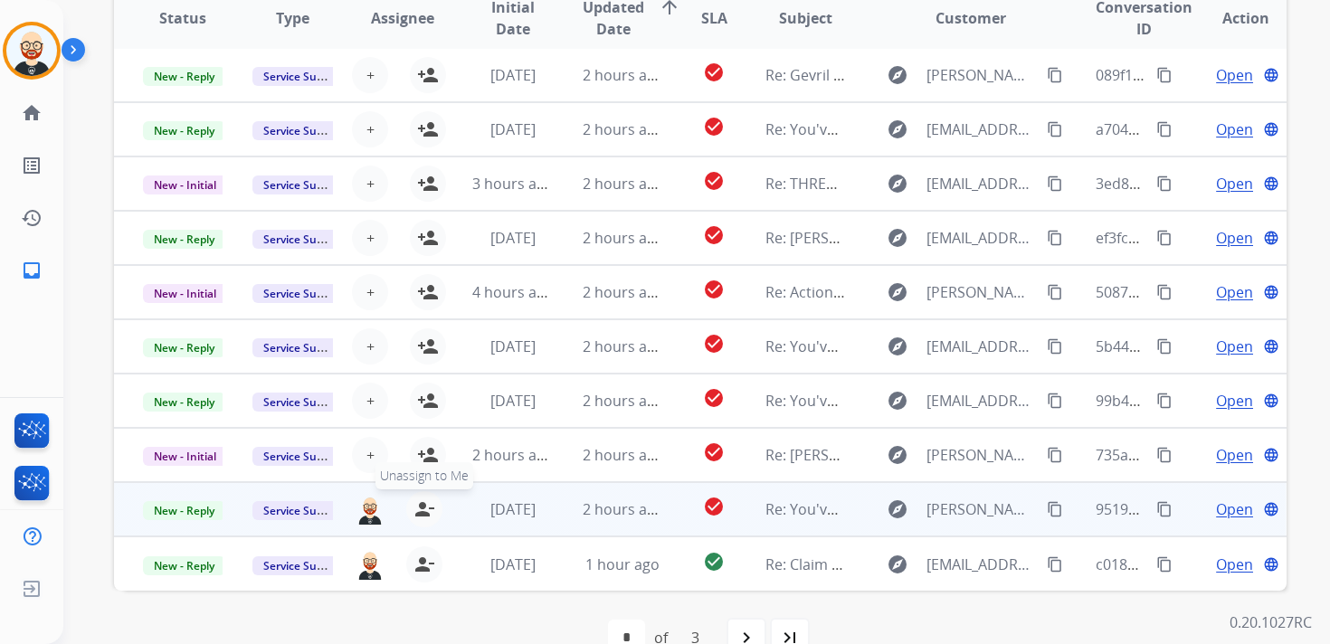
click at [420, 515] on mat-icon "person_remove" at bounding box center [424, 509] width 22 height 22
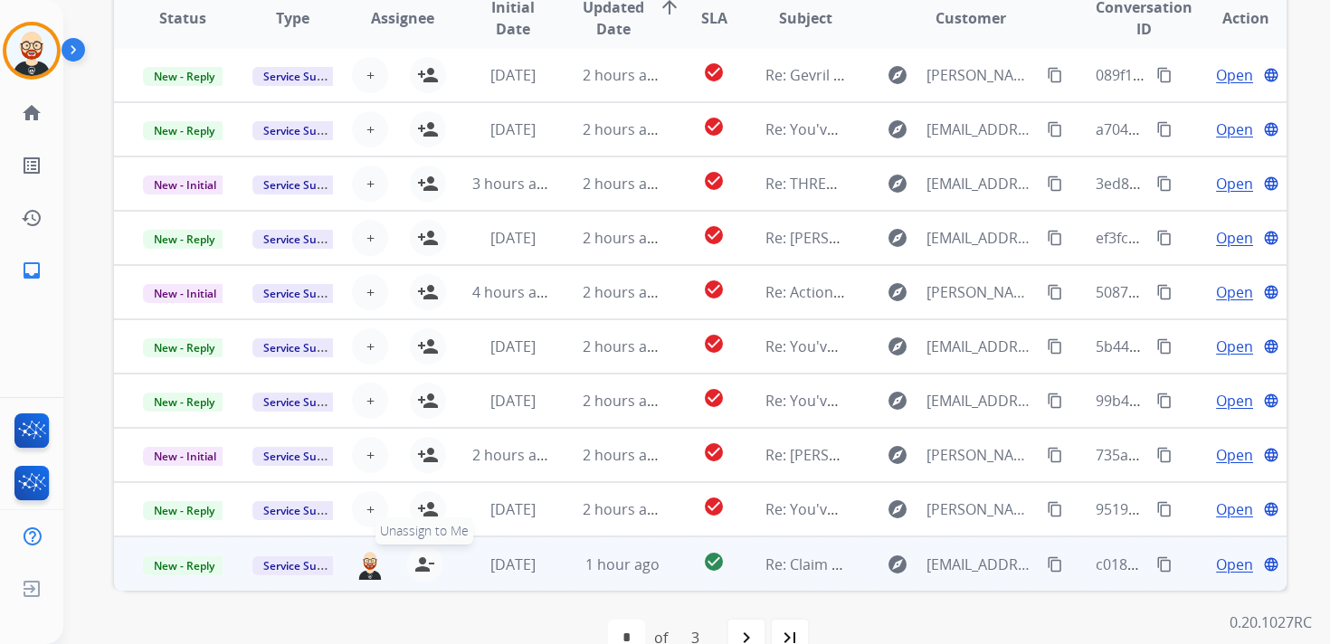
click at [420, 566] on mat-icon "person_remove" at bounding box center [424, 565] width 22 height 22
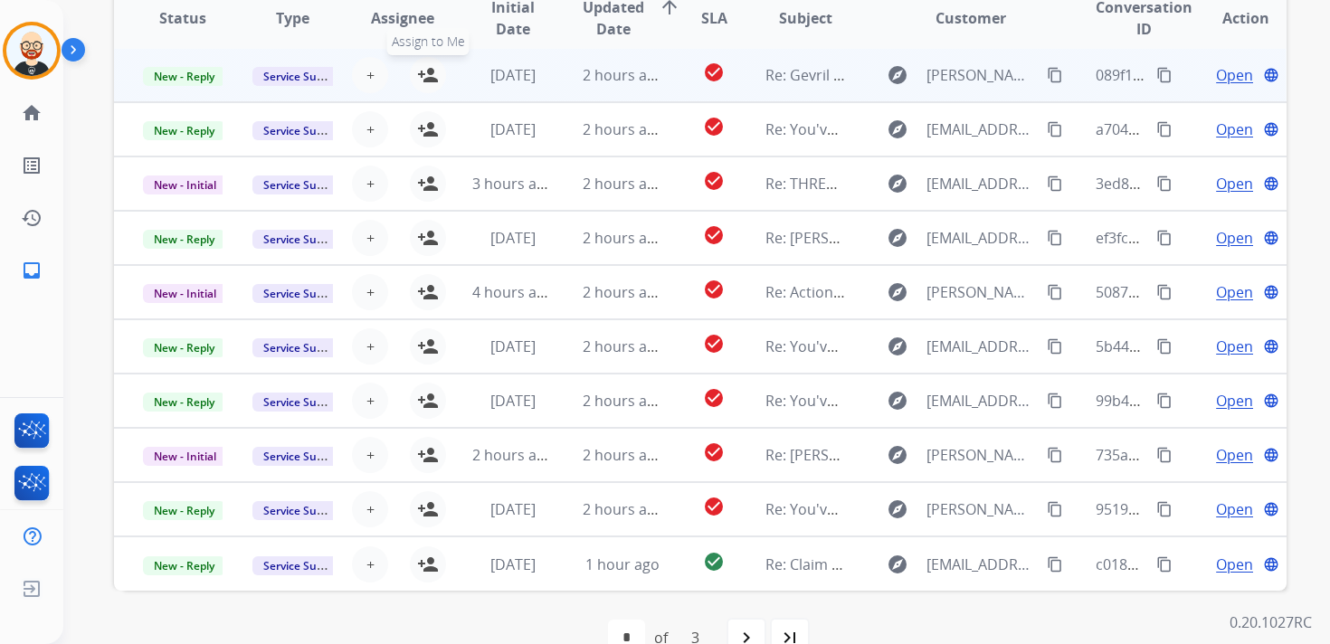
click at [422, 75] on mat-icon "person_add" at bounding box center [428, 75] width 22 height 22
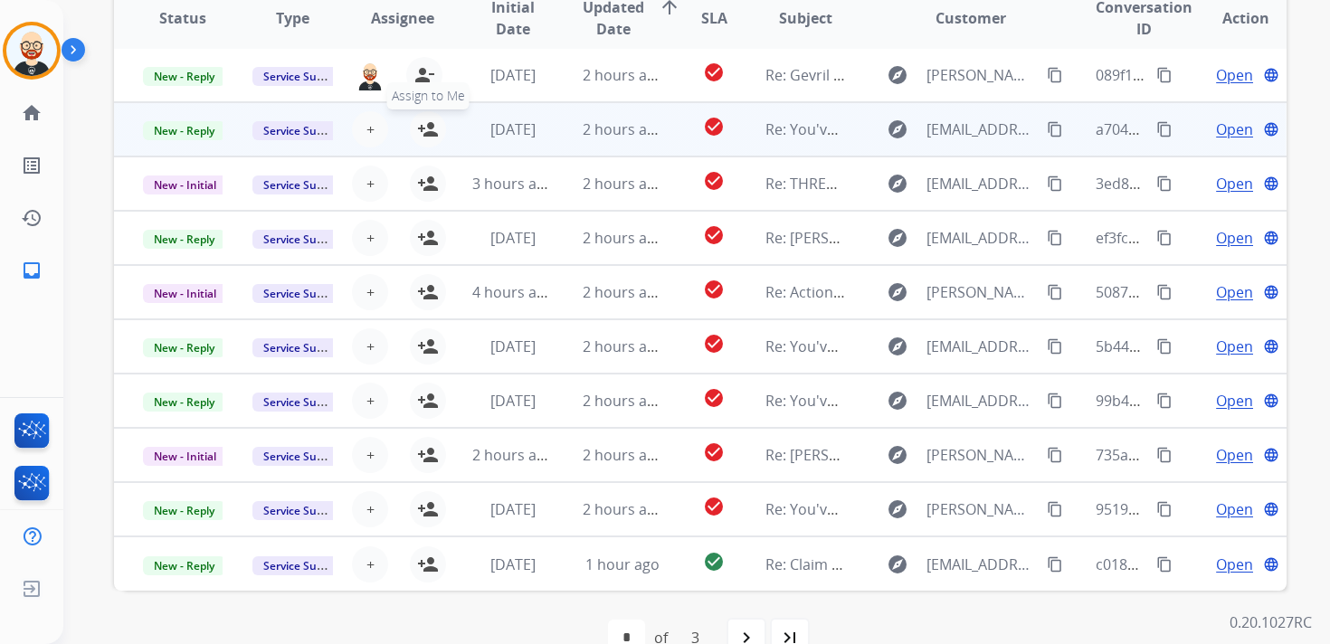
click at [423, 134] on mat-icon "person_add" at bounding box center [428, 130] width 22 height 22
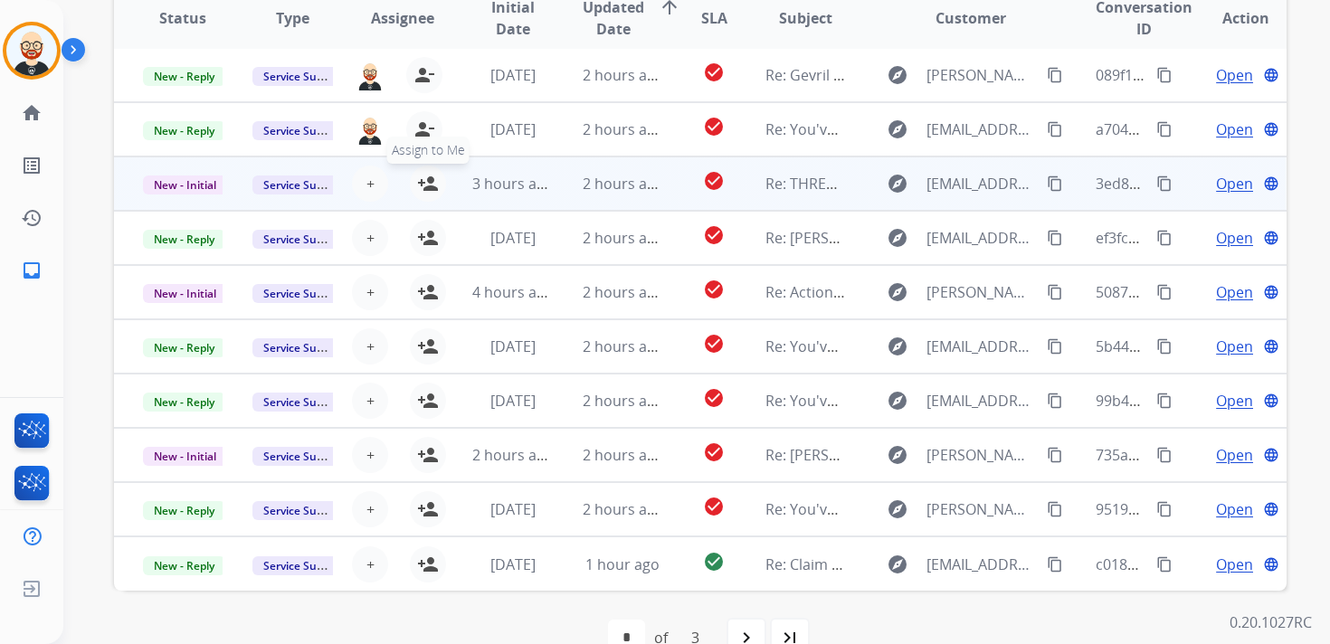
click at [425, 181] on mat-icon "person_add" at bounding box center [428, 184] width 22 height 22
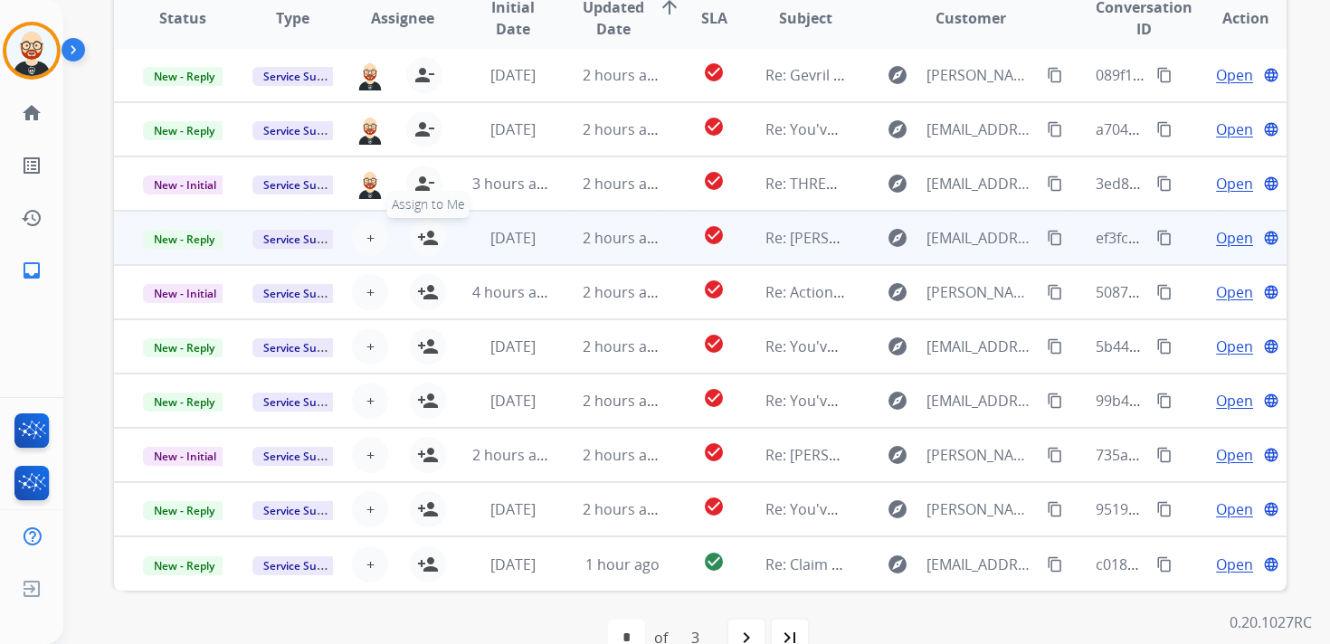
click at [424, 232] on mat-icon "person_add" at bounding box center [428, 238] width 22 height 22
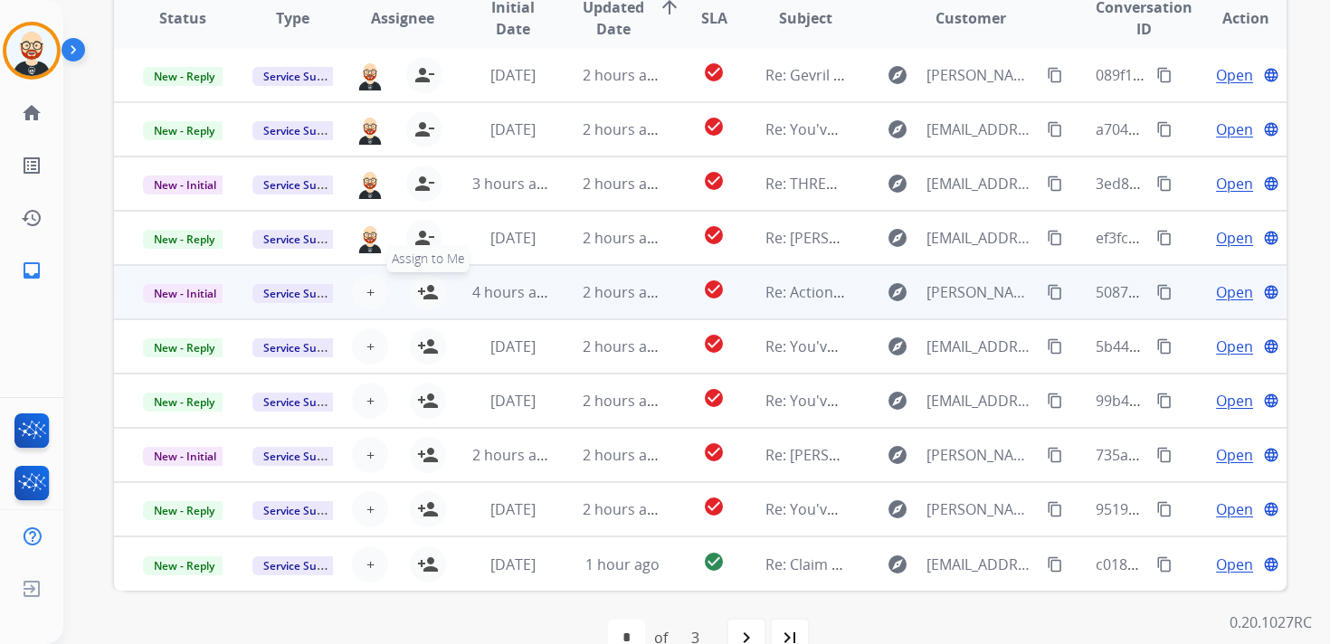
click at [424, 300] on mat-icon "person_add" at bounding box center [428, 292] width 22 height 22
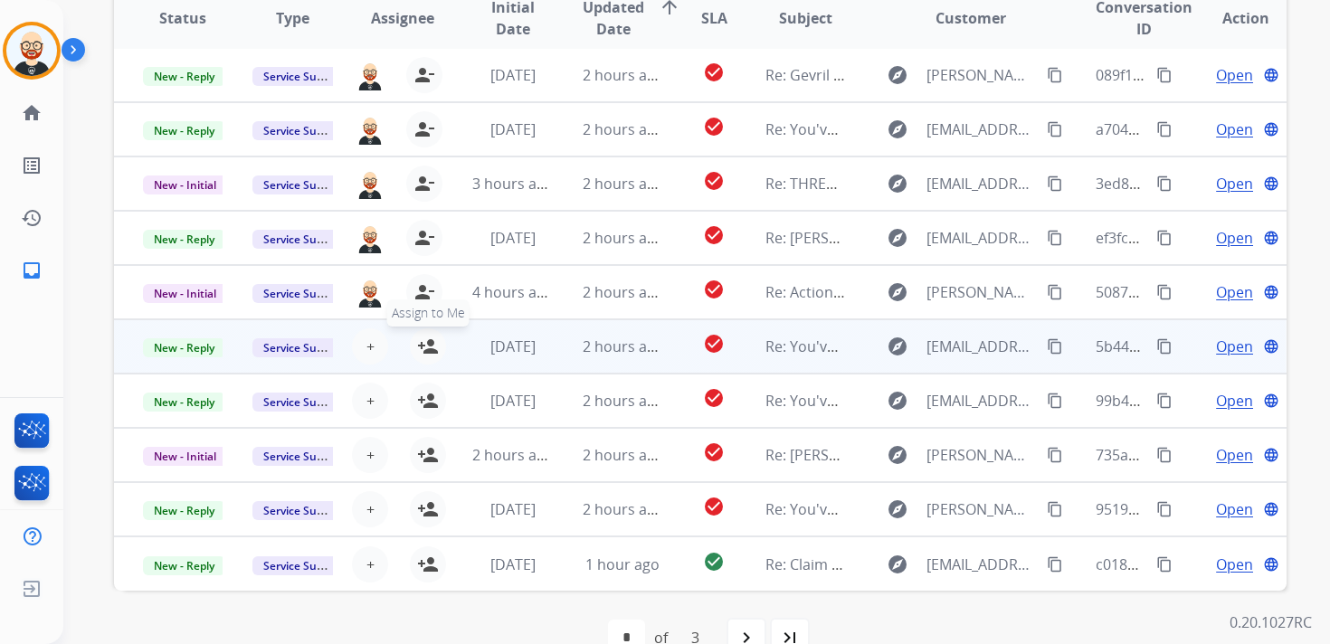
click at [424, 346] on mat-icon "person_add" at bounding box center [428, 347] width 22 height 22
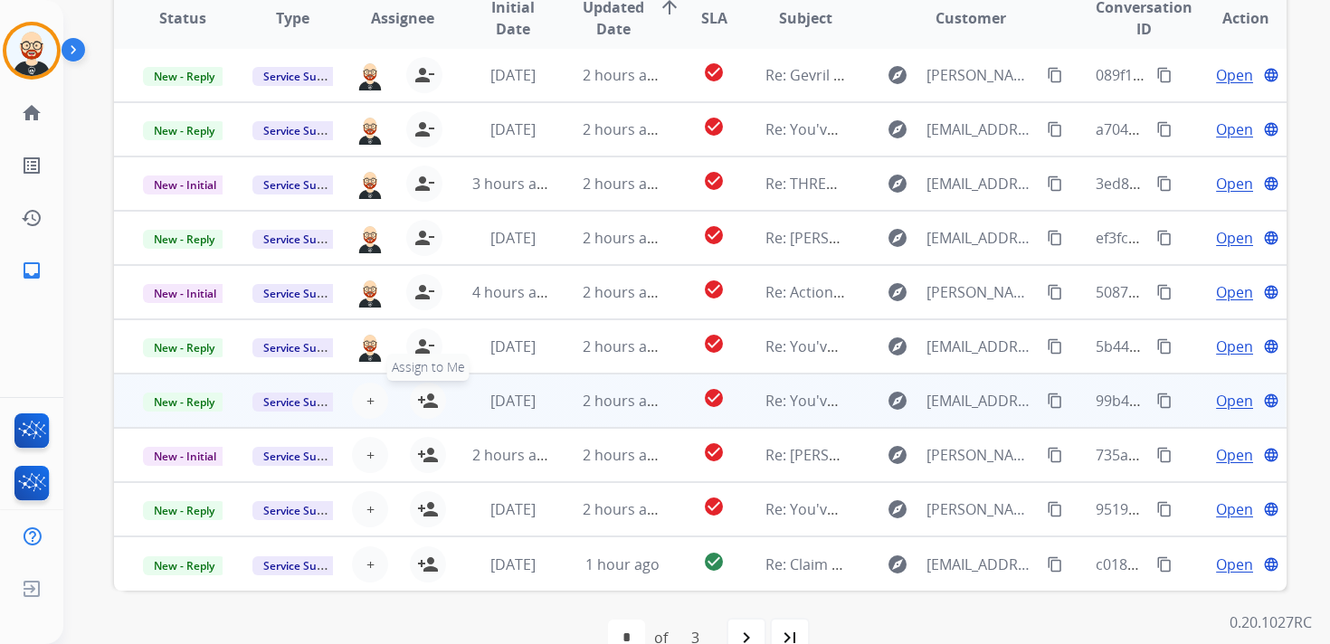
click at [424, 406] on mat-icon "person_add" at bounding box center [428, 401] width 22 height 22
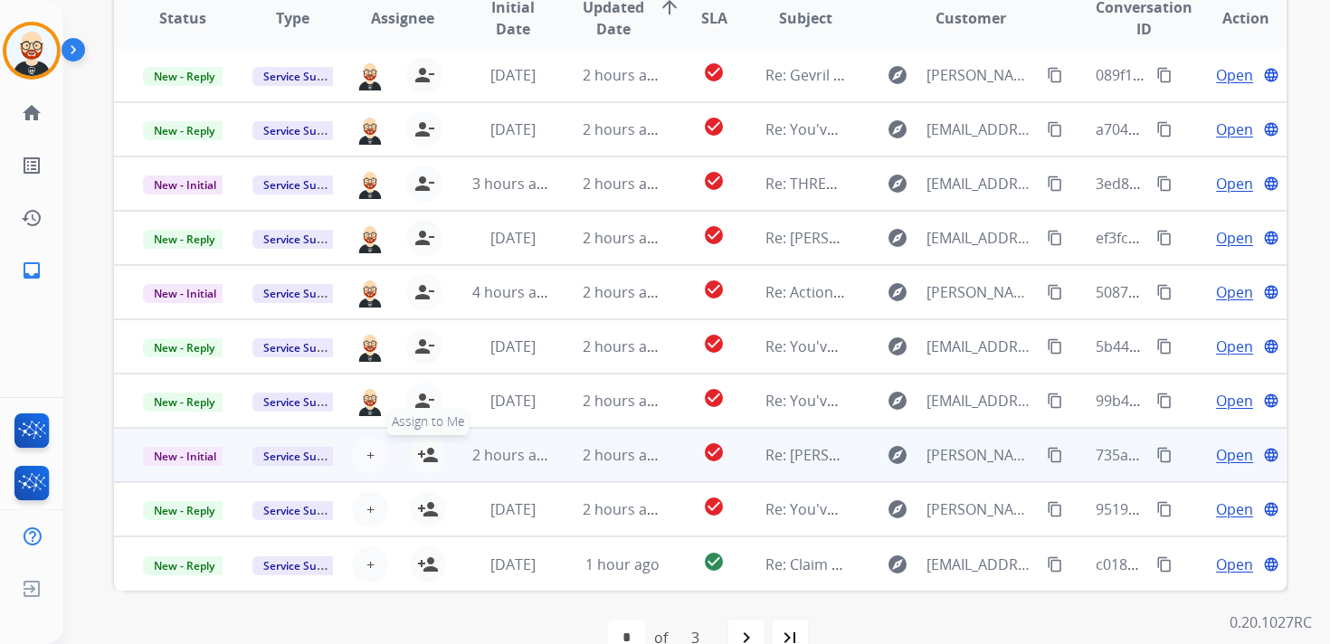
click at [424, 462] on mat-icon "person_add" at bounding box center [428, 455] width 22 height 22
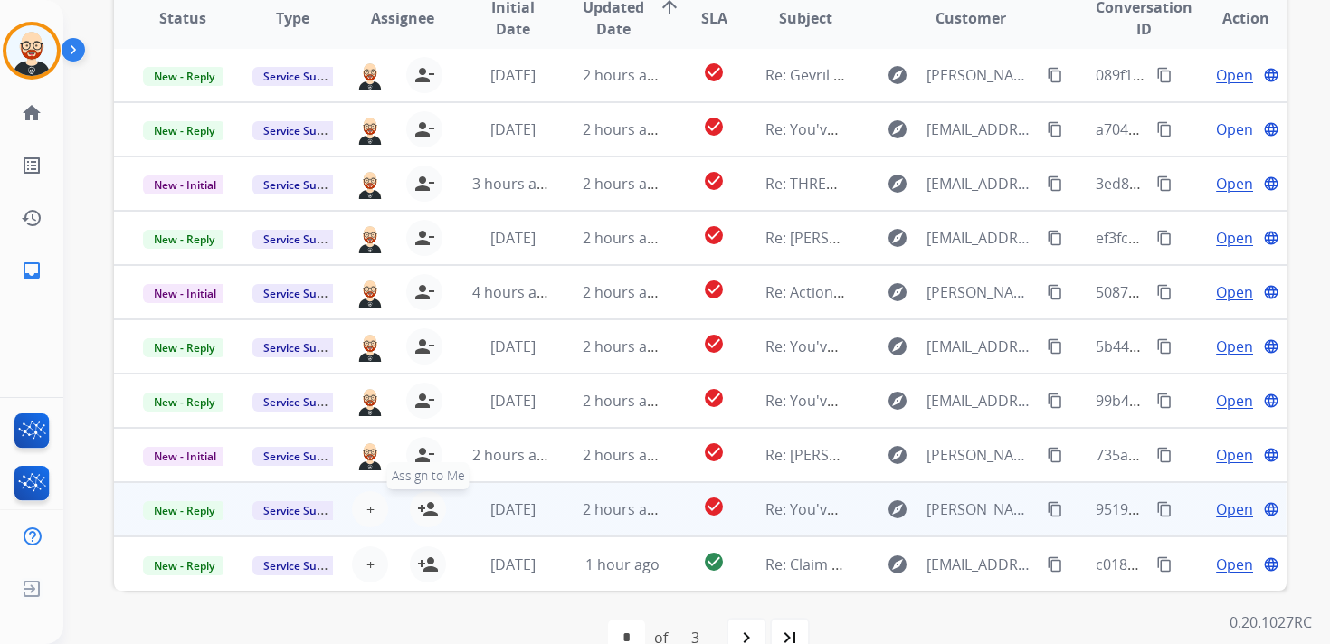
click at [424, 515] on mat-icon "person_add" at bounding box center [428, 509] width 22 height 22
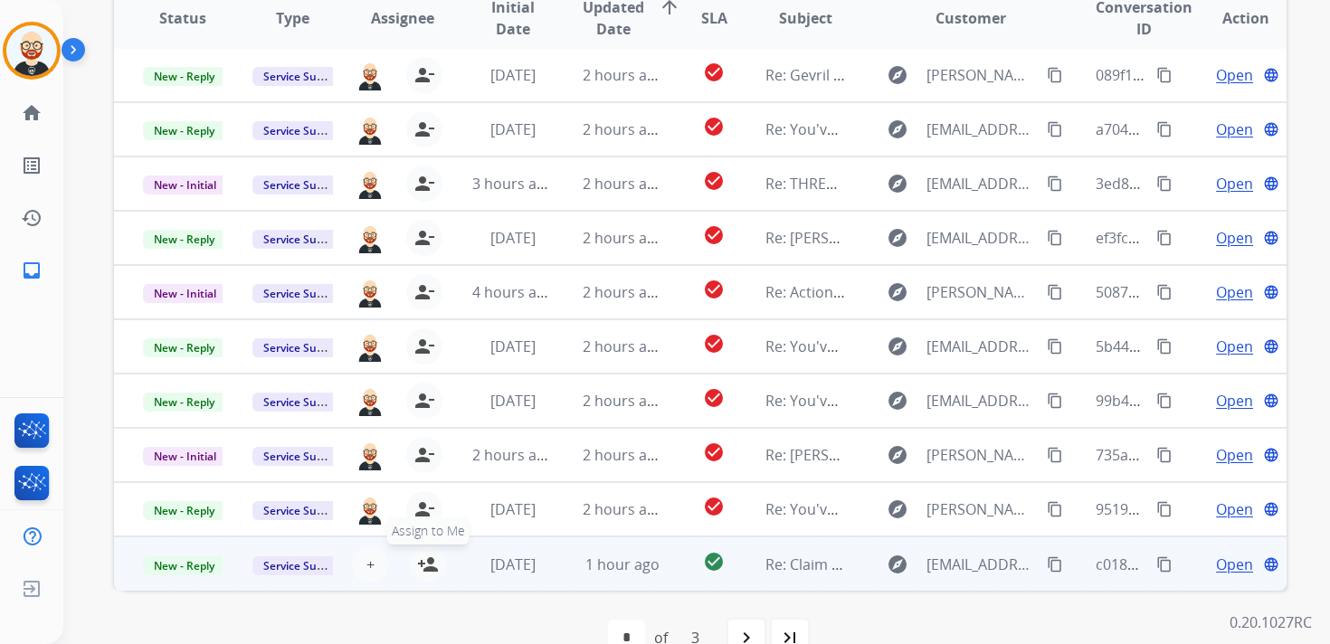
click at [426, 570] on mat-icon "person_add" at bounding box center [428, 565] width 22 height 22
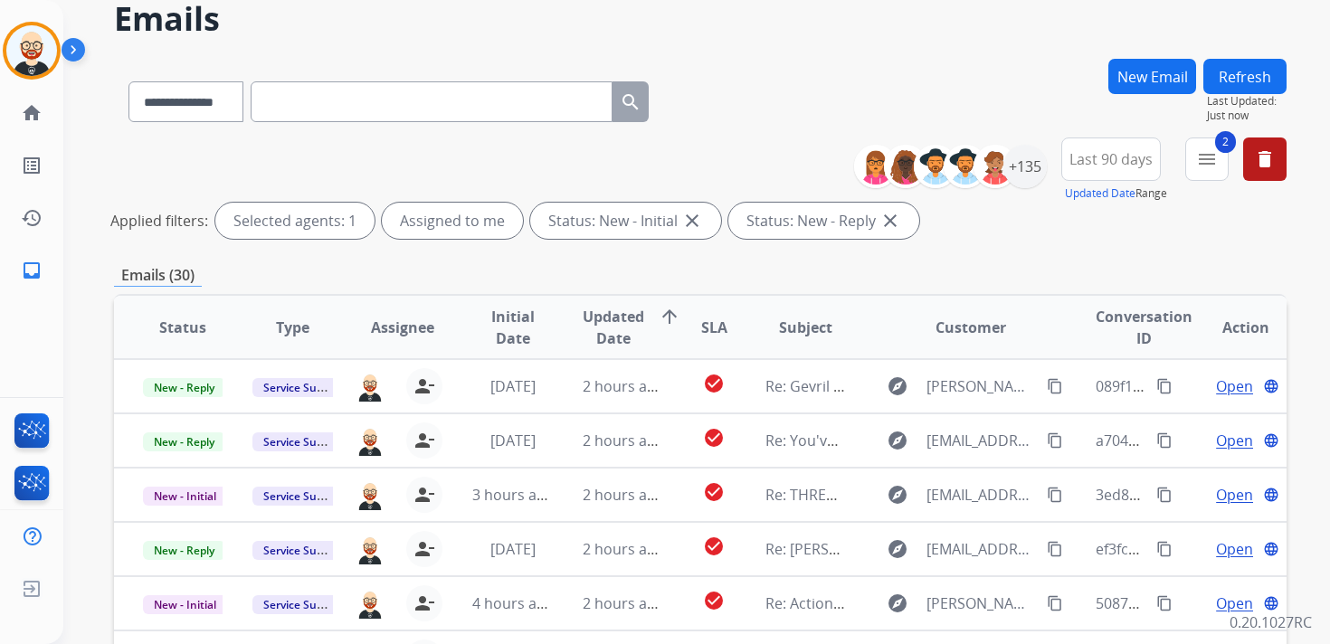
scroll to position [0, 0]
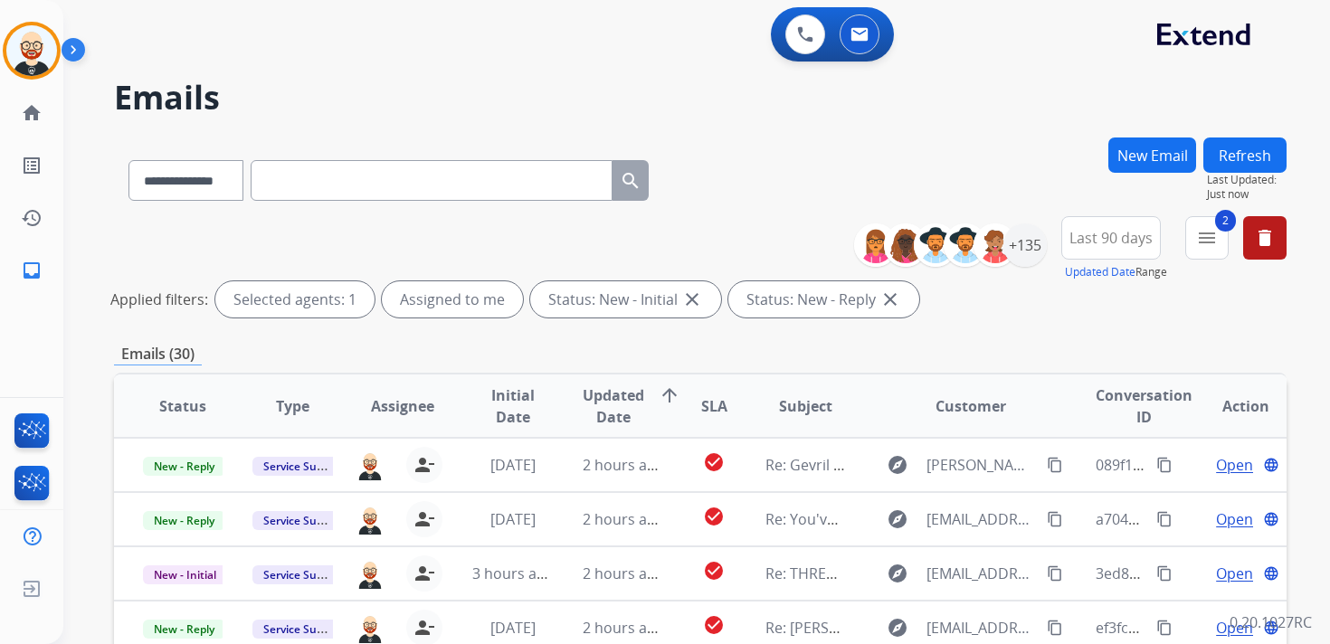
click at [1263, 162] on button "Refresh" at bounding box center [1244, 154] width 83 height 35
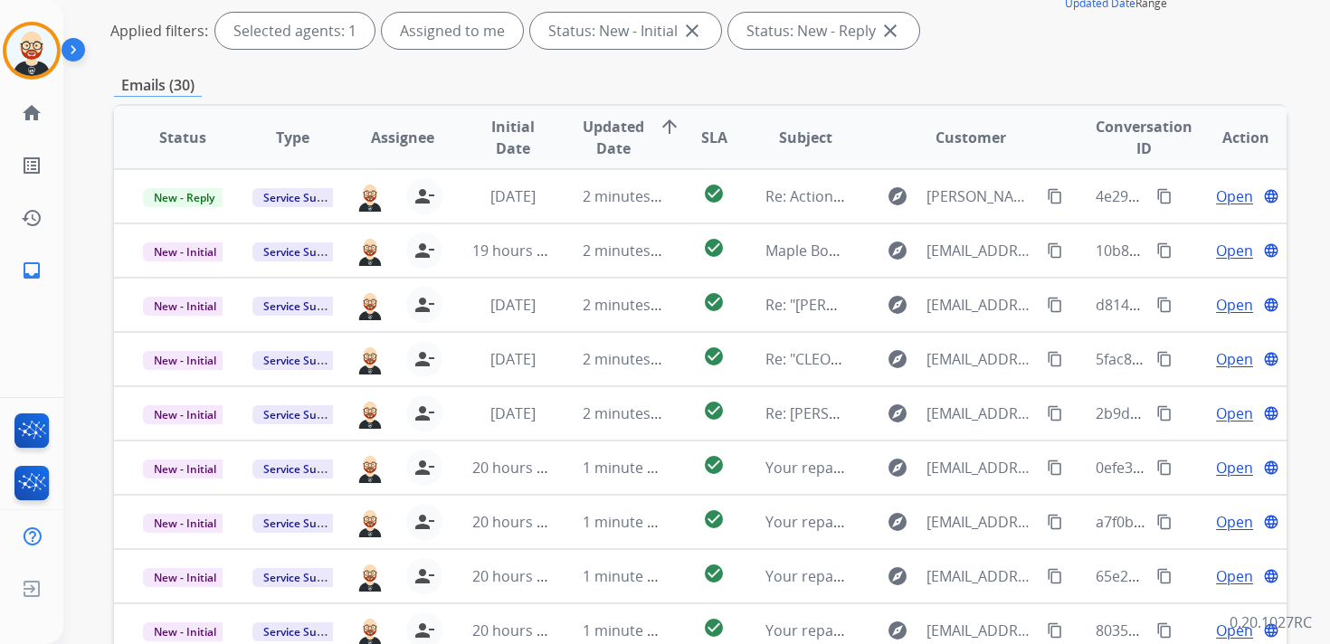
scroll to position [275, 0]
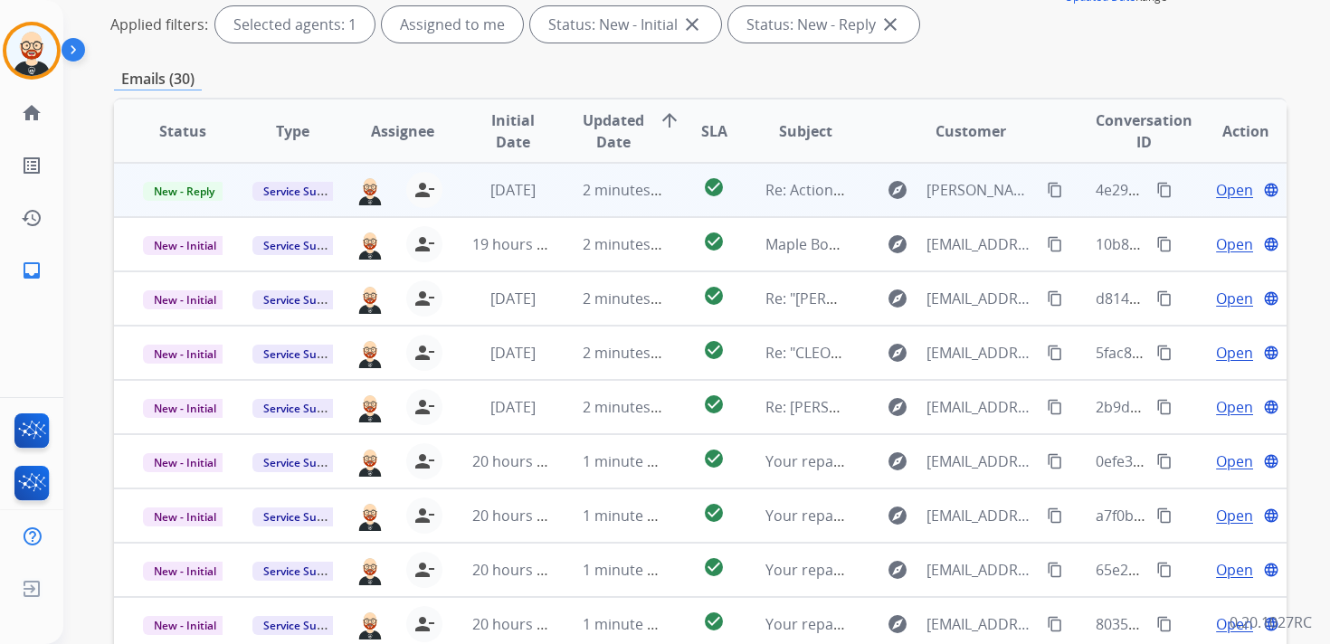
click at [1218, 184] on span "Open" at bounding box center [1234, 190] width 37 height 22
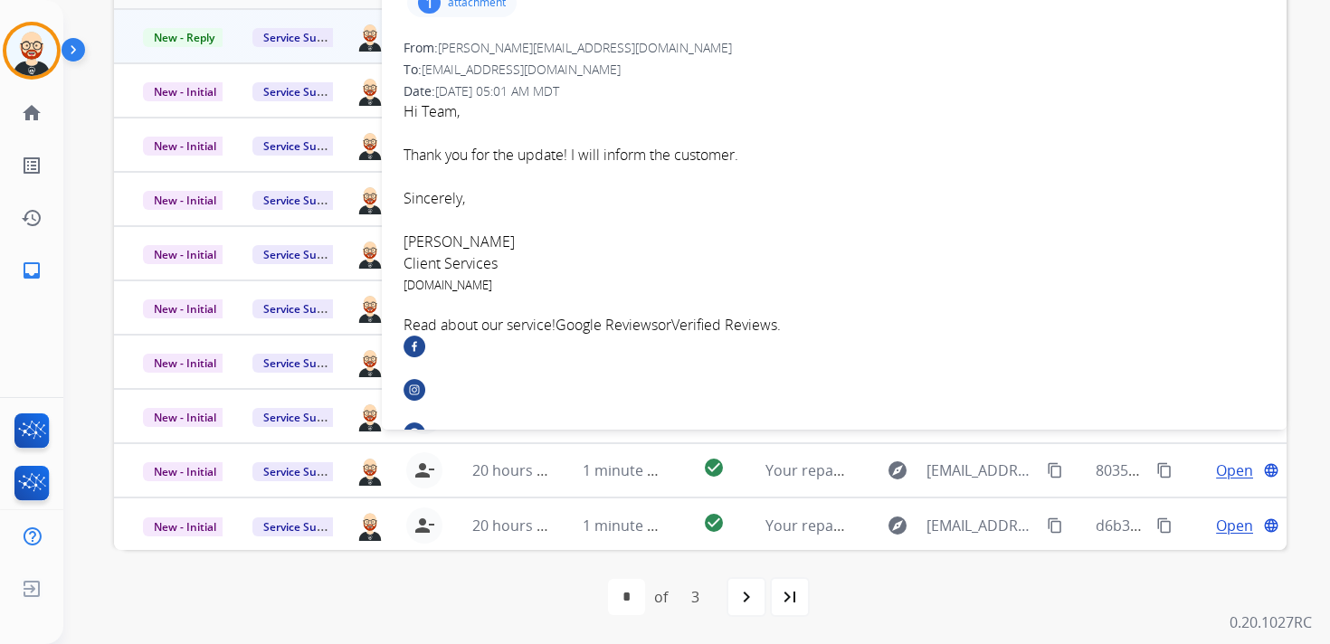
scroll to position [0, 0]
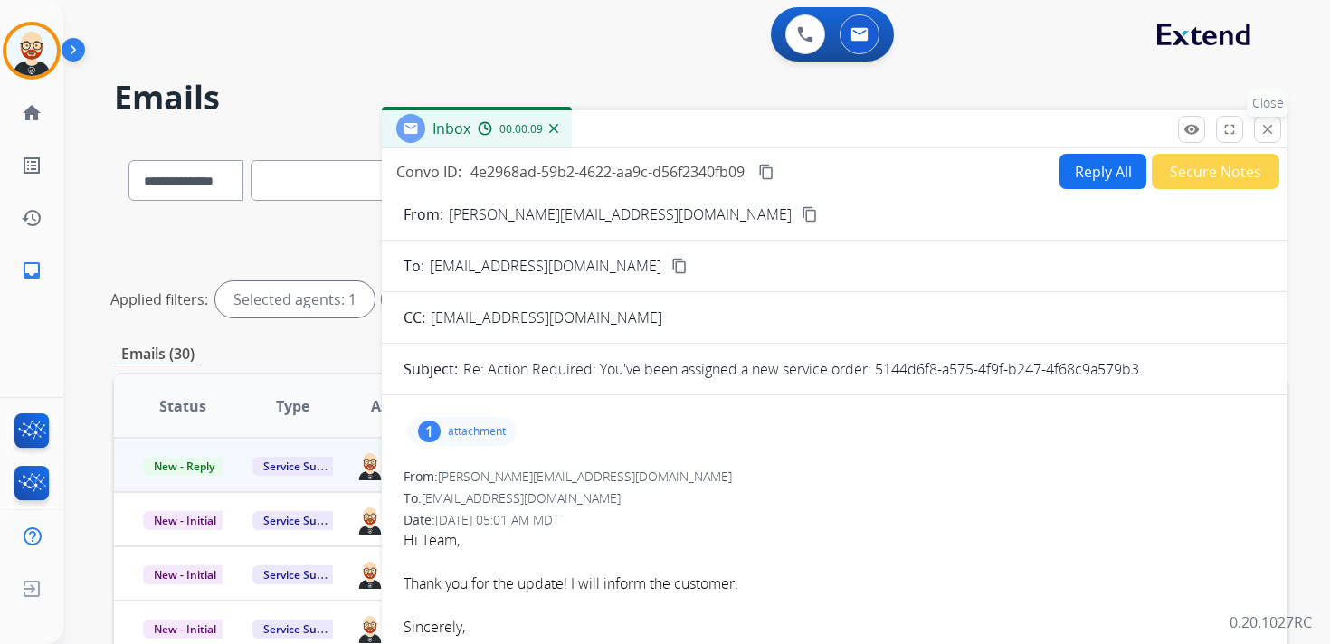
click at [1264, 123] on mat-icon "close" at bounding box center [1267, 129] width 16 height 16
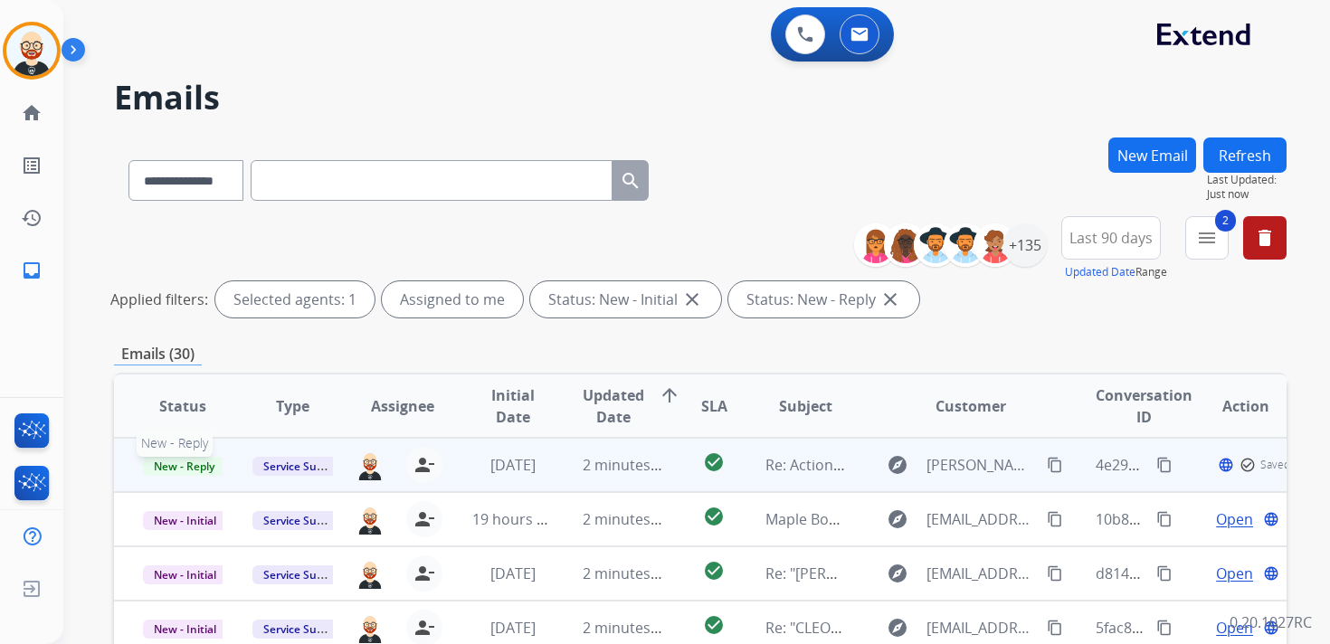
click at [185, 463] on span "New - Reply" at bounding box center [184, 466] width 82 height 19
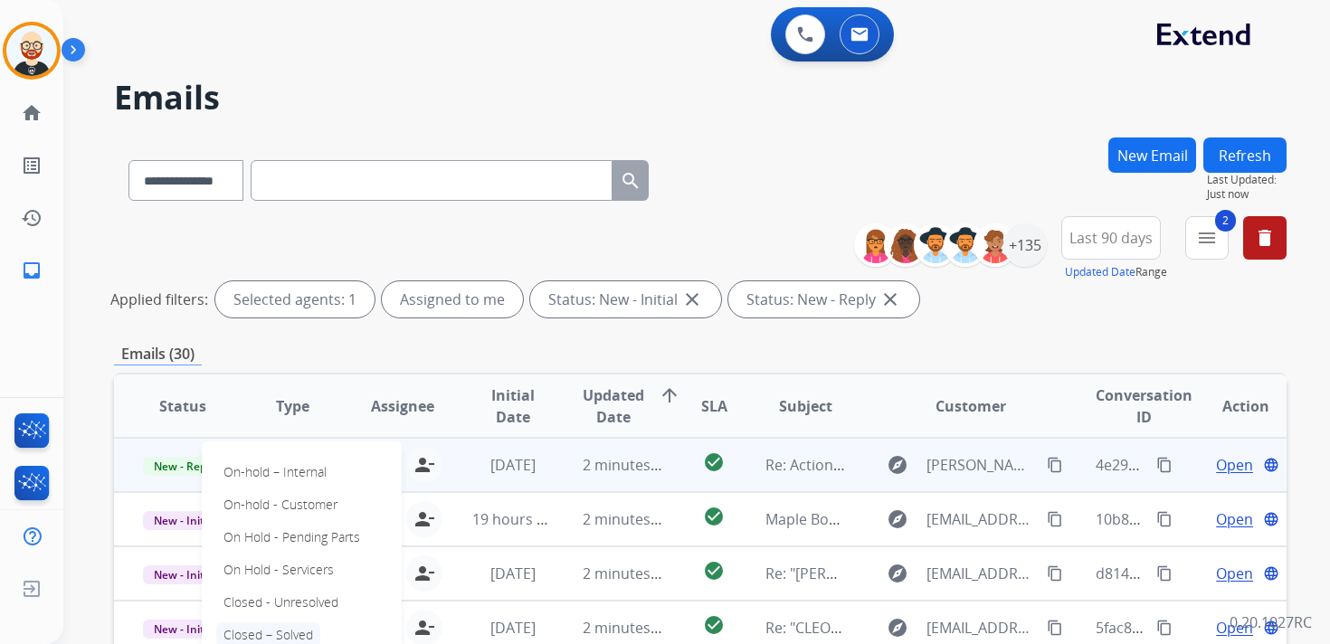
click at [279, 628] on p "Closed – Solved" at bounding box center [268, 634] width 104 height 25
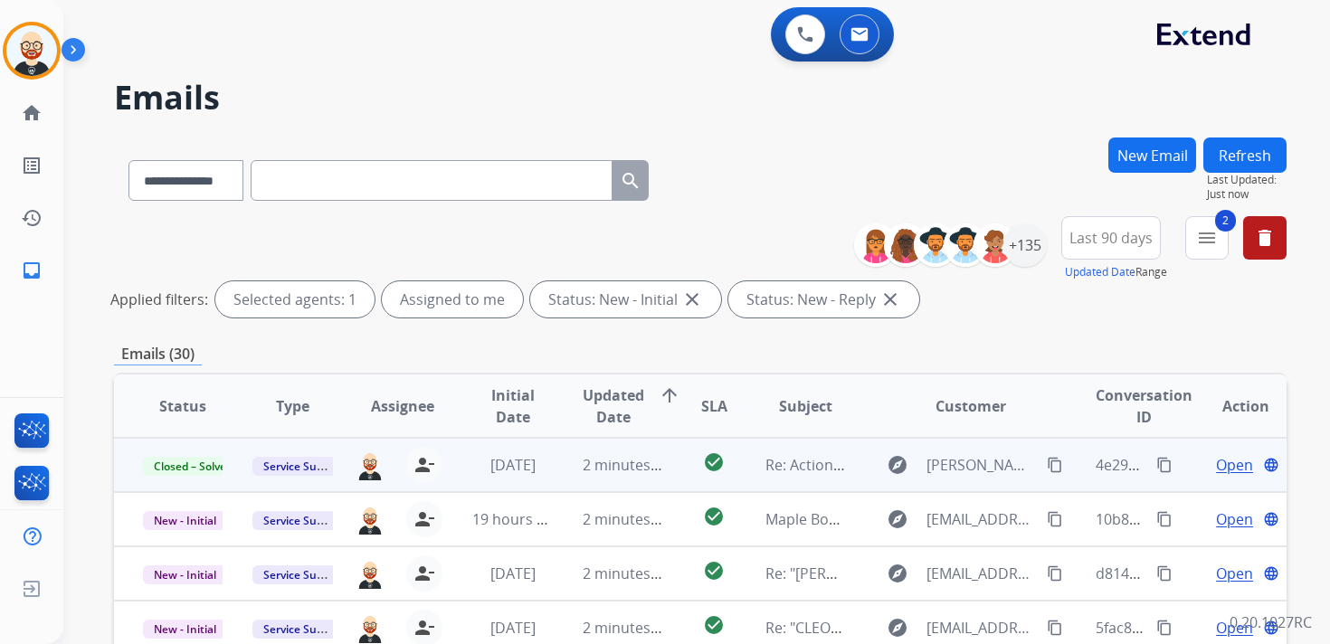
click at [1250, 159] on button "Refresh" at bounding box center [1244, 154] width 83 height 35
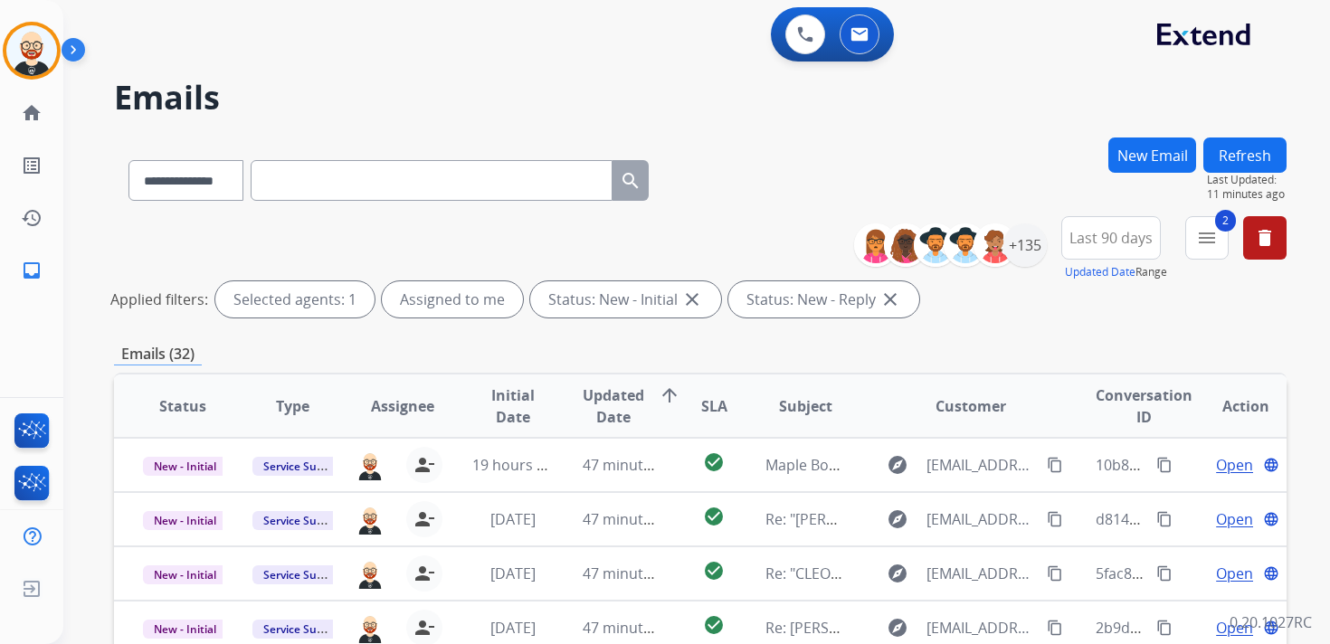
click at [1254, 152] on button "Refresh" at bounding box center [1244, 154] width 83 height 35
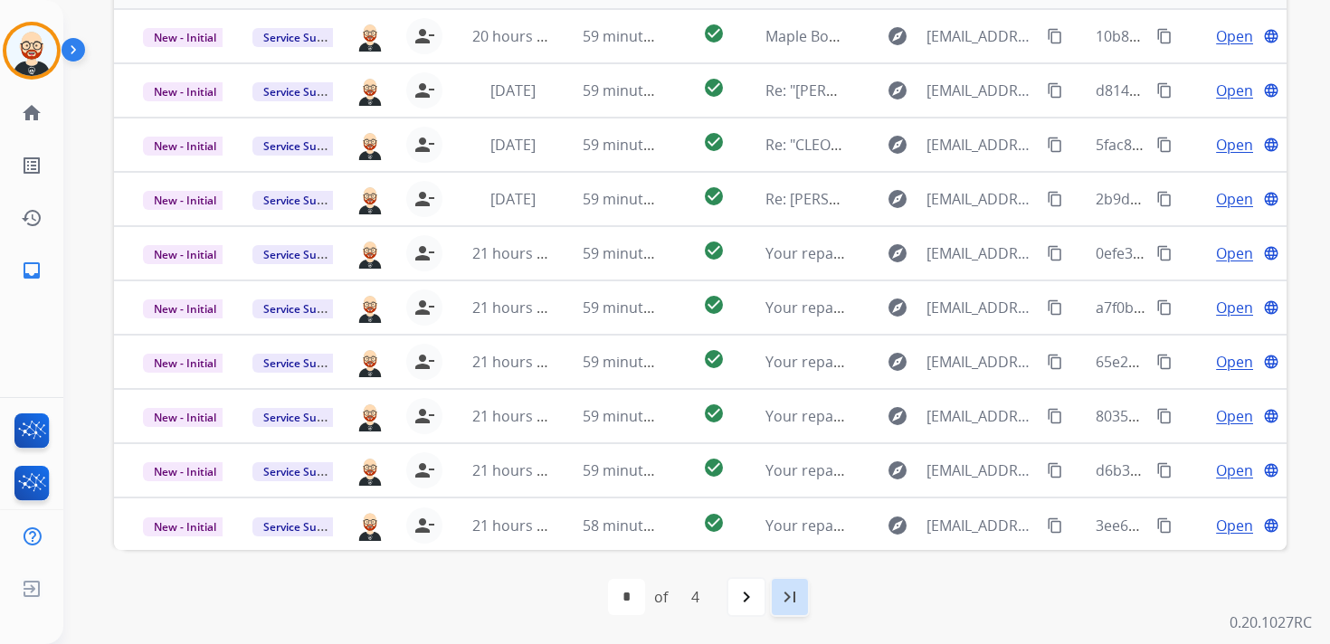
click at [802, 598] on div "last_page" at bounding box center [790, 597] width 40 height 40
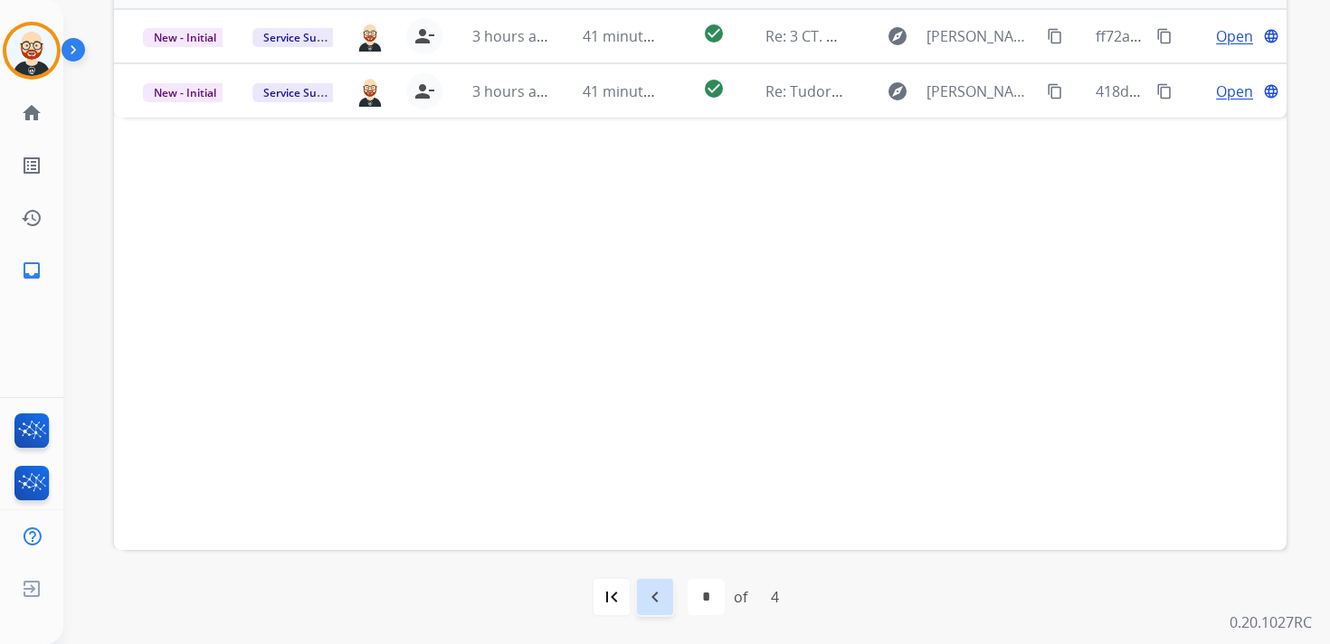
click at [654, 601] on mat-icon "navigate_before" at bounding box center [655, 597] width 22 height 22
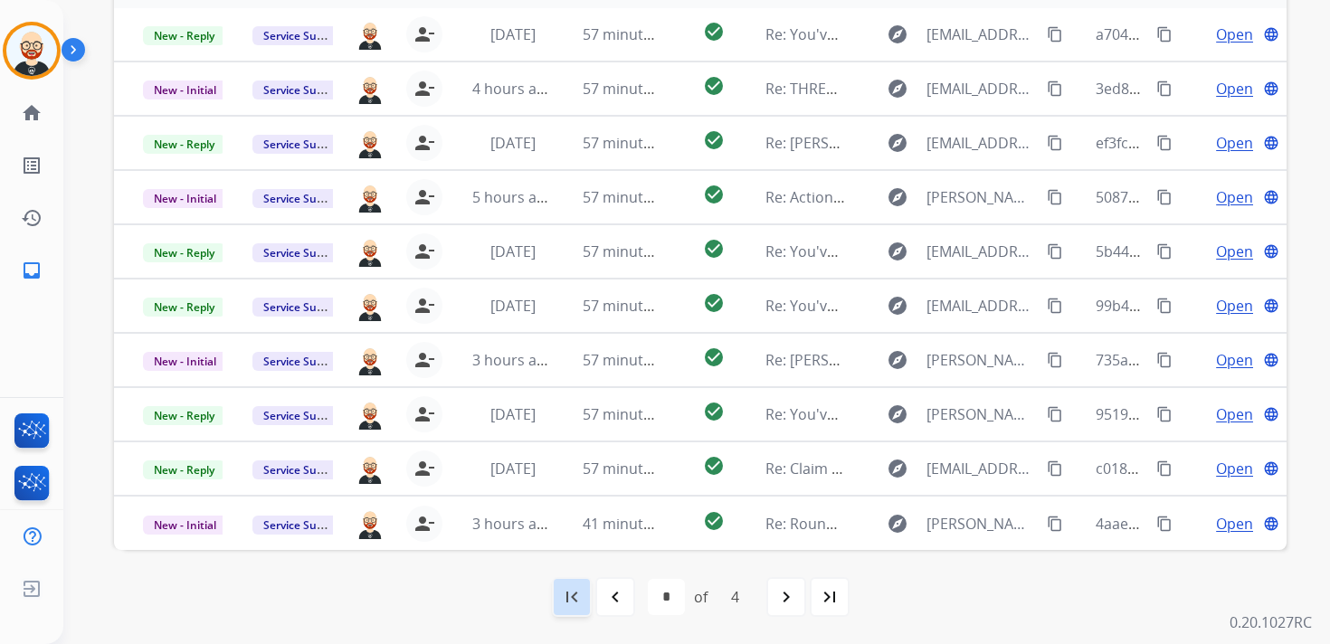
click at [574, 598] on mat-icon "first_page" at bounding box center [572, 597] width 22 height 22
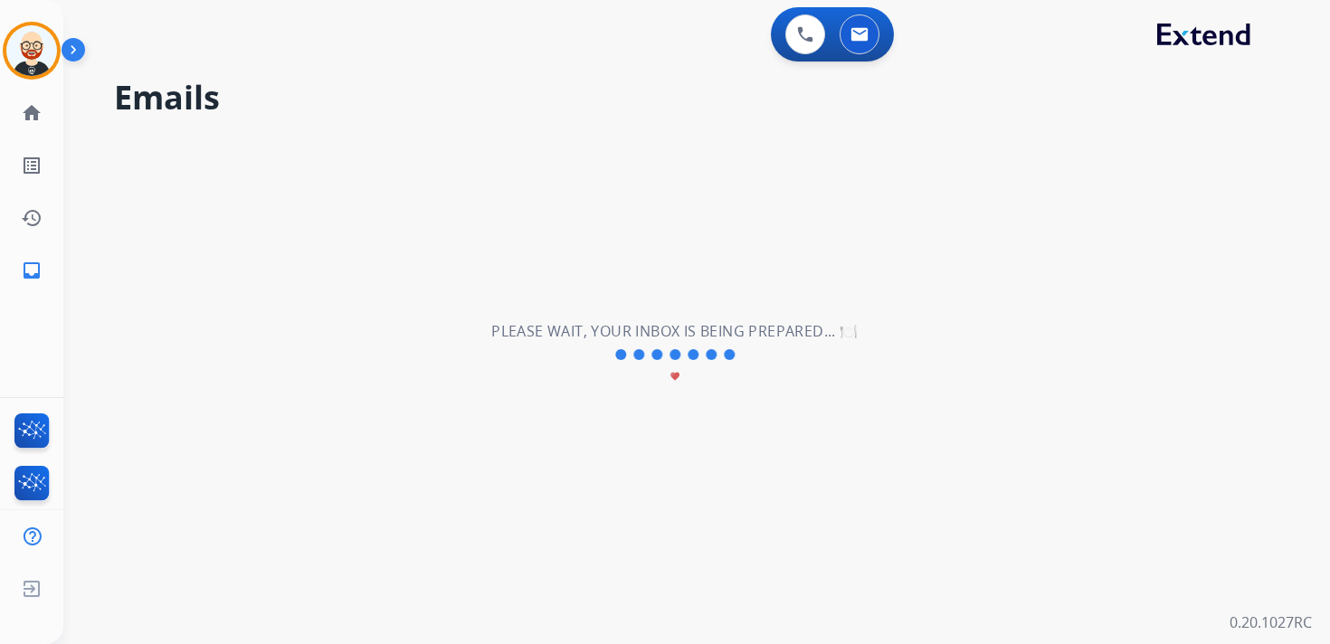
scroll to position [0, 0]
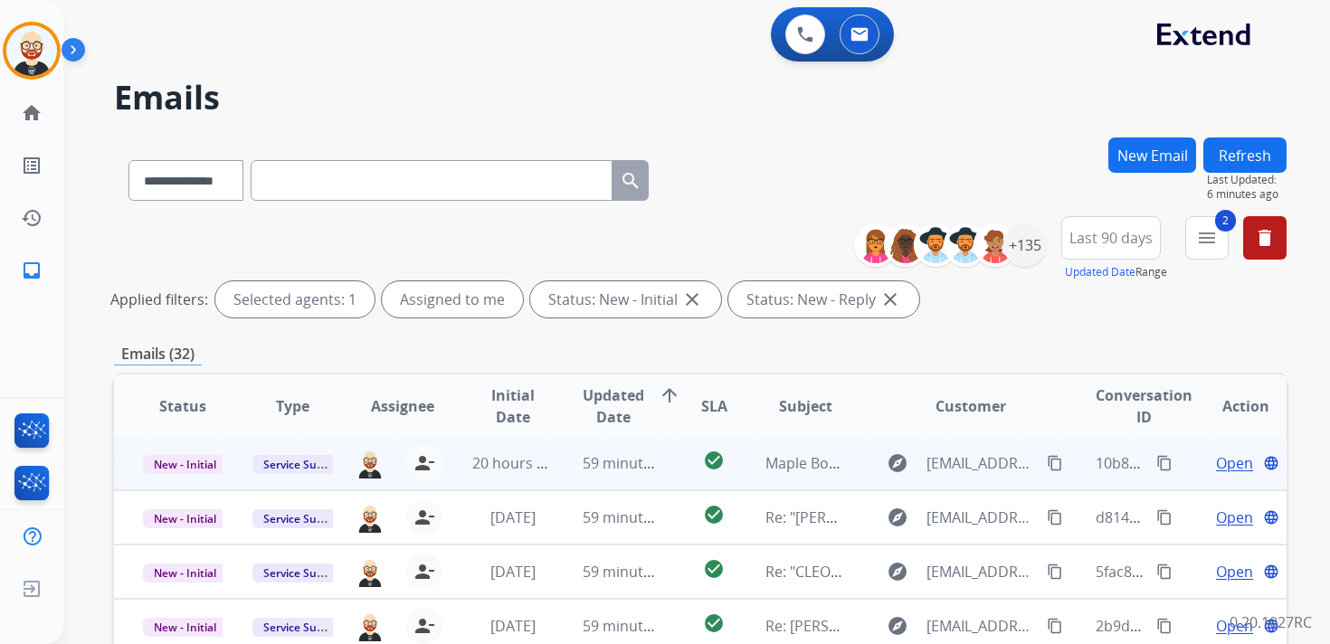
click at [1216, 460] on span "Open" at bounding box center [1234, 463] width 37 height 22
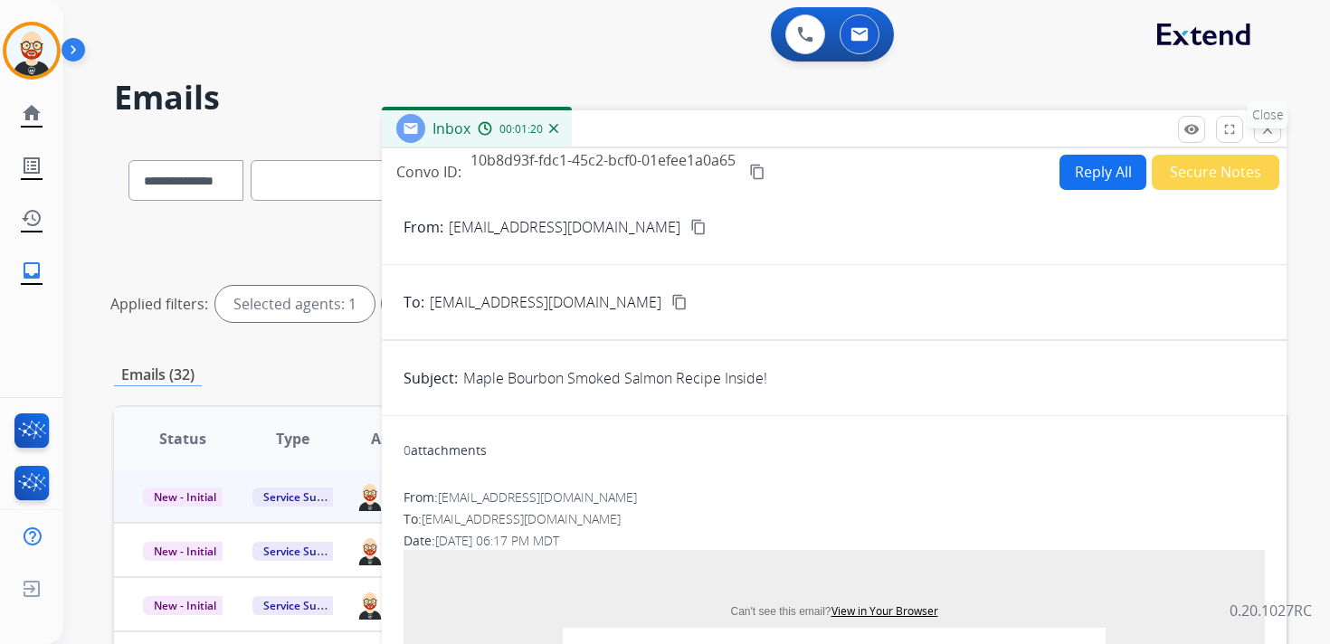
click at [1261, 132] on mat-icon "close" at bounding box center [1267, 129] width 16 height 16
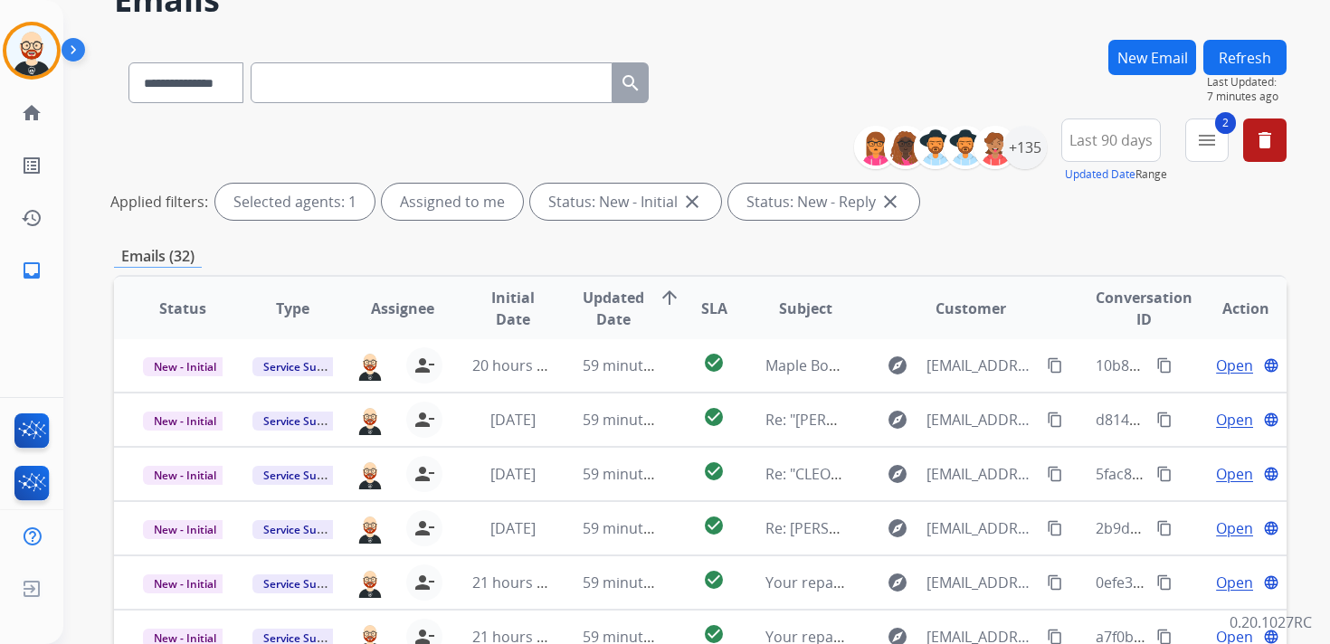
scroll to position [99, 0]
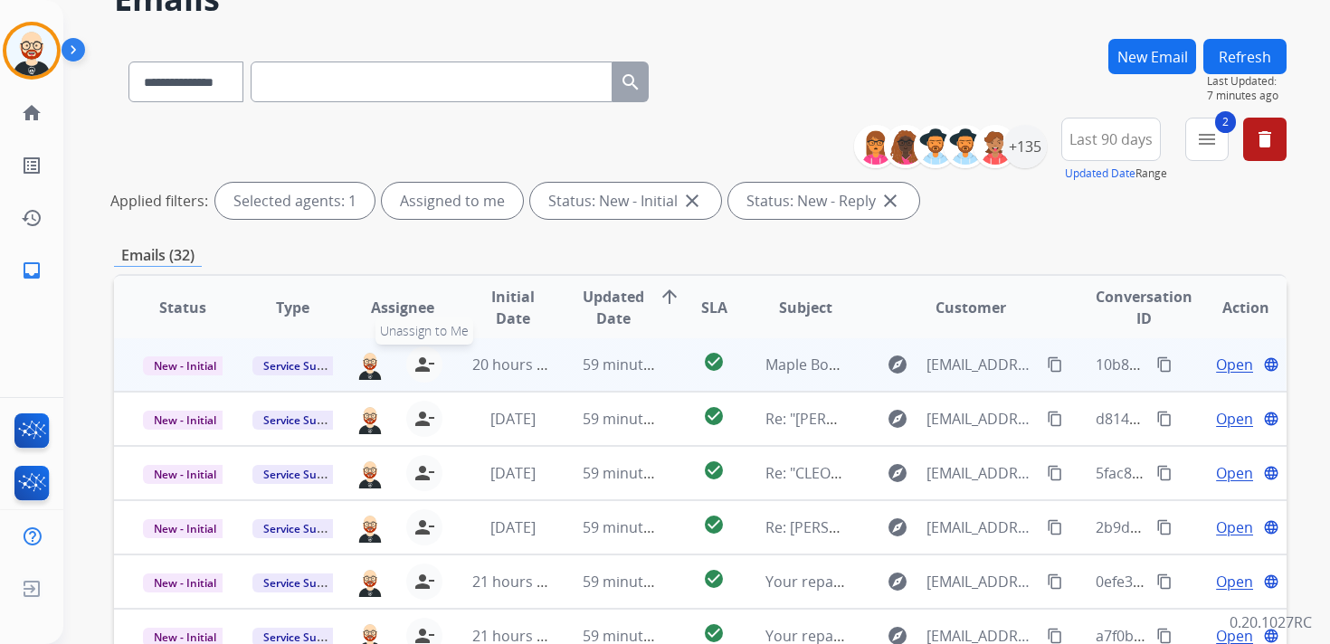
click at [413, 374] on mat-icon "person_remove" at bounding box center [424, 365] width 22 height 22
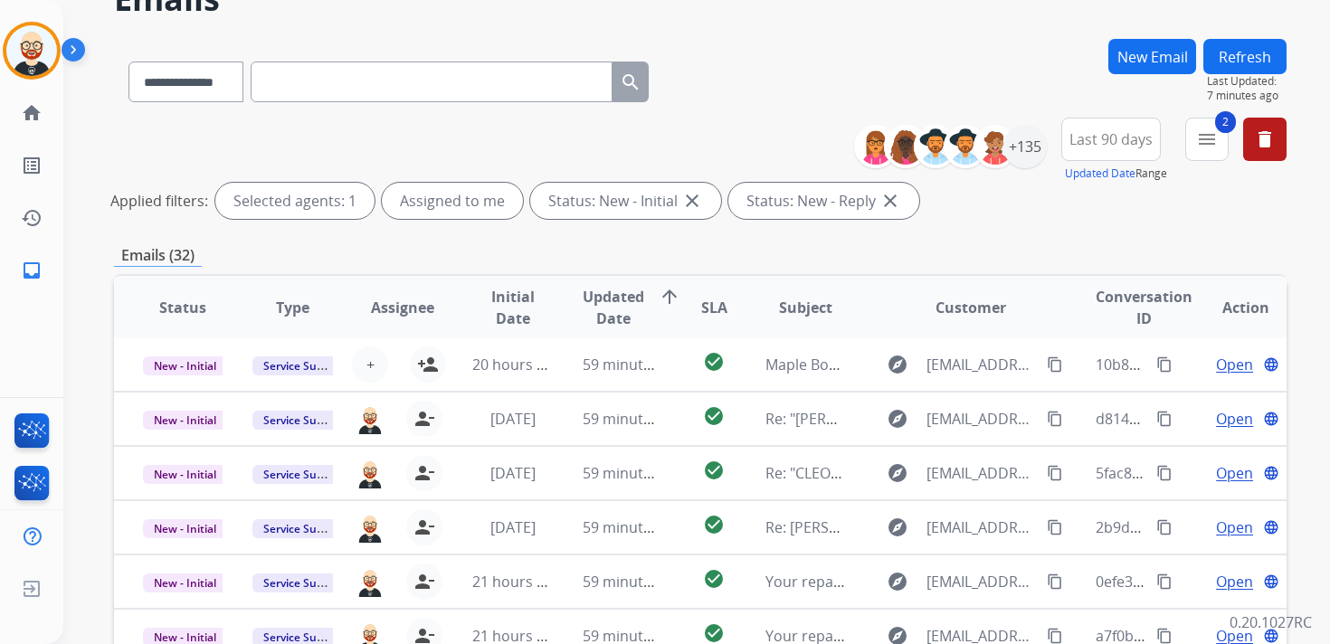
click at [1243, 63] on button "Refresh" at bounding box center [1244, 56] width 83 height 35
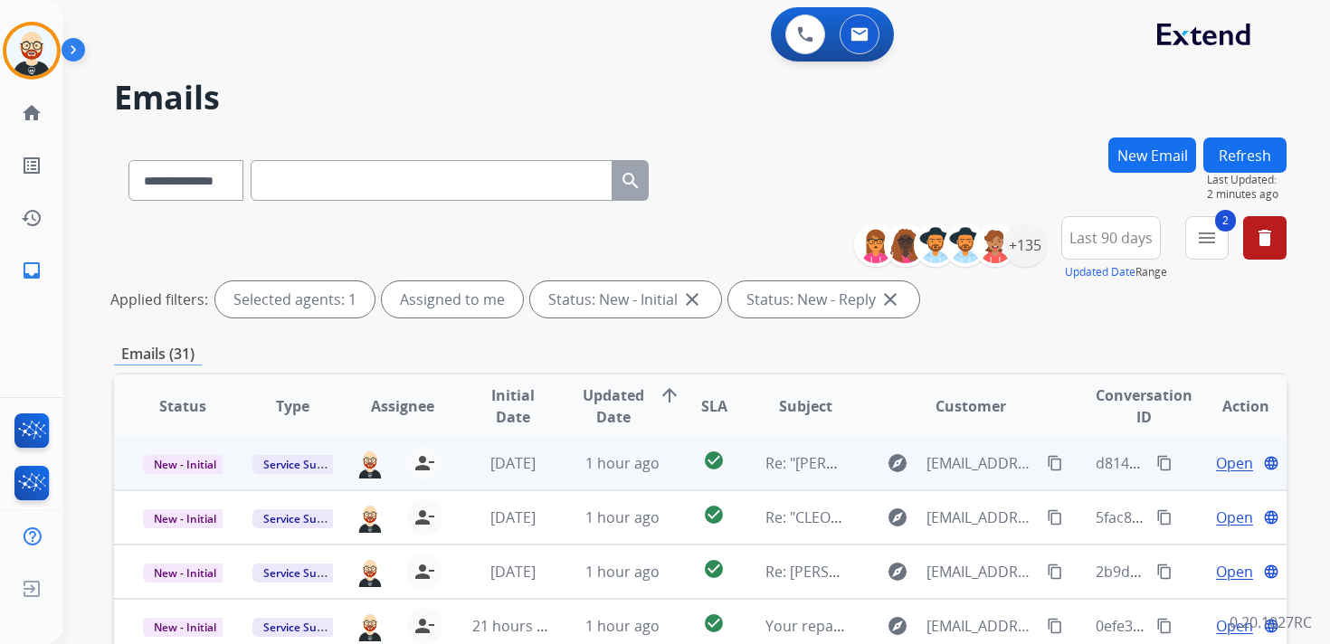
click at [1216, 467] on span "Open" at bounding box center [1234, 463] width 37 height 22
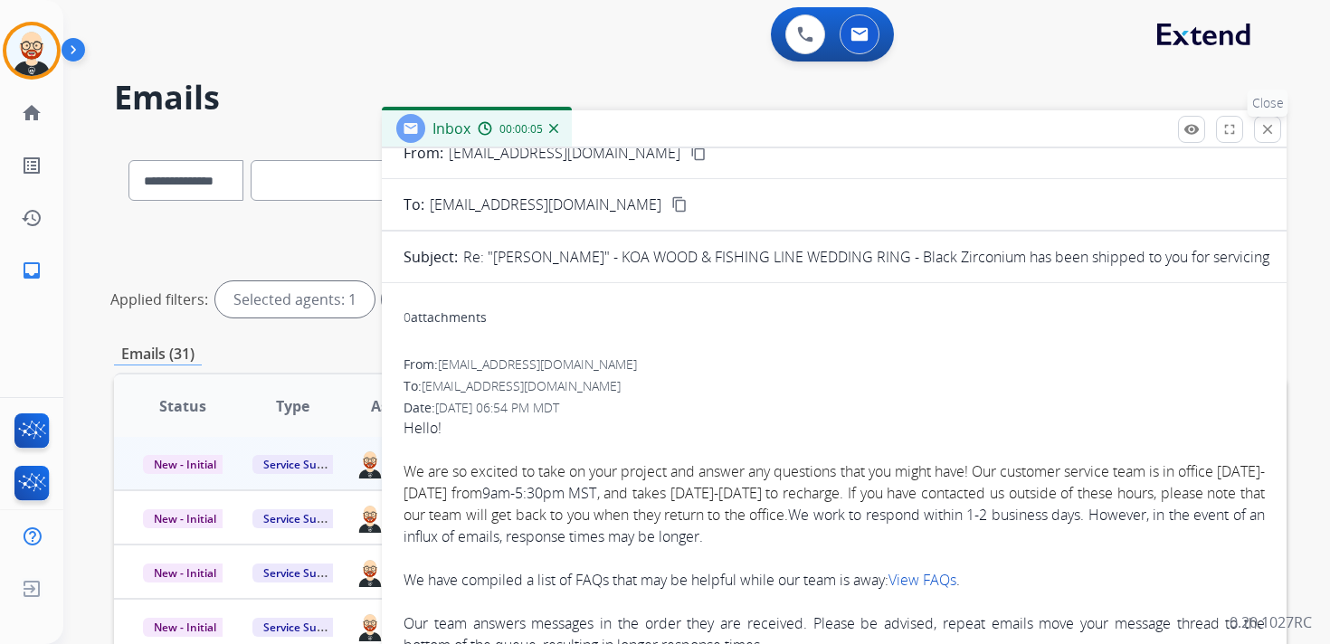
click at [1264, 130] on mat-icon "close" at bounding box center [1267, 129] width 16 height 16
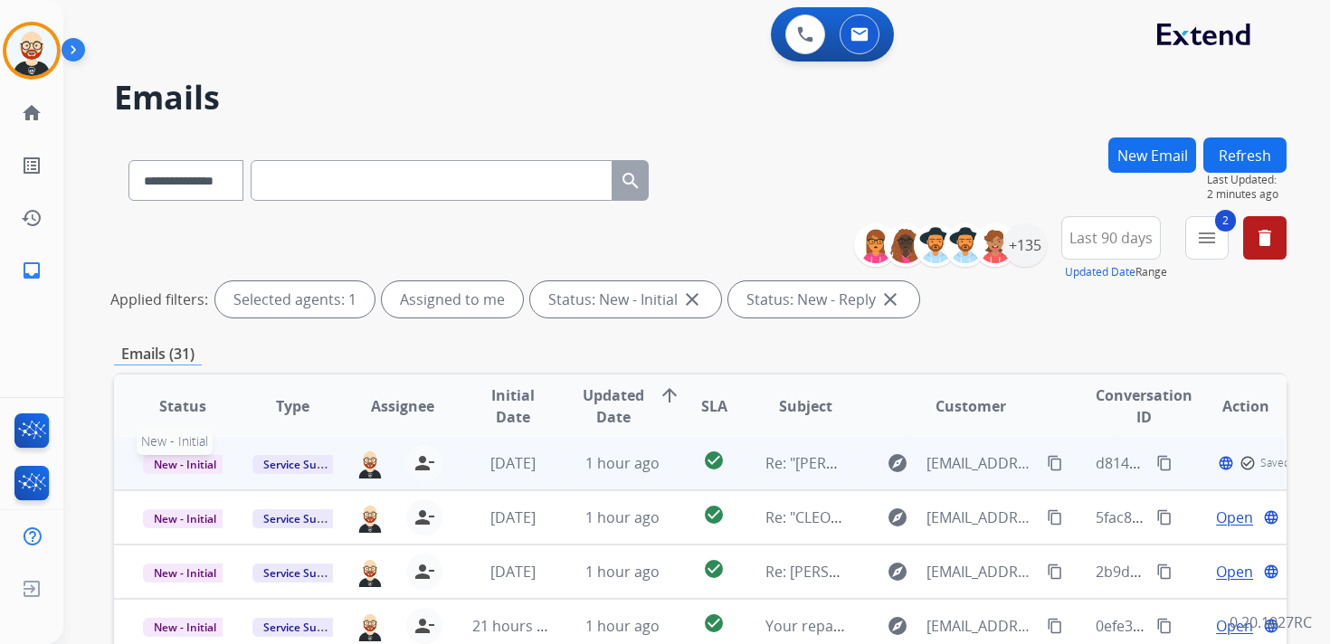
click at [204, 469] on span "New - Initial" at bounding box center [185, 464] width 84 height 19
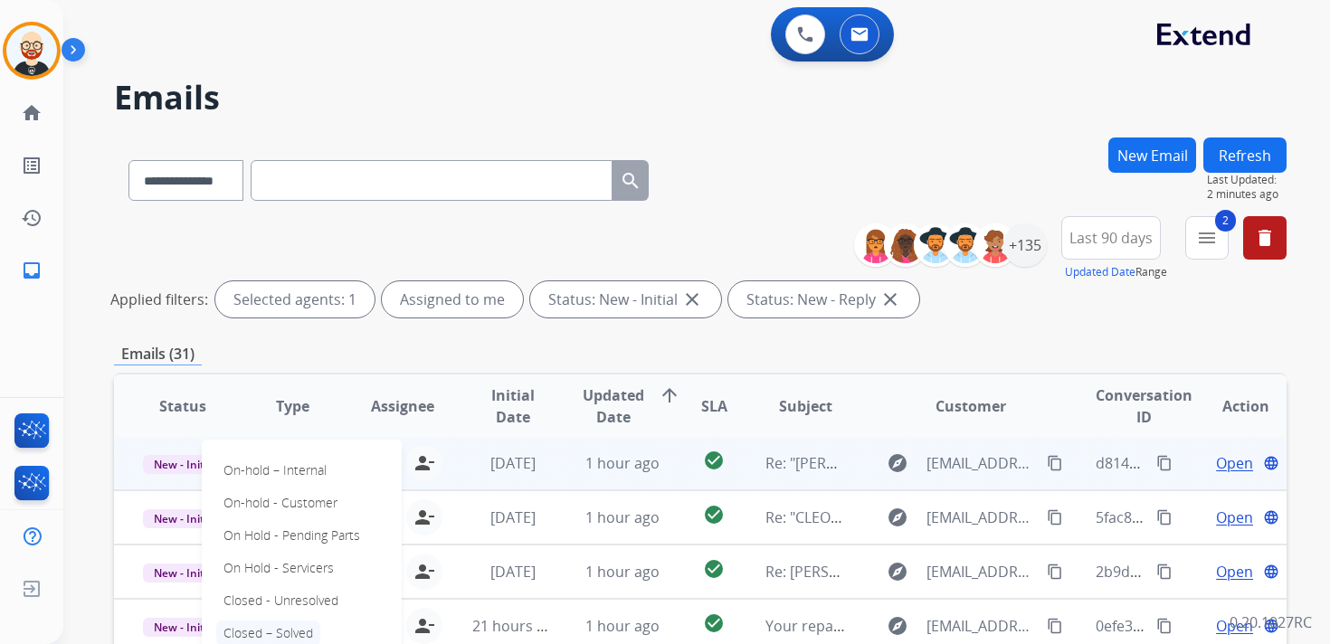
click at [289, 627] on p "Closed – Solved" at bounding box center [268, 633] width 104 height 25
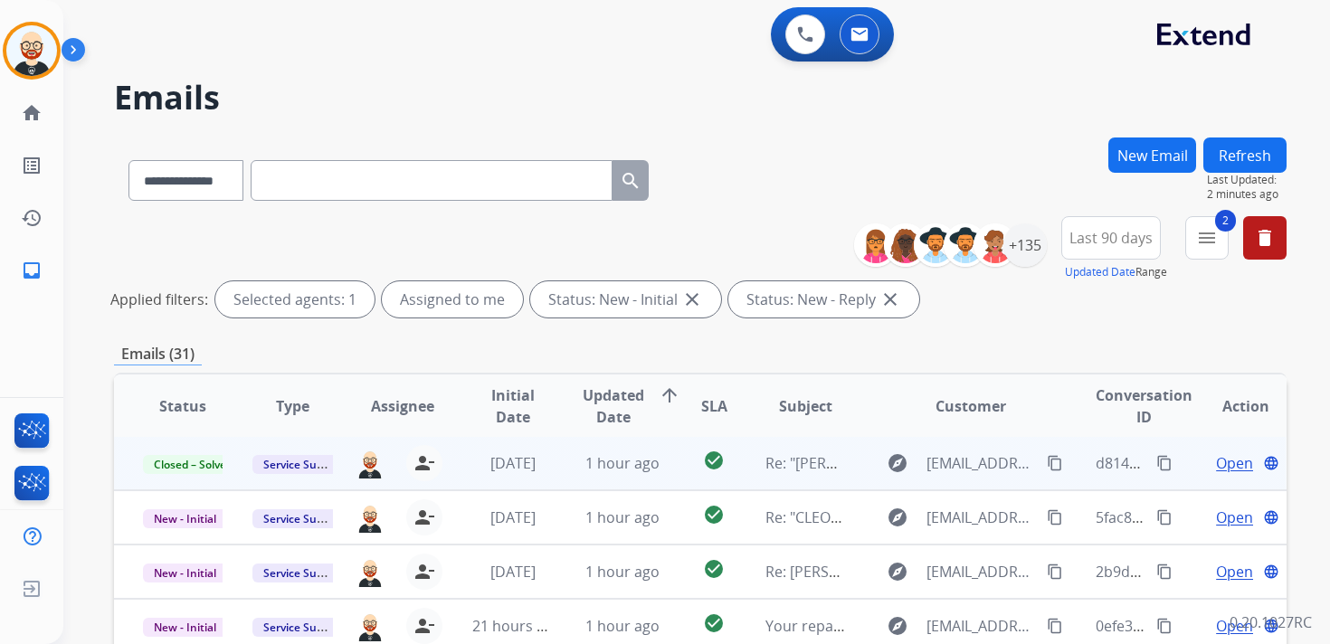
click at [1238, 159] on button "Refresh" at bounding box center [1244, 154] width 83 height 35
click at [1222, 463] on span "Open" at bounding box center [1234, 463] width 37 height 22
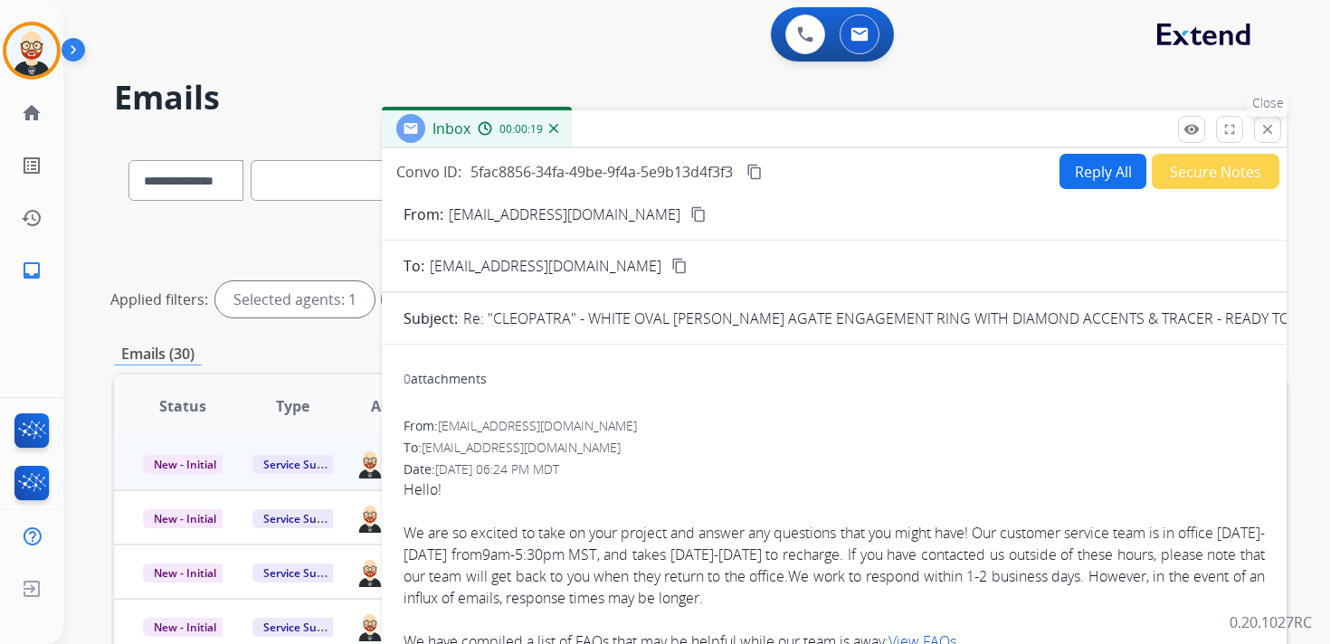
click at [1263, 132] on mat-icon "close" at bounding box center [1267, 129] width 16 height 16
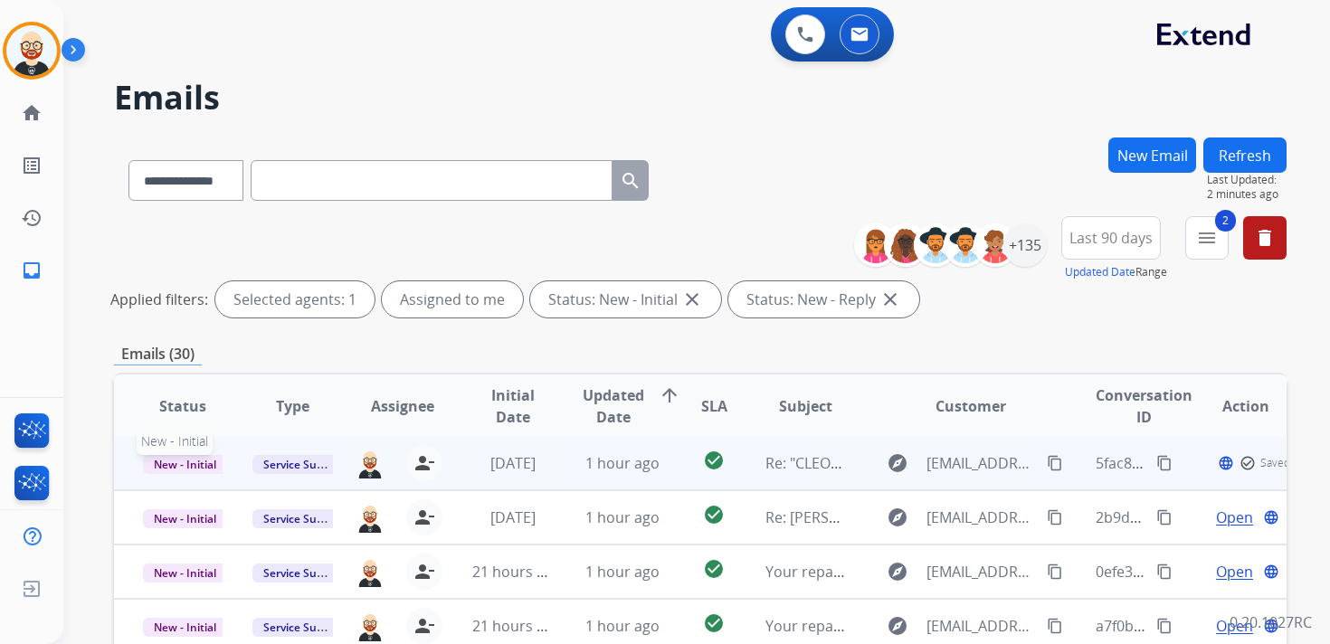
click at [173, 463] on span "New - Initial" at bounding box center [185, 464] width 84 height 19
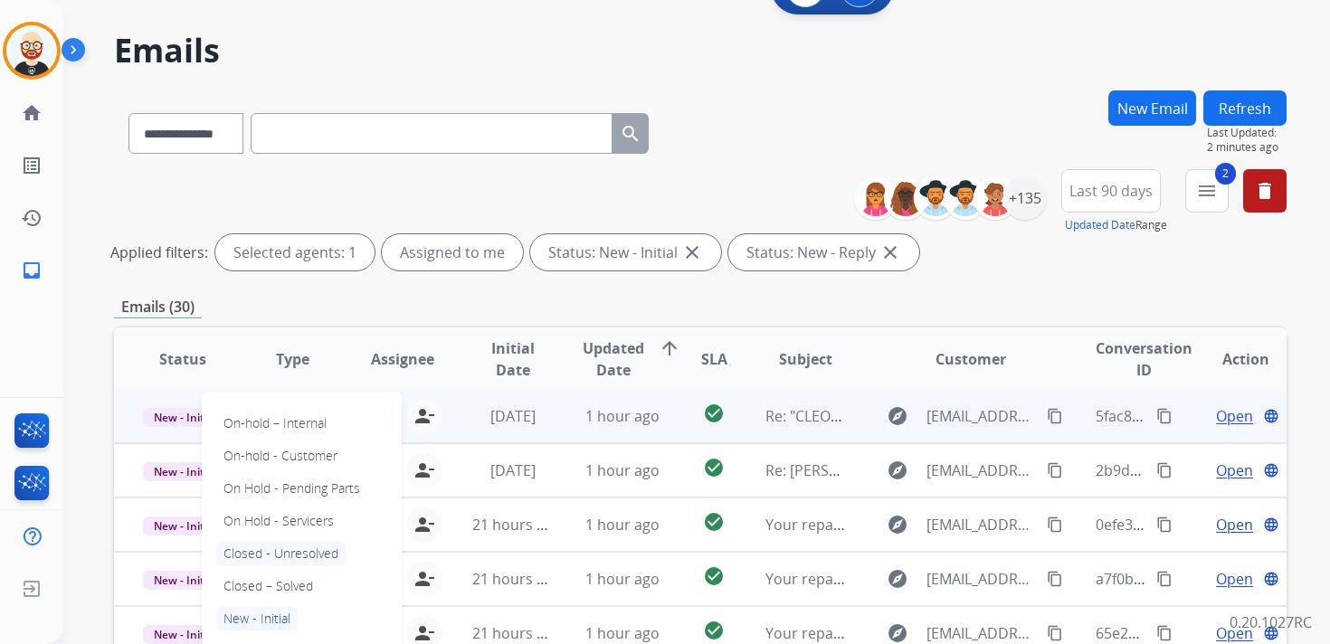
scroll to position [60, 0]
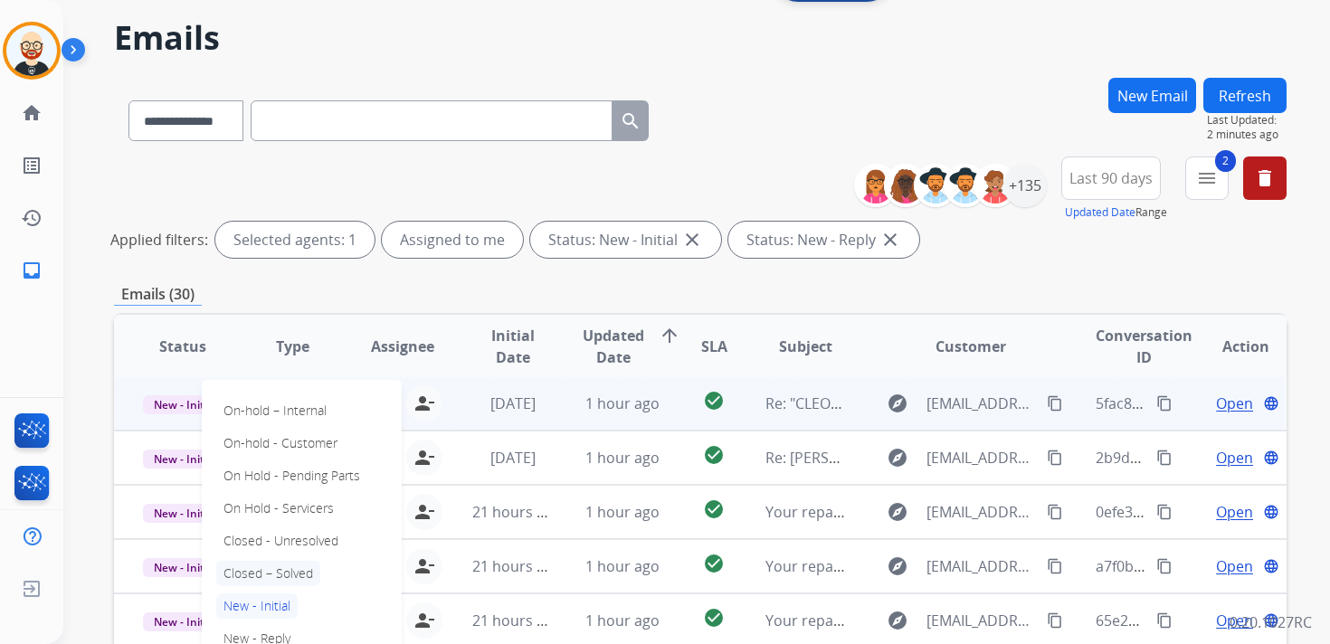
click at [296, 580] on p "Closed – Solved" at bounding box center [268, 573] width 104 height 25
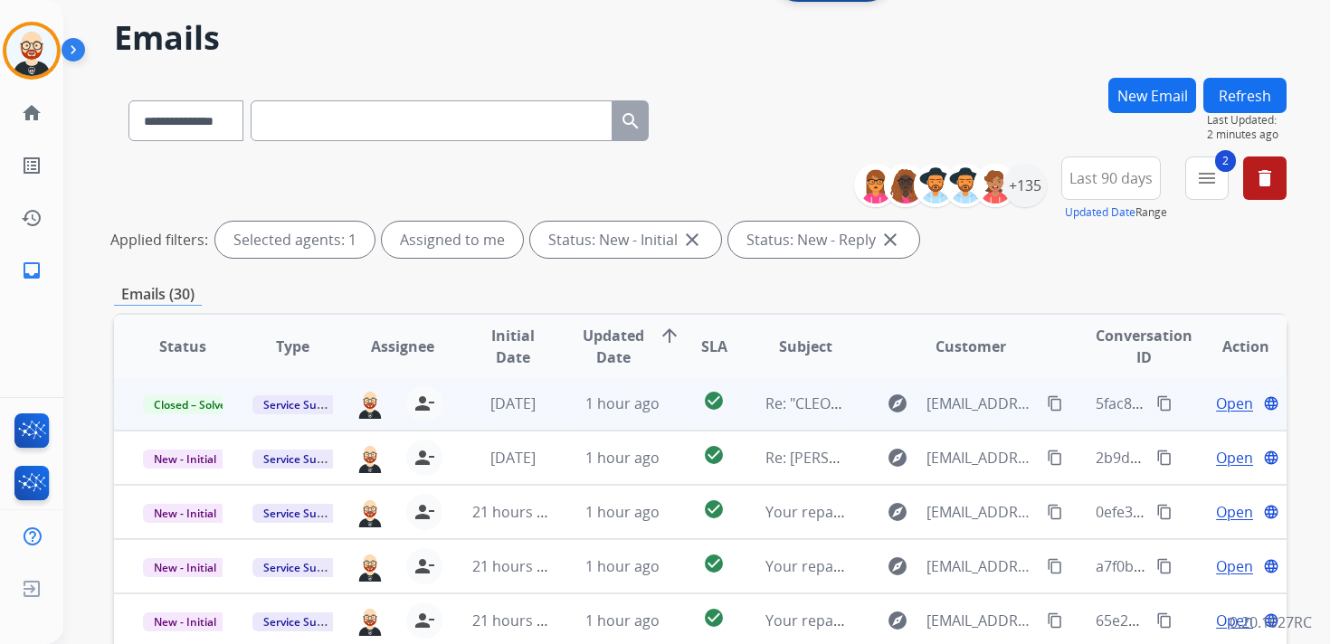
click at [1266, 93] on button "Refresh" at bounding box center [1244, 95] width 83 height 35
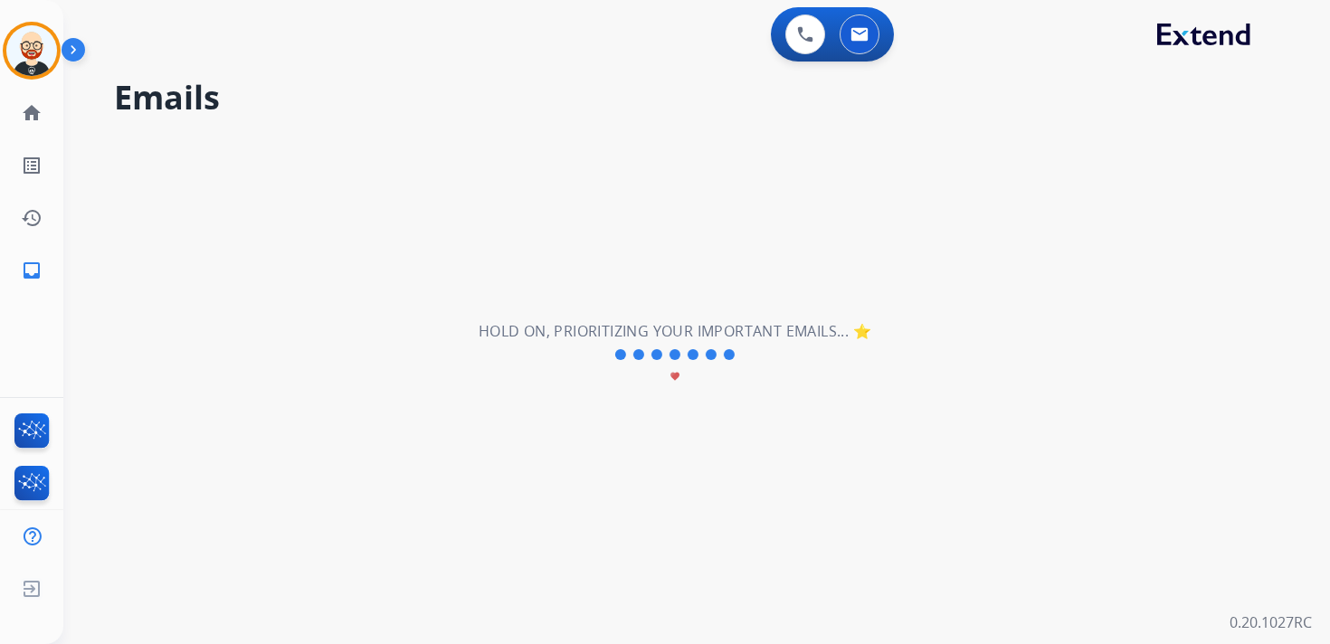
scroll to position [0, 0]
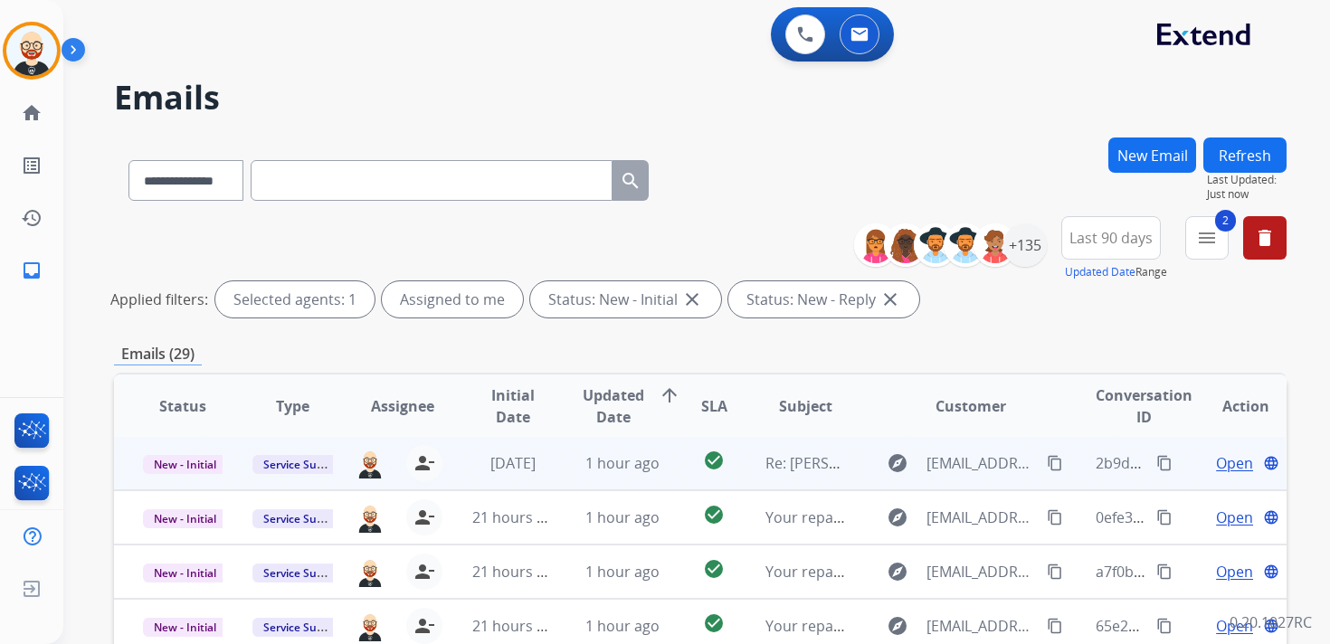
click at [1216, 465] on span "Open" at bounding box center [1234, 463] width 37 height 22
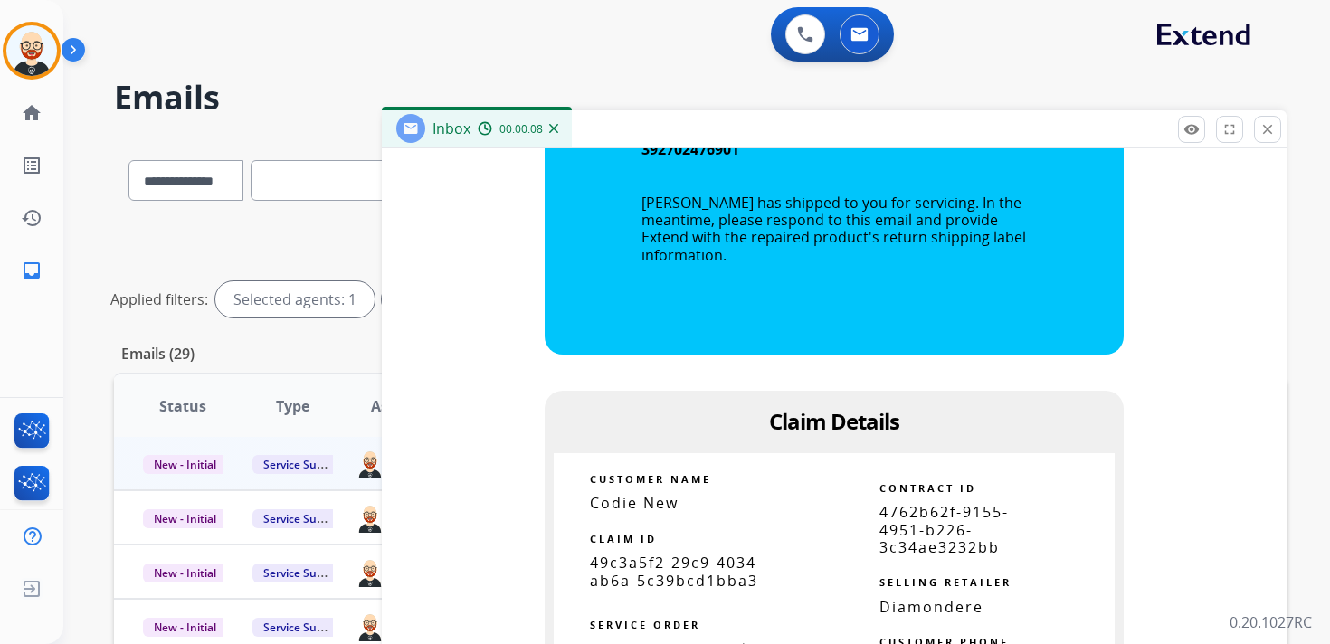
scroll to position [1379, 0]
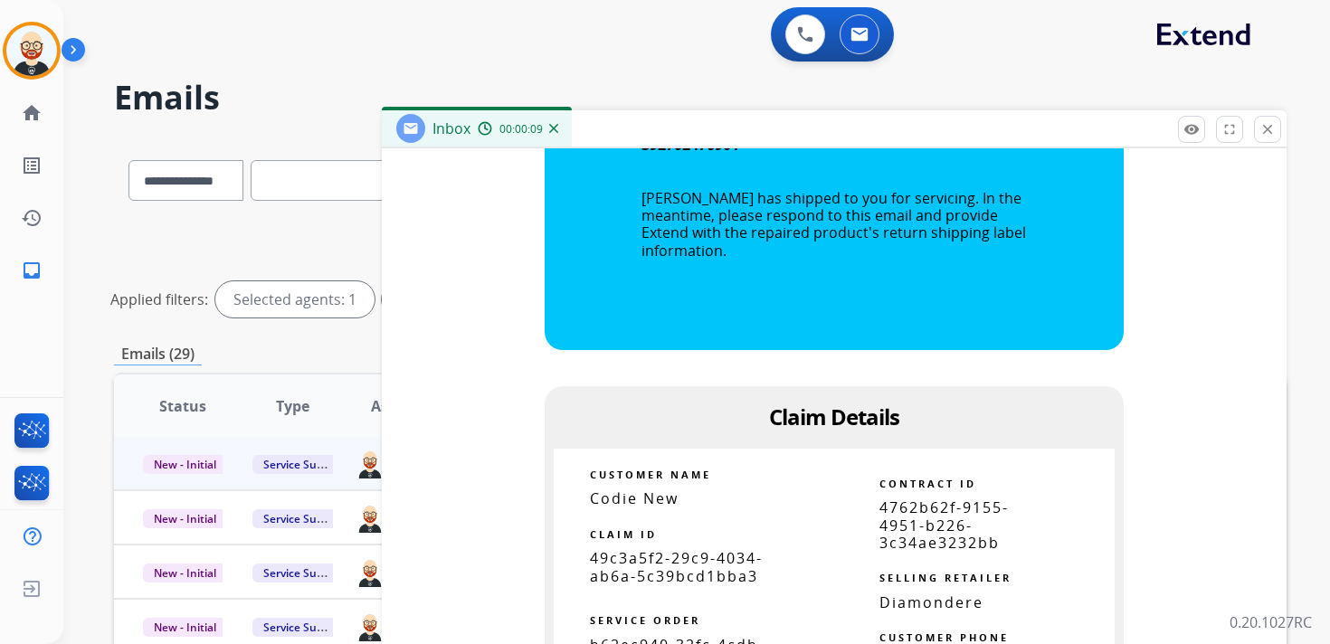
click at [676, 570] on span "49c3a5f2-29c9-4034-ab6a-5c39bcd1bba3" at bounding box center [676, 566] width 173 height 37
copy tbody
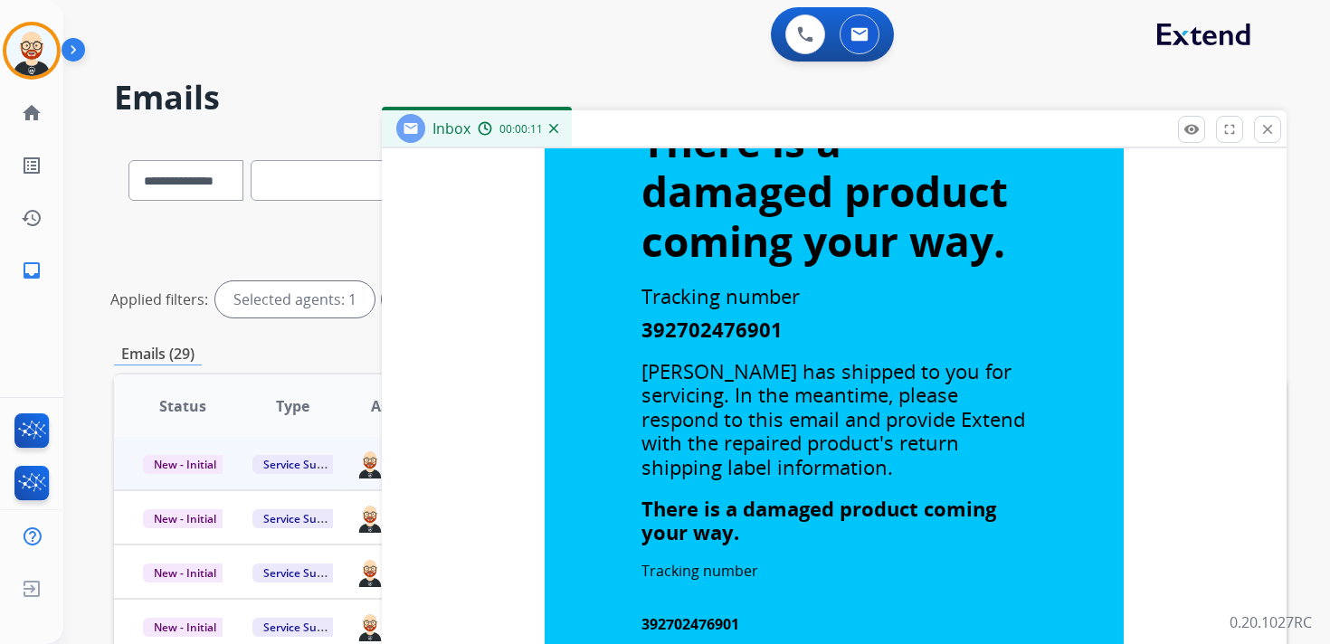
scroll to position [0, 0]
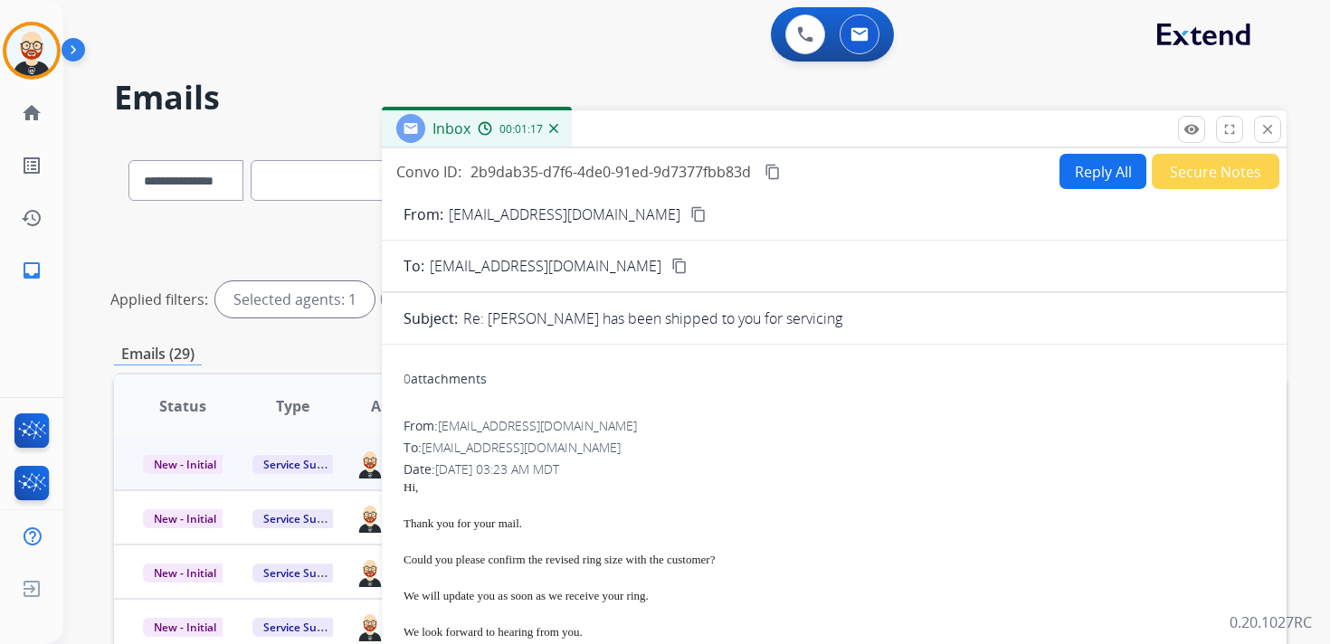
click at [776, 170] on mat-icon "content_copy" at bounding box center [772, 172] width 16 height 16
click at [1098, 177] on button "Reply All" at bounding box center [1102, 171] width 87 height 35
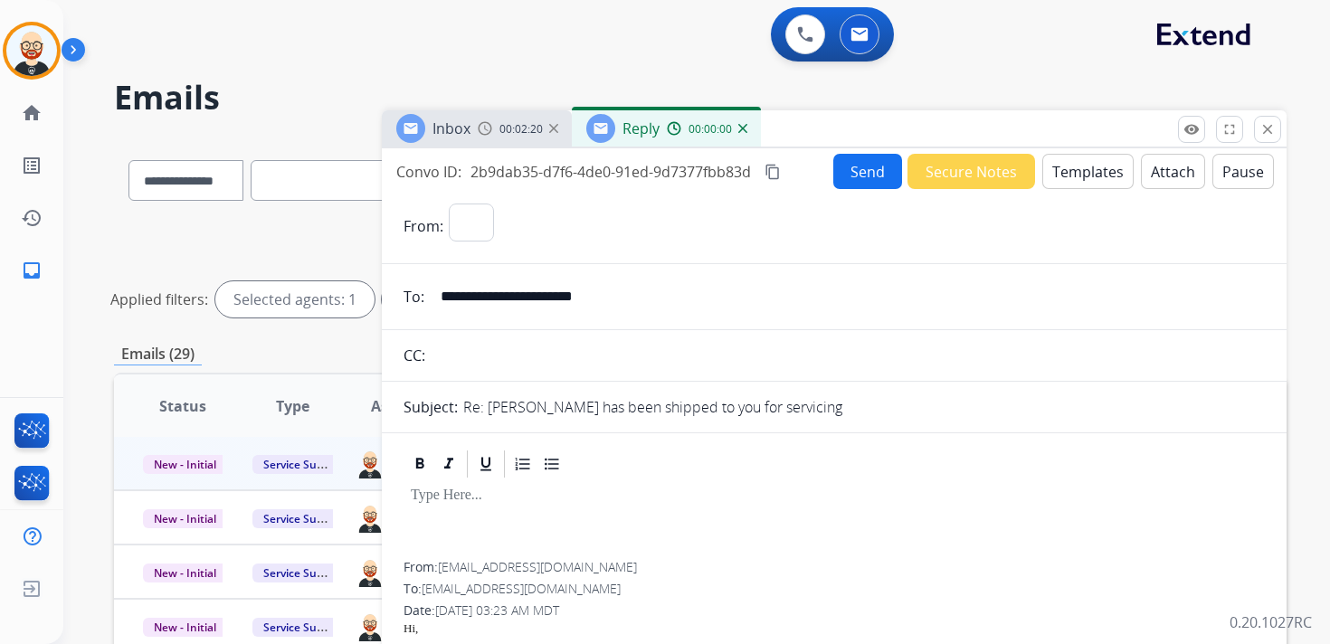
select select "**********"
click at [492, 513] on div at bounding box center [833, 520] width 861 height 81
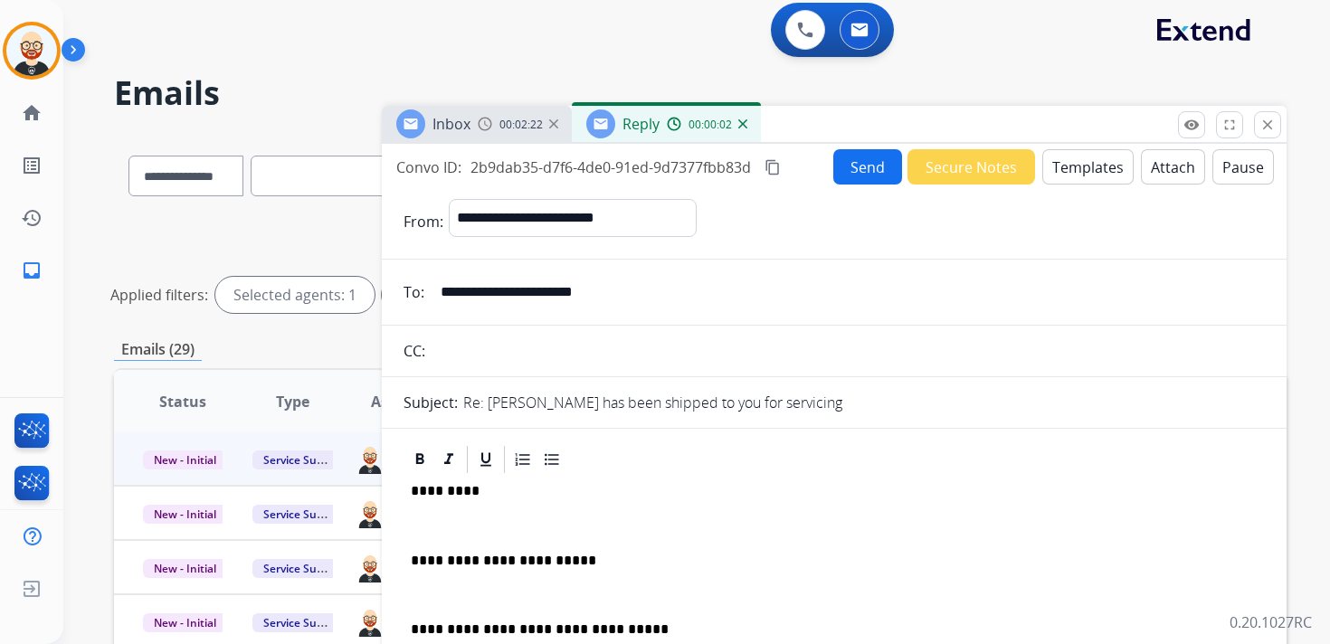
click at [479, 514] on div "**********" at bounding box center [833, 603] width 861 height 255
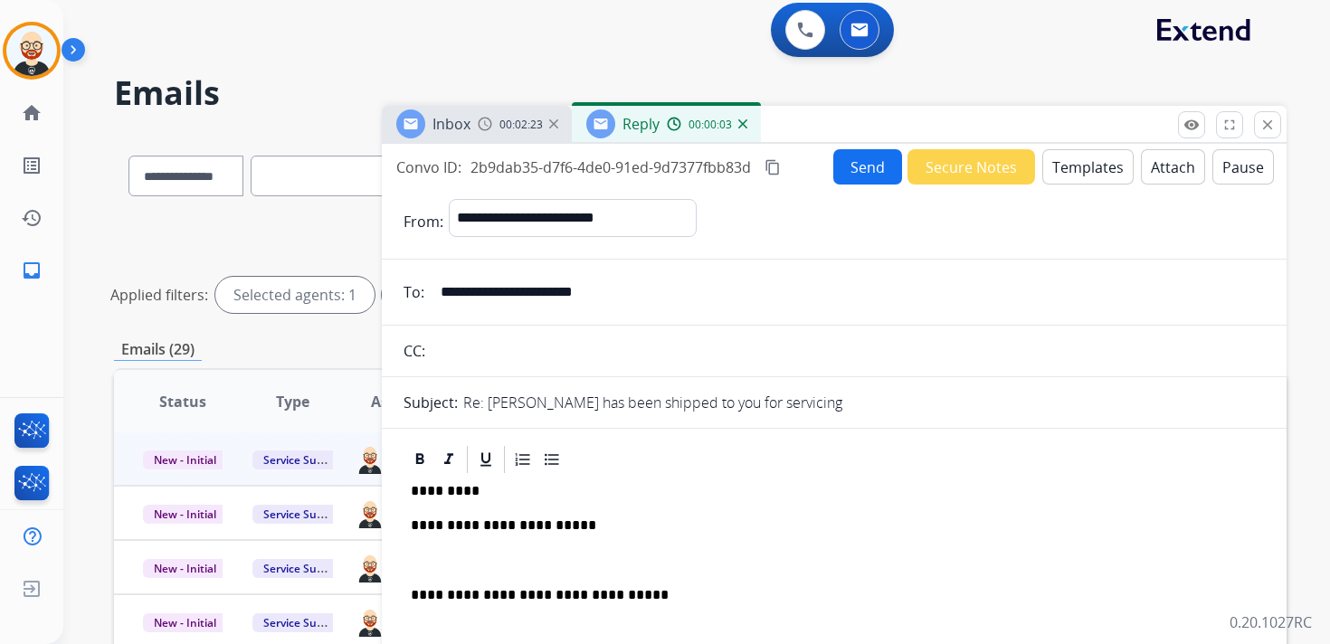
click at [481, 546] on div "**********" at bounding box center [833, 586] width 861 height 221
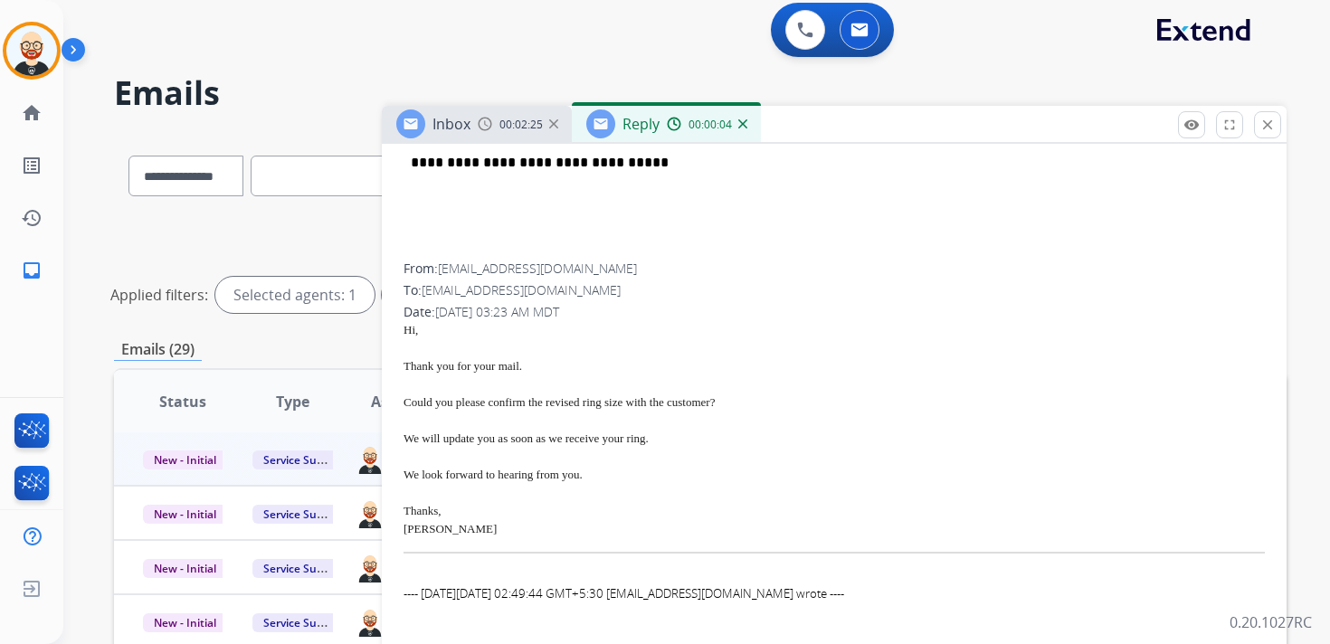
scroll to position [400, 0]
click at [414, 534] on span "[PERSON_NAME]" at bounding box center [449, 527] width 93 height 14
copy span "[PERSON_NAME]"
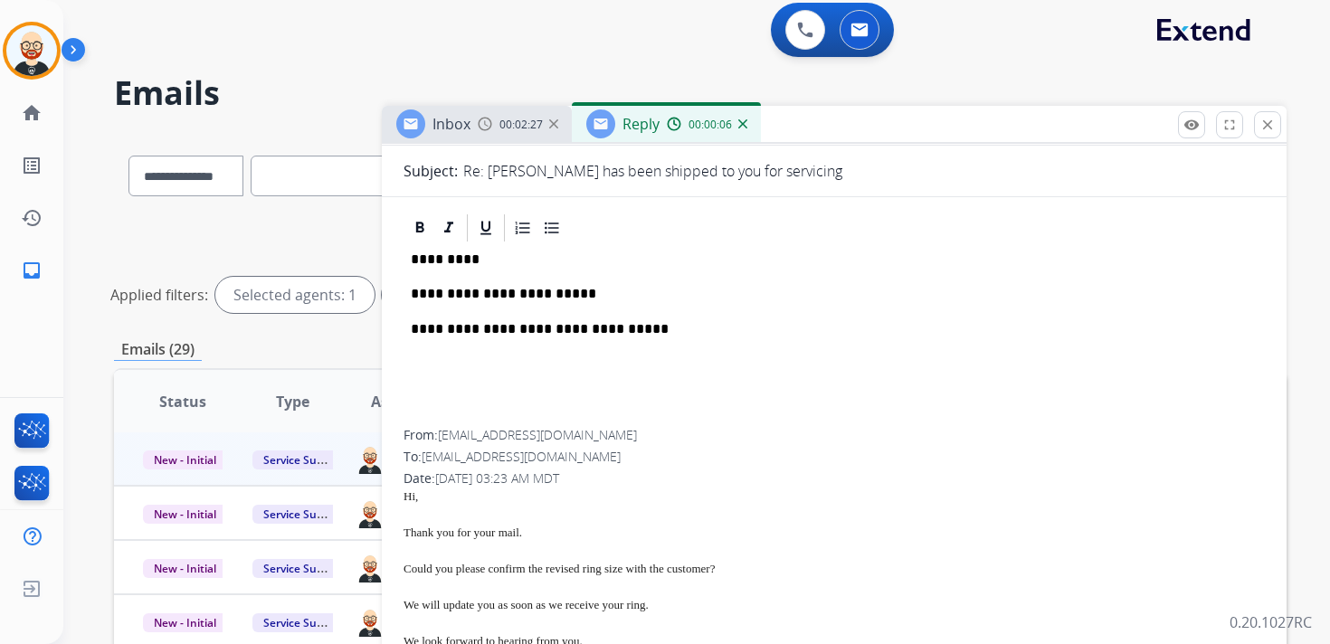
scroll to position [229, 0]
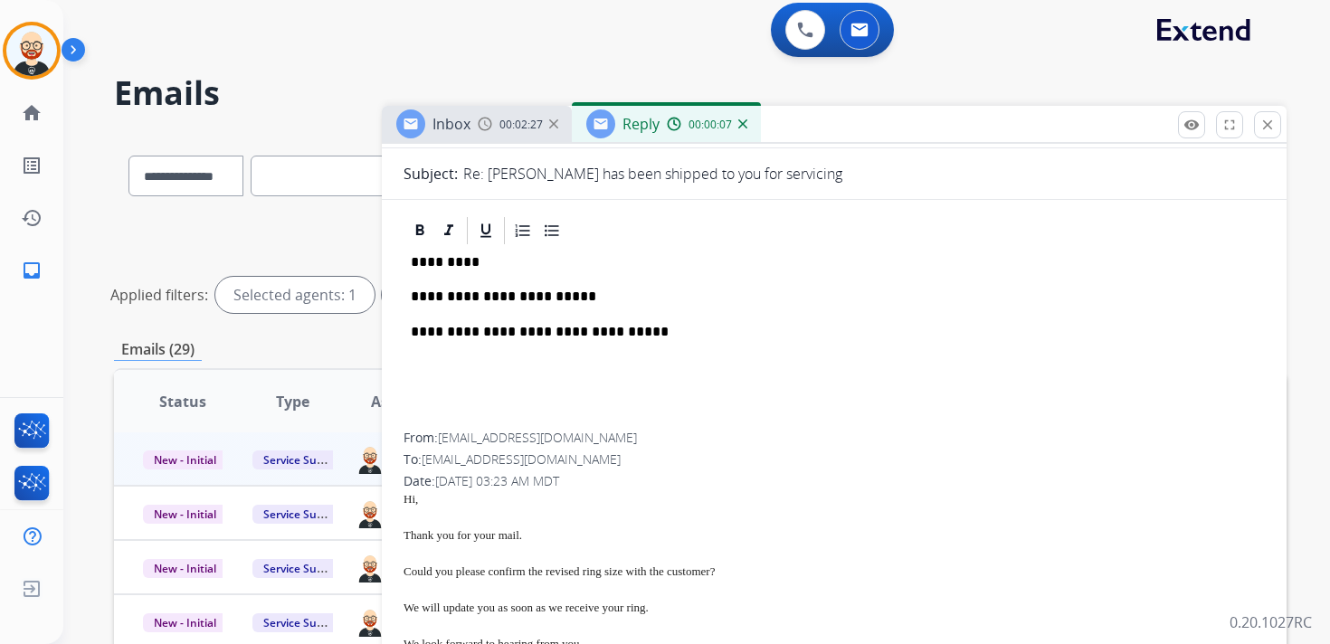
click at [443, 266] on p "*********" at bounding box center [827, 262] width 832 height 16
click at [640, 299] on p "**********" at bounding box center [827, 297] width 832 height 16
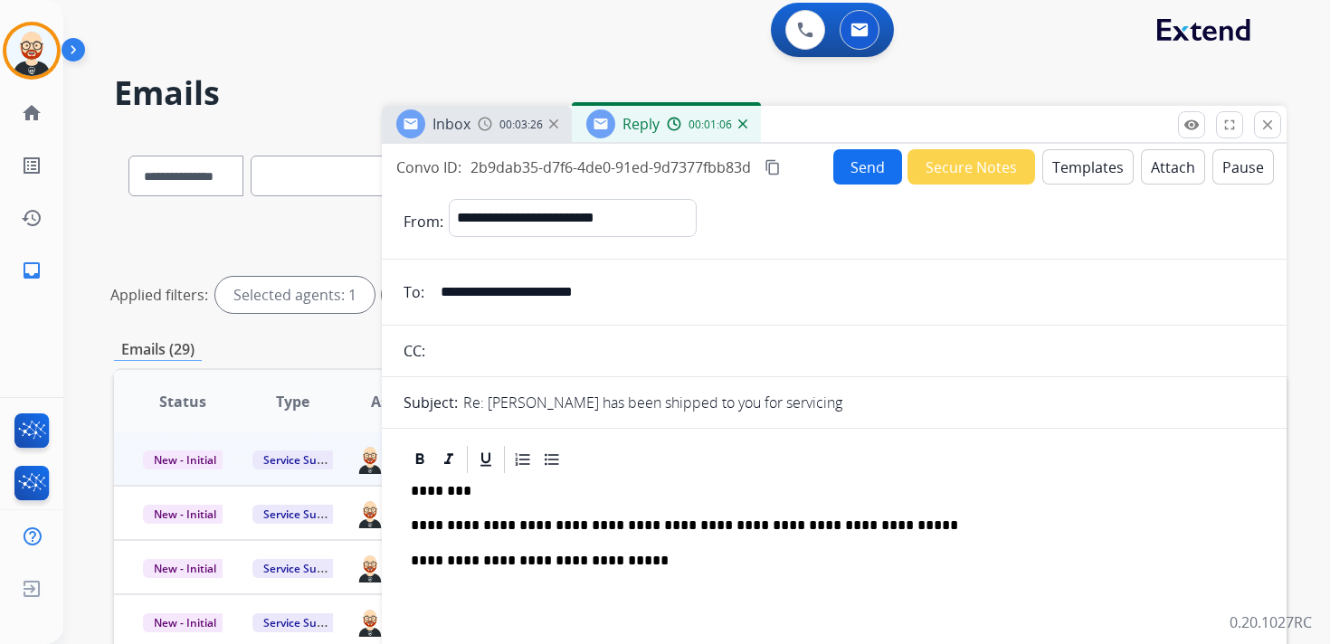
click at [869, 164] on button "Send" at bounding box center [867, 166] width 69 height 35
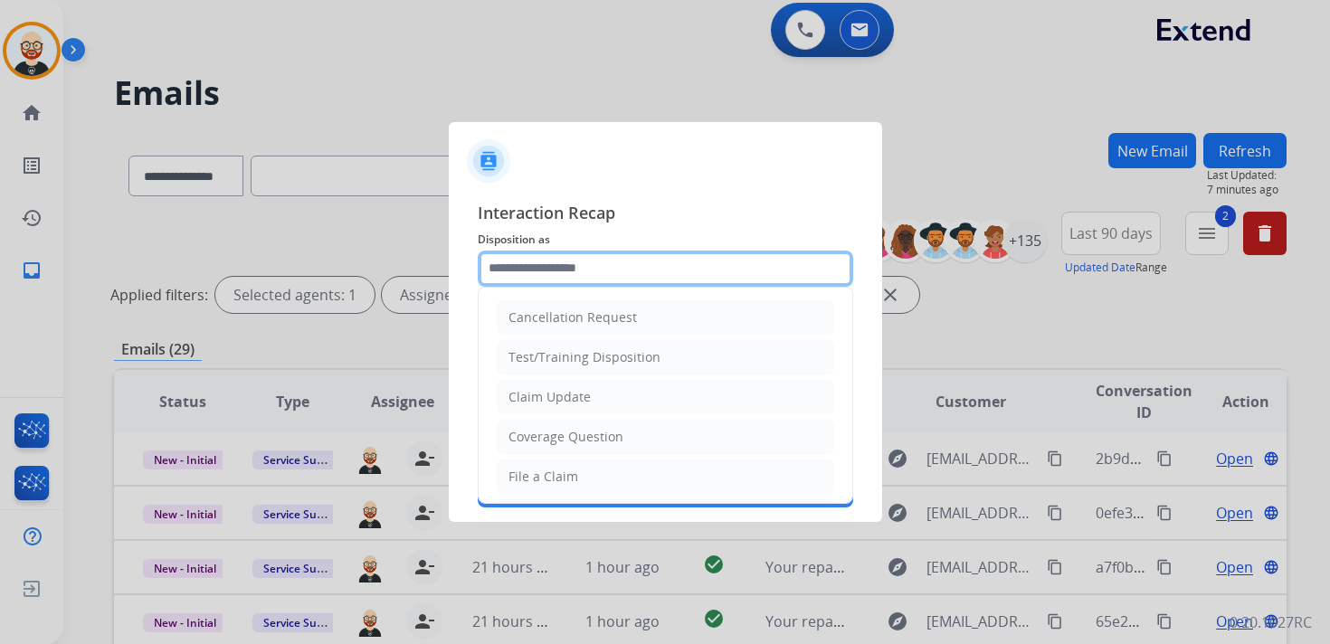
click at [649, 273] on input "text" at bounding box center [665, 269] width 375 height 36
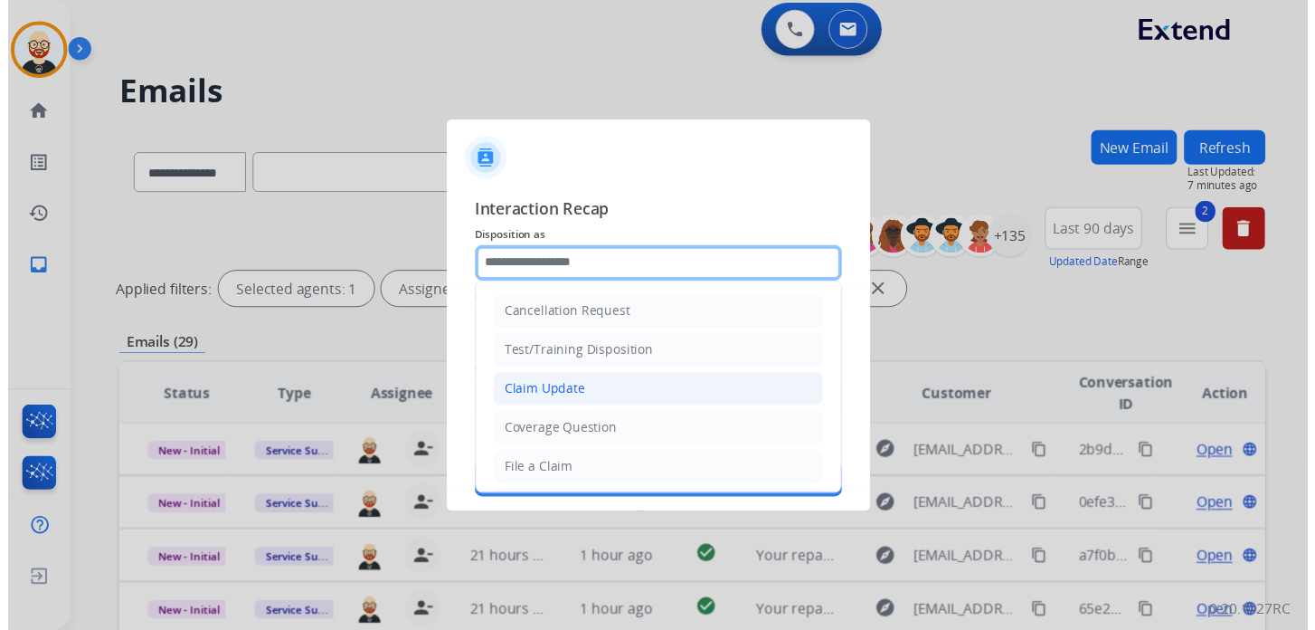
scroll to position [271, 0]
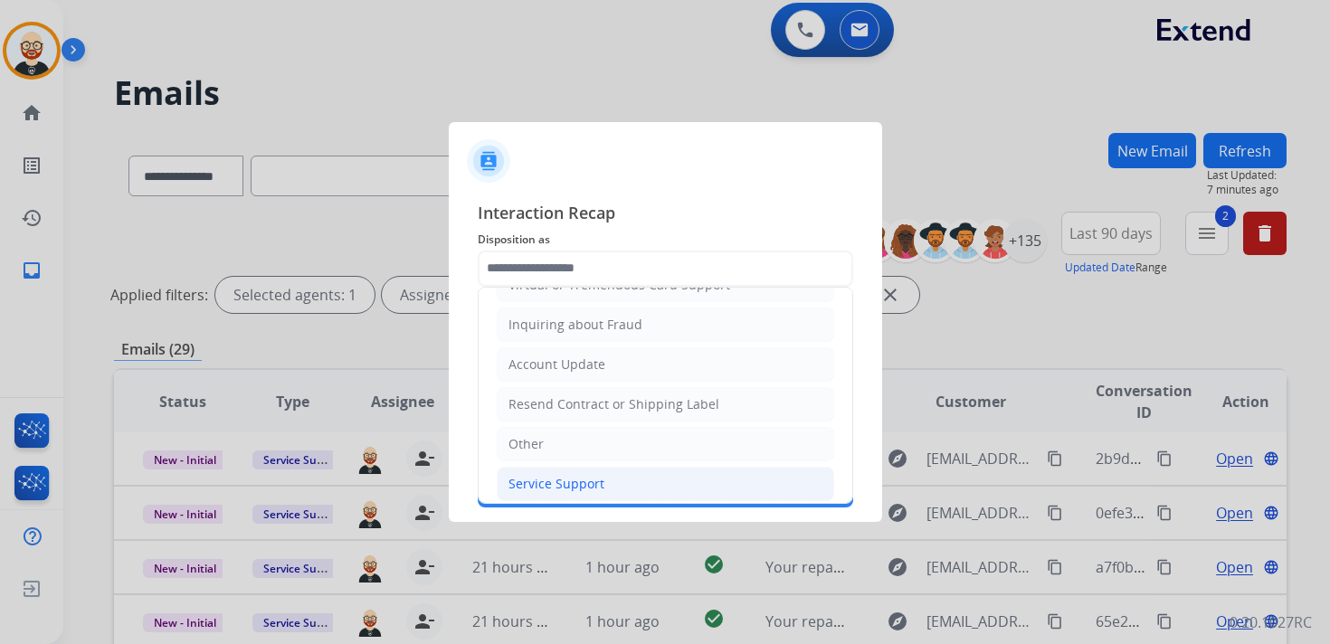
click at [583, 475] on div "Service Support" at bounding box center [556, 484] width 96 height 18
type input "**********"
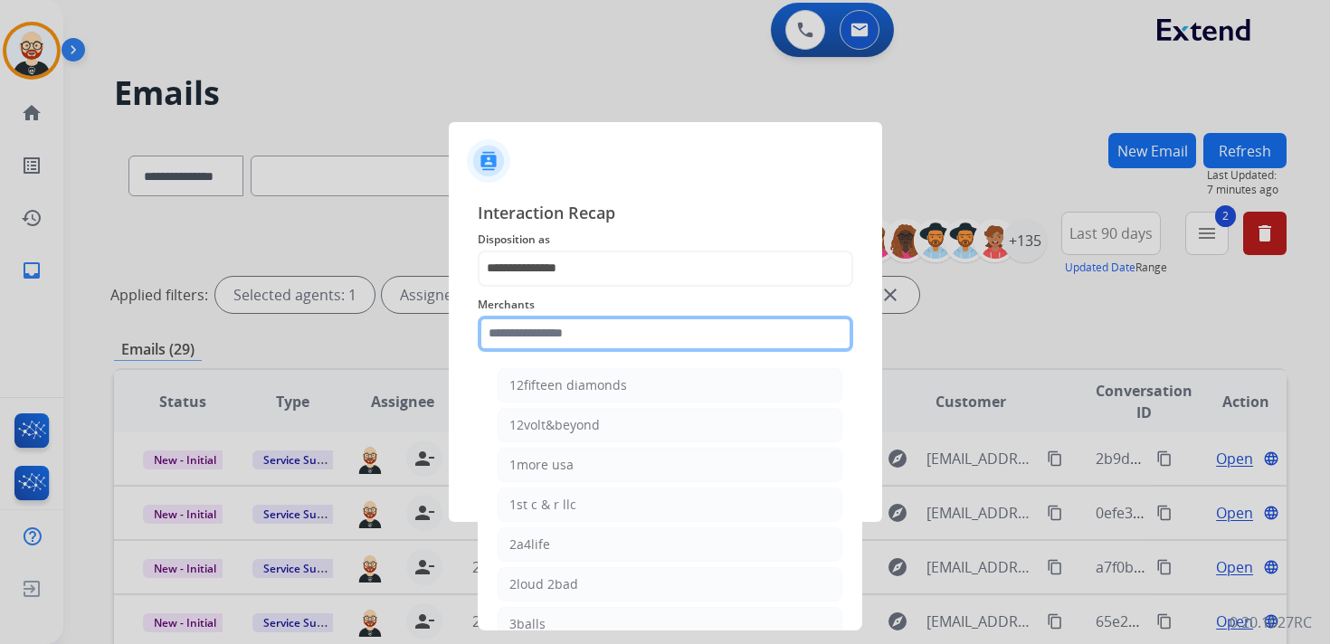
click at [553, 333] on input "text" at bounding box center [665, 334] width 375 height 36
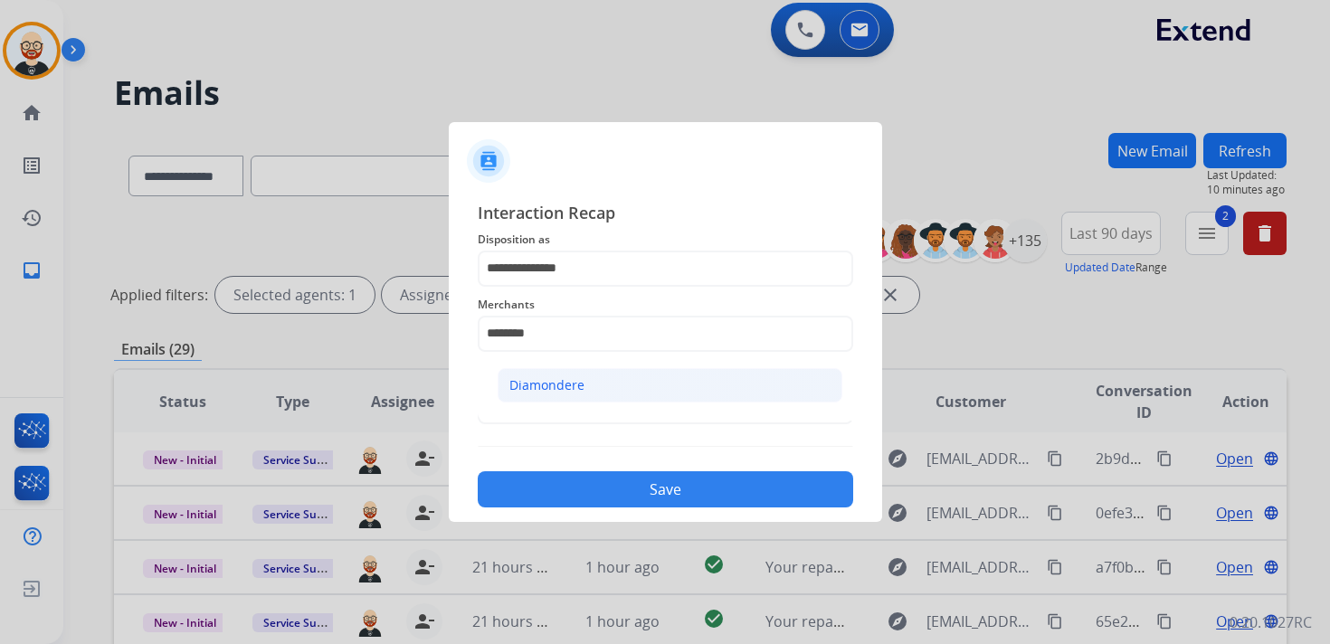
click at [586, 385] on li "Diamondere" at bounding box center [670, 385] width 345 height 34
type input "**********"
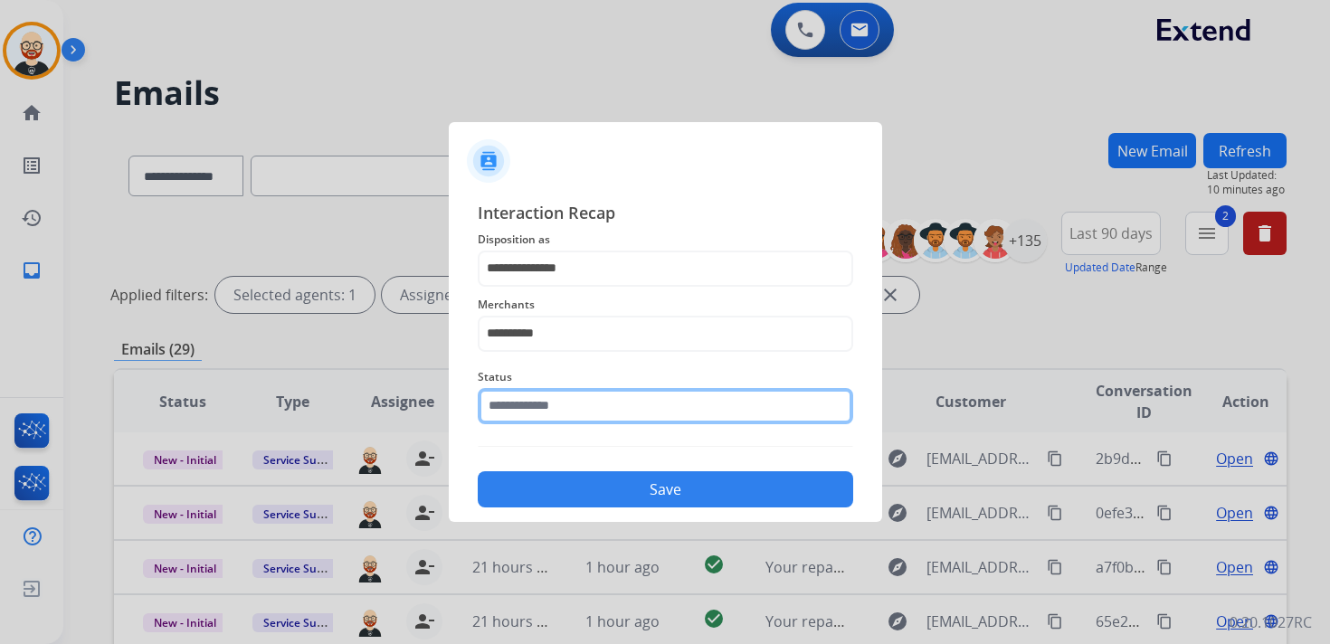
click at [557, 413] on input "text" at bounding box center [665, 406] width 375 height 36
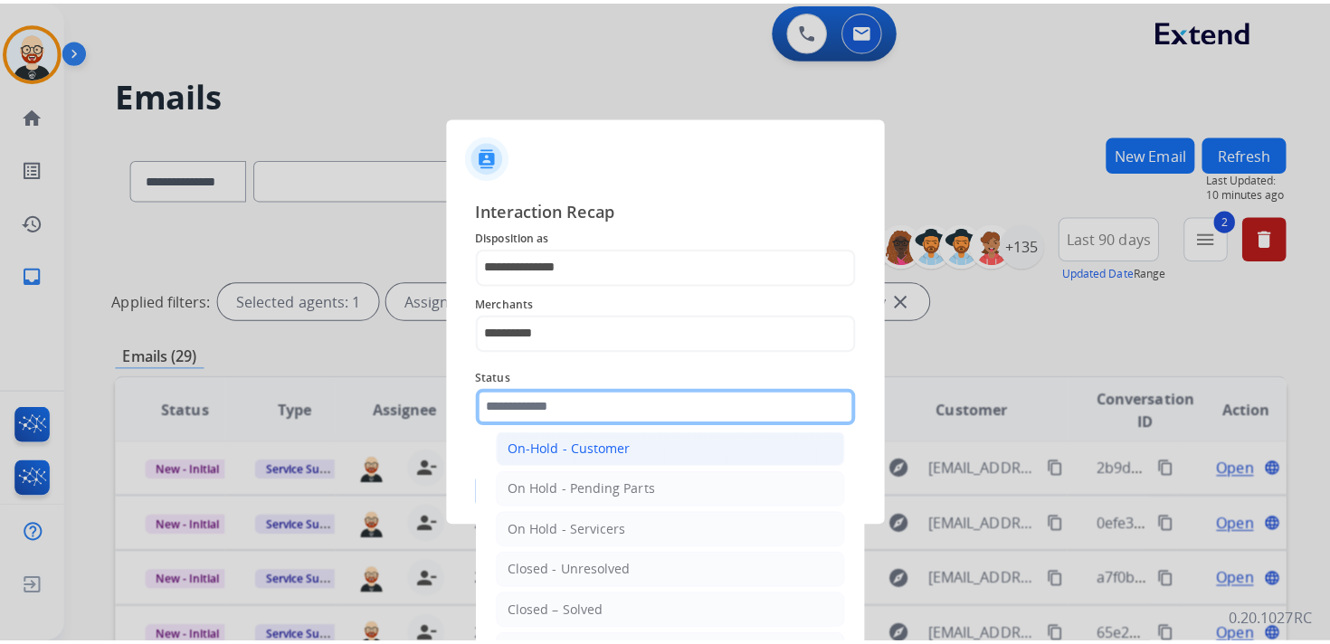
scroll to position [52, 0]
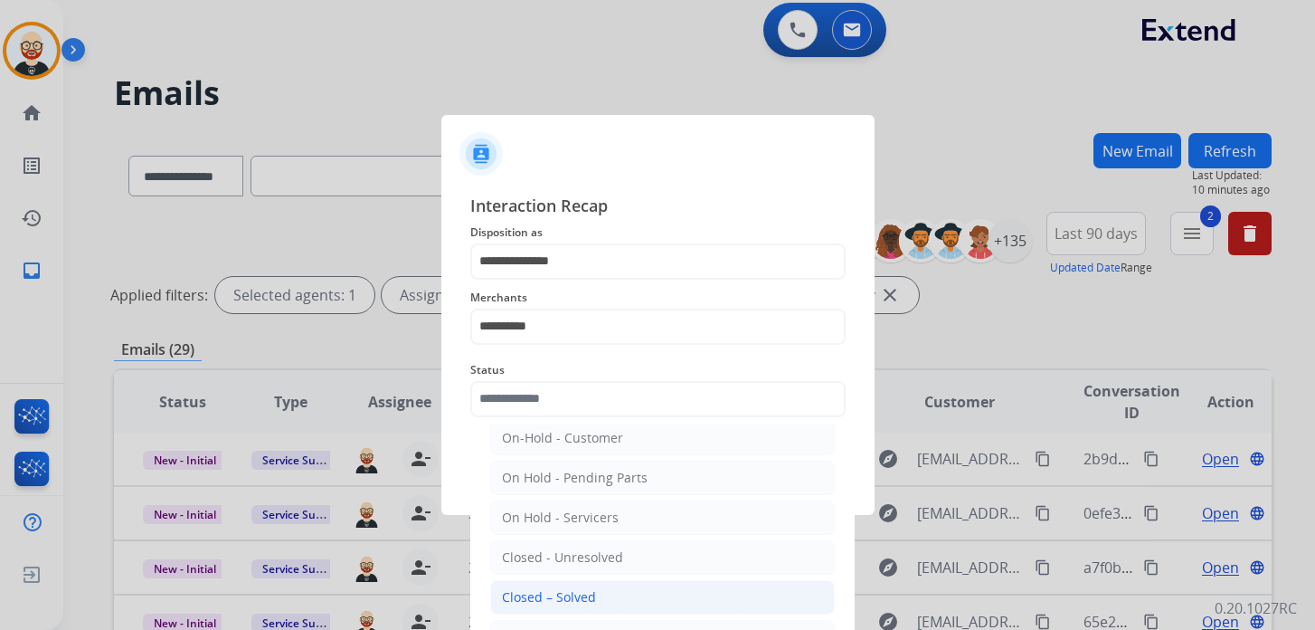
click at [562, 588] on div "Closed – Solved" at bounding box center [549, 597] width 94 height 18
type input "**********"
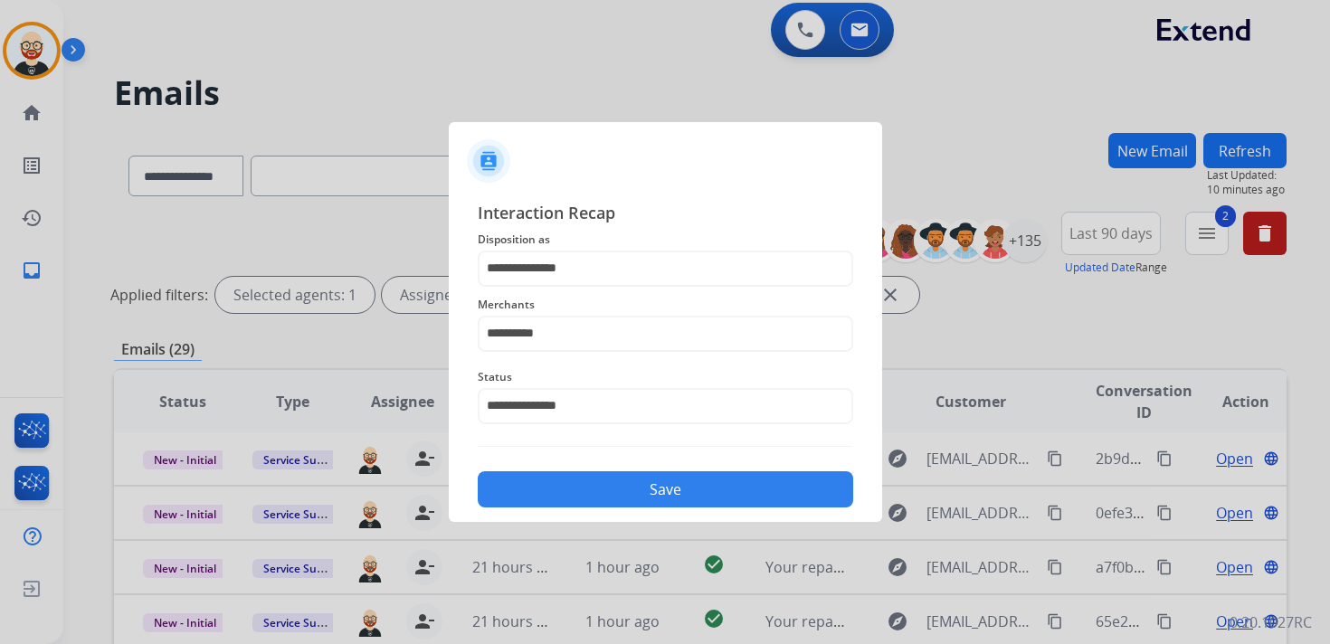
click at [617, 497] on button "Save" at bounding box center [665, 489] width 375 height 36
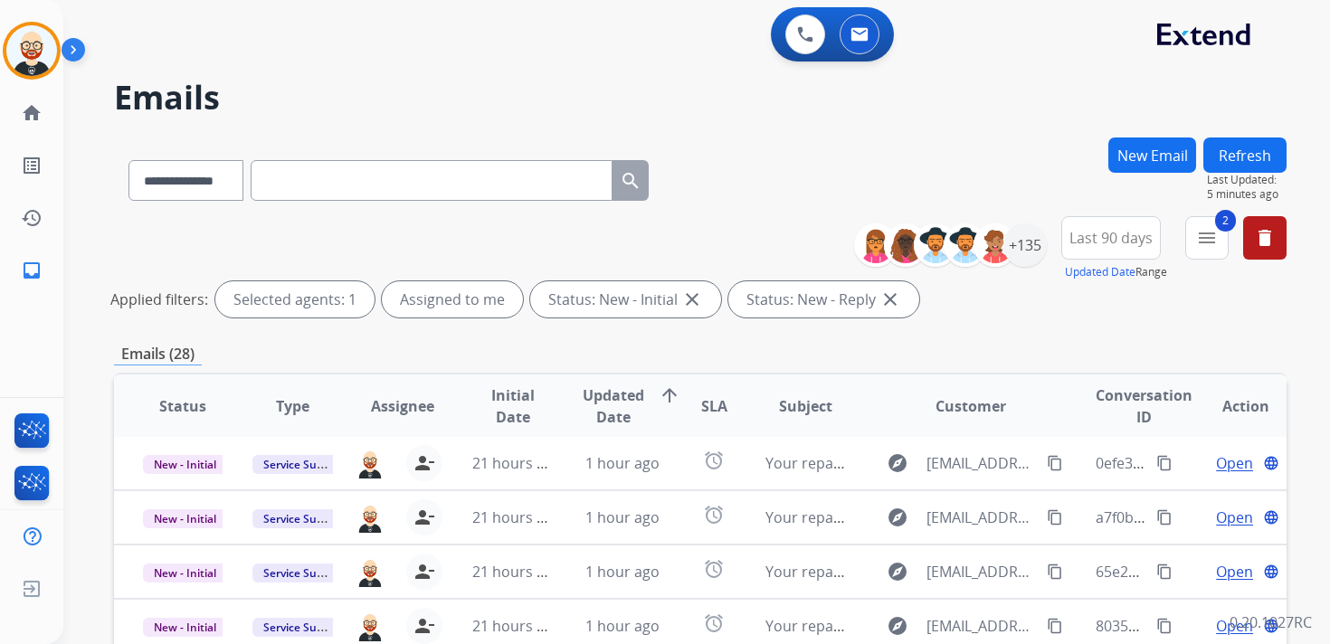
scroll to position [429, 0]
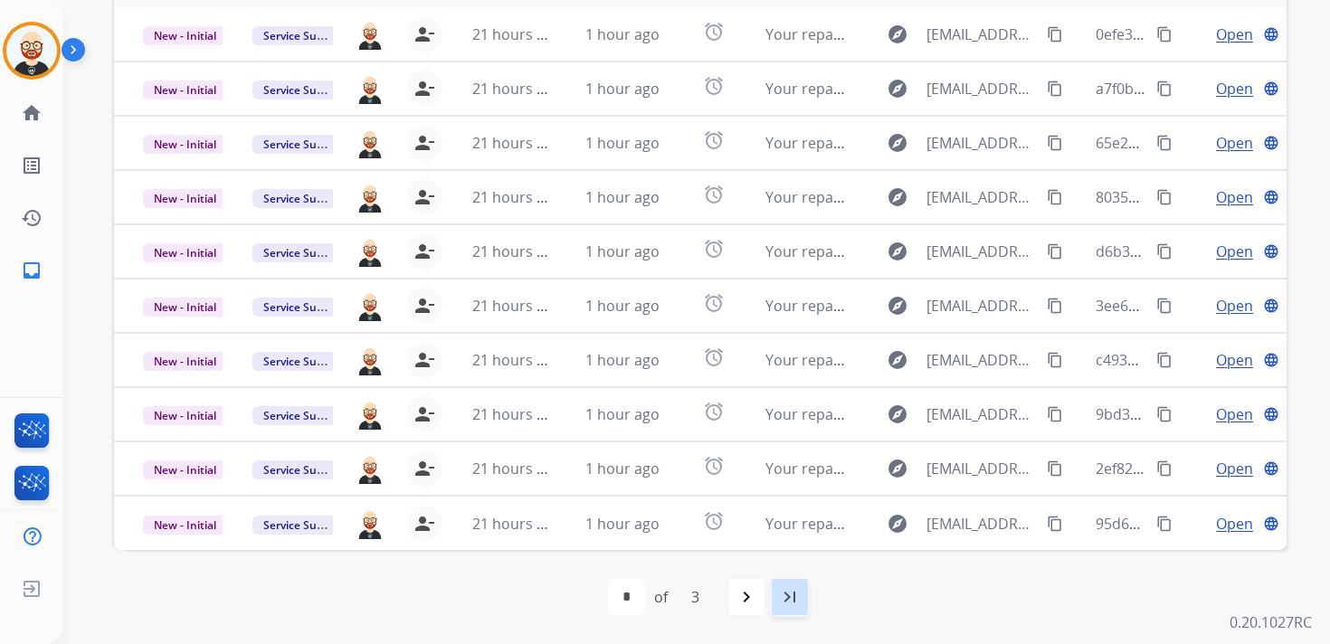
click at [792, 593] on mat-icon "last_page" at bounding box center [790, 597] width 22 height 22
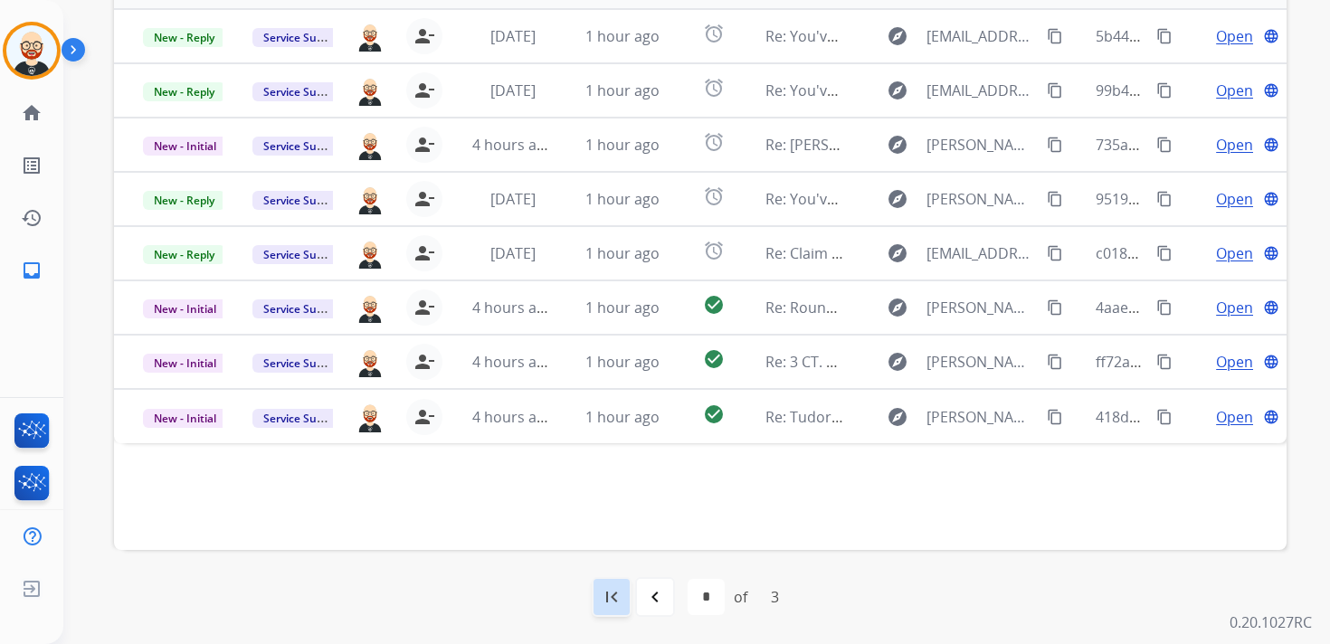
click at [618, 602] on mat-icon "first_page" at bounding box center [612, 597] width 22 height 22
select select "*"
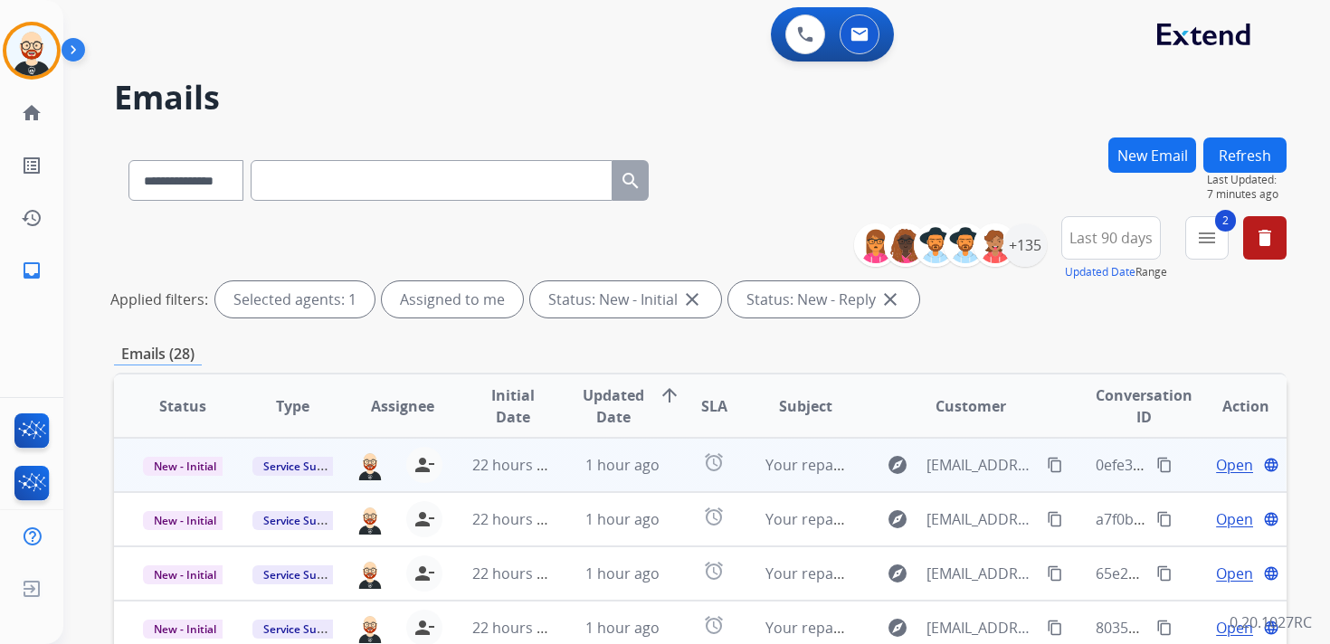
click at [1230, 474] on span "Open" at bounding box center [1234, 465] width 37 height 22
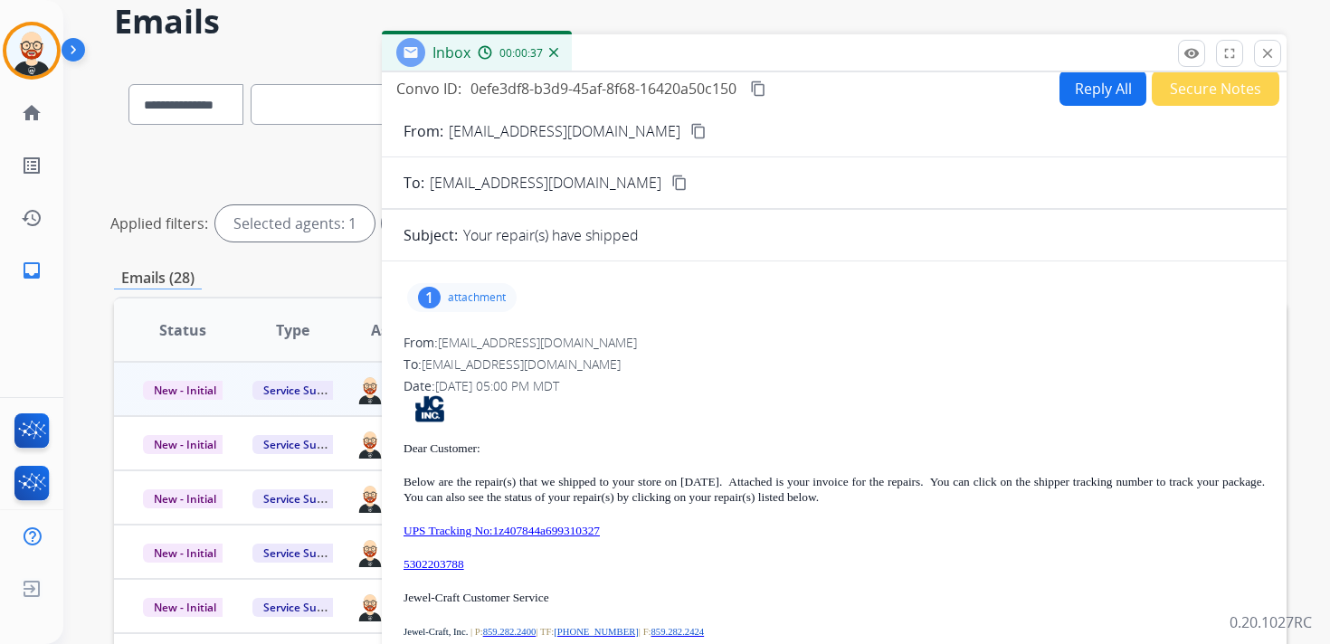
scroll to position [105, 0]
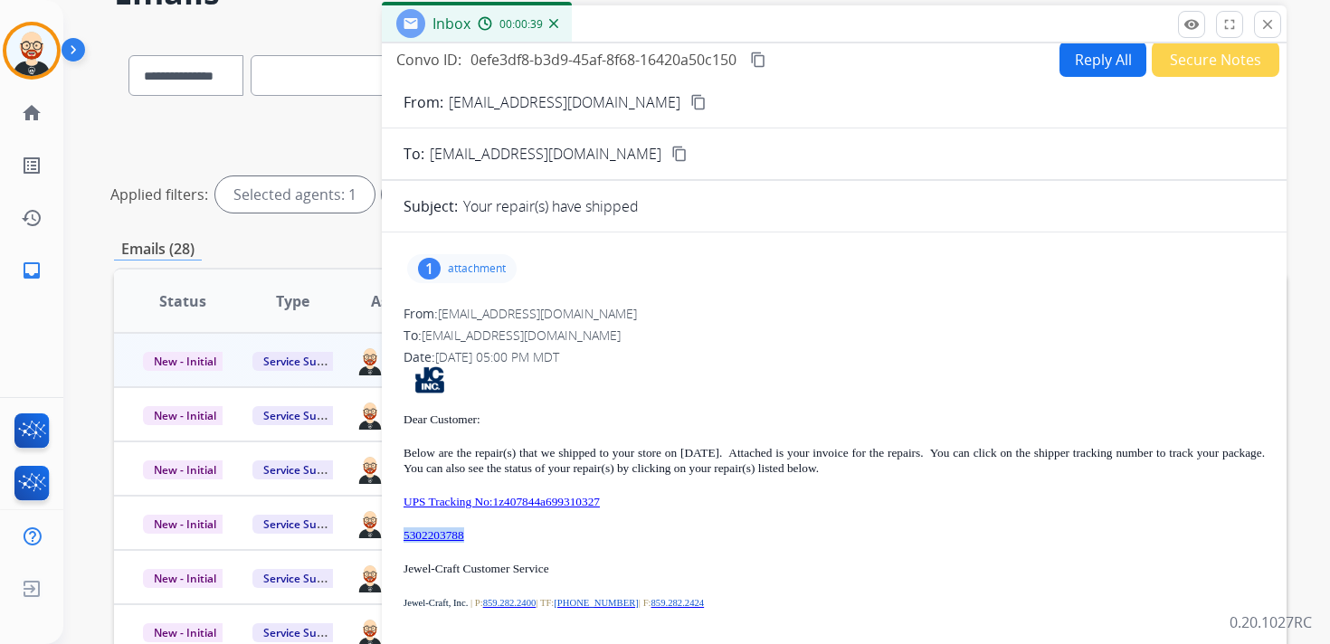
drag, startPoint x: 489, startPoint y: 535, endPoint x: 403, endPoint y: 536, distance: 85.9
click at [403, 536] on p "5302203788" at bounding box center [833, 534] width 861 height 15
copy link "5302203788"
click at [765, 53] on mat-icon "content_copy" at bounding box center [758, 60] width 16 height 16
click at [479, 272] on p "attachment" at bounding box center [477, 268] width 58 height 14
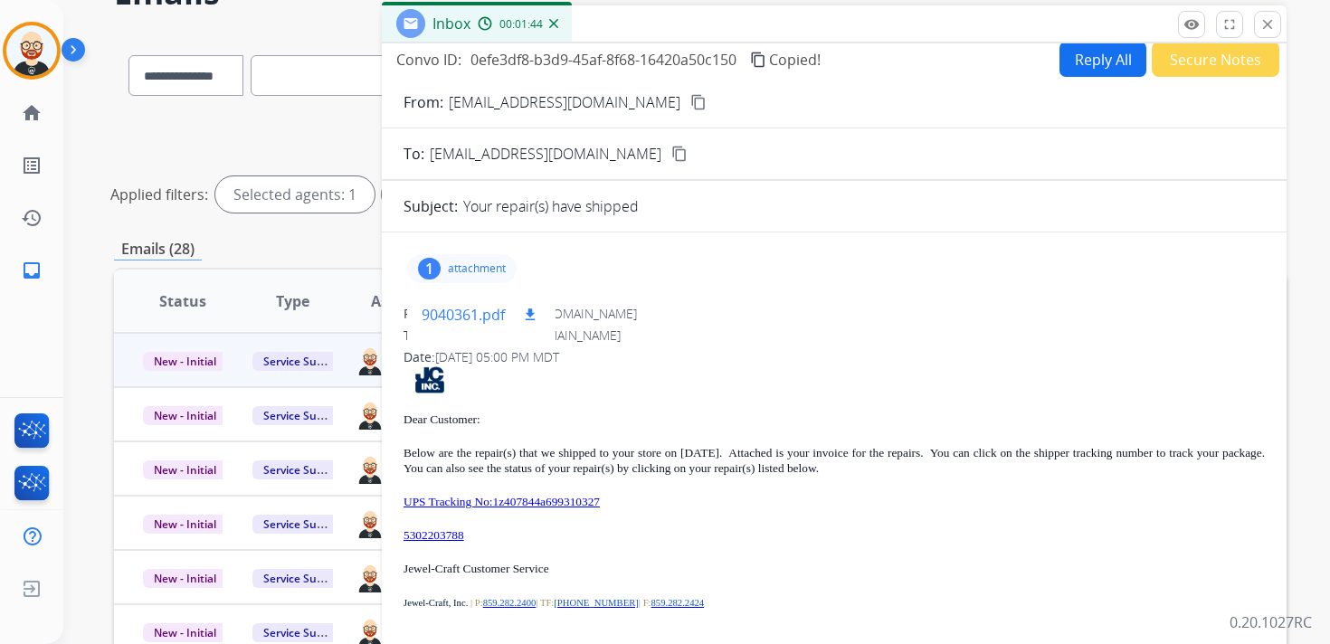
click at [533, 315] on mat-icon "download" at bounding box center [530, 315] width 16 height 16
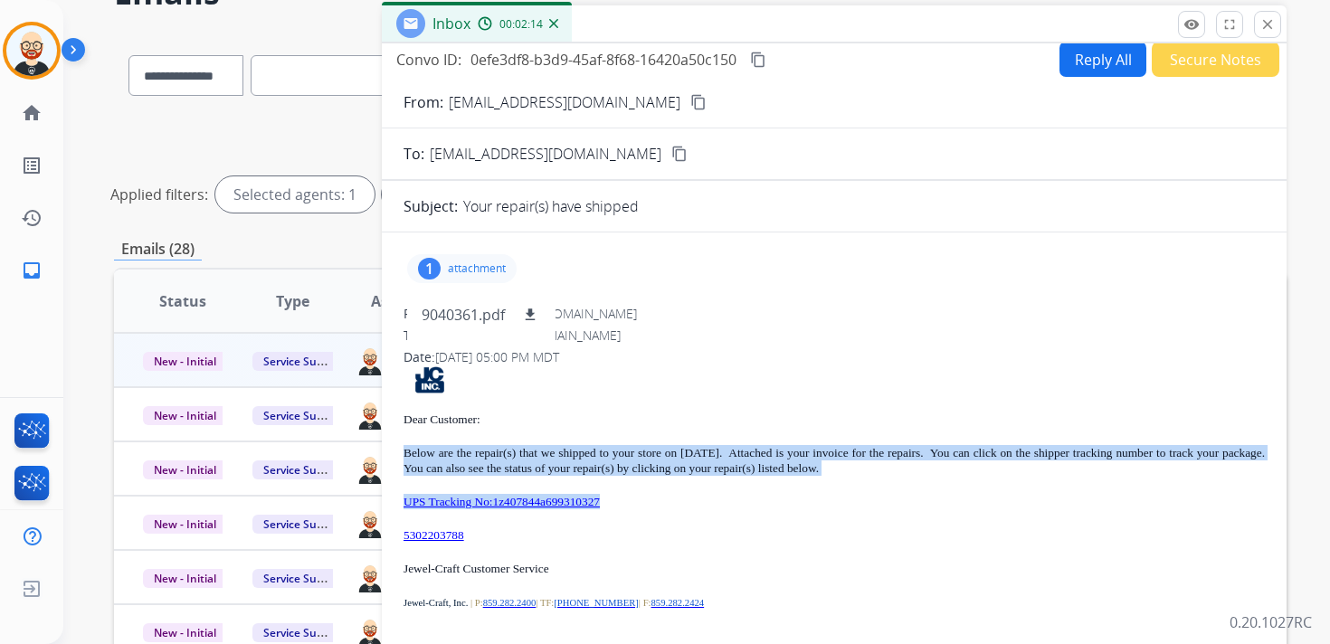
drag, startPoint x: 663, startPoint y: 505, endPoint x: 404, endPoint y: 441, distance: 266.3
click at [404, 441] on div "Dear Customer: Below are the repair(s) that we shipped to your store on [DATE].…" at bounding box center [833, 544] width 861 height 356
copy div "Below are the repair(s) that we shipped to your store on [DATE]. Attached is yo…"
click at [1268, 23] on mat-icon "close" at bounding box center [1267, 24] width 16 height 16
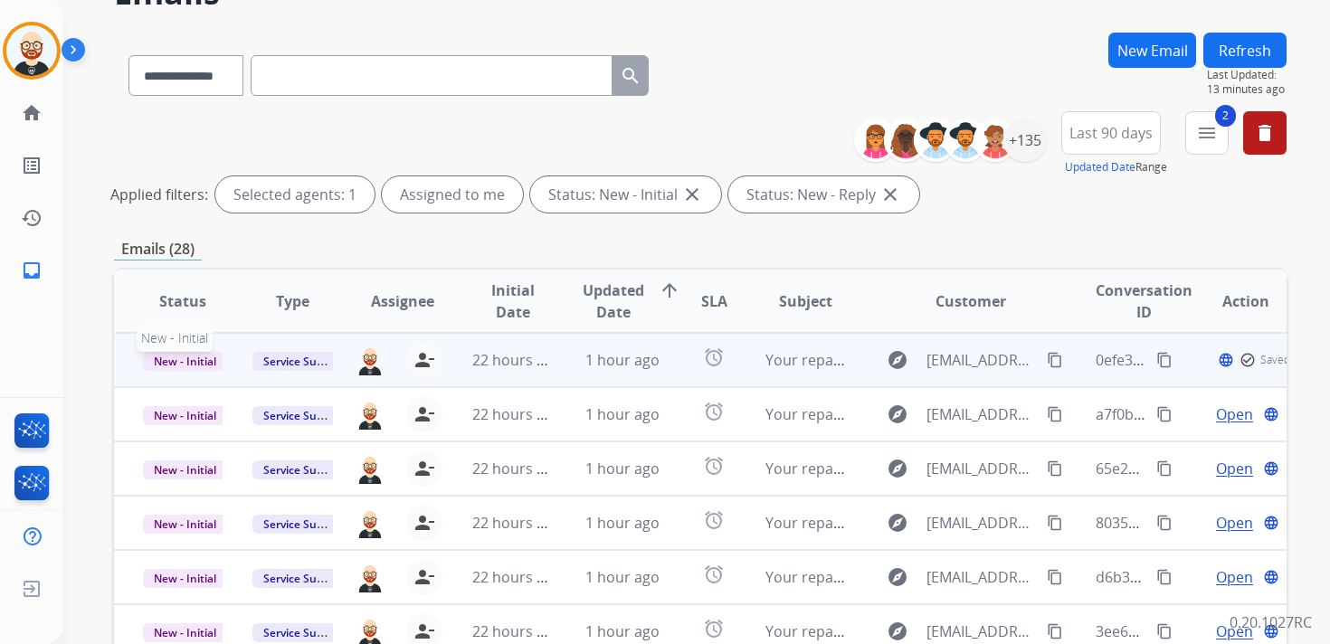
click at [185, 365] on span "New - Initial" at bounding box center [185, 361] width 84 height 19
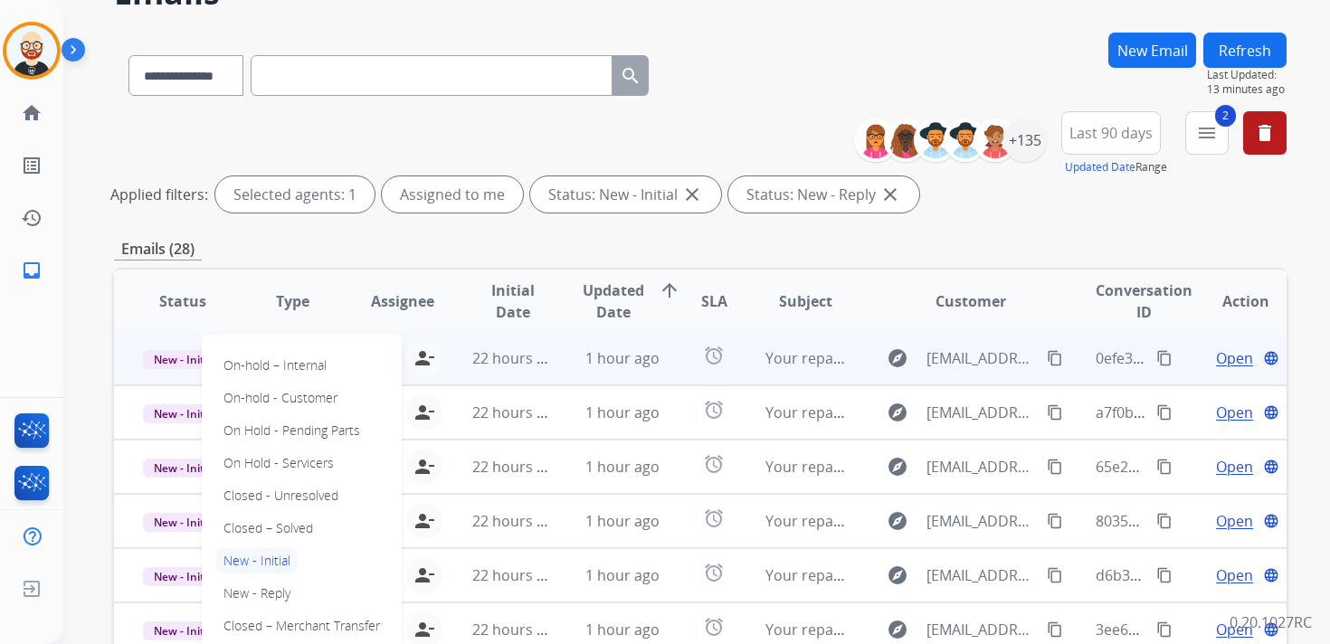
click at [271, 514] on div "On-hold – Internal On-hold - Customer On Hold - Pending Parts On Hold - Service…" at bounding box center [302, 496] width 200 height 322
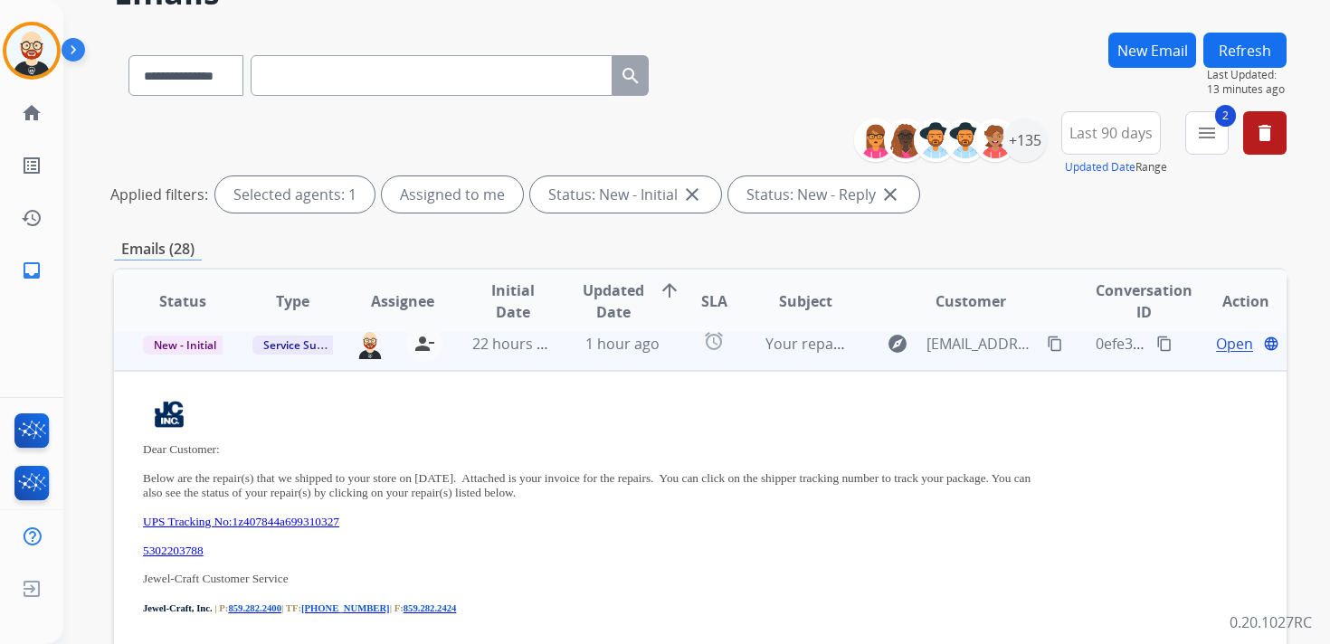
scroll to position [0, 0]
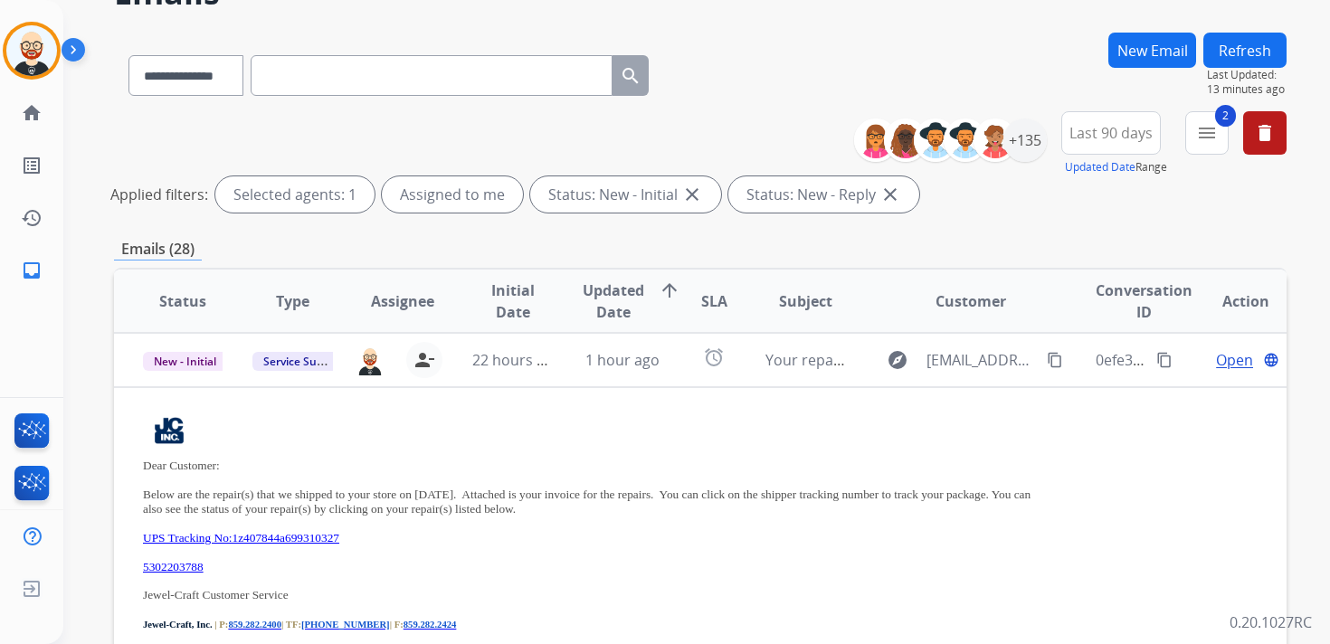
click at [247, 380] on td "Service Support" at bounding box center [277, 360] width 109 height 54
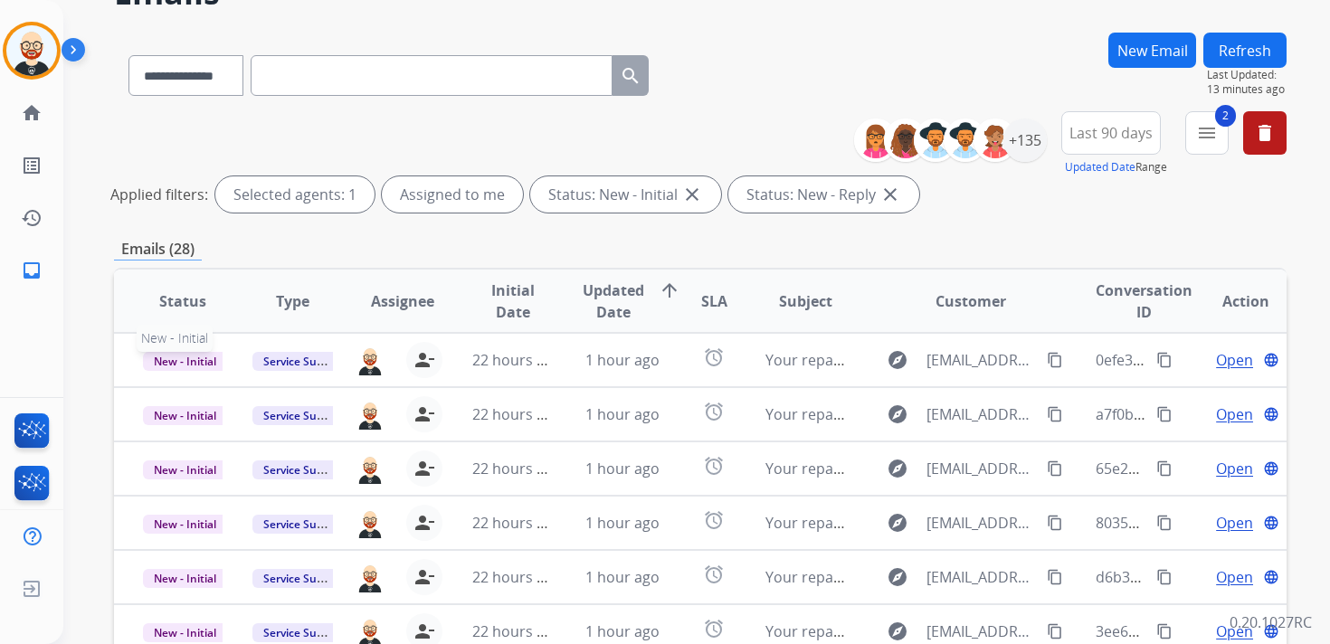
click at [212, 365] on span "New - Initial" at bounding box center [185, 361] width 84 height 19
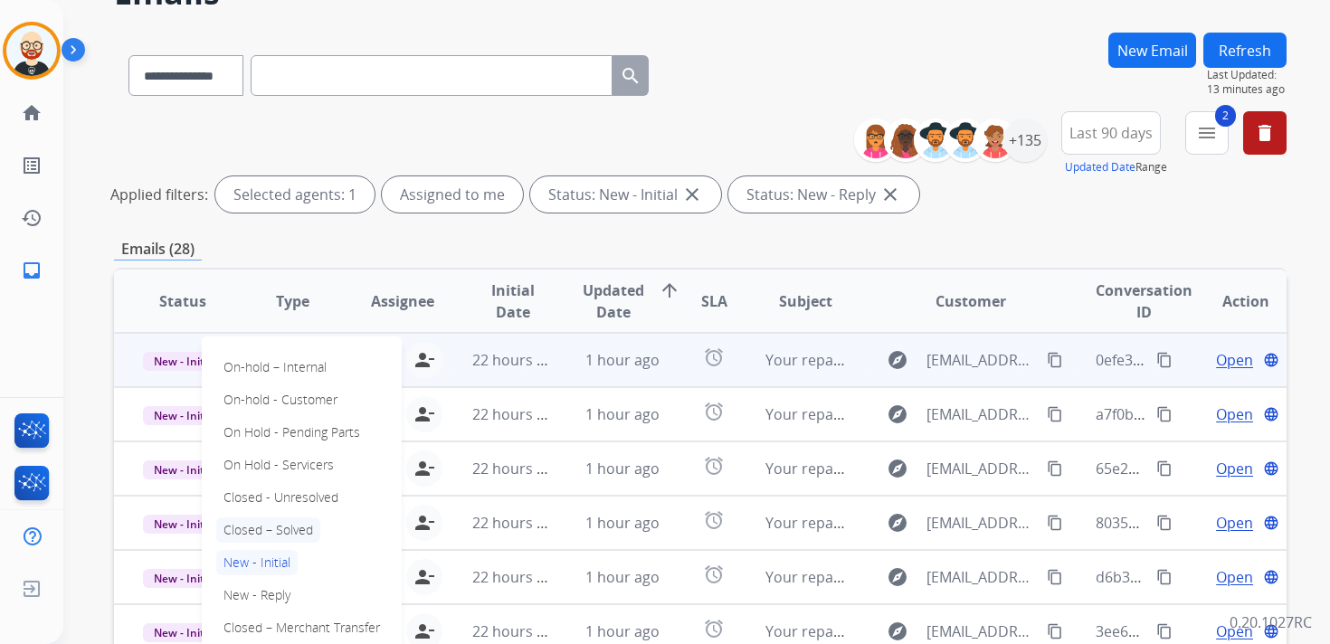
click at [298, 534] on p "Closed – Solved" at bounding box center [268, 529] width 104 height 25
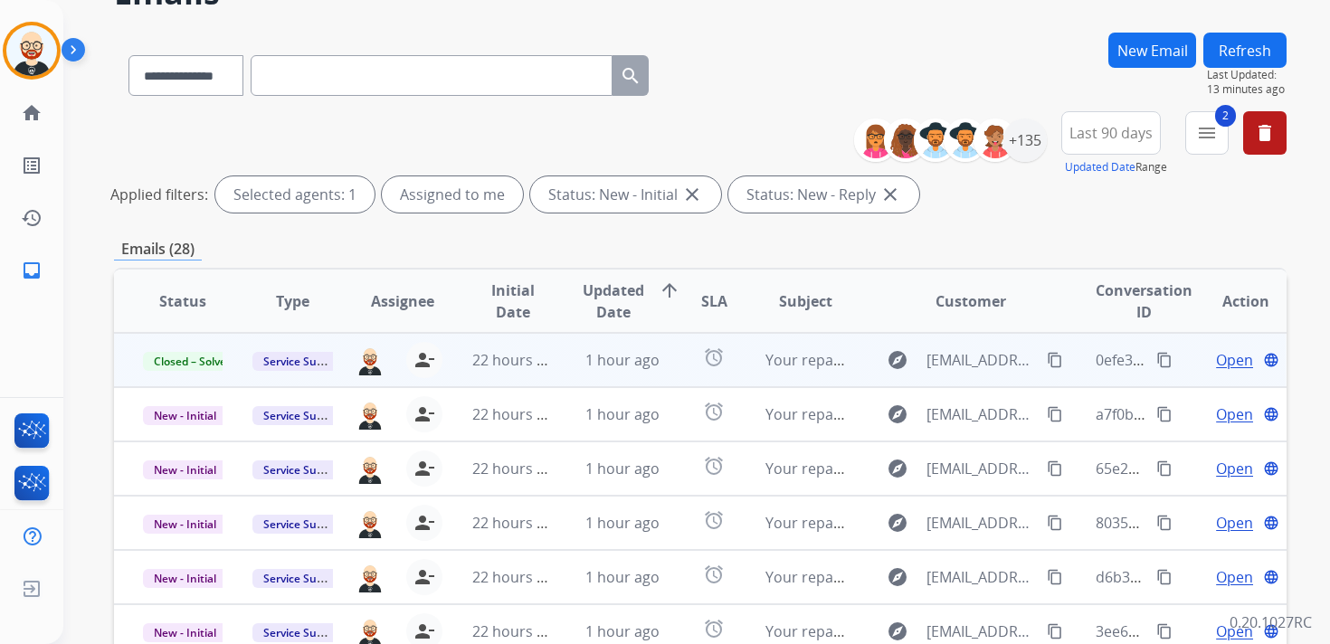
click at [1253, 40] on button "Refresh" at bounding box center [1244, 50] width 83 height 35
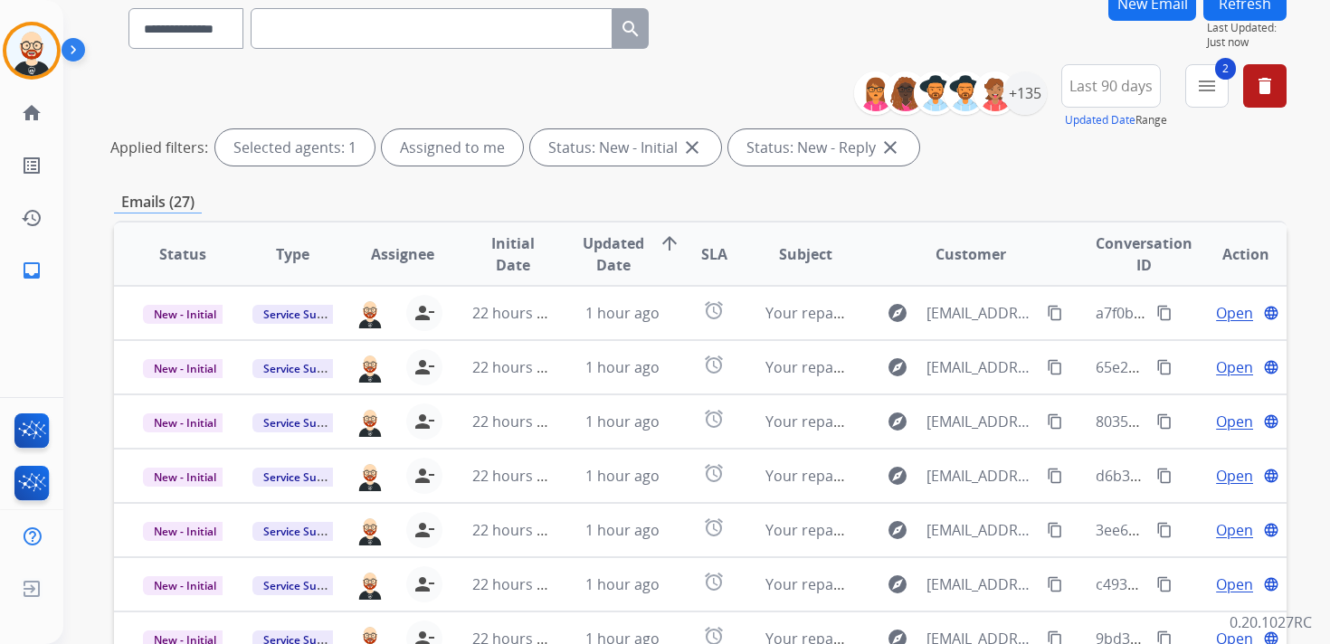
scroll to position [156, 0]
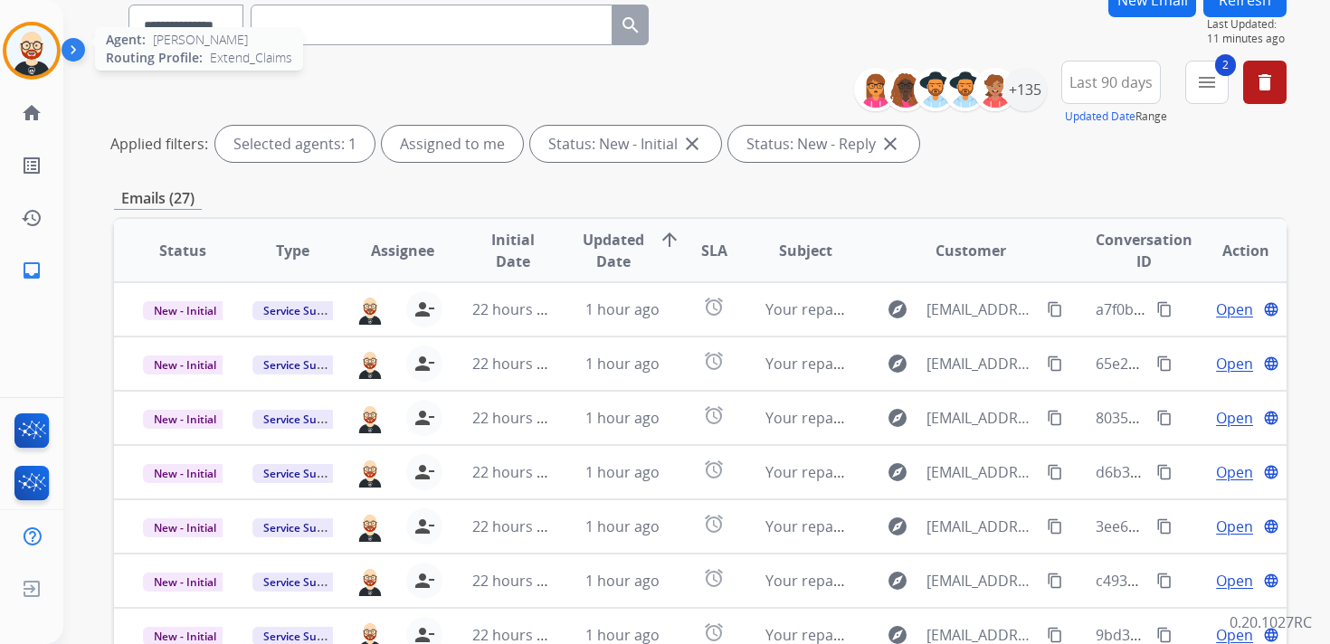
click at [33, 55] on img at bounding box center [31, 50] width 51 height 51
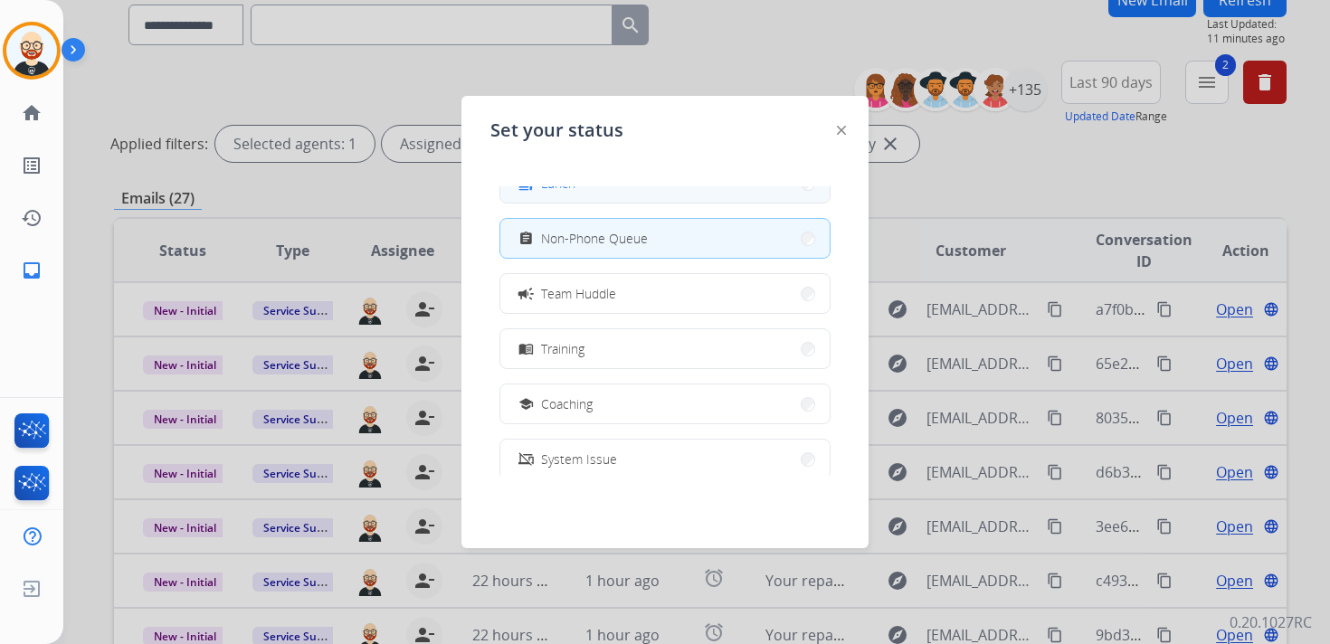
scroll to position [286, 0]
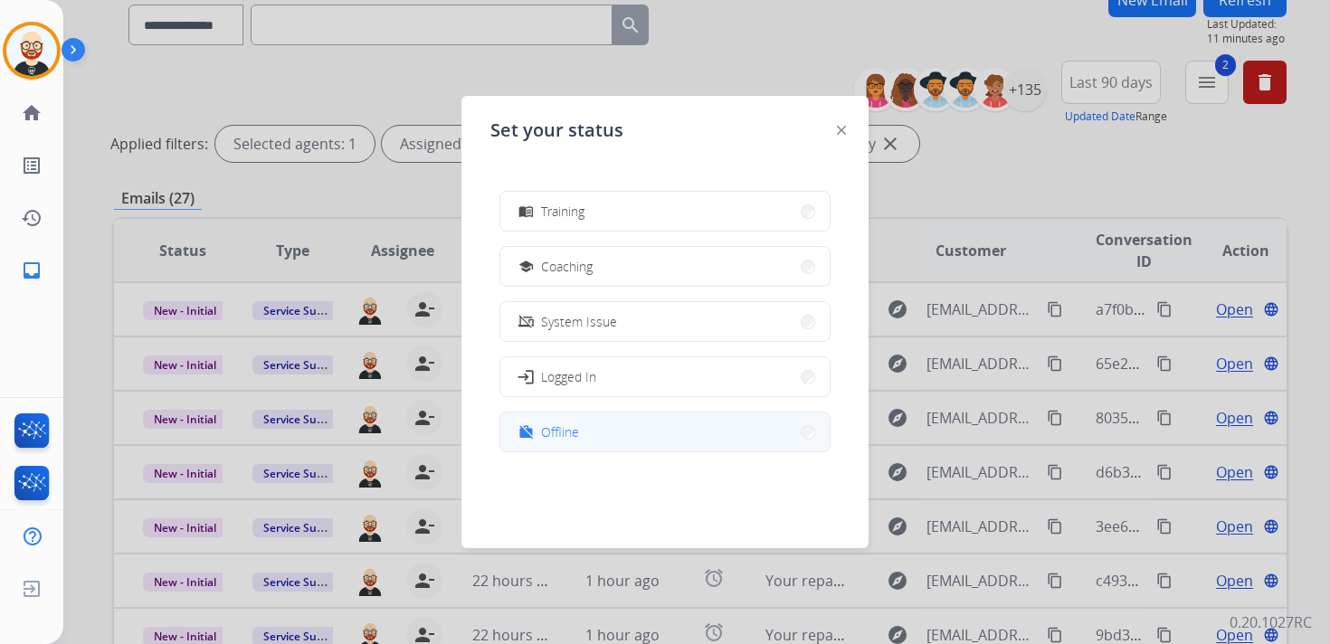
click at [574, 431] on span "Offline" at bounding box center [560, 431] width 38 height 19
